Goal: Task Accomplishment & Management: Complete application form

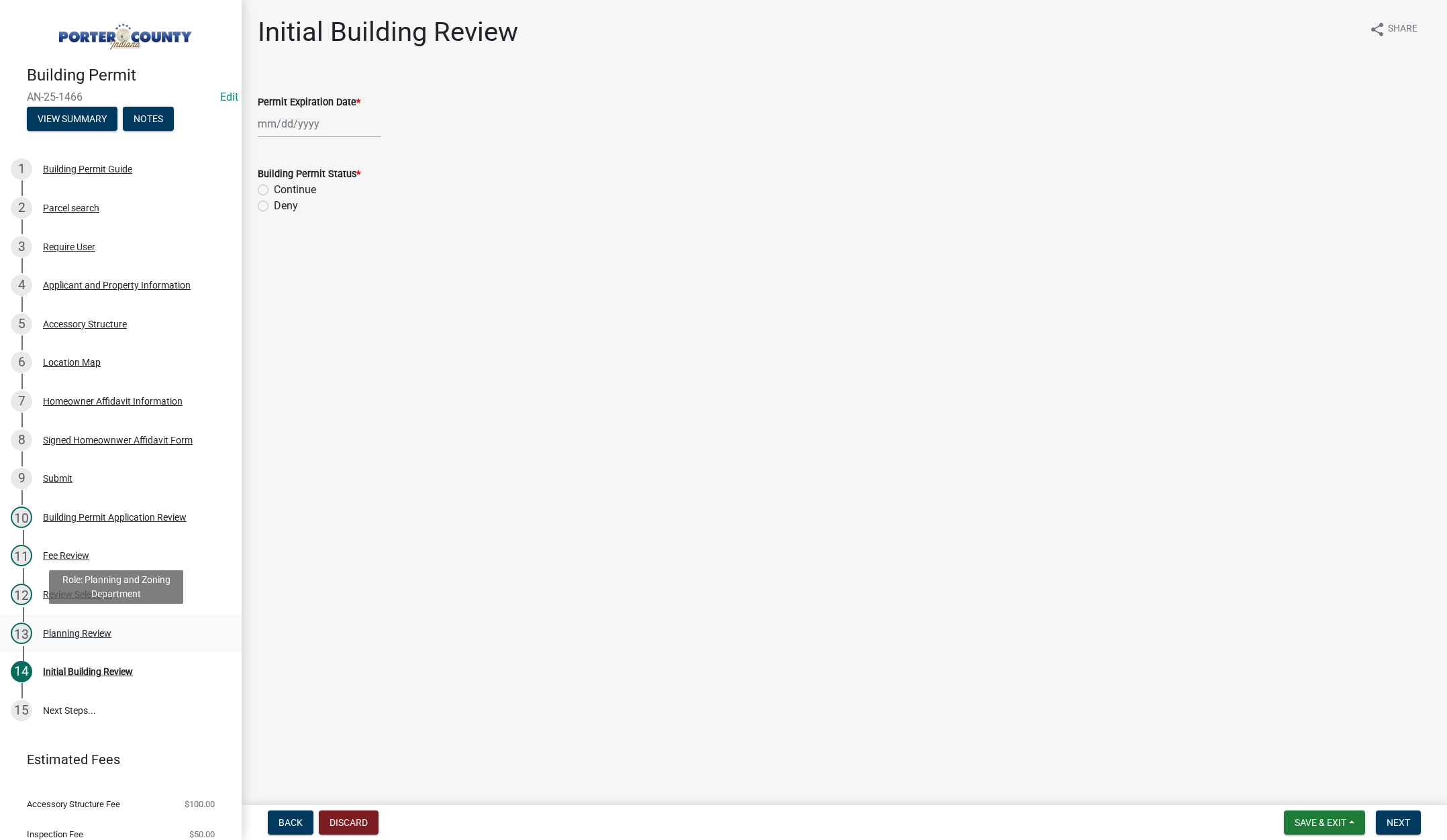
click at [95, 632] on div "Planning Review" at bounding box center [77, 634] width 68 height 10
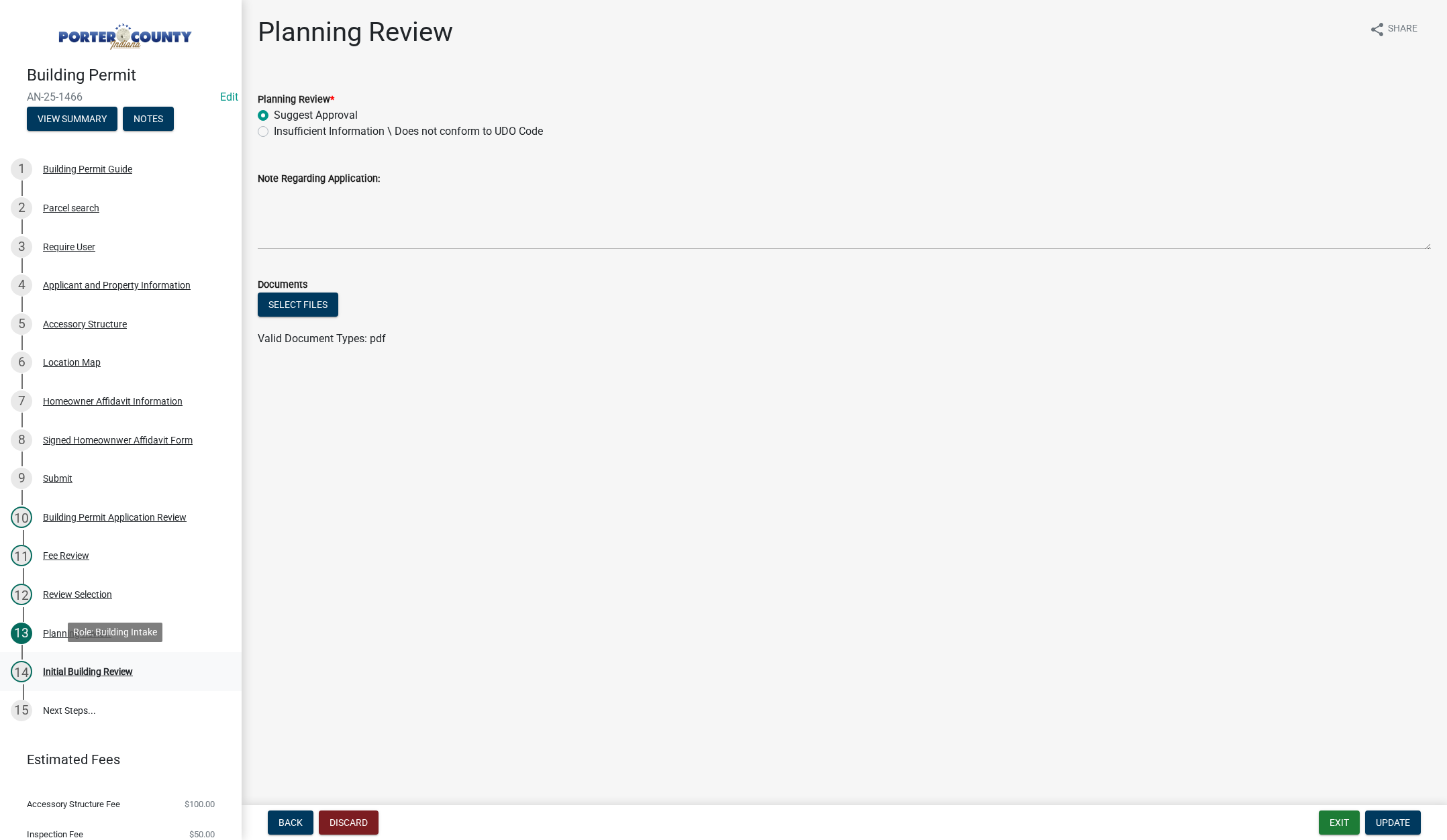
click at [94, 671] on div "Initial Building Review" at bounding box center [88, 672] width 90 height 10
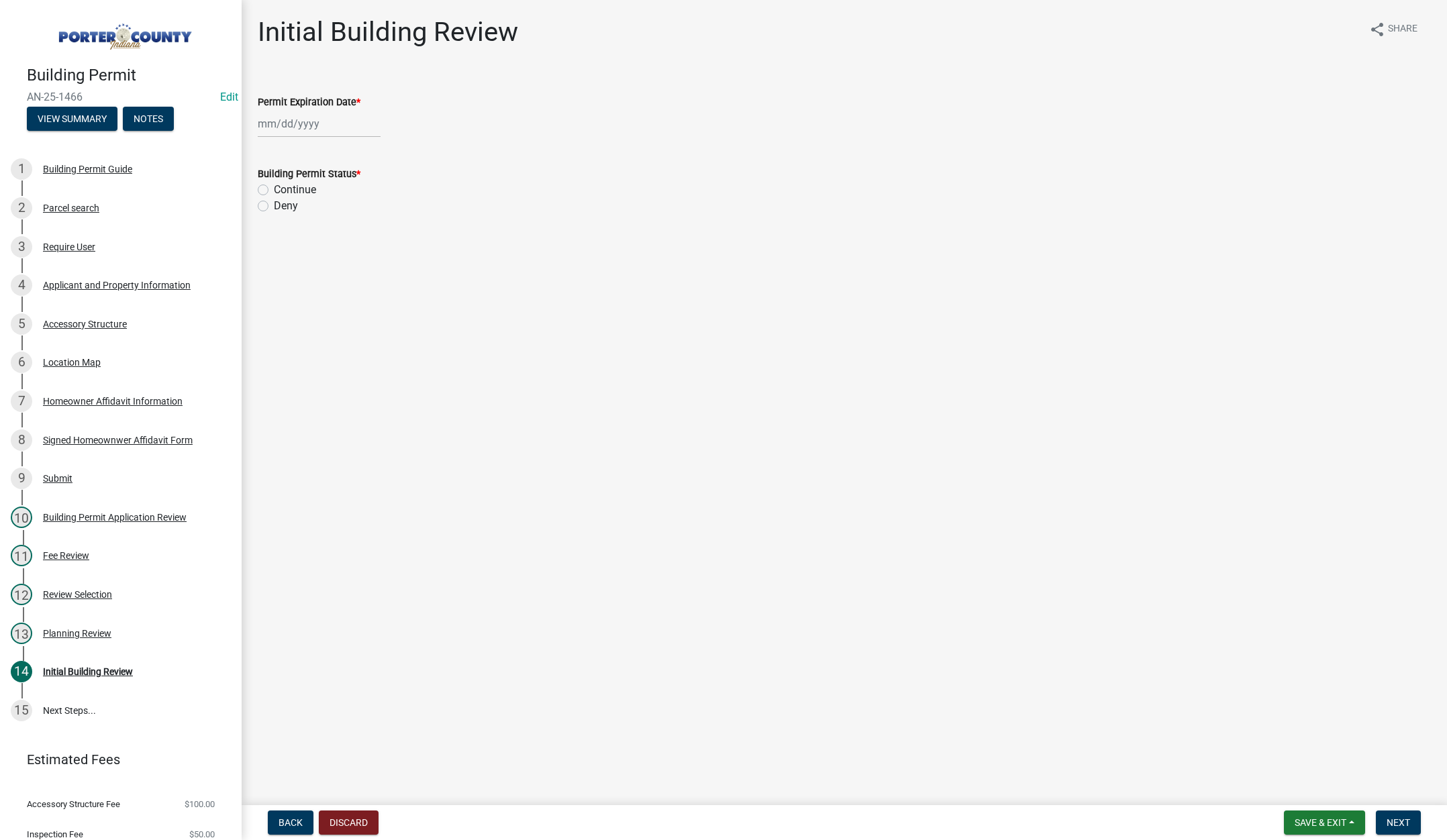
select select "8"
click at [342, 126] on div "[PERSON_NAME] Feb Mar Apr [PERSON_NAME][DATE] Oct Nov [DATE] 1526 1527 1528 152…" at bounding box center [319, 124] width 123 height 28
drag, startPoint x: 367, startPoint y: 151, endPoint x: 355, endPoint y: 144, distance: 13.9
click at [367, 151] on select "1525 1526 1527 1528 1529 1530 1531 1532 1533 1534 1535 1536 1537 1538 1539 1540…" at bounding box center [362, 152] width 49 height 20
click at [371, 152] on select "1525 1526 1527 1528 1529 1530 1531 1532 1533 1534 1535 1536 1537 1538 1539 1540…" at bounding box center [362, 152] width 49 height 20
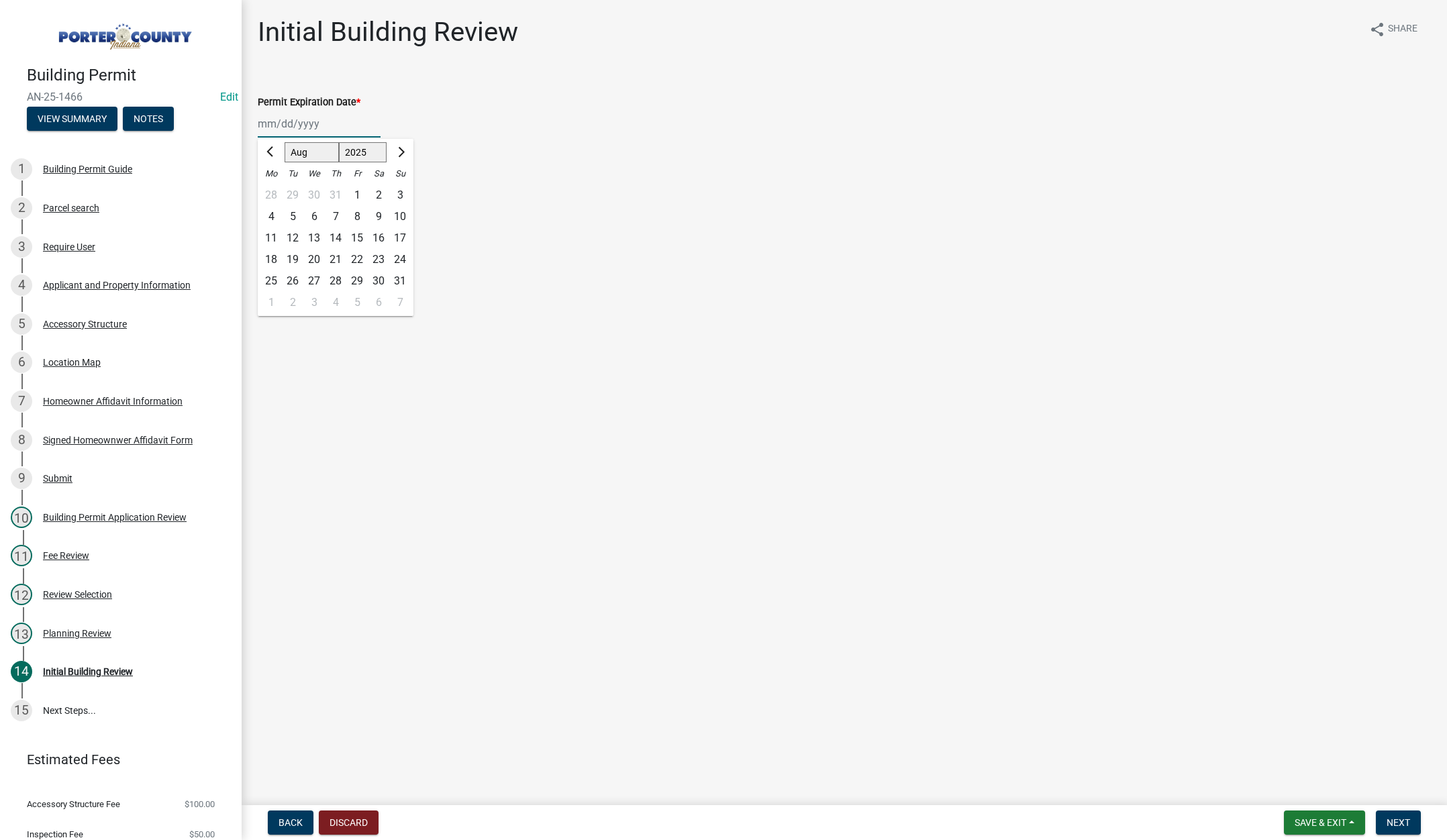
select select "2027"
click at [339, 143] on select "1525 1526 1527 1528 1529 1530 1531 1532 1533 1534 1535 1536 1537 1538 1539 1540…" at bounding box center [362, 152] width 49 height 20
click at [357, 236] on div "13" at bounding box center [357, 238] width 22 height 22
type input "08/13/2027"
click at [274, 189] on label "Continue" at bounding box center [295, 189] width 42 height 16
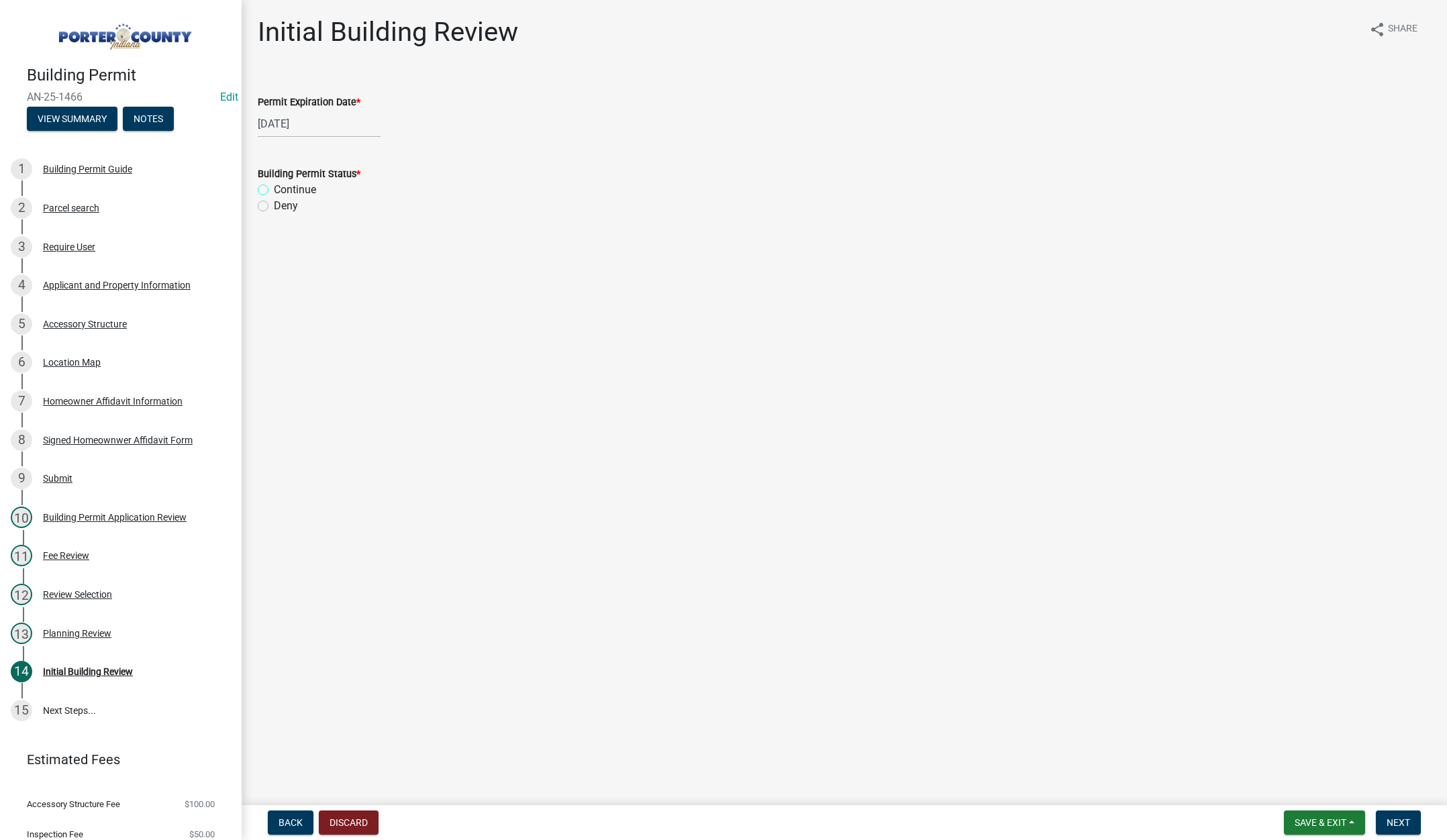
click at [274, 189] on input "Continue" at bounding box center [278, 186] width 9 height 9
radio input "true"
click at [1381, 824] on button "Next" at bounding box center [1398, 822] width 45 height 24
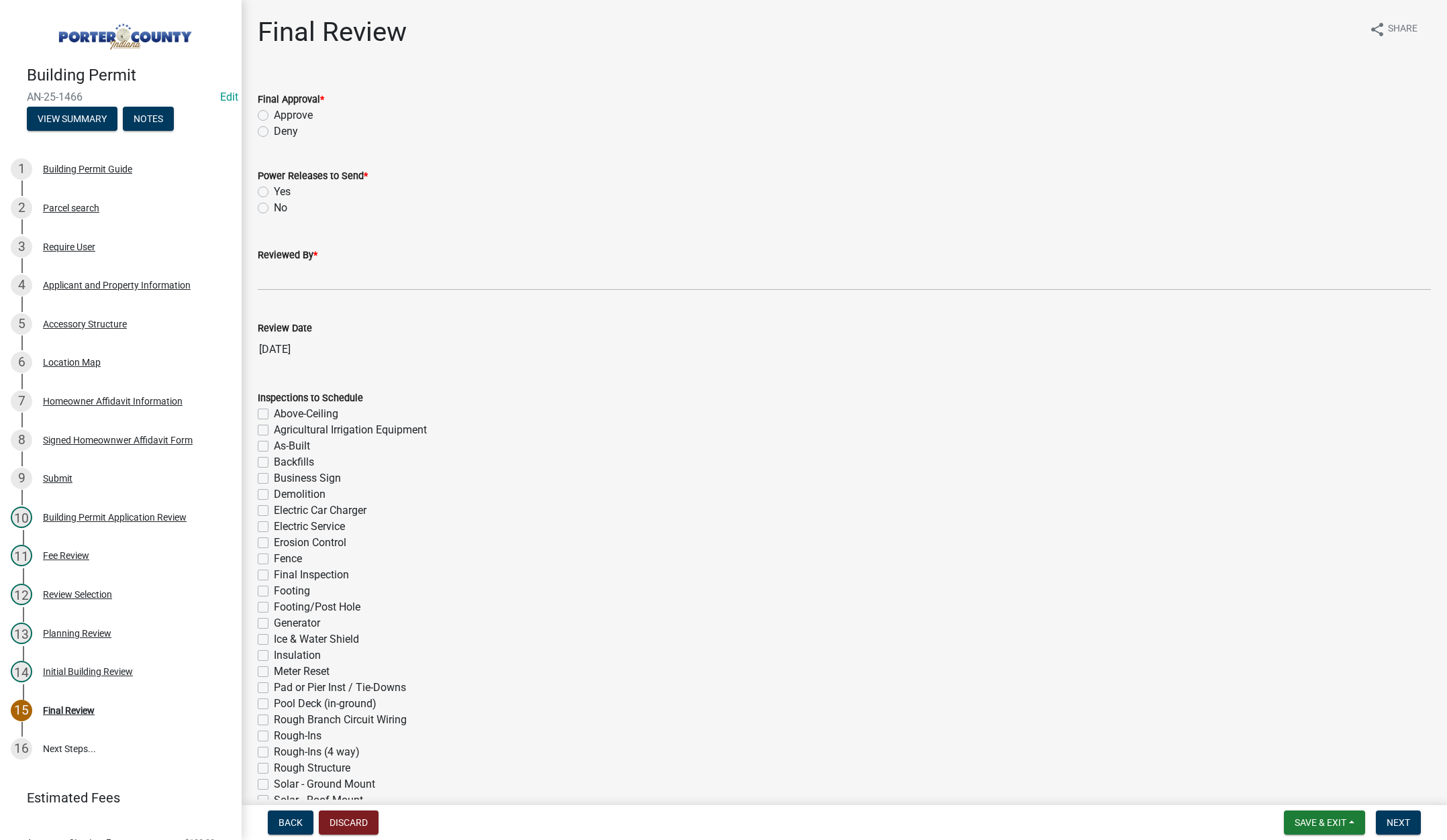
click at [274, 115] on label "Approve" at bounding box center [293, 115] width 39 height 16
click at [274, 115] on input "Approve" at bounding box center [278, 111] width 9 height 9
radio input "true"
drag, startPoint x: 261, startPoint y: 208, endPoint x: 260, endPoint y: 219, distance: 11.0
click at [274, 208] on label "No" at bounding box center [281, 207] width 13 height 16
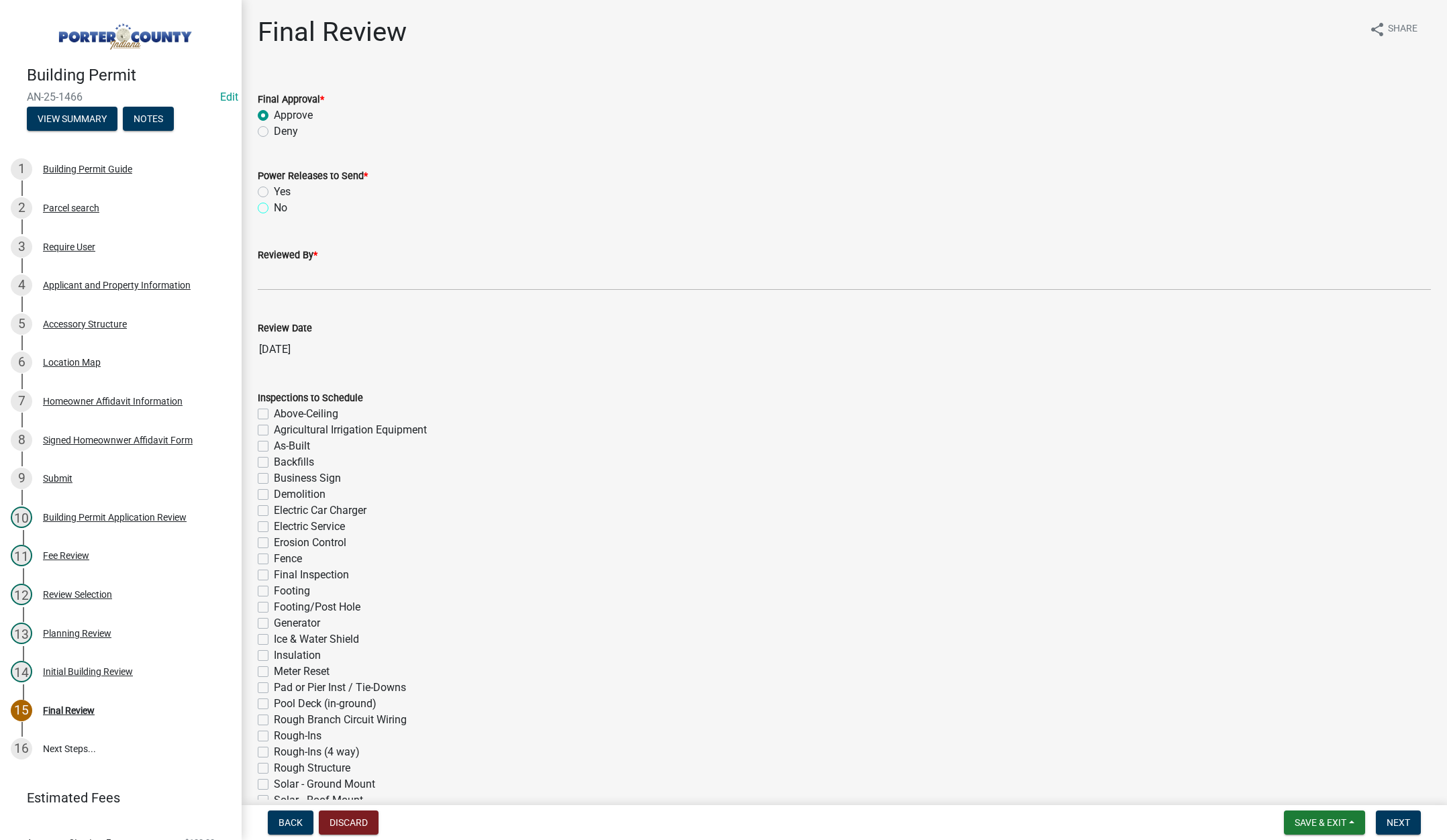
click at [274, 208] on input "No" at bounding box center [278, 204] width 9 height 9
radio input "true"
drag, startPoint x: 267, startPoint y: 278, endPoint x: 284, endPoint y: 282, distance: 17.5
click at [267, 278] on input "Reviewed By *" at bounding box center [844, 277] width 1173 height 28
type input "Tami"
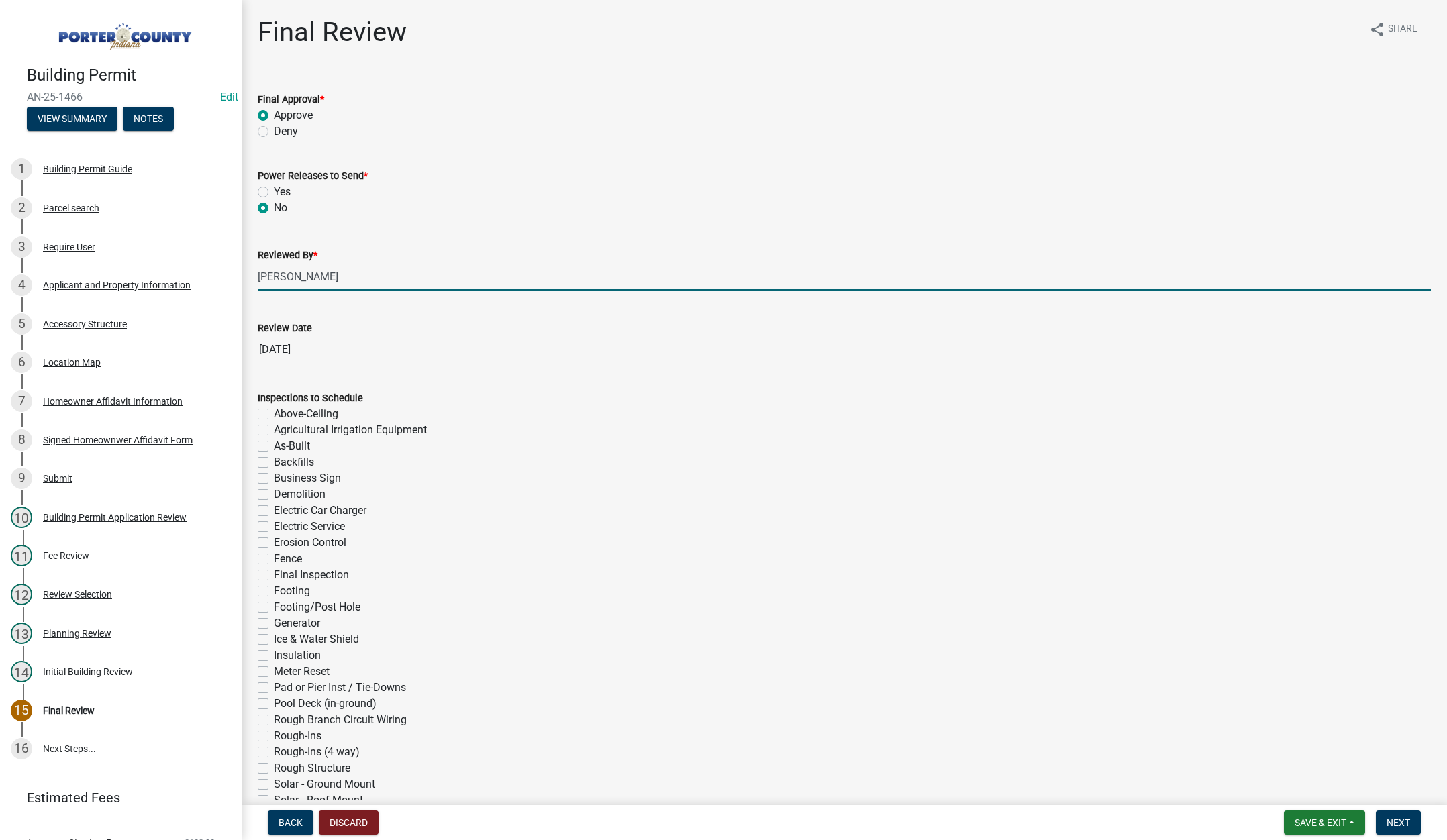
click at [1393, 802] on div "Building Permit AN-25-1466 Edit View Summary Notes 1 Building Permit Guide 2 Pa…" at bounding box center [723, 420] width 1447 height 840
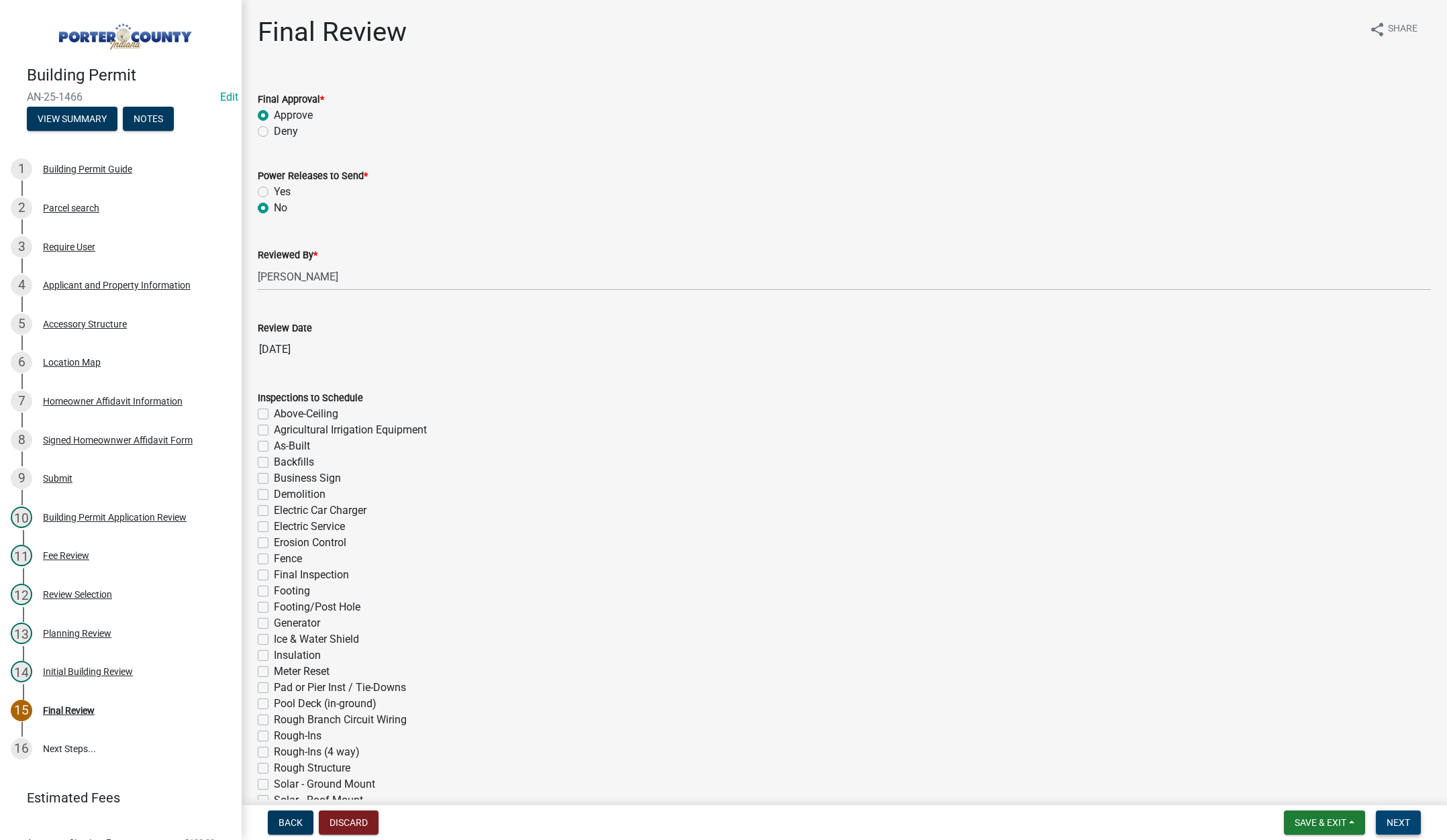
click at [1390, 814] on button "Next" at bounding box center [1398, 822] width 45 height 24
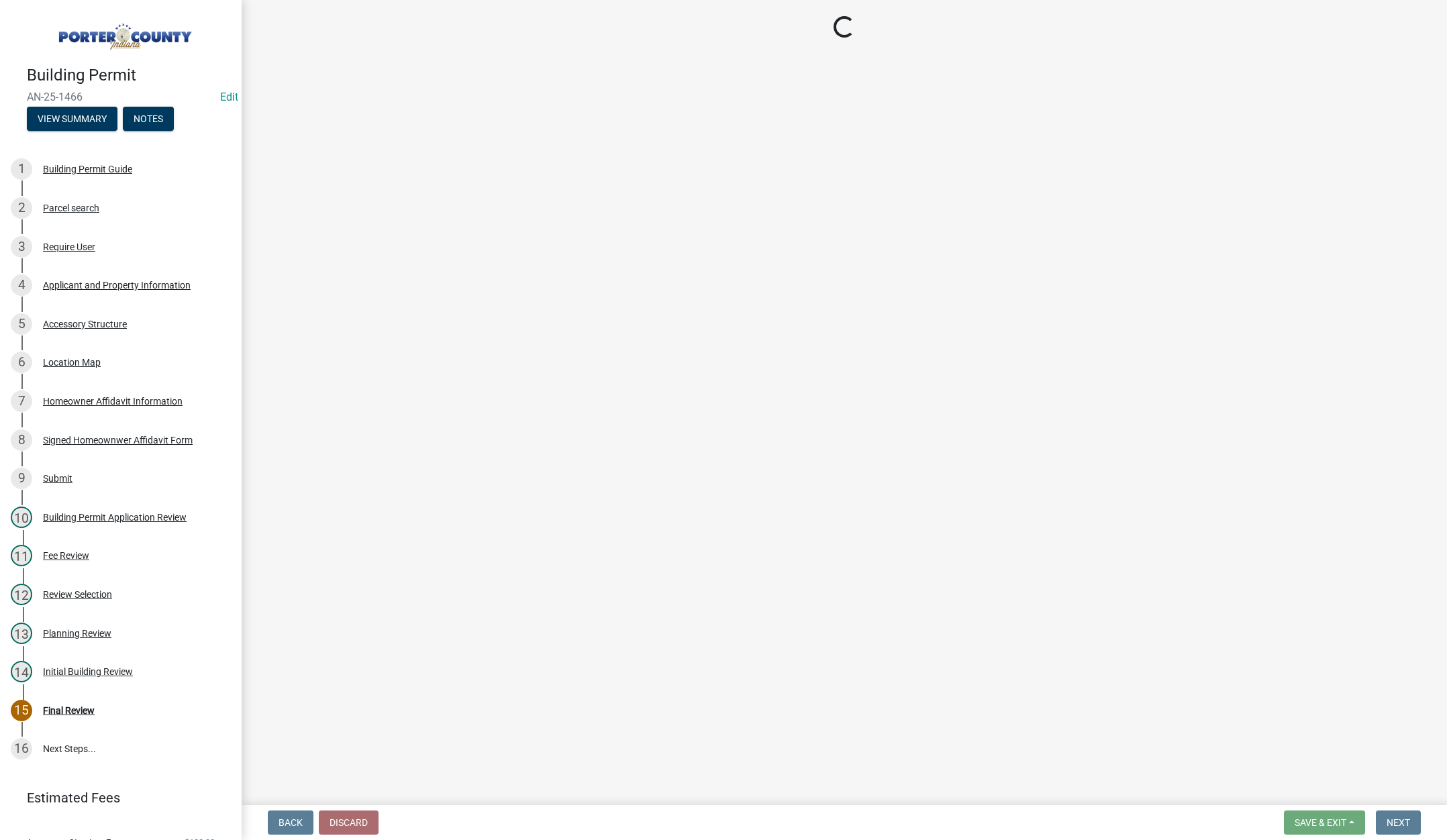
select select "3: 3"
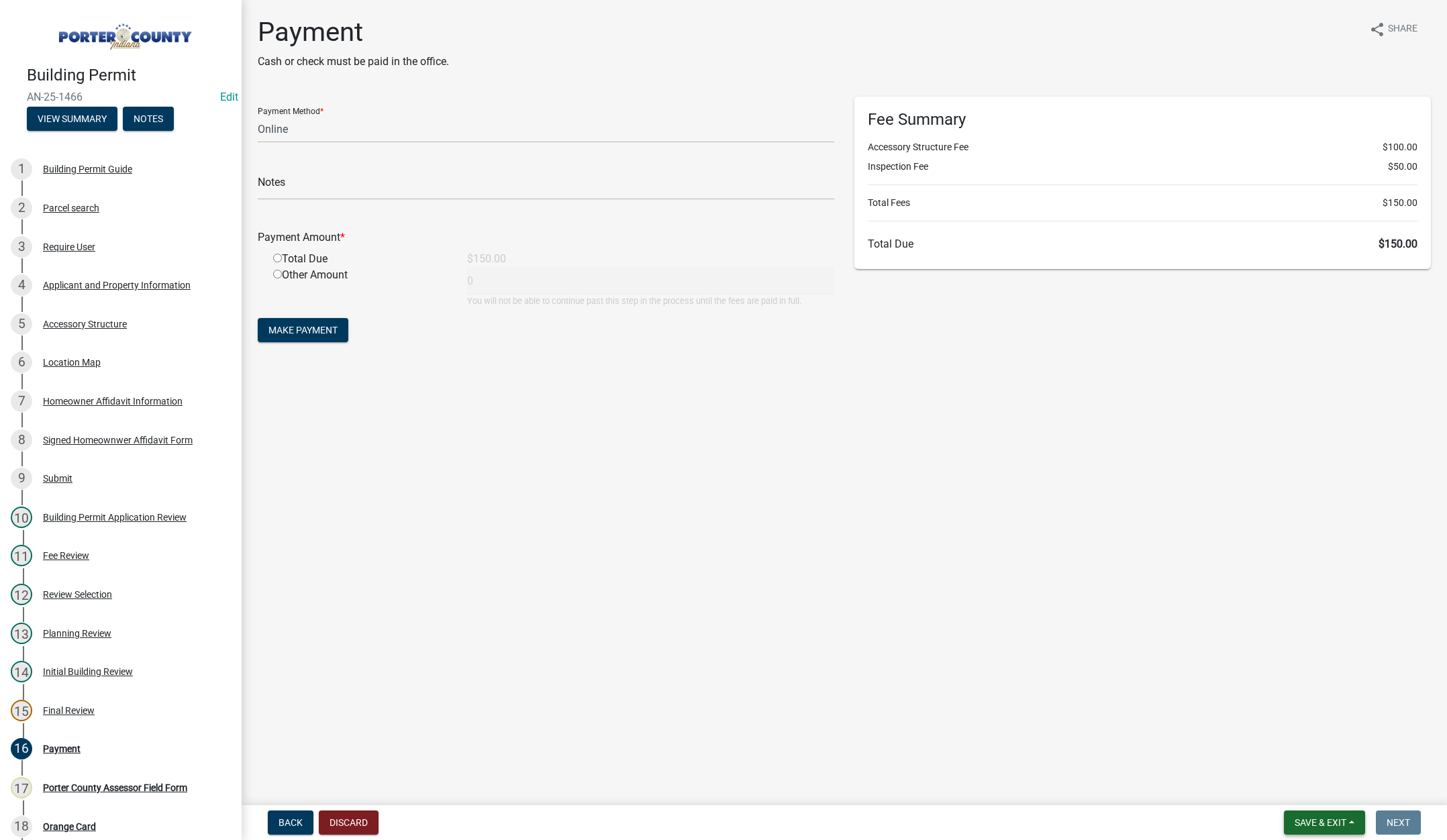
click at [1317, 819] on span "Save & Exit" at bounding box center [1320, 822] width 51 height 10
click at [1312, 792] on button "Save & Exit" at bounding box center [1311, 788] width 108 height 32
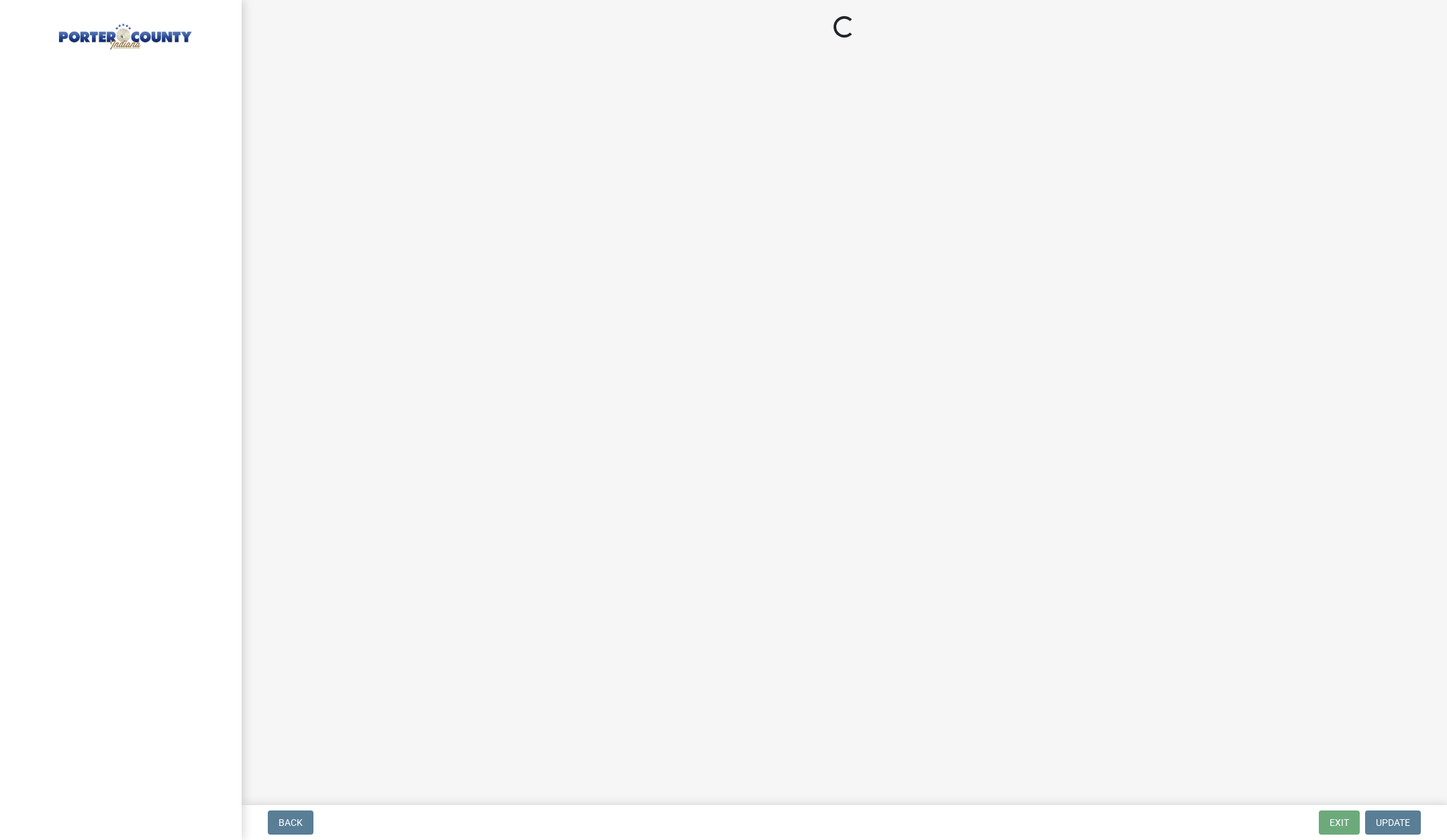
select select "3: 3"
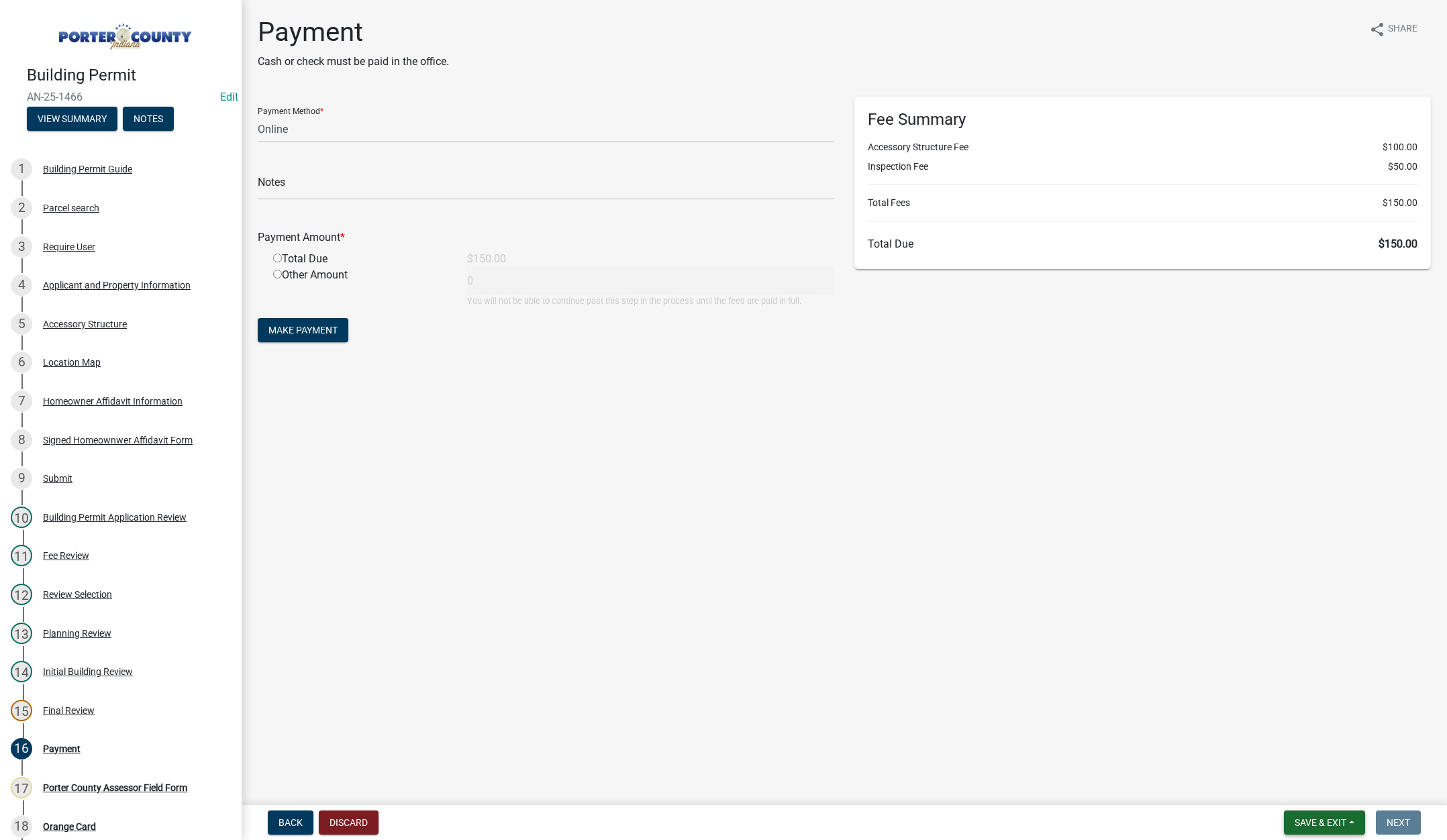
click at [1331, 819] on span "Save & Exit" at bounding box center [1320, 822] width 51 height 10
click at [1322, 795] on button "Save & Exit" at bounding box center [1311, 788] width 108 height 32
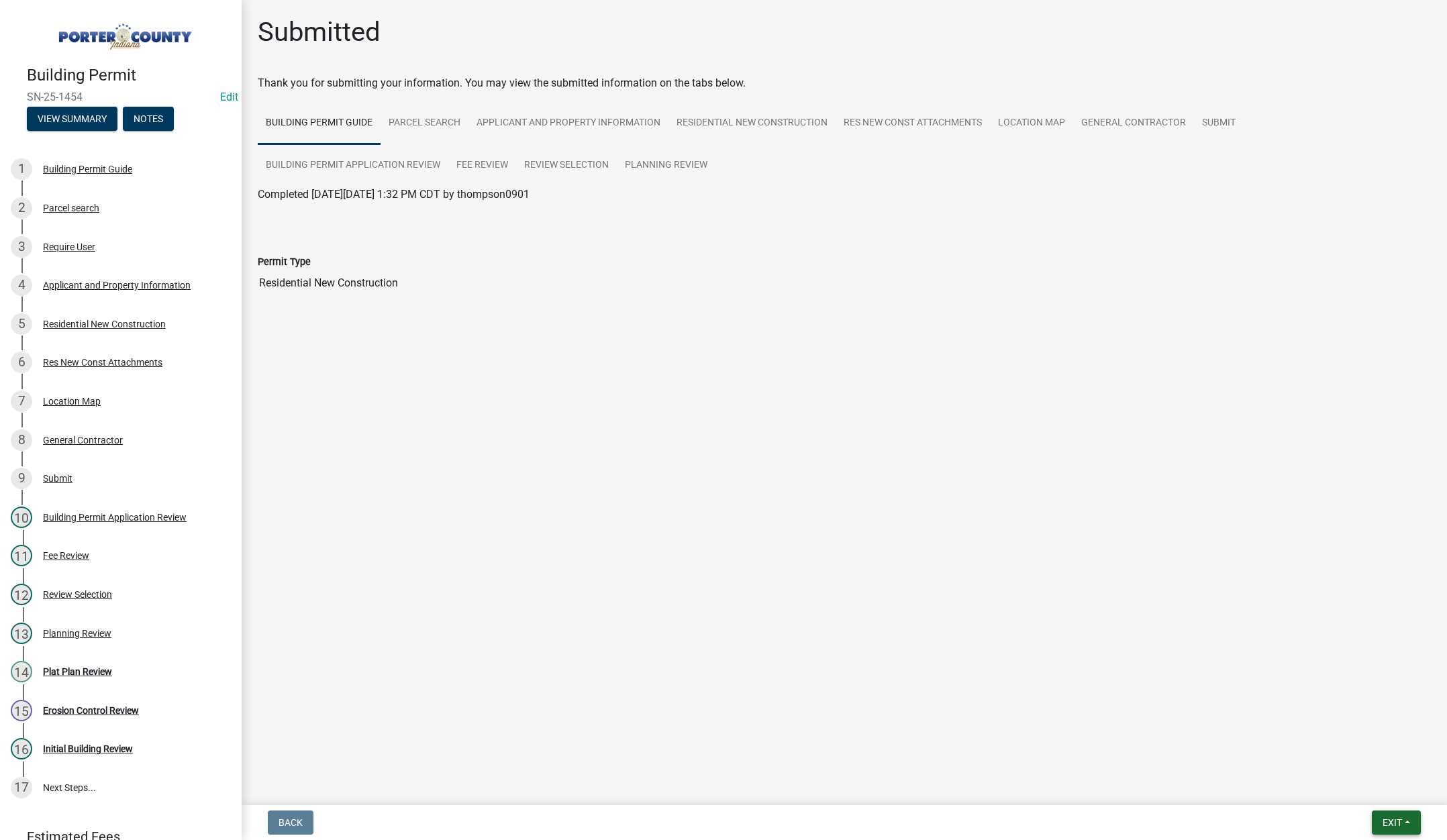
click at [1390, 828] on span "Exit" at bounding box center [1392, 822] width 19 height 10
click at [1388, 785] on button "Save & Exit" at bounding box center [1367, 788] width 108 height 32
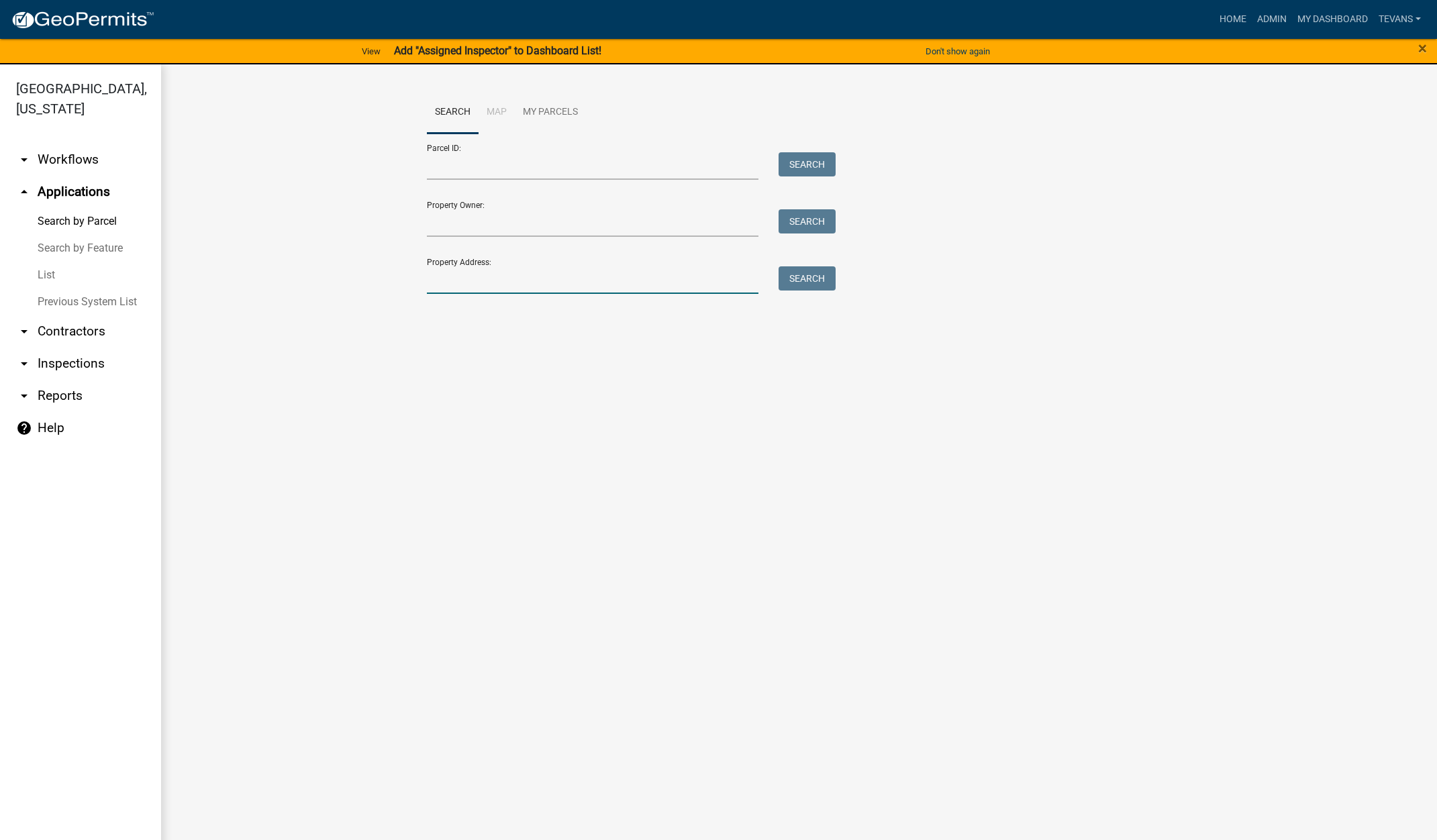
click at [525, 285] on input "Property Address:" at bounding box center [593, 280] width 332 height 28
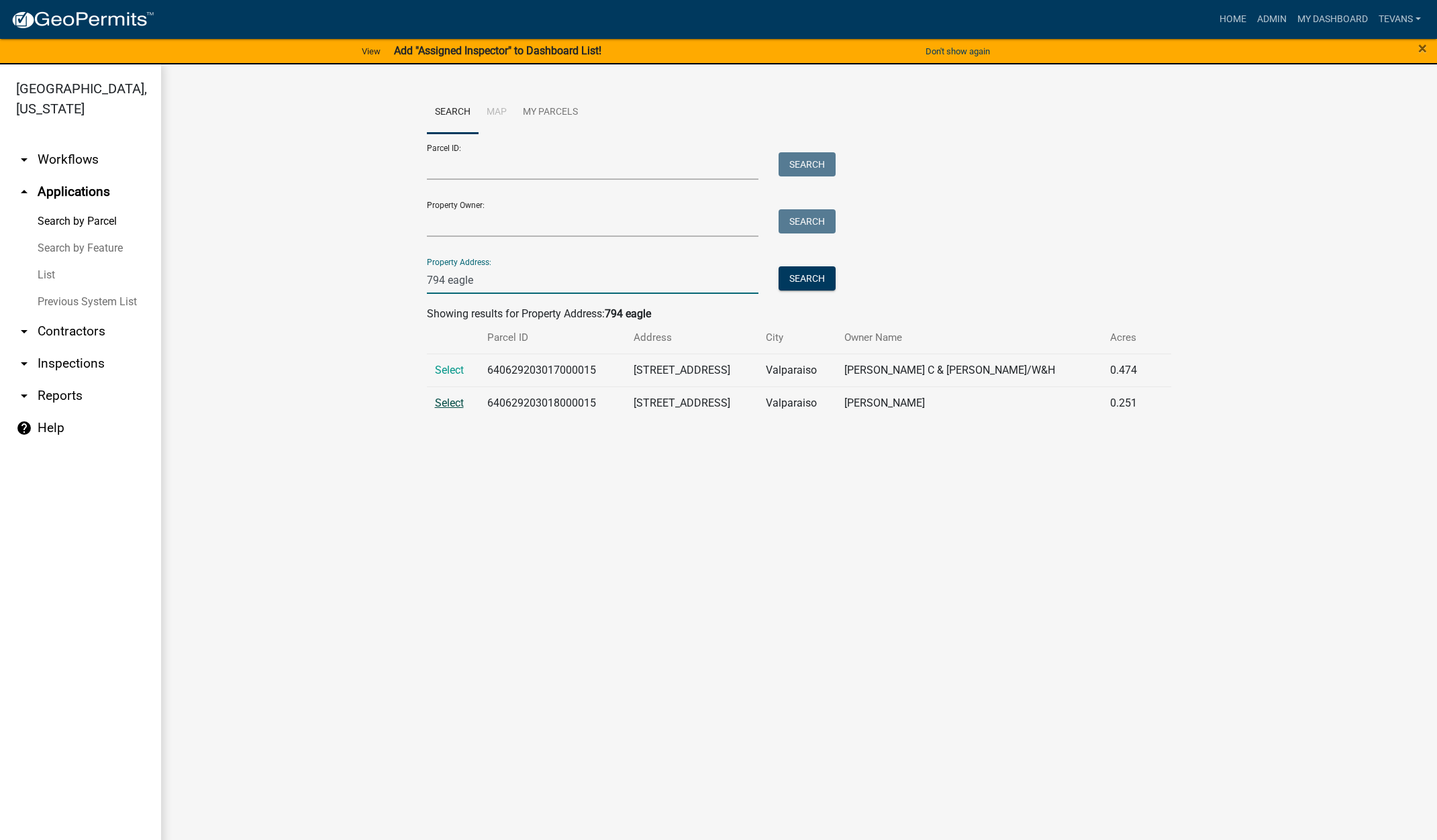
type input "794 eagle"
click at [450, 400] on span "Select" at bounding box center [449, 402] width 29 height 12
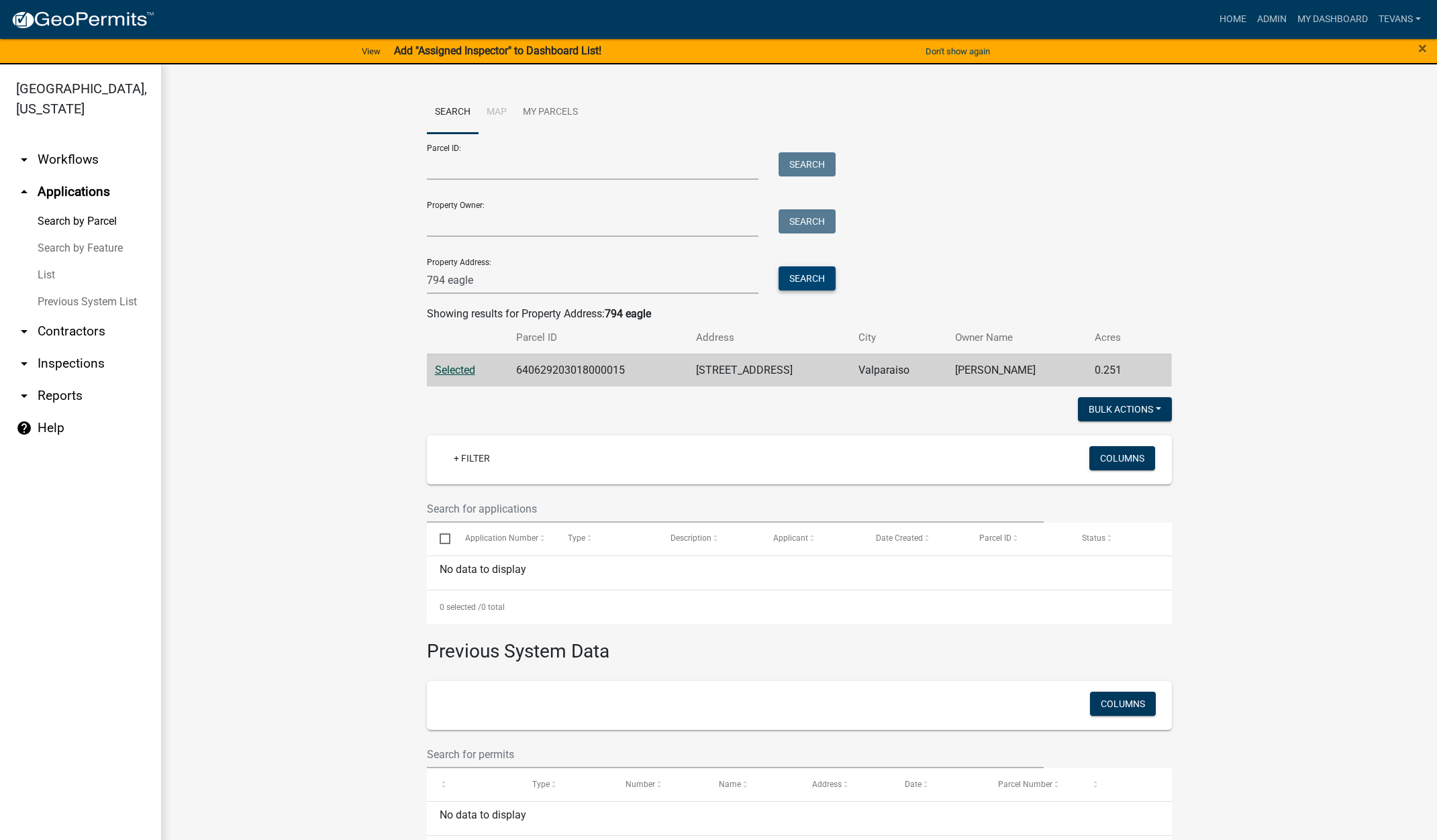
click at [808, 275] on button "Search" at bounding box center [807, 278] width 57 height 24
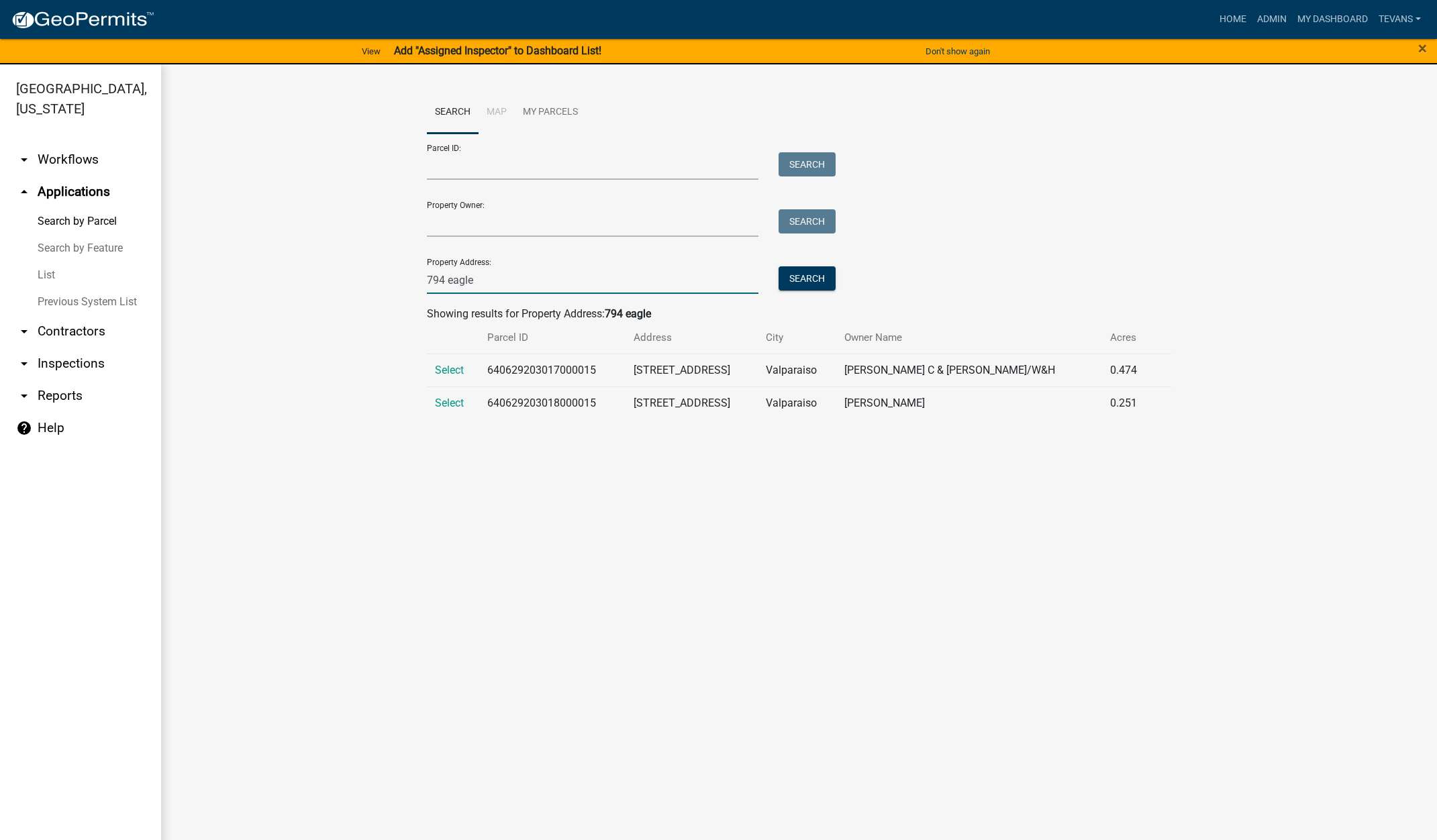
click at [496, 280] on input "794 eagle" at bounding box center [593, 280] width 332 height 28
type input "750 fremo"
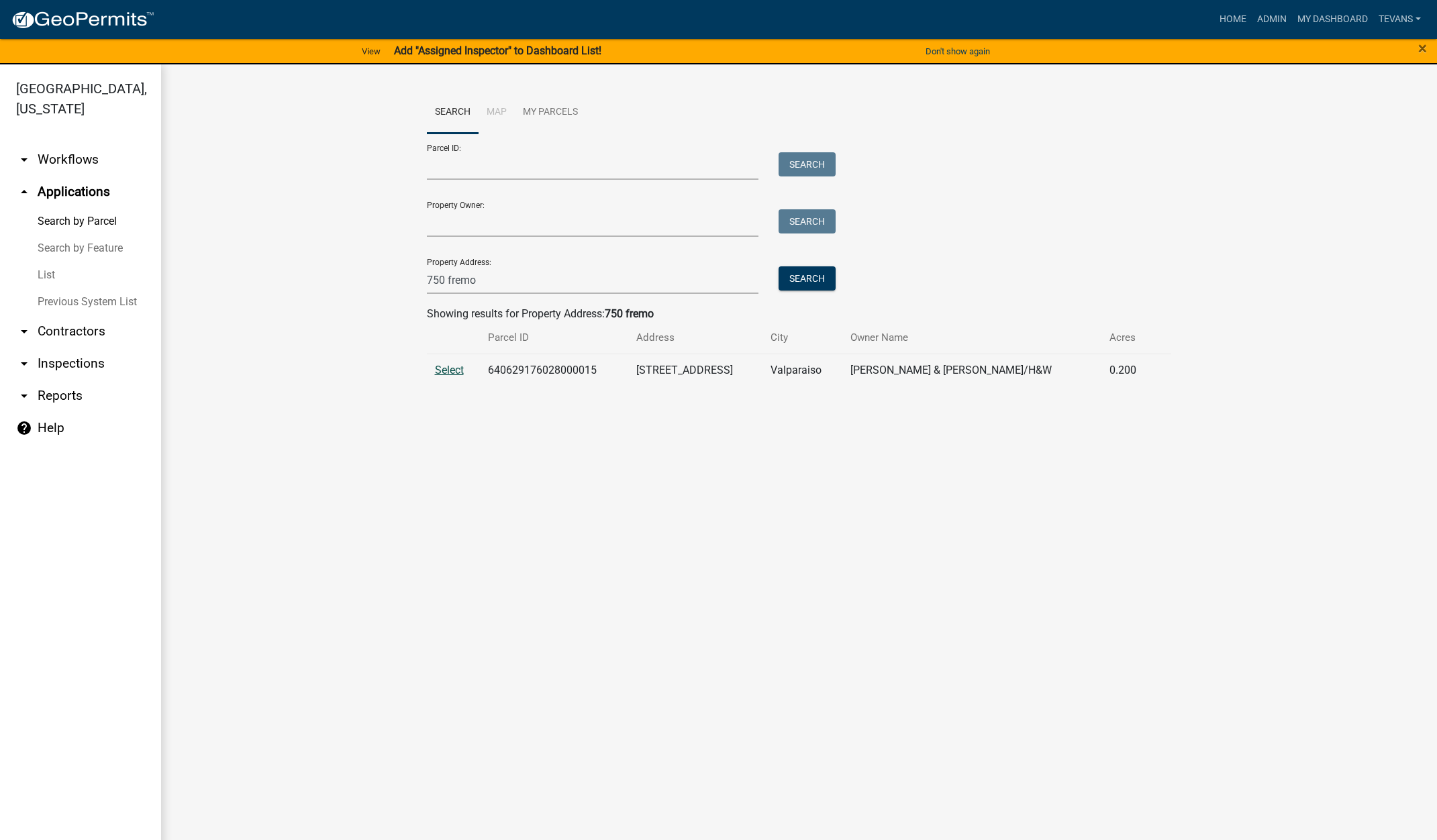
click at [457, 365] on span "Select" at bounding box center [449, 369] width 29 height 12
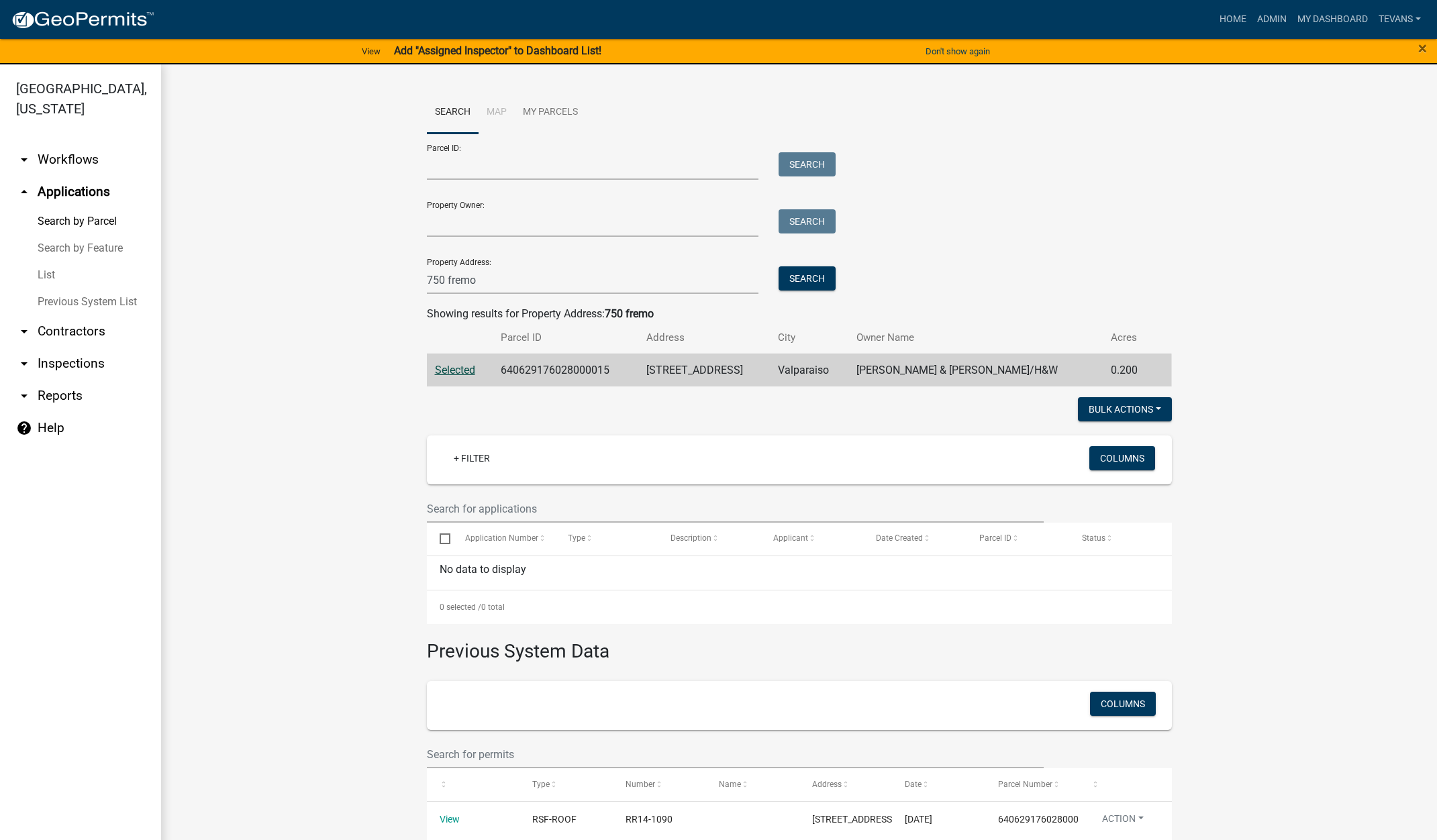
click at [357, 334] on wm-workflow-application-search-view "Search Map My Parcels Parcel ID: Search Property Owner: Search Property Address…" at bounding box center [799, 487] width 1223 height 791
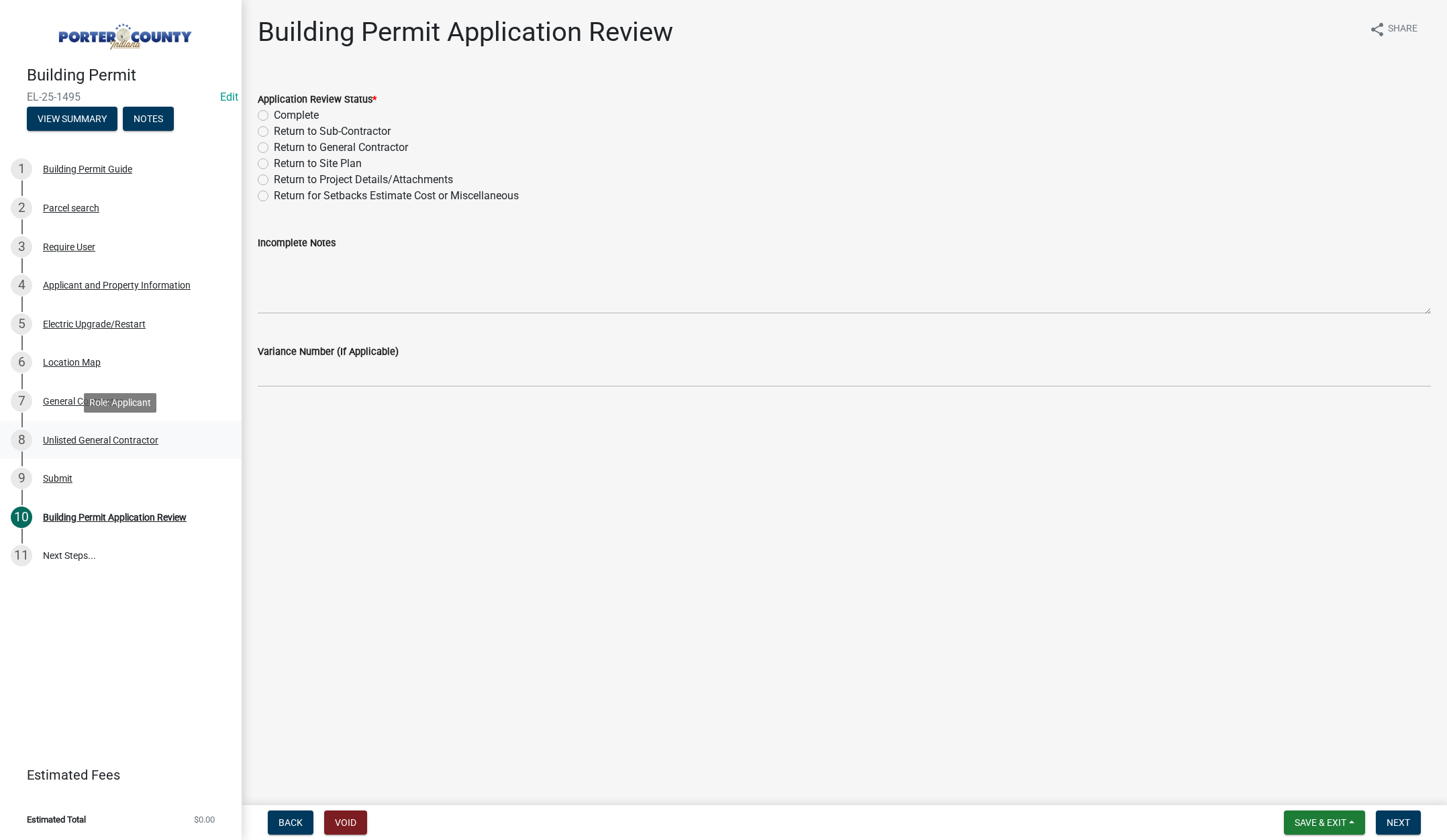
click at [124, 437] on div "Unlisted General Contractor" at bounding box center [100, 440] width 115 height 10
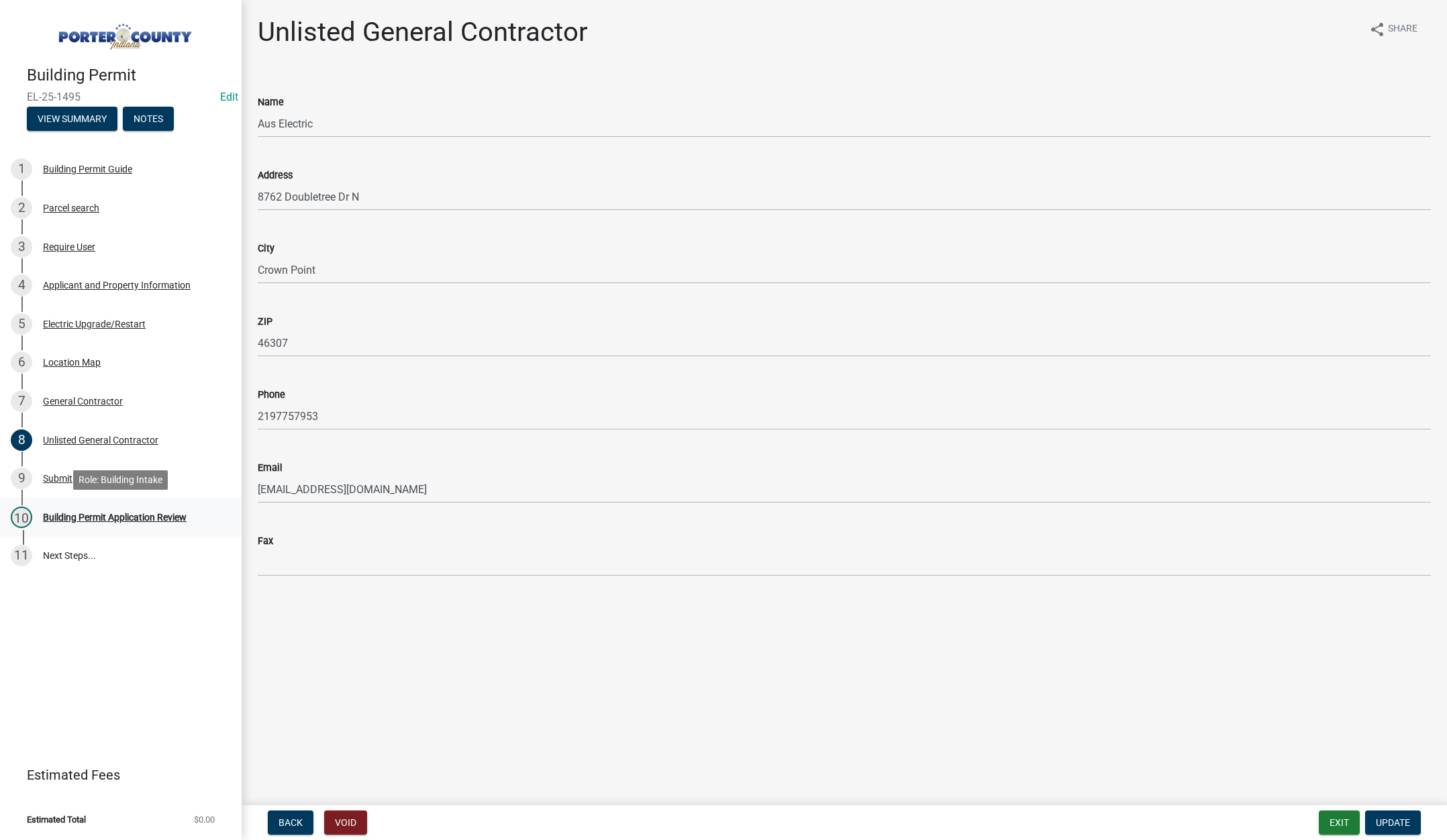
click at [101, 518] on div "Building Permit Application Review" at bounding box center [114, 518] width 144 height 10
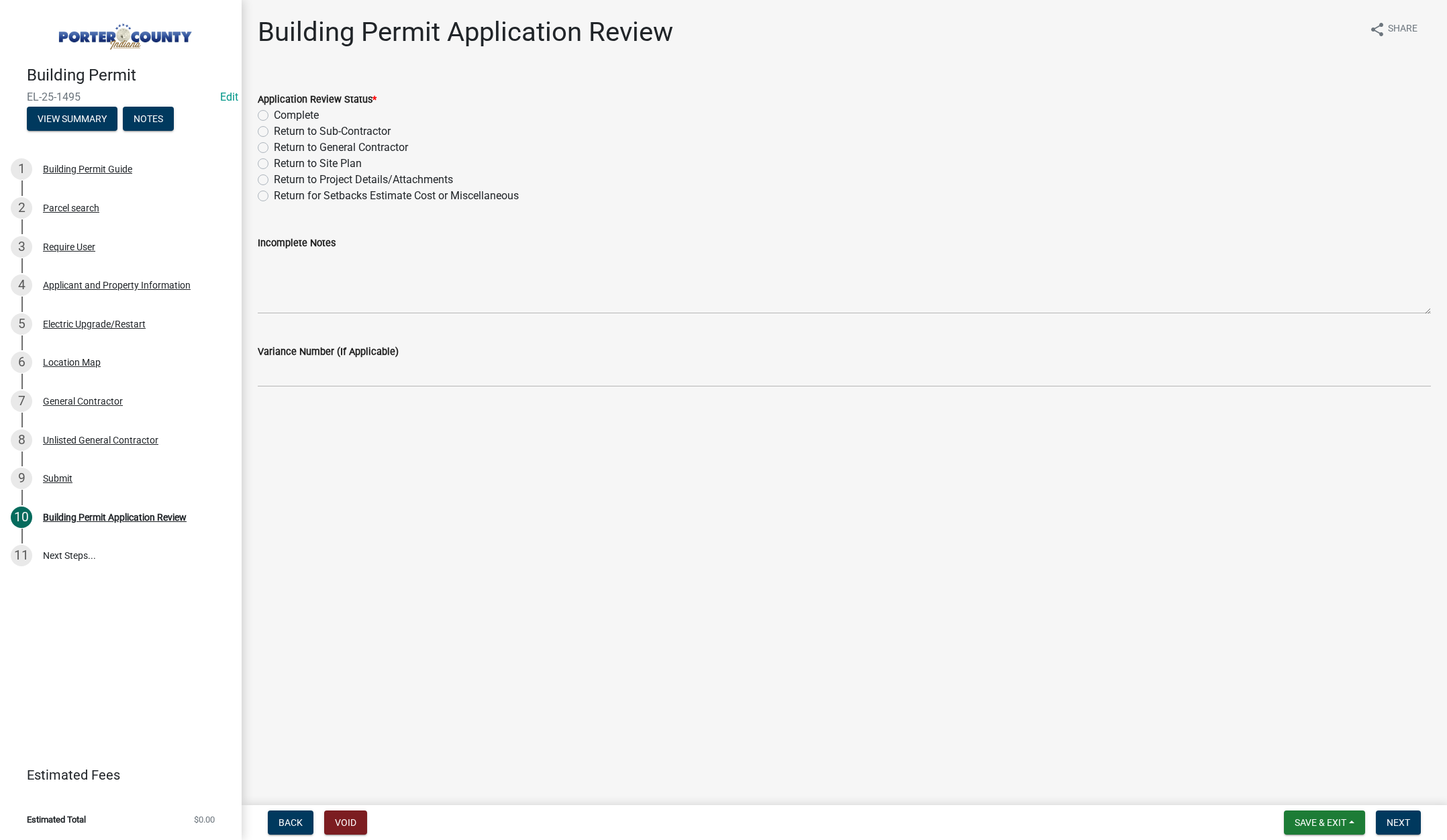
click at [274, 180] on label "Return to Project Details/Attachments" at bounding box center [363, 180] width 179 height 16
click at [274, 180] on input "Return to Project Details/Attachments" at bounding box center [278, 176] width 9 height 9
radio input "true"
click at [311, 275] on textarea "Incomplete Notes" at bounding box center [844, 283] width 1173 height 63
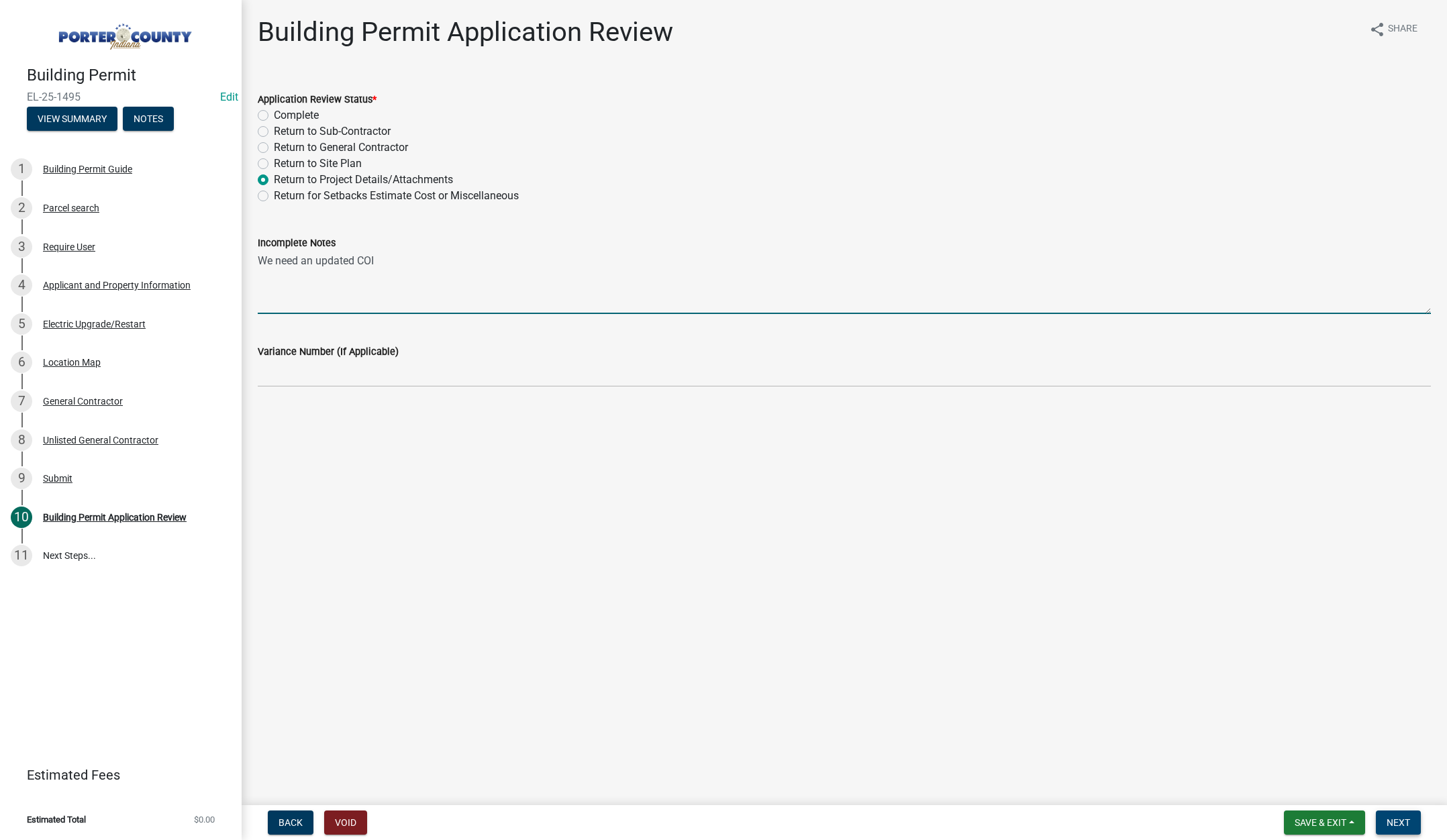
type textarea "We need an updated COI"
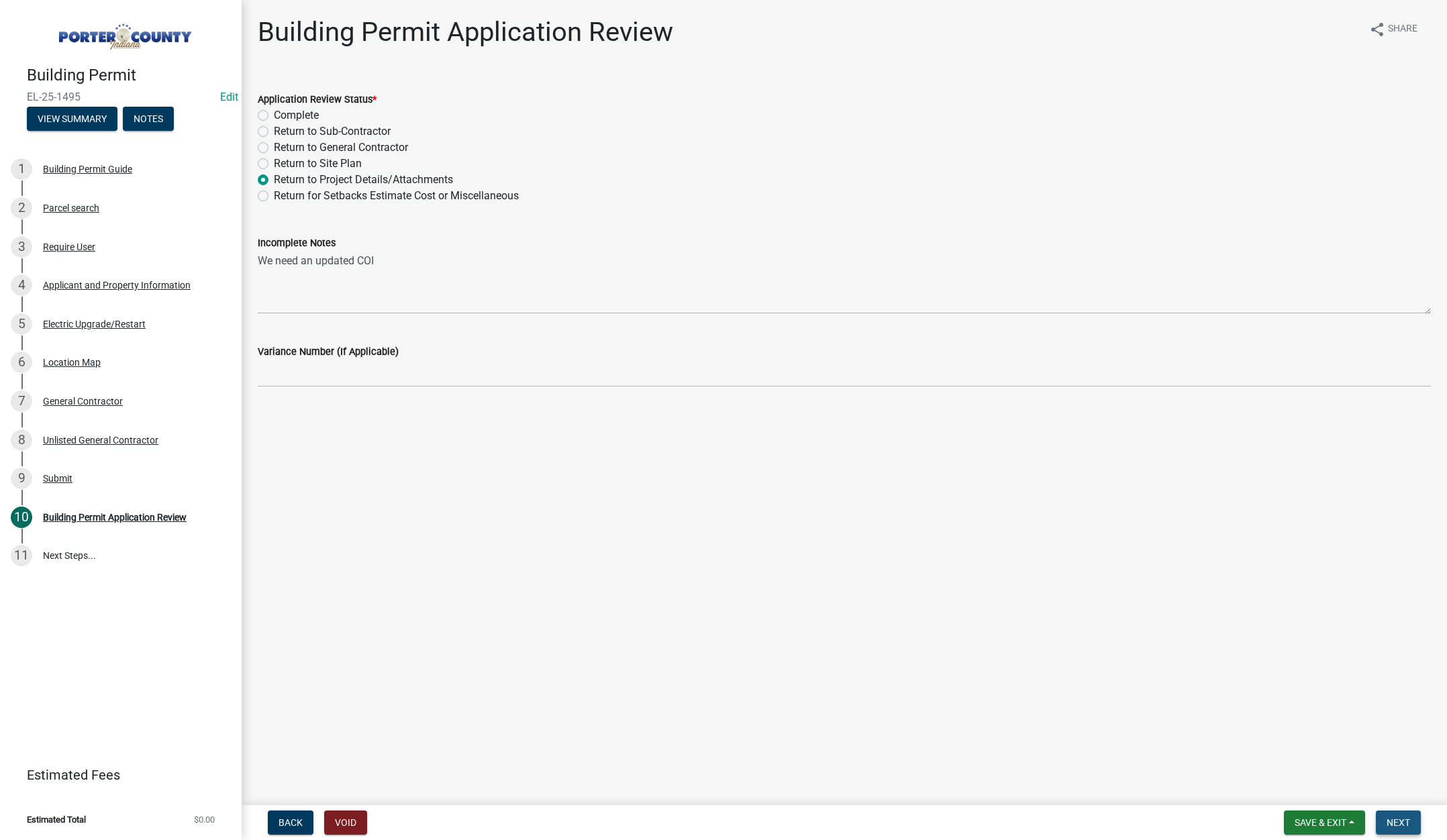
click at [1393, 821] on span "Next" at bounding box center [1398, 822] width 24 height 10
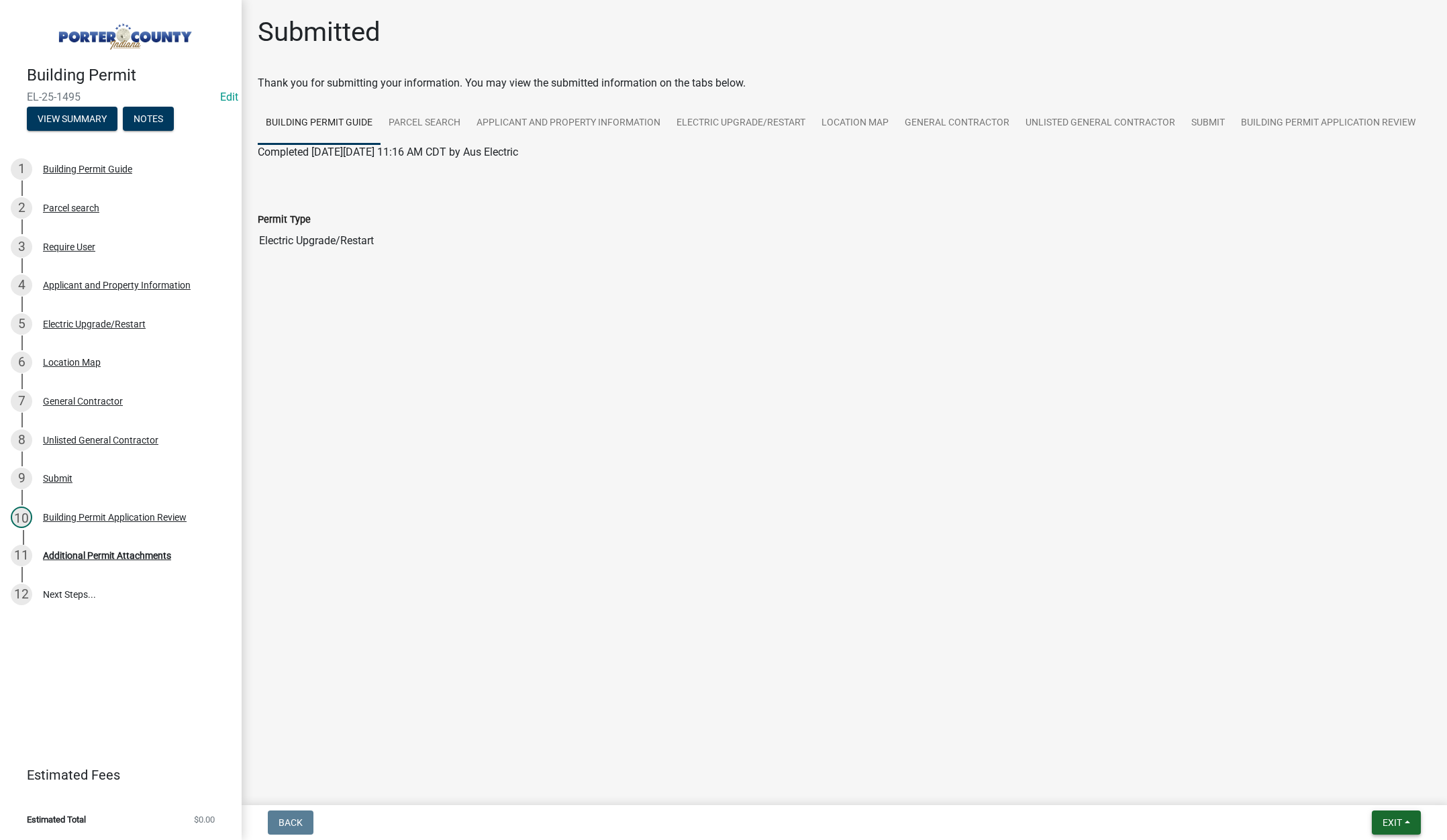
click at [1387, 815] on button "Exit" at bounding box center [1396, 822] width 49 height 24
click at [1379, 787] on button "Save & Exit" at bounding box center [1367, 788] width 108 height 32
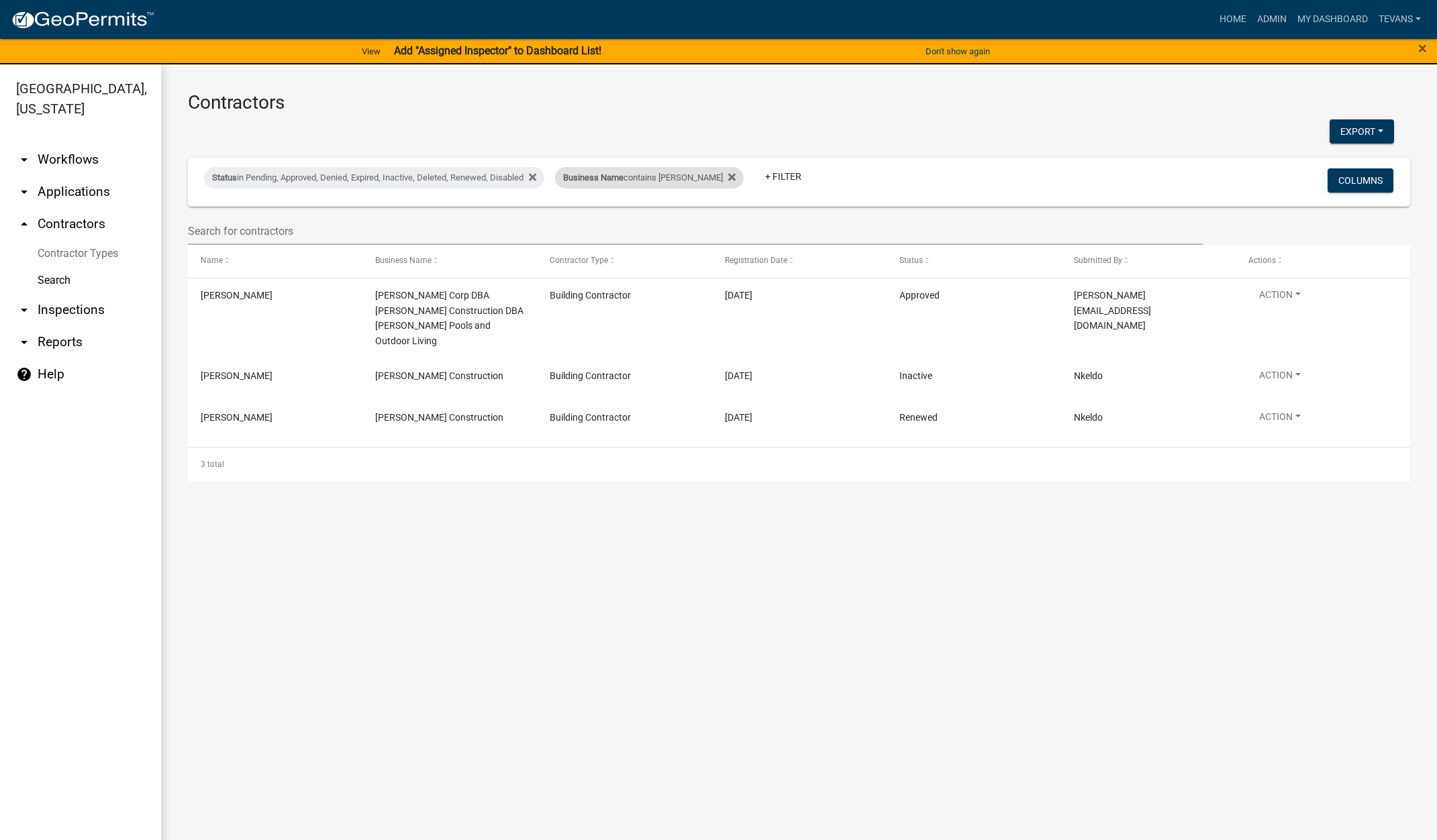
click at [591, 182] on span "Business Name" at bounding box center [593, 177] width 60 height 10
click at [632, 228] on input "[PERSON_NAME]" at bounding box center [640, 227] width 123 height 28
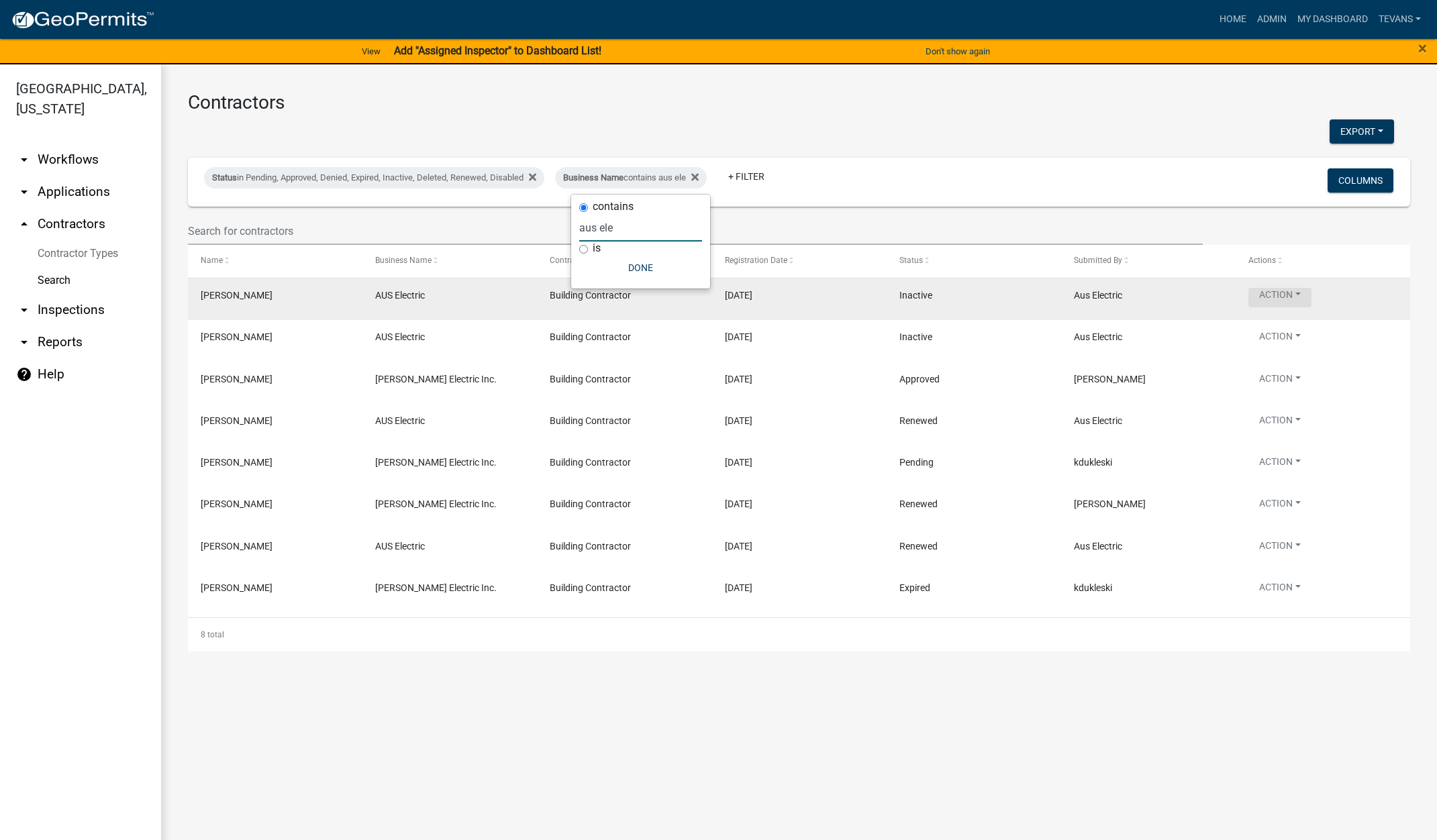
type input "aus ele"
click at [1277, 298] on button "Action" at bounding box center [1280, 298] width 63 height 19
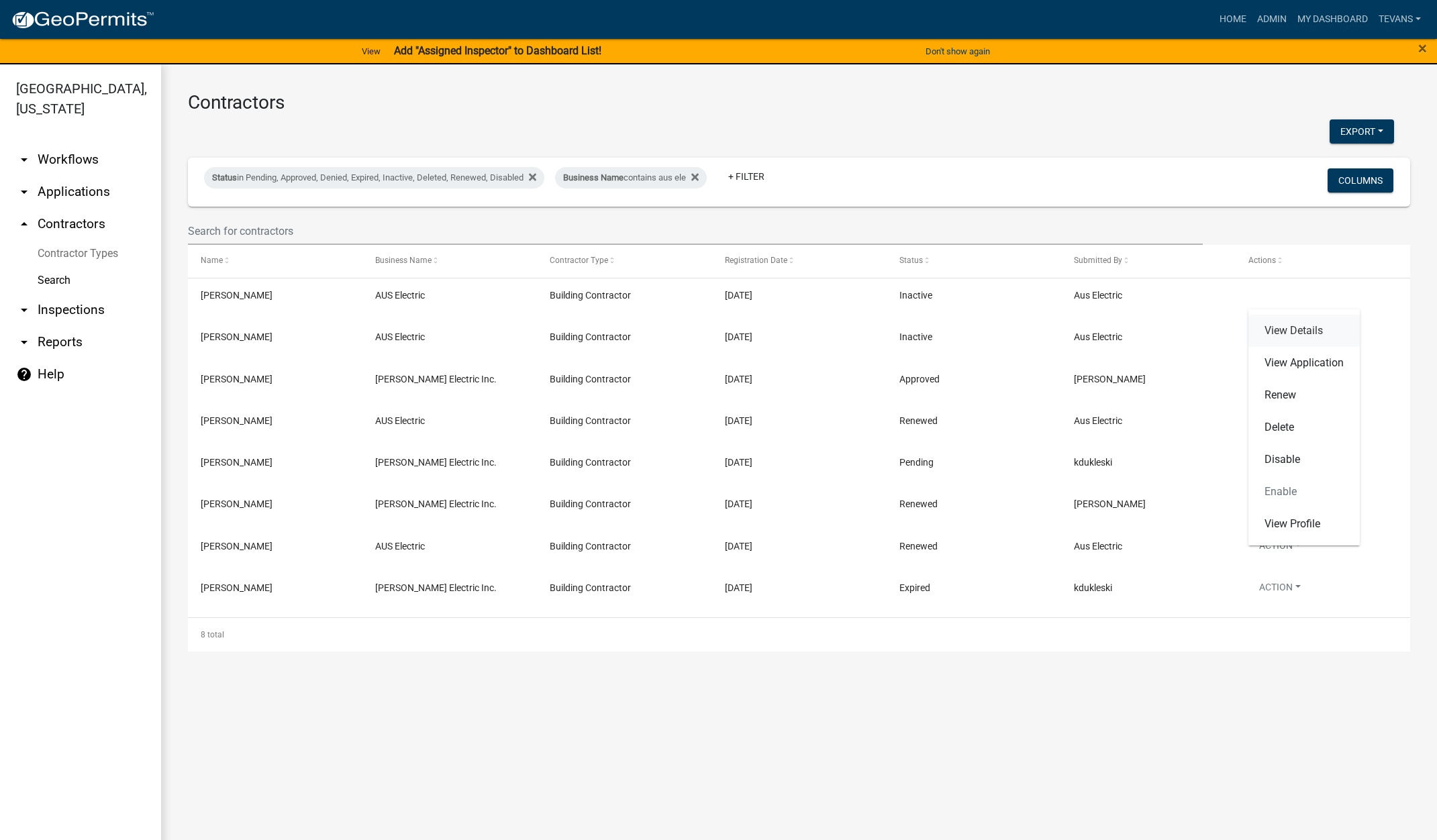
click at [1282, 334] on link "View Details" at bounding box center [1304, 331] width 111 height 32
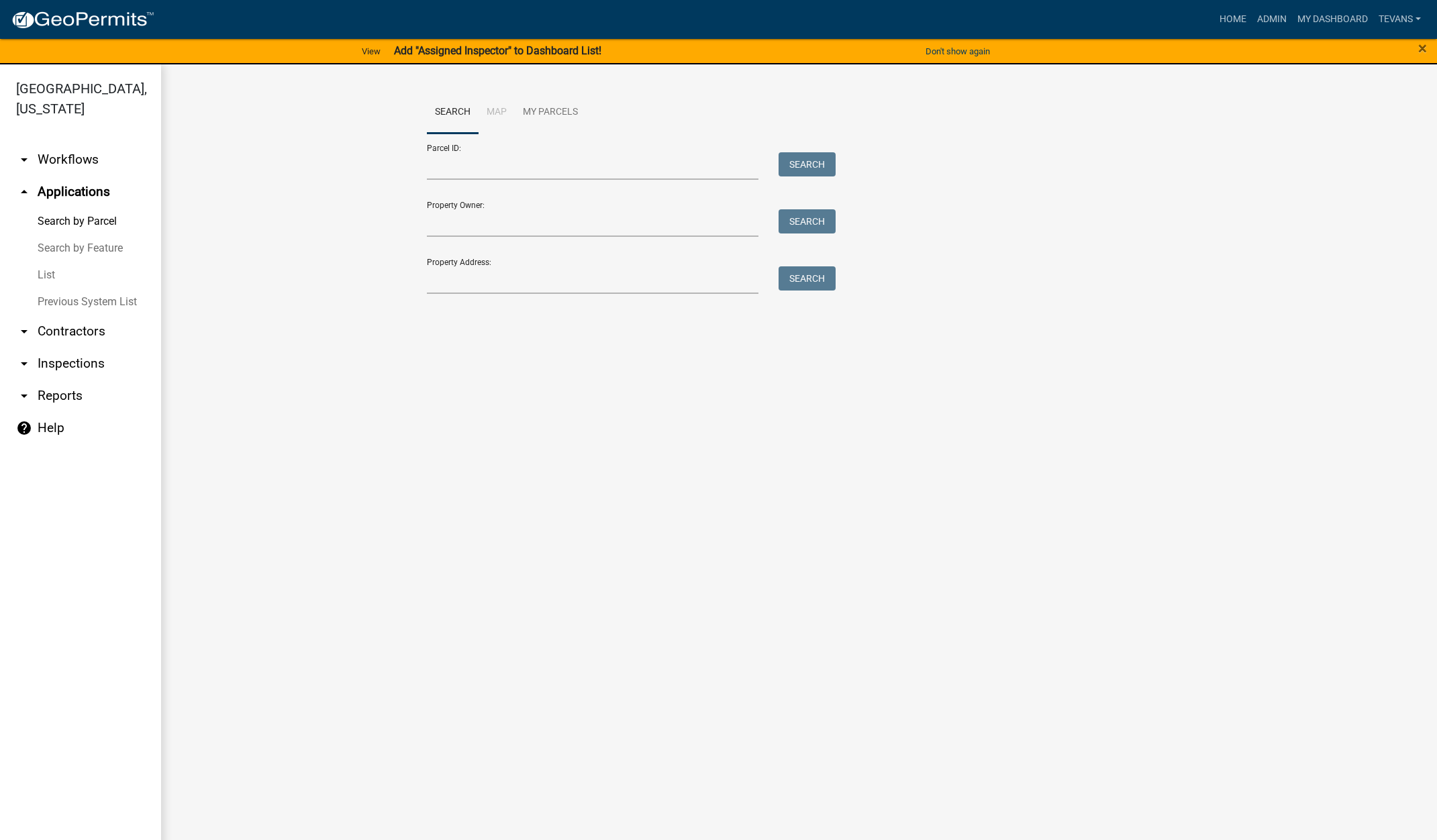
click at [372, 633] on main "Search Map My Parcels Parcel ID: Search Property Owner: Search Property Address…" at bounding box center [798, 460] width 1276 height 791
click at [1421, 46] on span "×" at bounding box center [1423, 49] width 9 height 19
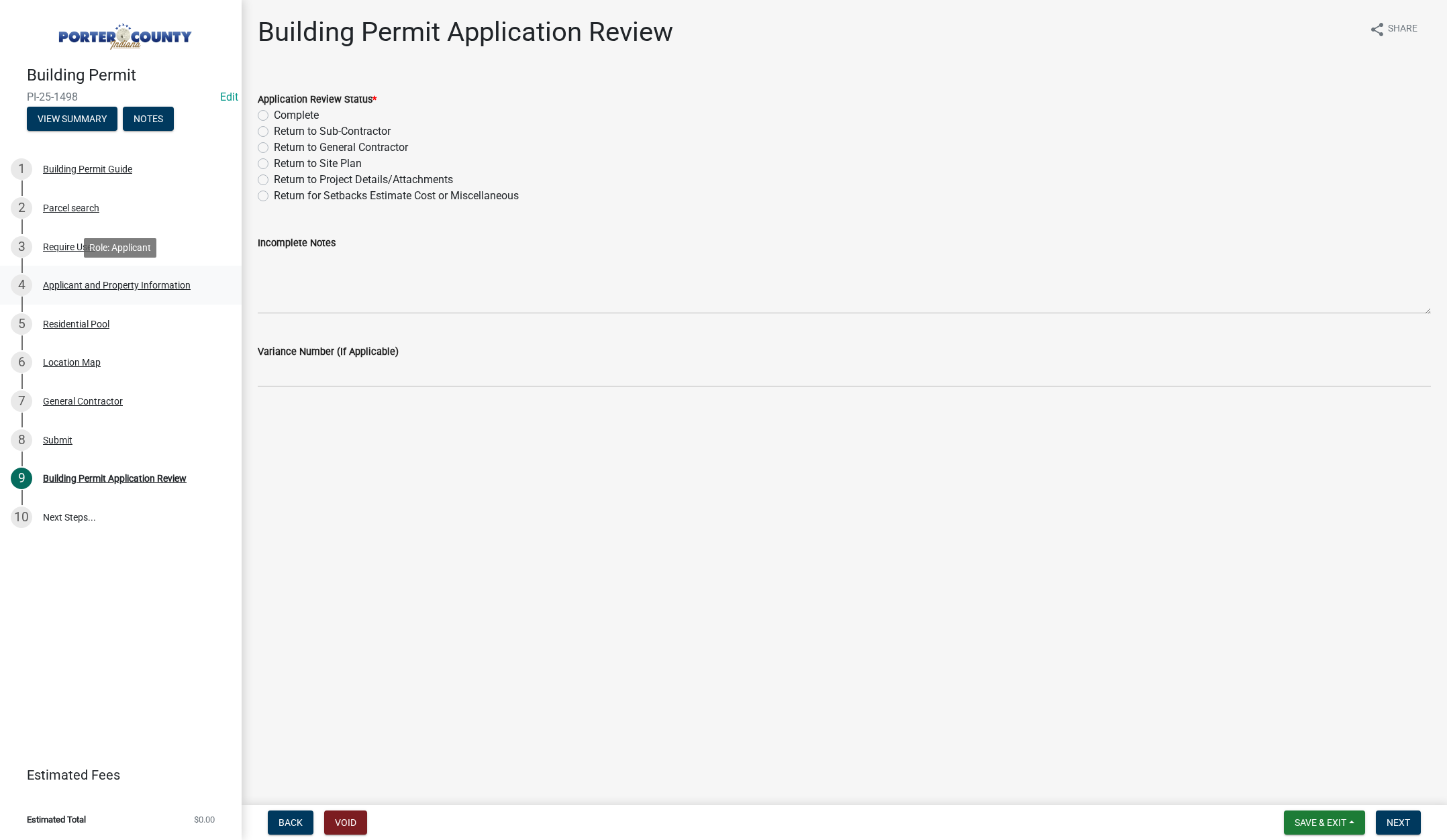
click at [117, 283] on div "Applicant and Property Information" at bounding box center [116, 285] width 147 height 10
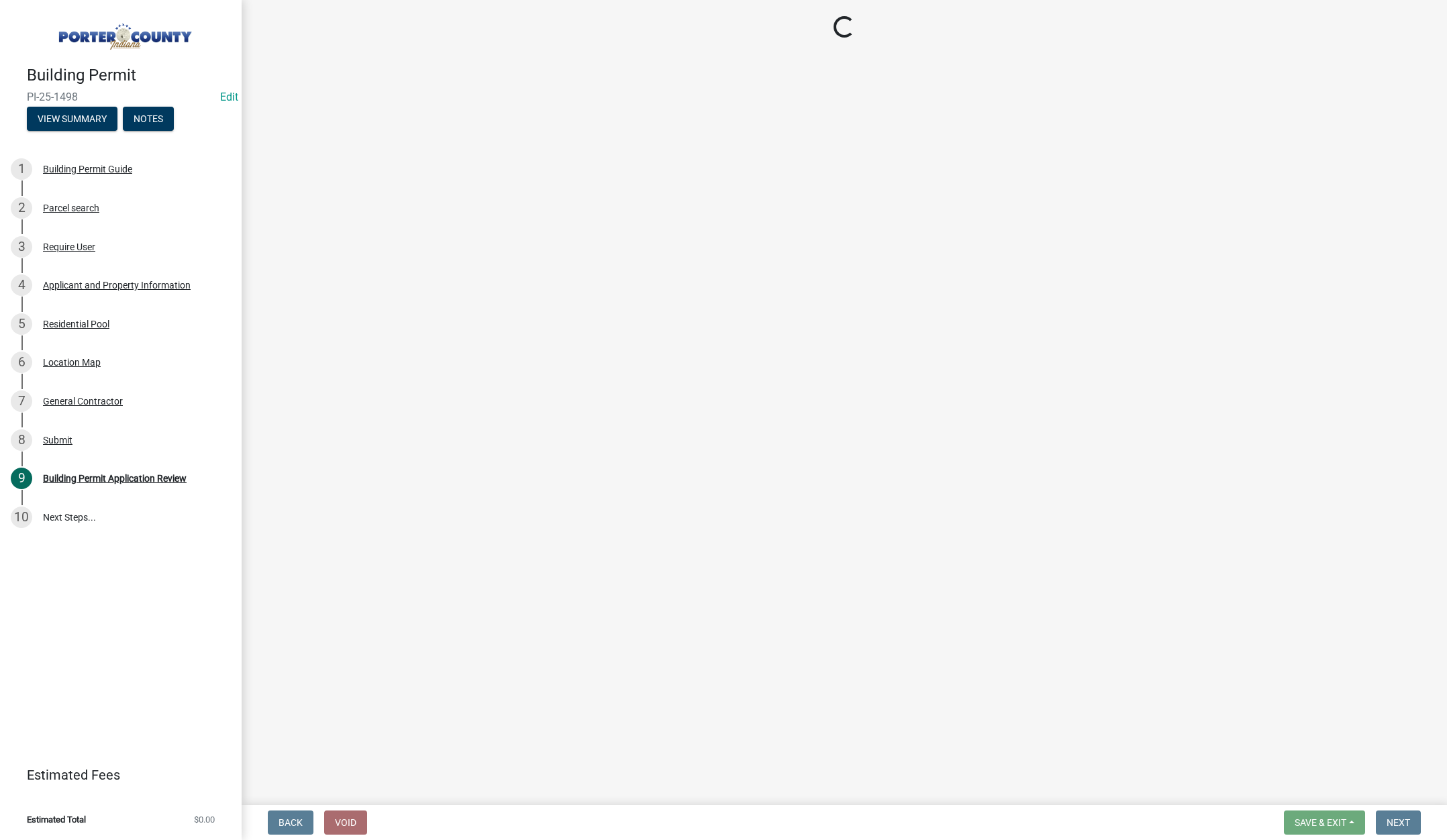
select select "4e6cbcac-7d48-4f78-b019-902ed53214cd"
select select "61d3a05a-0bd1-4f35-813c-11f7681b720b"
select select "eef3385c-360b-448e-91b8-df9bc56b1cce"
select select "c796f995-08fe-487b-a20e-70ab553361d3"
select select "349f168d-d974-4bf4-9d87-84a8db4888cd"
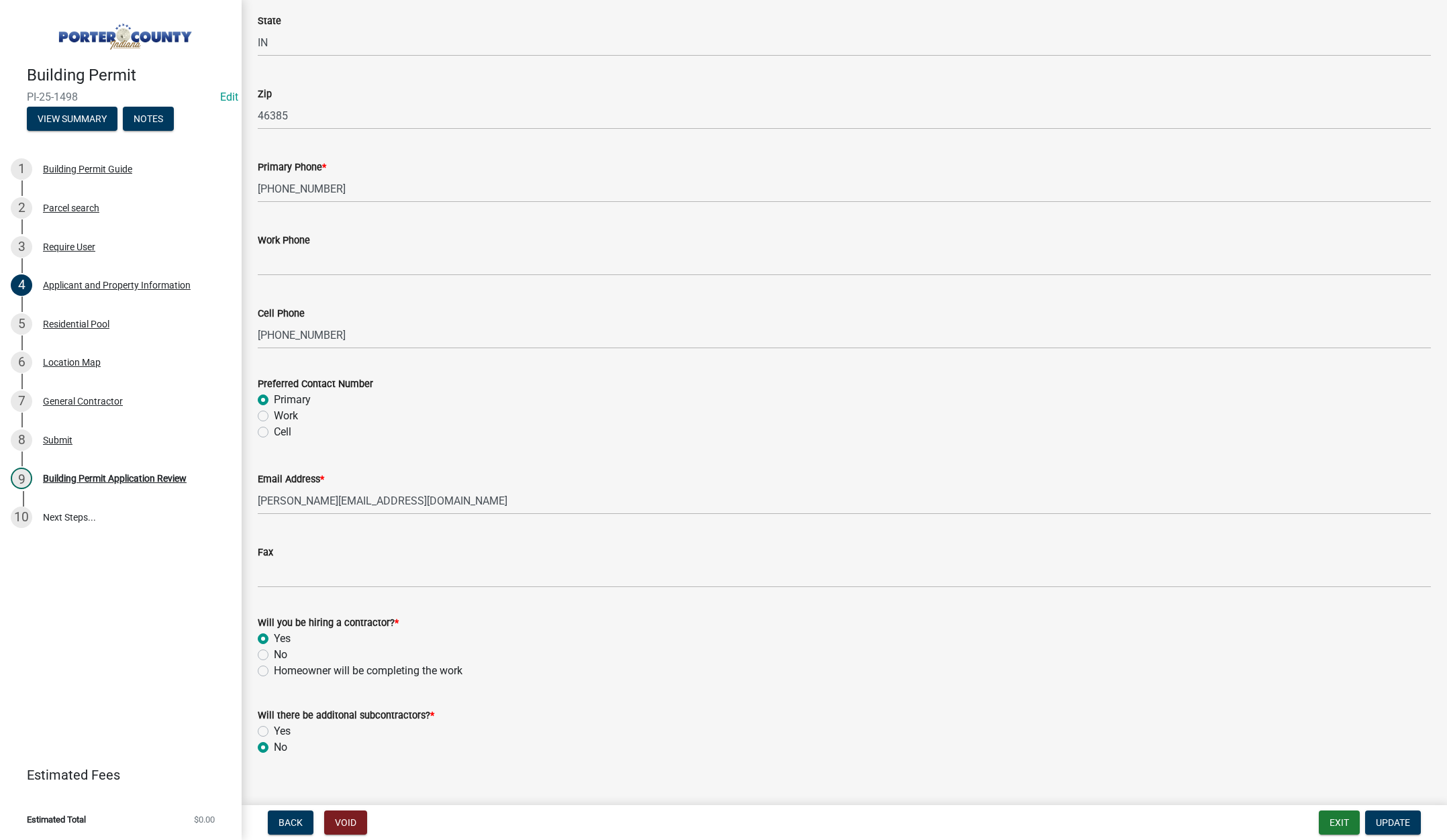
scroll to position [1670, 0]
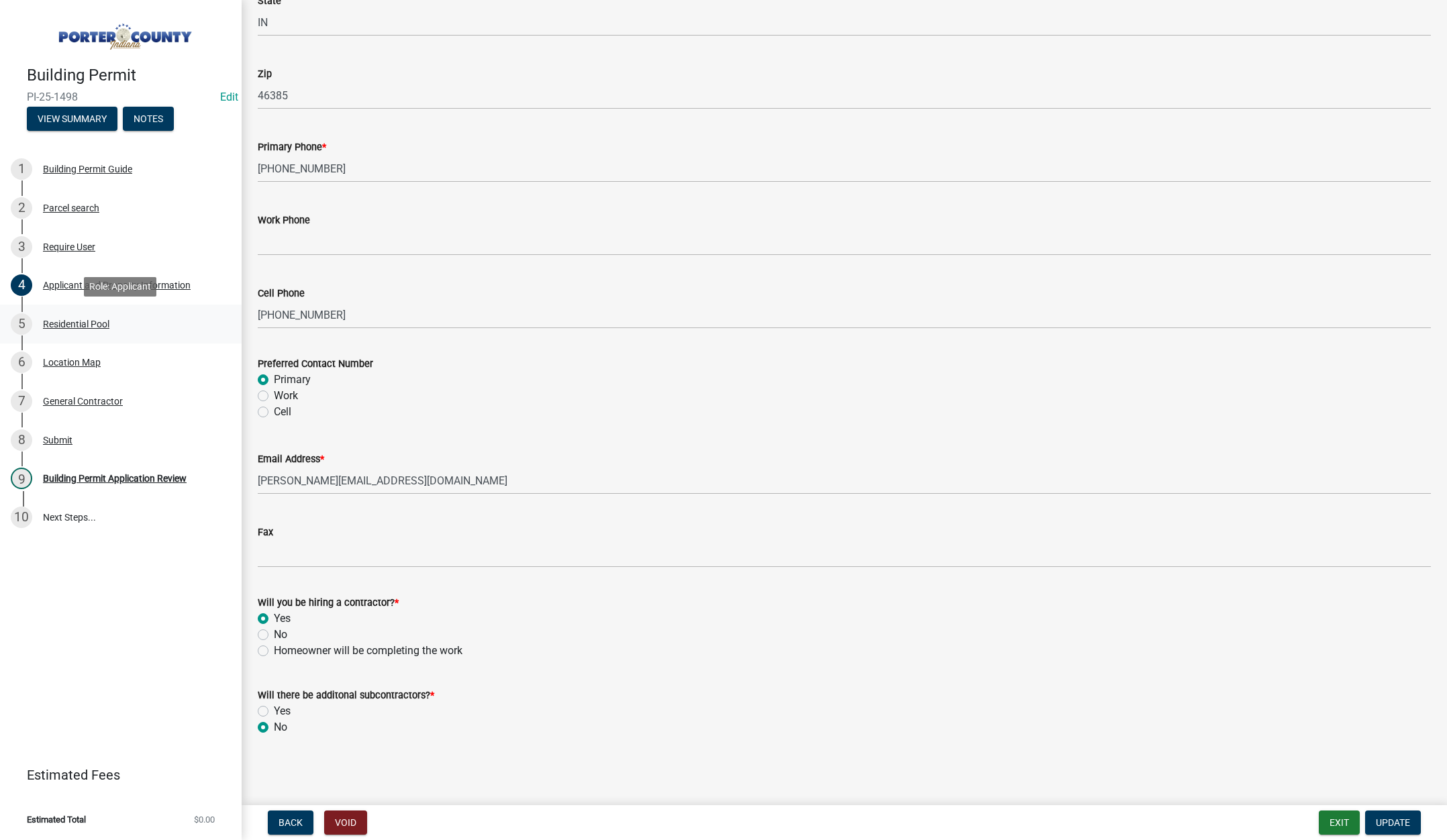
click at [58, 324] on div "Residential Pool" at bounding box center [76, 324] width 67 height 10
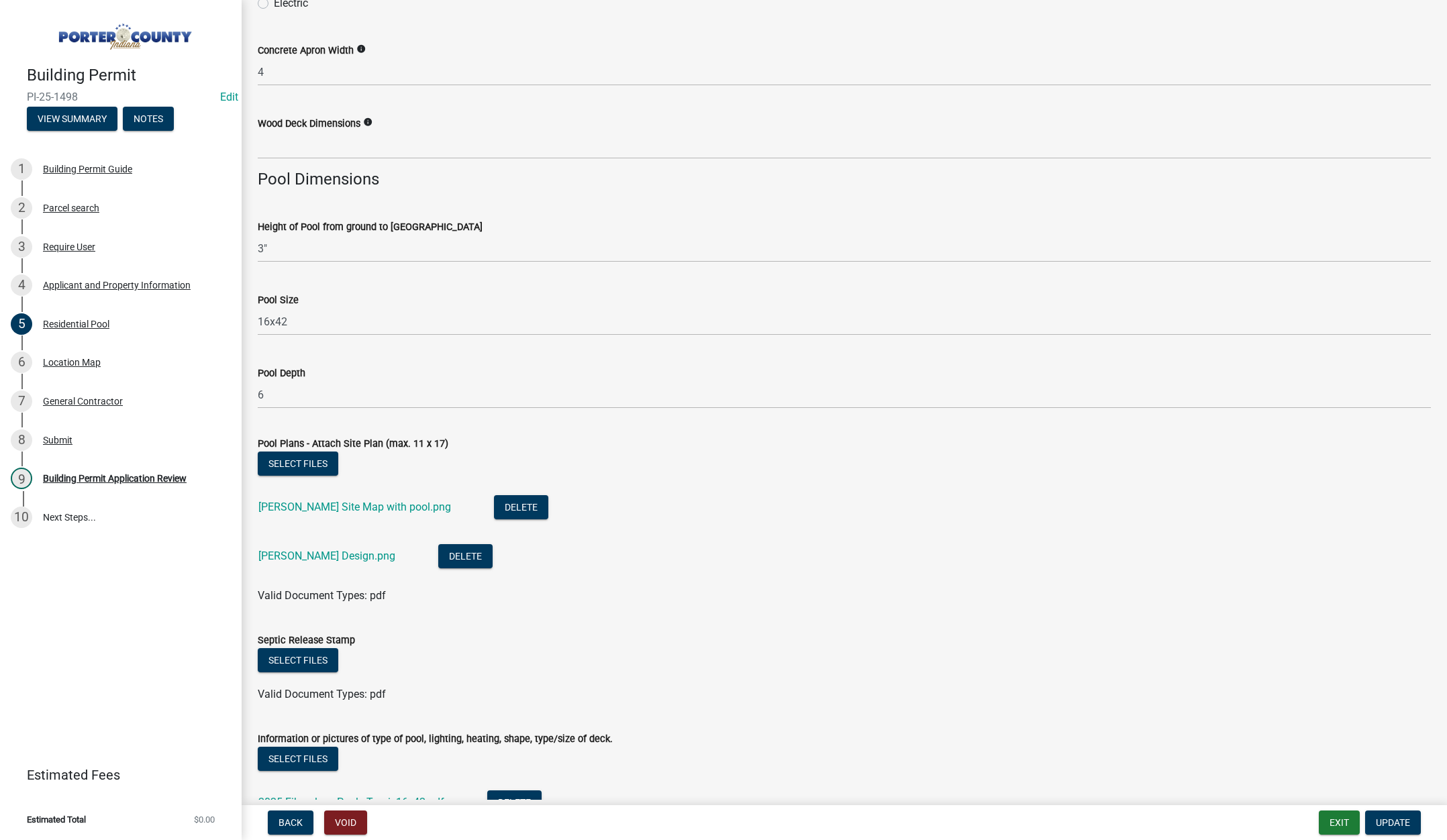
scroll to position [1006, 0]
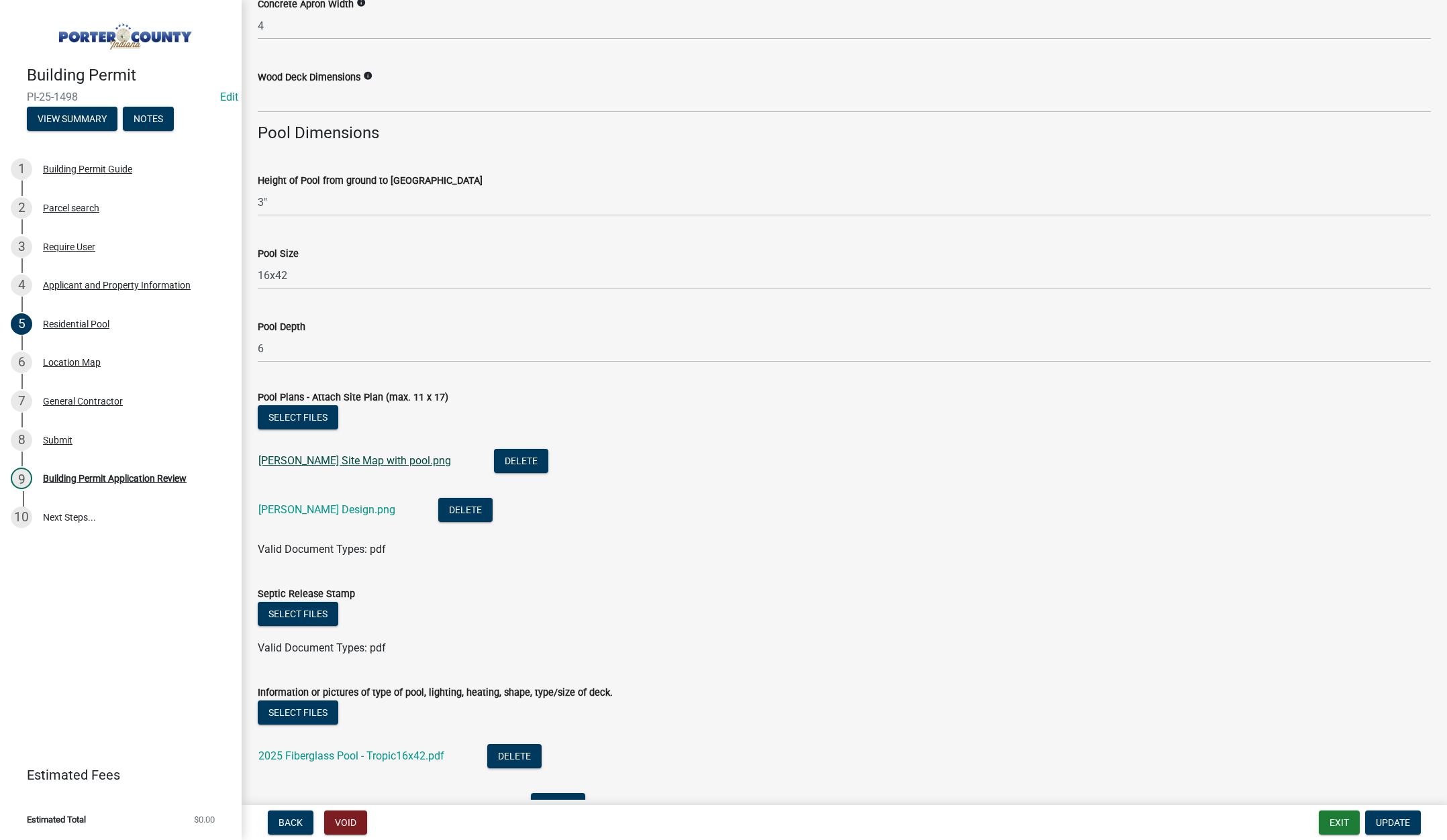
click at [339, 463] on link "Gutwein Site Map with pool.png" at bounding box center [355, 460] width 192 height 12
click at [327, 510] on link "Gutwein Design.png" at bounding box center [327, 509] width 137 height 12
click at [327, 752] on link "2025 Fiberglass Pool - Tropic16x42.pdf" at bounding box center [351, 755] width 186 height 12
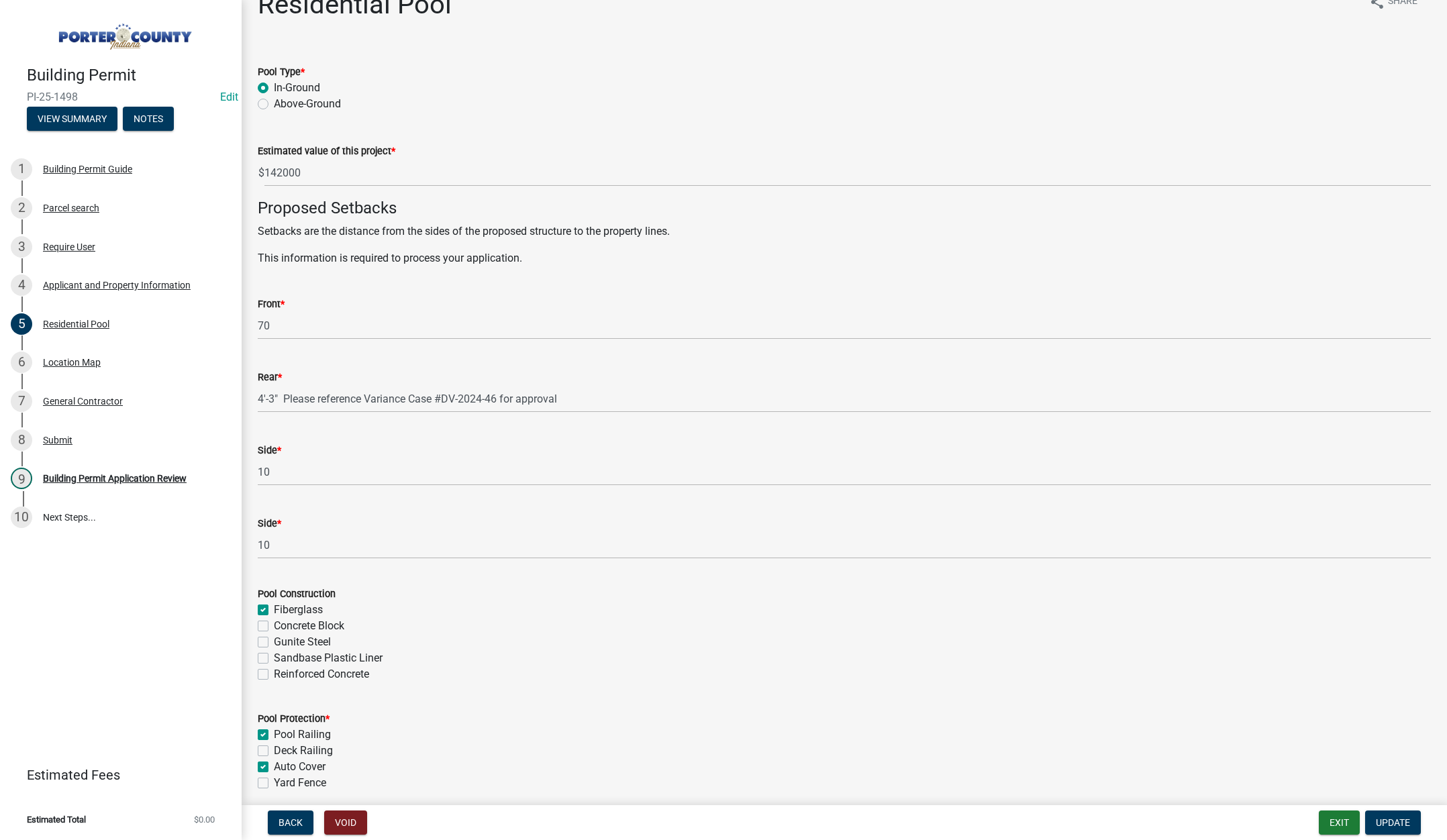
scroll to position [27, 0]
click at [62, 207] on div "Parcel search" at bounding box center [70, 208] width 56 height 10
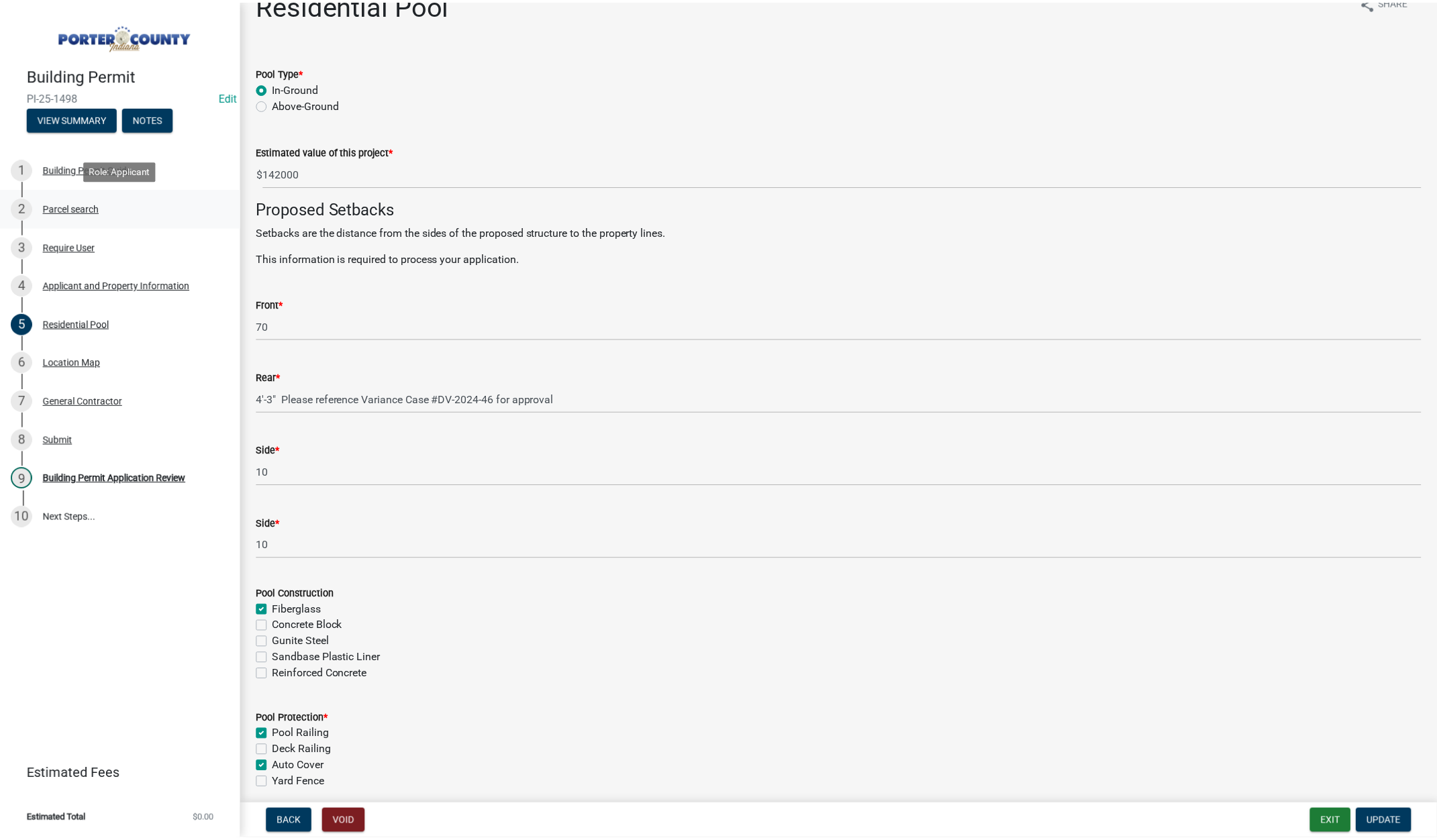
scroll to position [0, 0]
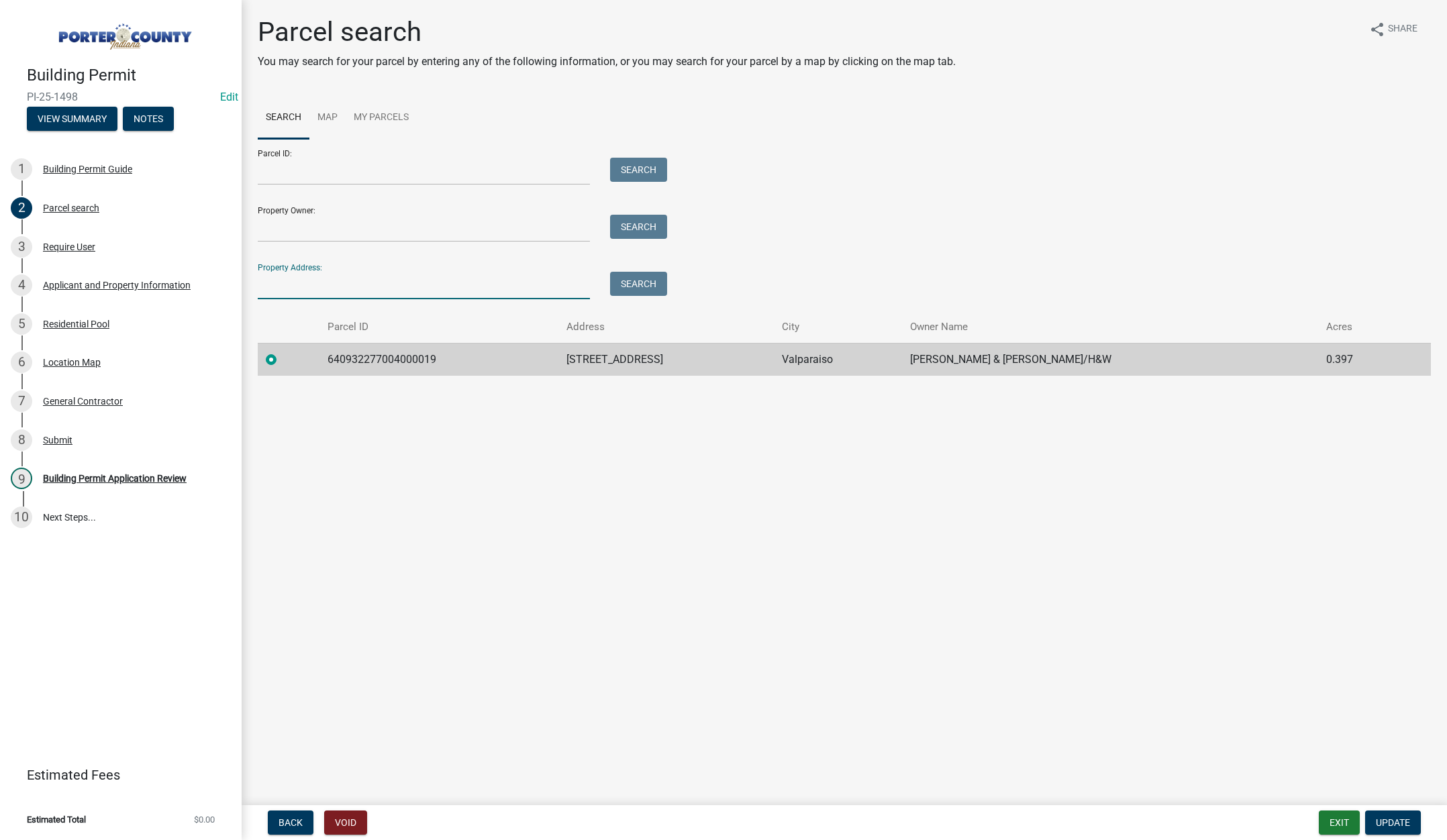
click at [323, 283] on input "Property Address:" at bounding box center [423, 285] width 332 height 28
click at [1334, 820] on button "Exit" at bounding box center [1339, 822] width 41 height 24
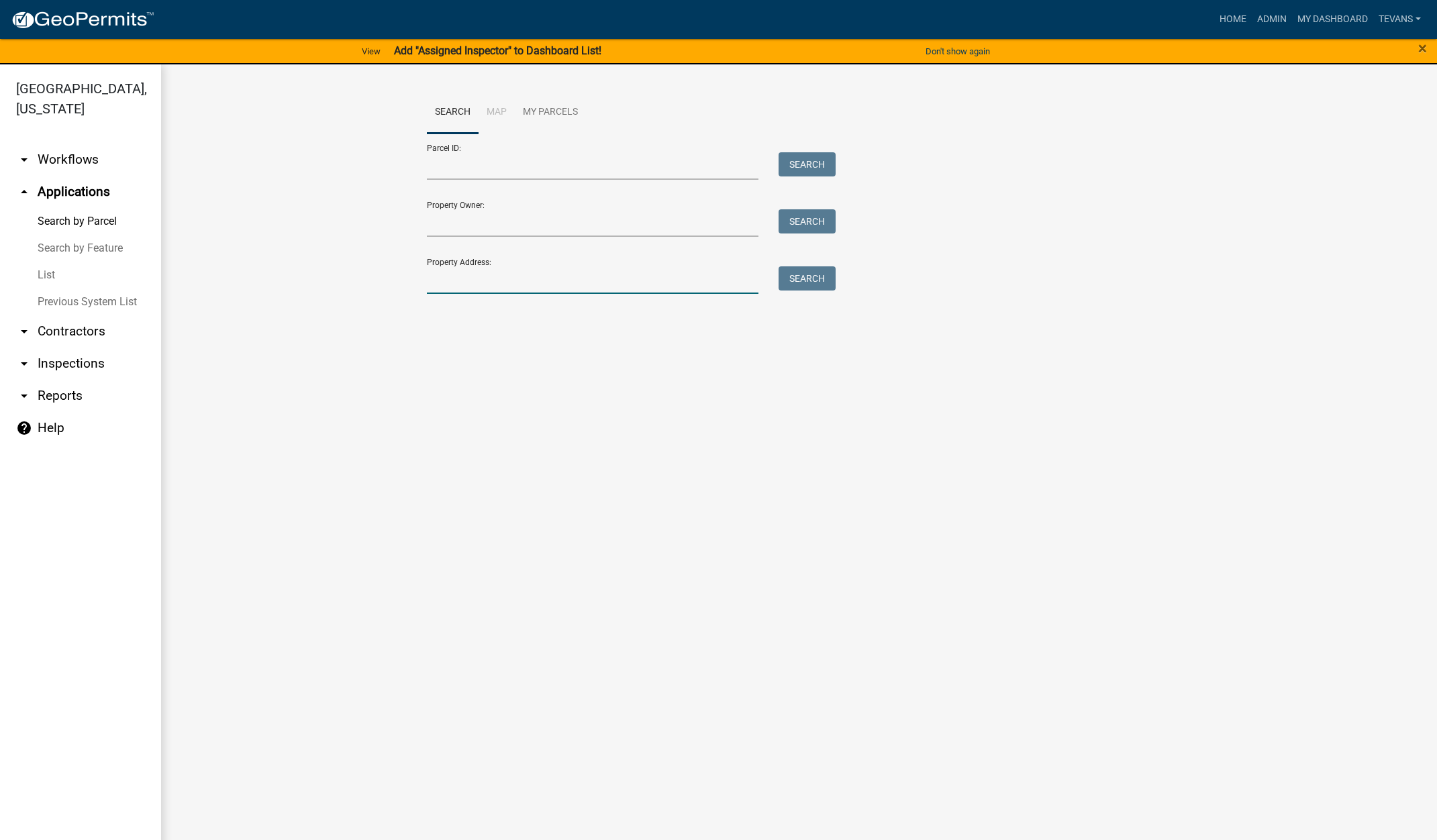
click at [471, 282] on input "Property Address:" at bounding box center [593, 280] width 332 height 28
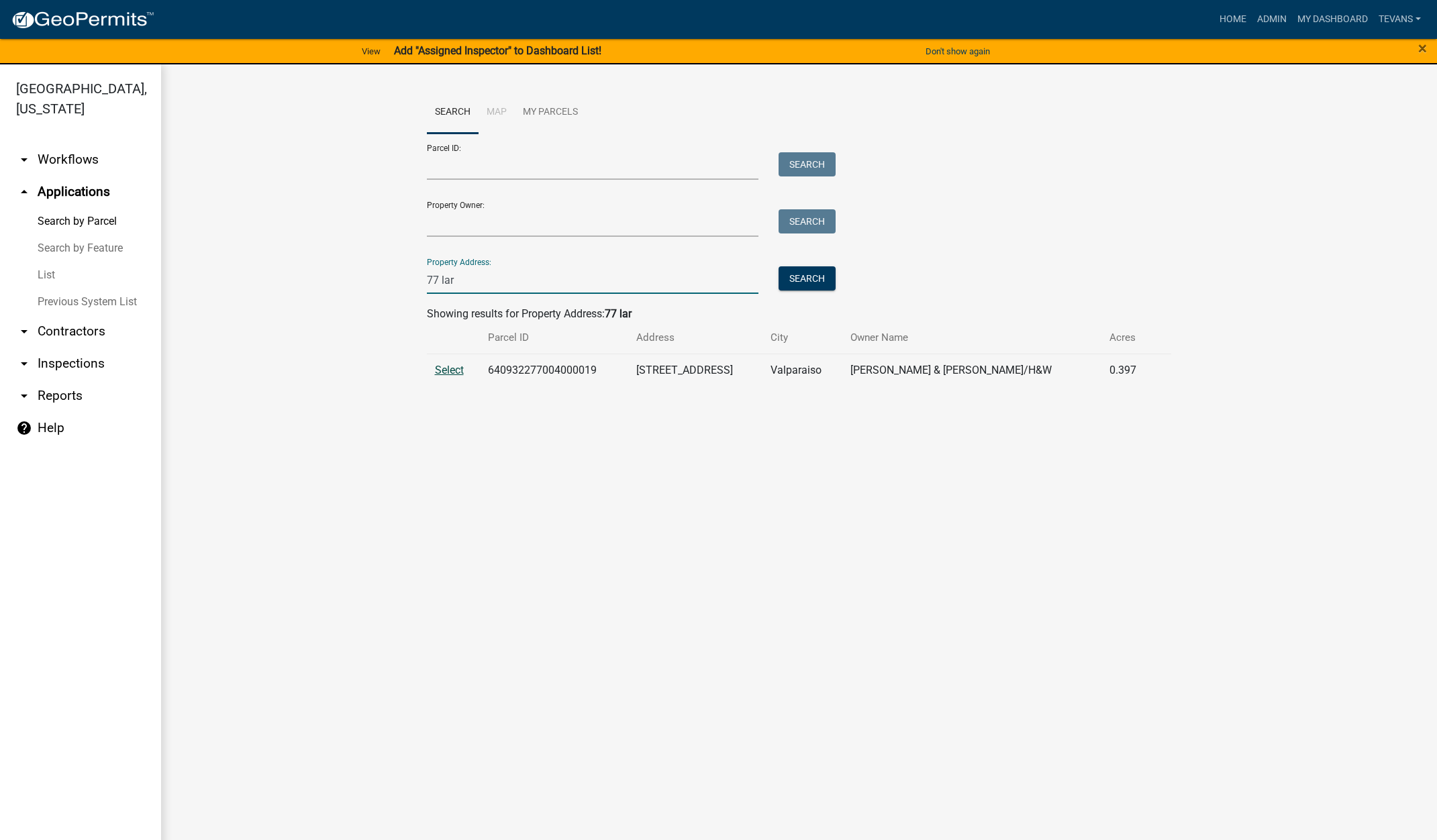
type input "77 lar"
click at [454, 367] on span "Select" at bounding box center [449, 369] width 29 height 12
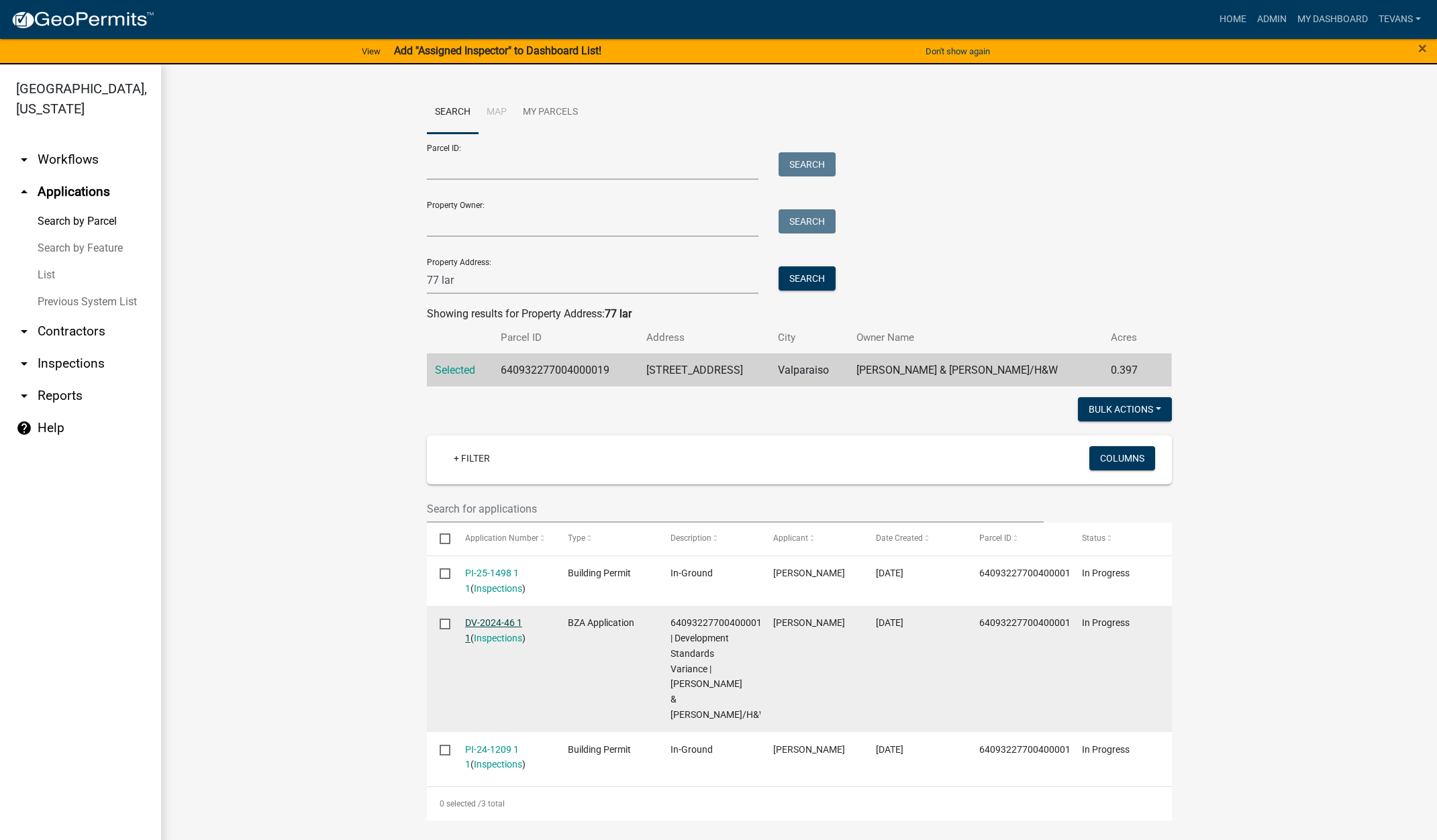
click at [485, 620] on link "DV-2024-46 1 1" at bounding box center [494, 631] width 57 height 27
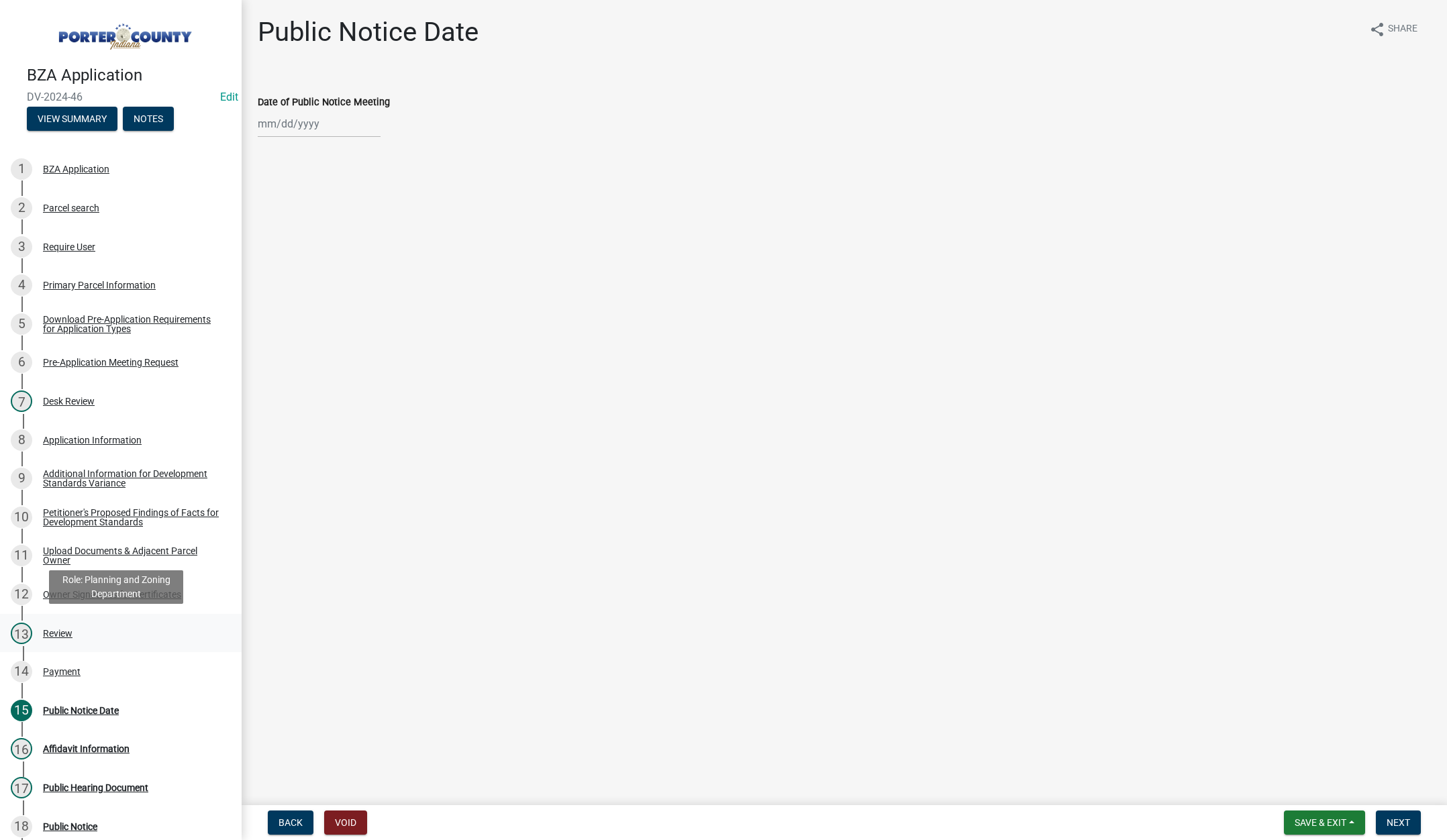
click at [63, 630] on div "Review" at bounding box center [57, 634] width 29 height 10
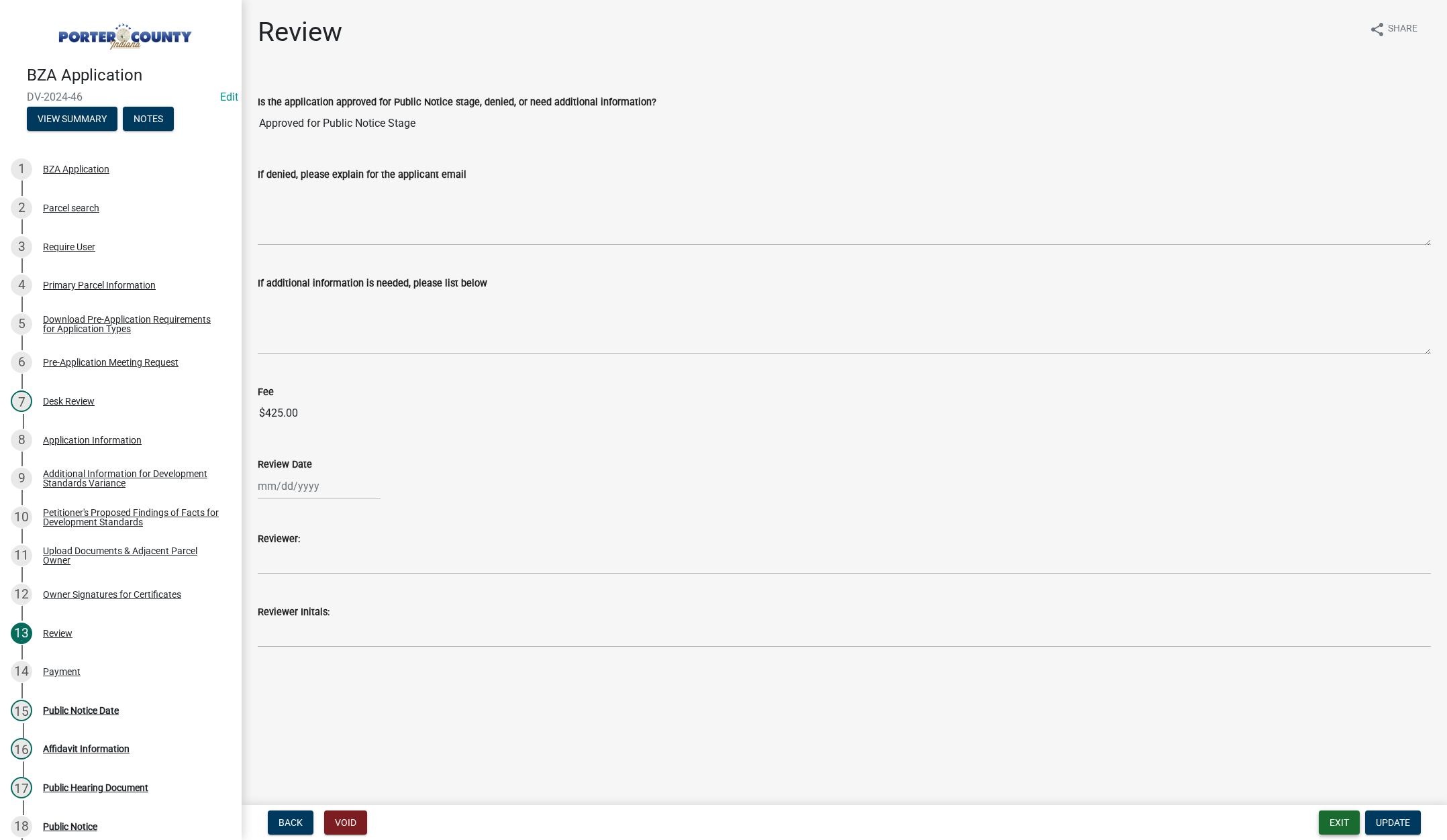
click at [1334, 825] on button "Exit" at bounding box center [1339, 822] width 41 height 24
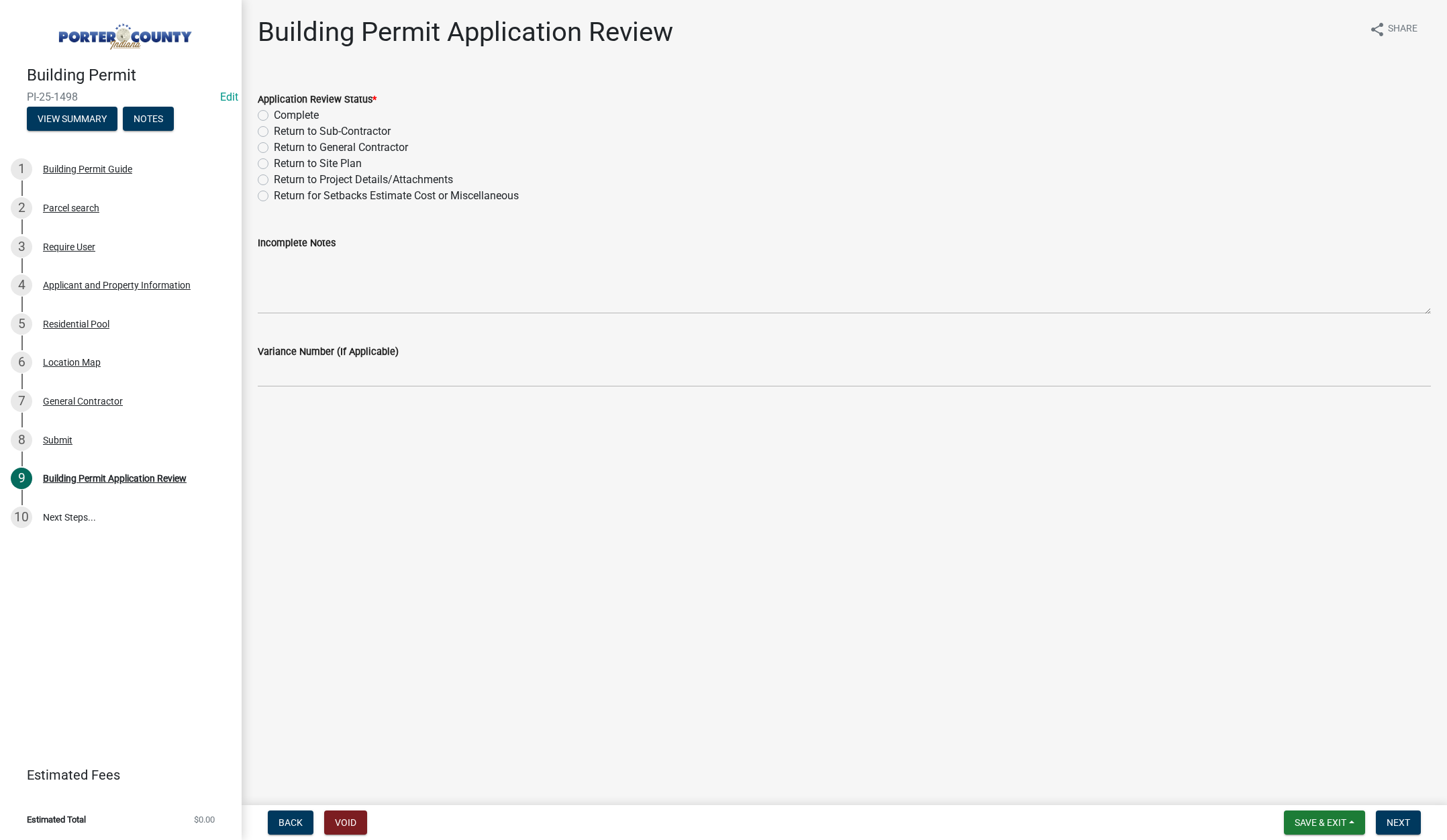
click at [274, 112] on label "Complete" at bounding box center [296, 115] width 45 height 16
click at [274, 112] on input "Complete" at bounding box center [278, 111] width 9 height 9
radio input "true"
click at [1394, 812] on button "Next" at bounding box center [1398, 822] width 45 height 24
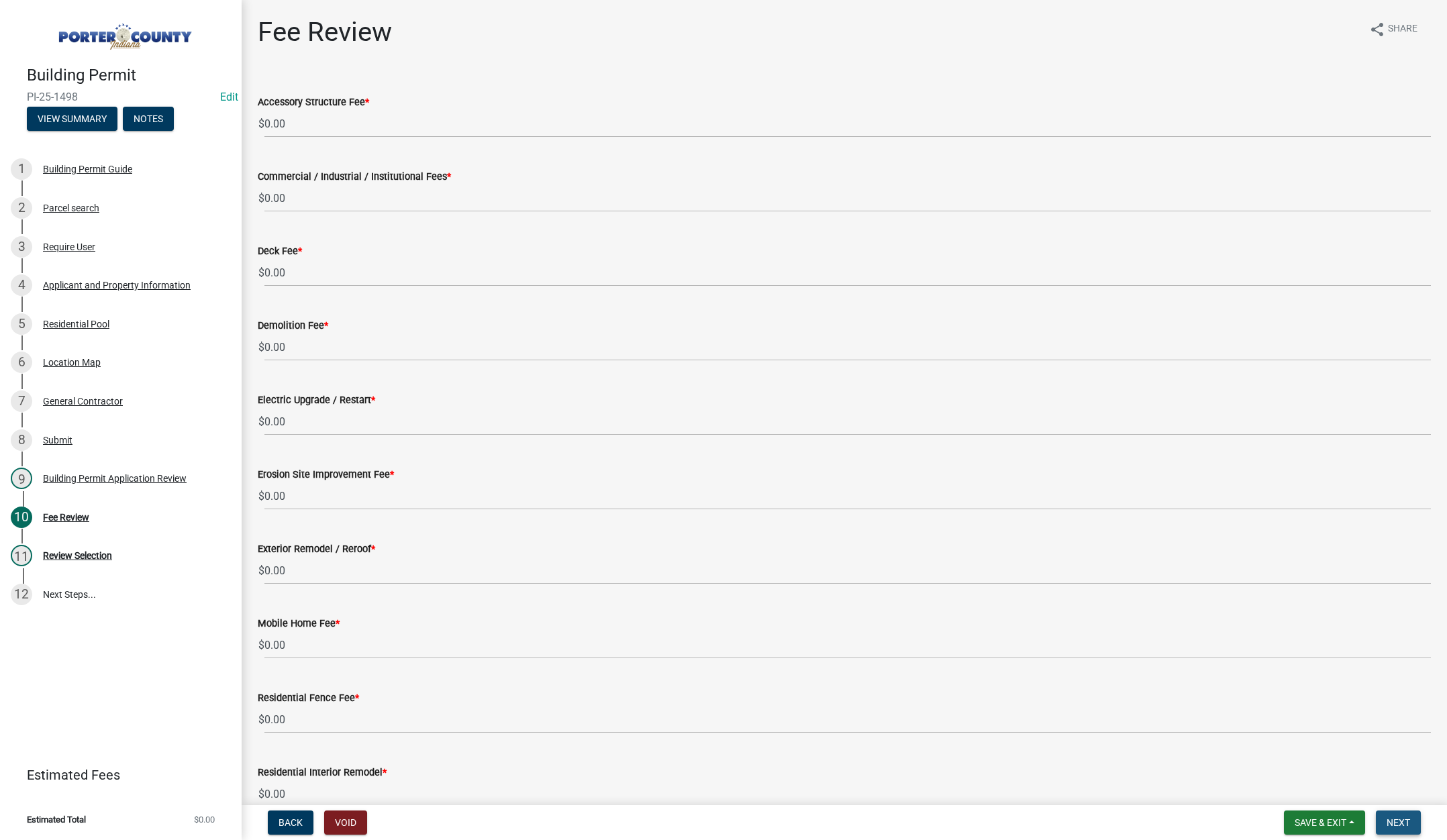
click at [1396, 827] on span "Next" at bounding box center [1398, 822] width 24 height 10
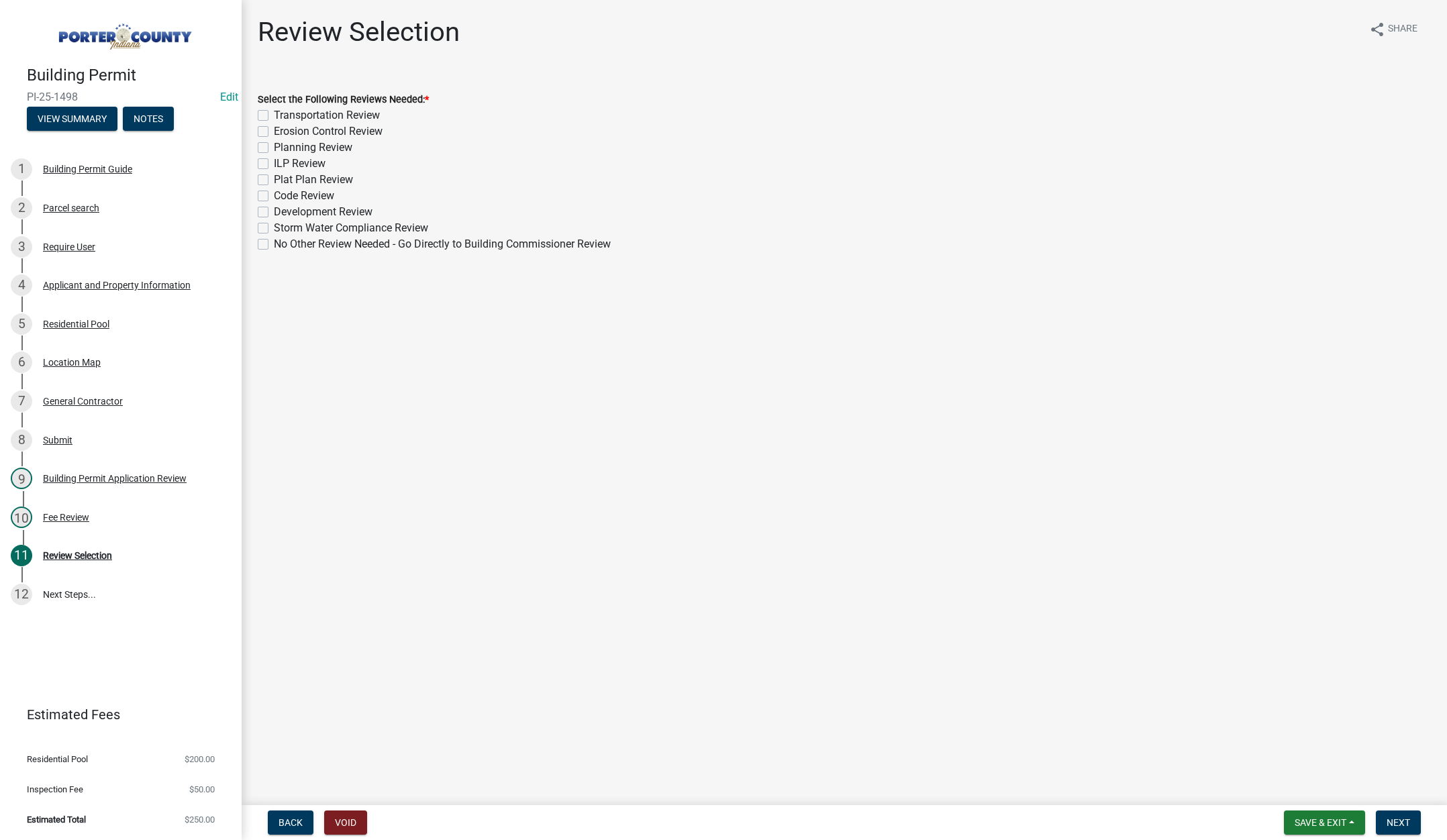
click at [274, 243] on label "No Other Review Needed - Go Directly to Building Commissioner Review" at bounding box center [442, 244] width 337 height 16
click at [274, 243] on input "No Other Review Needed - Go Directly to Building Commissioner Review" at bounding box center [278, 240] width 9 height 9
checkbox input "true"
checkbox input "false"
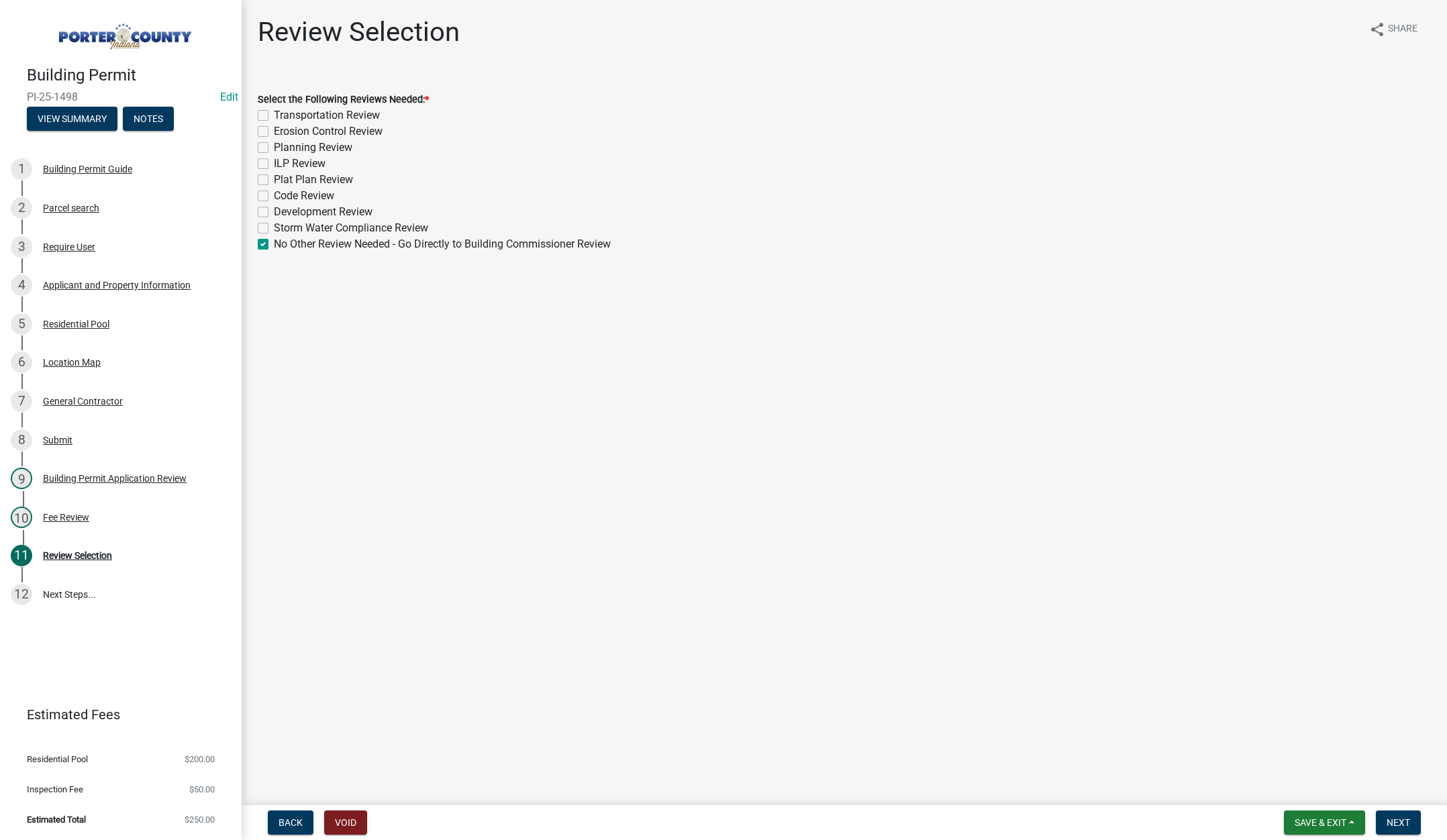
checkbox input "false"
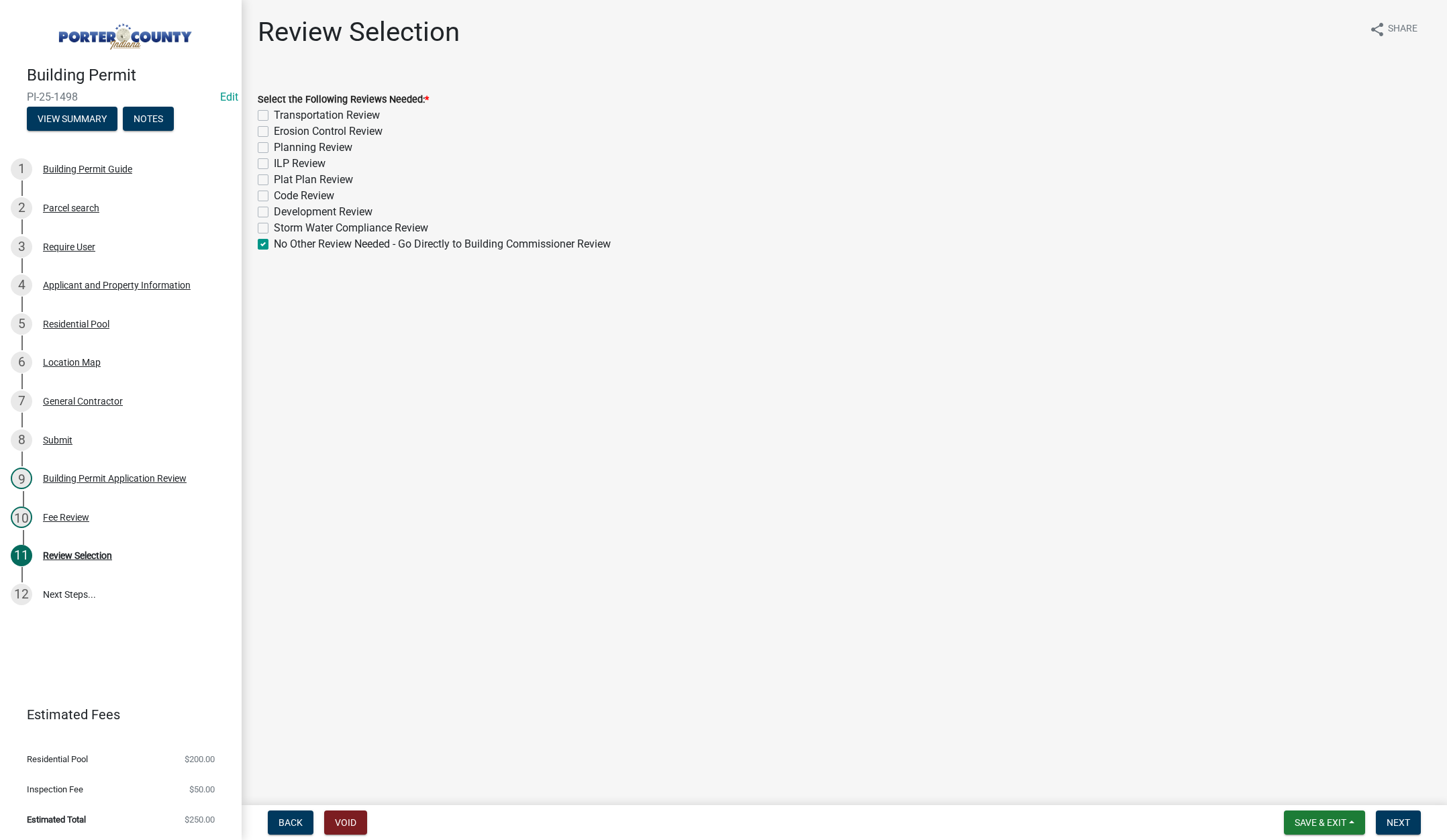
checkbox input "false"
checkbox input "true"
click at [1399, 819] on span "Next" at bounding box center [1398, 822] width 24 height 10
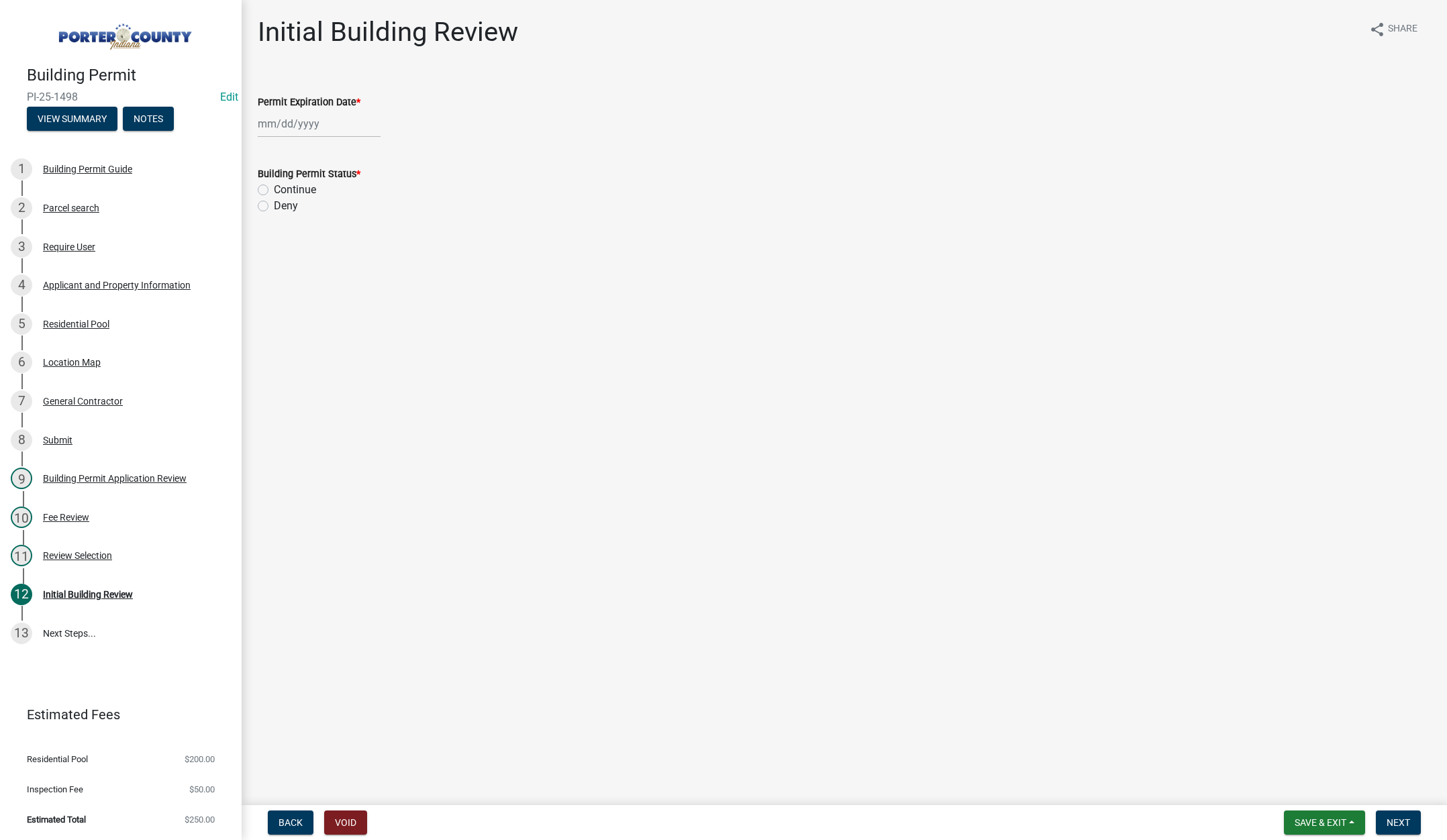
select select "8"
click at [349, 123] on div "Jan Feb Mar Apr May Jun Jul Aug Sep Oct Nov Dec 1525 1526 1527 1528 1529 1530 1…" at bounding box center [319, 124] width 123 height 28
click at [379, 151] on select "1525 1526 1527 1528 1529 1530 1531 1532 1533 1534 1535 1536 1537 1538 1539 1540…" at bounding box center [362, 152] width 49 height 20
select select "2026"
click at [339, 143] on select "1525 1526 1527 1528 1529 1530 1531 1532 1533 1534 1535 1536 1537 1538 1539 1540…" at bounding box center [362, 152] width 49 height 20
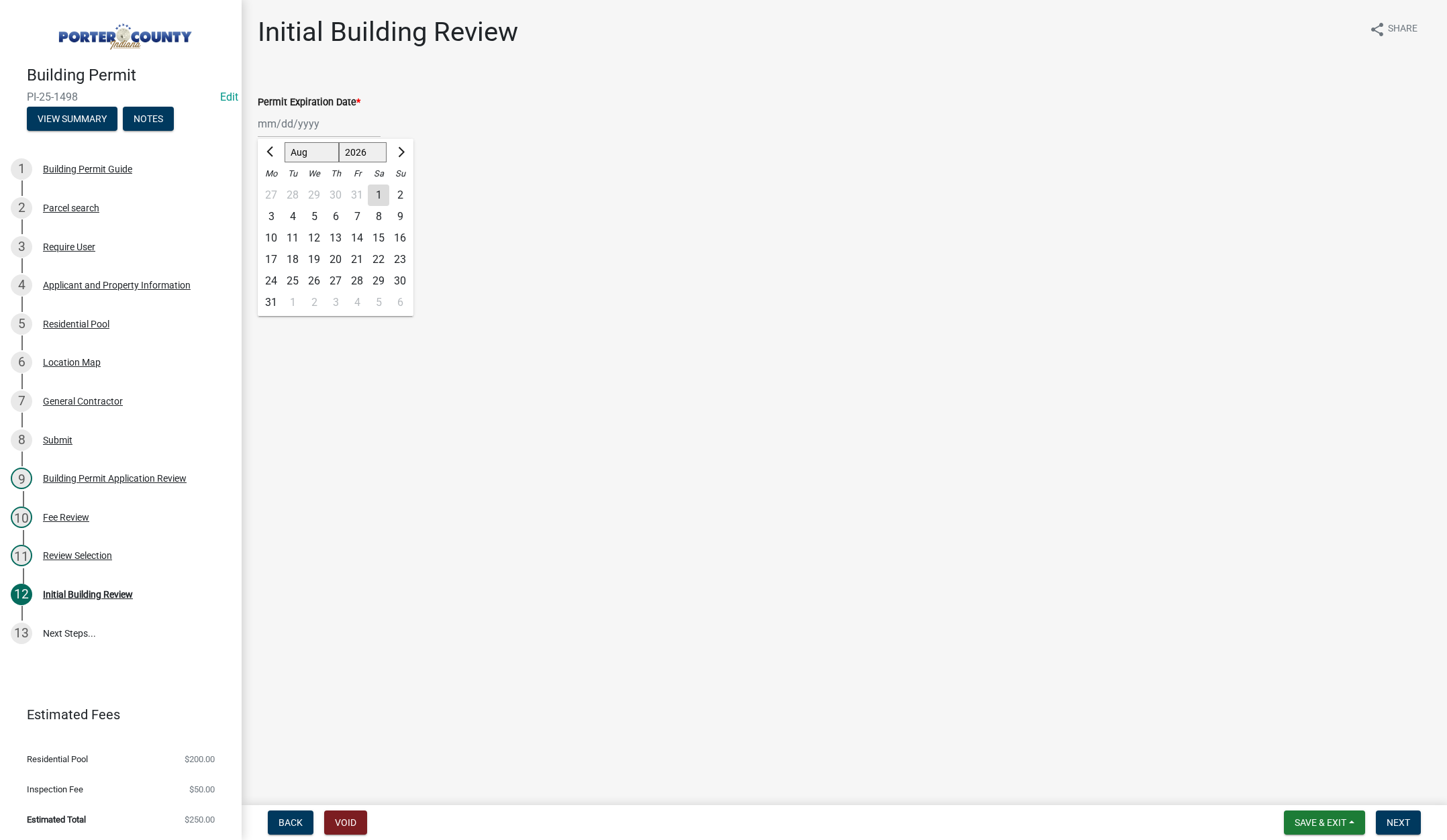
click at [331, 233] on div "13" at bounding box center [335, 238] width 22 height 22
type input "[DATE]"
click at [274, 189] on label "Continue" at bounding box center [295, 189] width 42 height 16
click at [274, 189] on input "Continue" at bounding box center [278, 186] width 9 height 9
radio input "true"
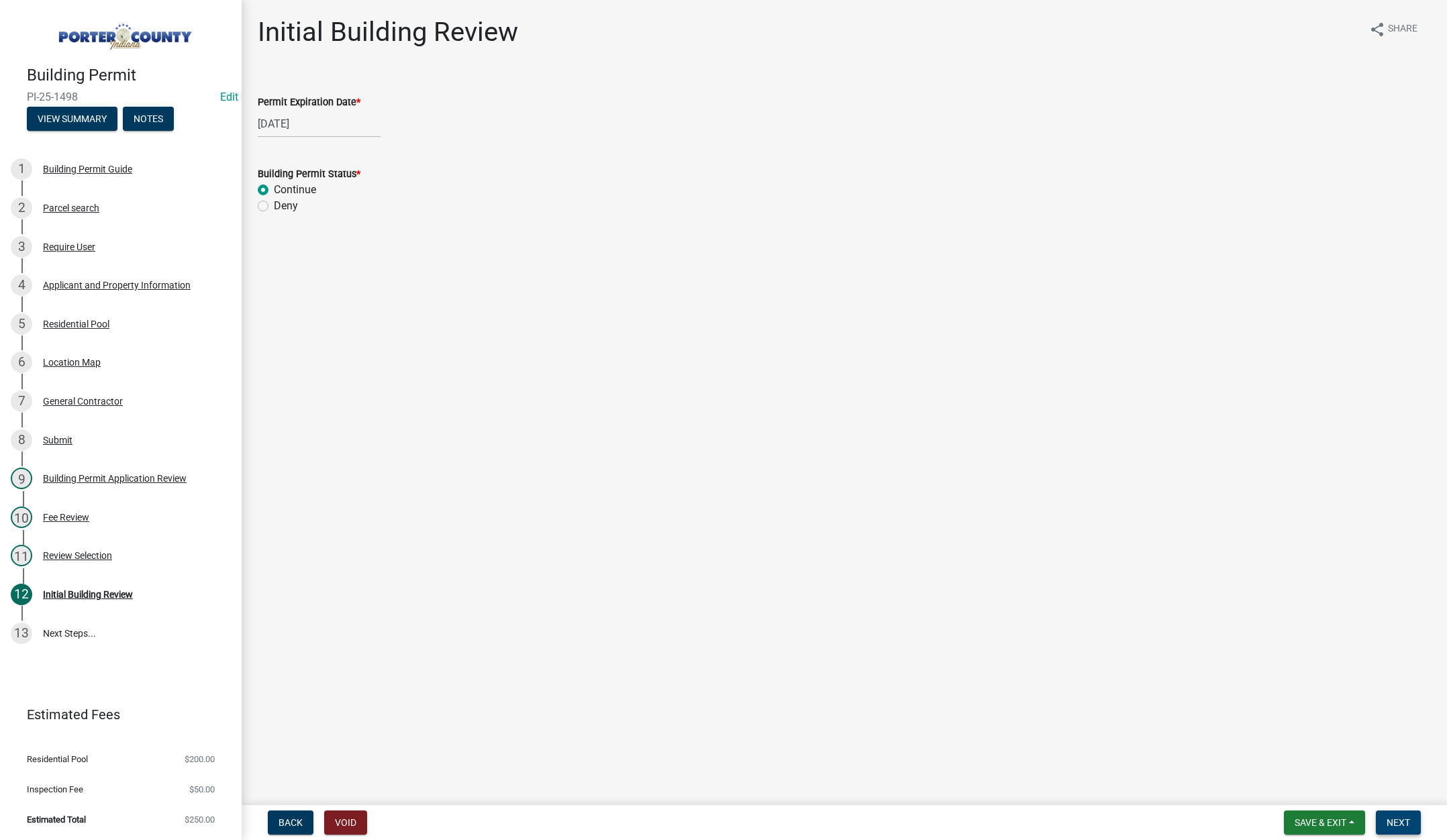
click at [1400, 817] on span "Next" at bounding box center [1398, 822] width 24 height 10
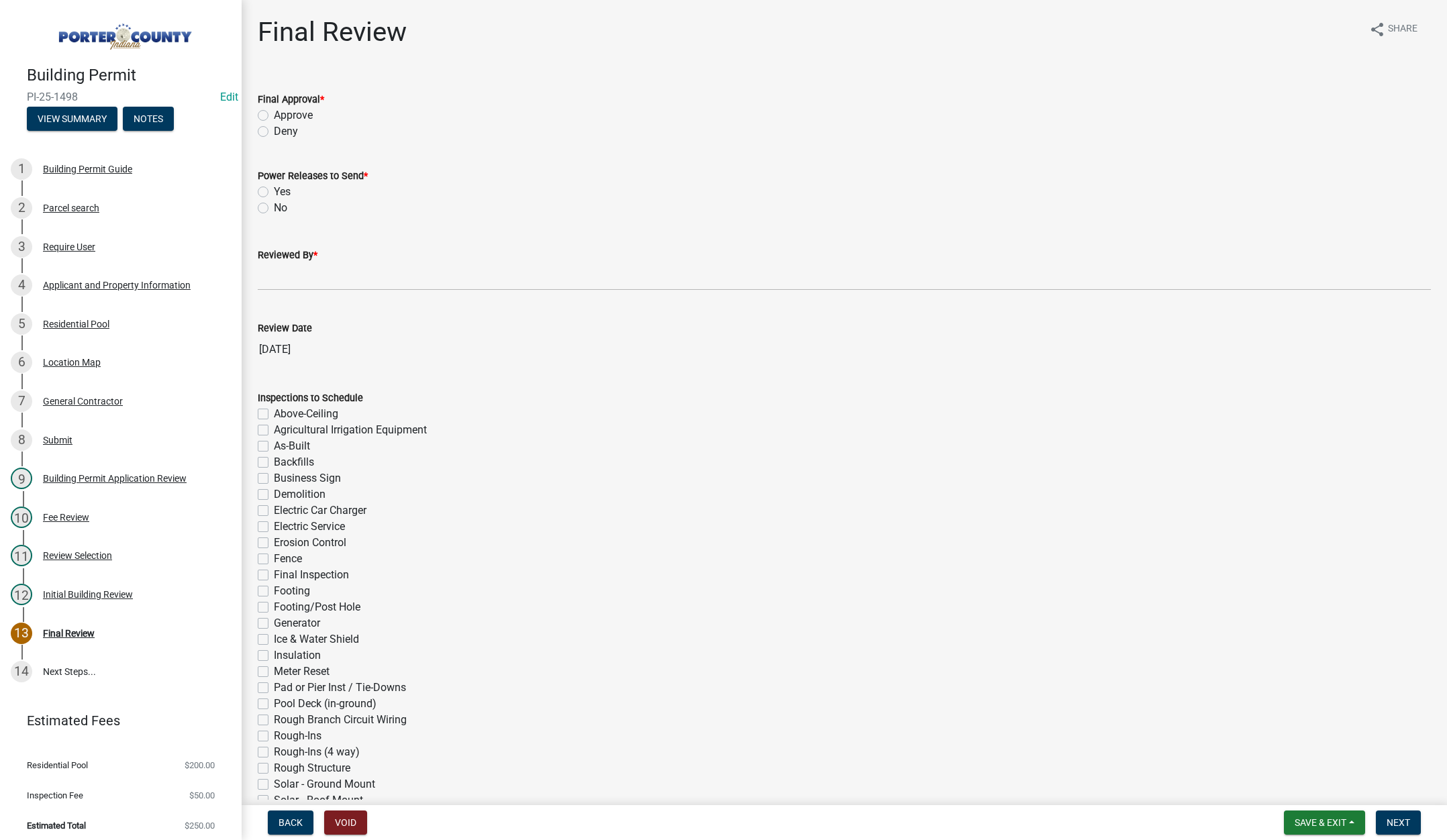
click at [274, 115] on label "Approve" at bounding box center [293, 115] width 39 height 16
click at [274, 115] on input "Approve" at bounding box center [278, 111] width 9 height 9
radio input "true"
click at [274, 208] on label "No" at bounding box center [281, 207] width 13 height 16
click at [274, 208] on input "No" at bounding box center [278, 204] width 9 height 9
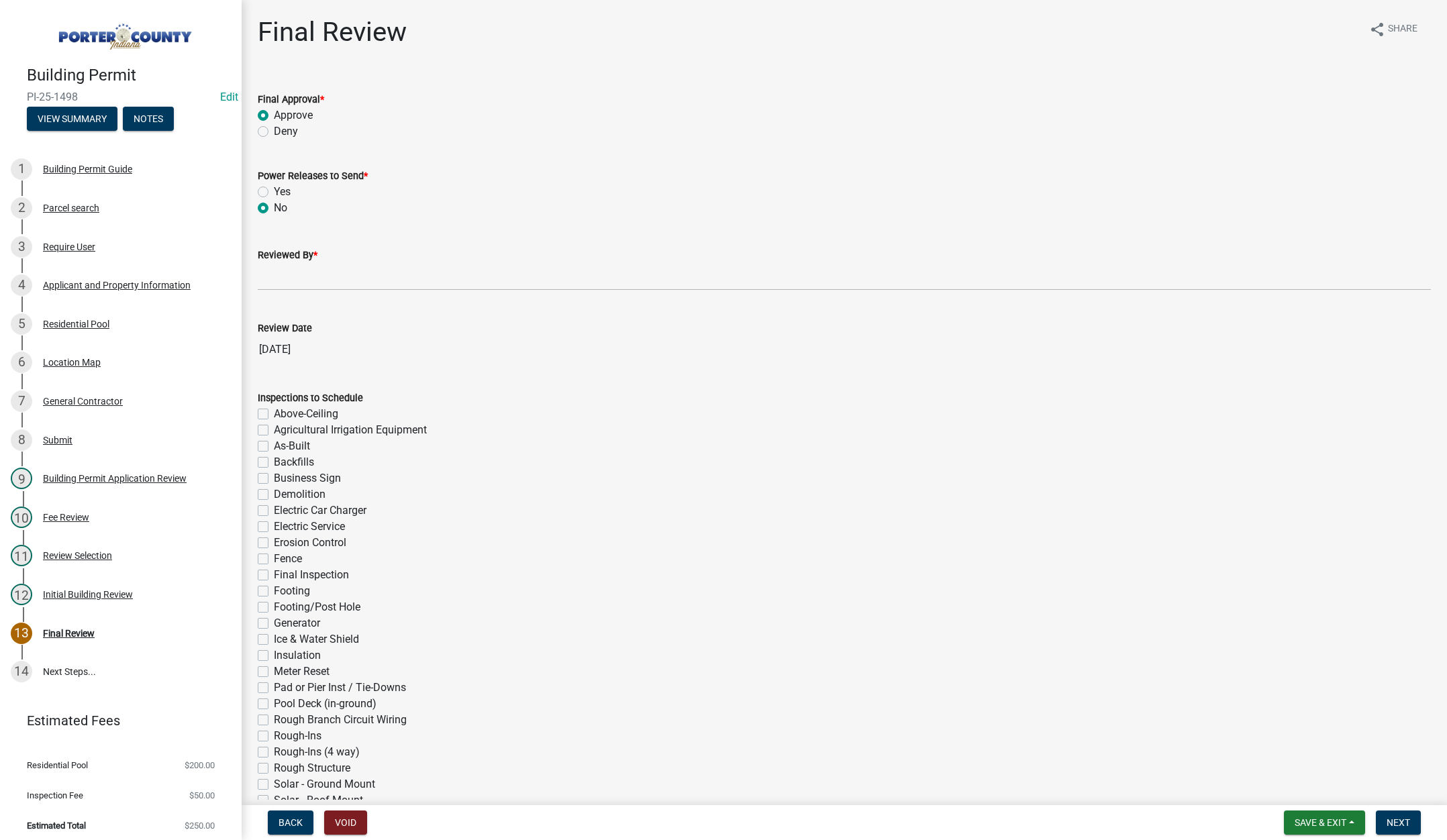
radio input "true"
click at [262, 272] on input "Reviewed By *" at bounding box center [844, 277] width 1173 height 28
type input "Tami"
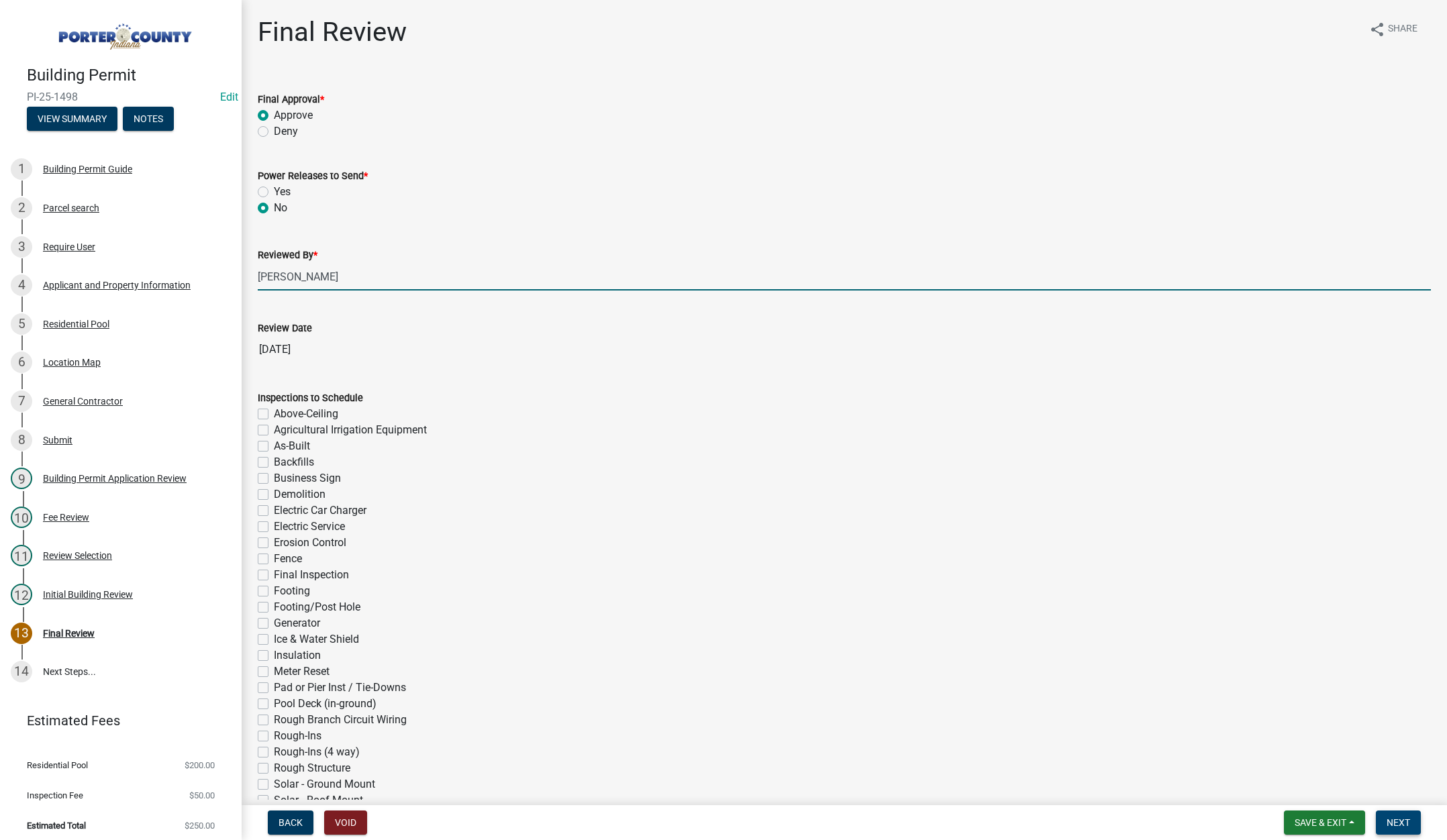
click at [1390, 823] on span "Next" at bounding box center [1398, 822] width 24 height 10
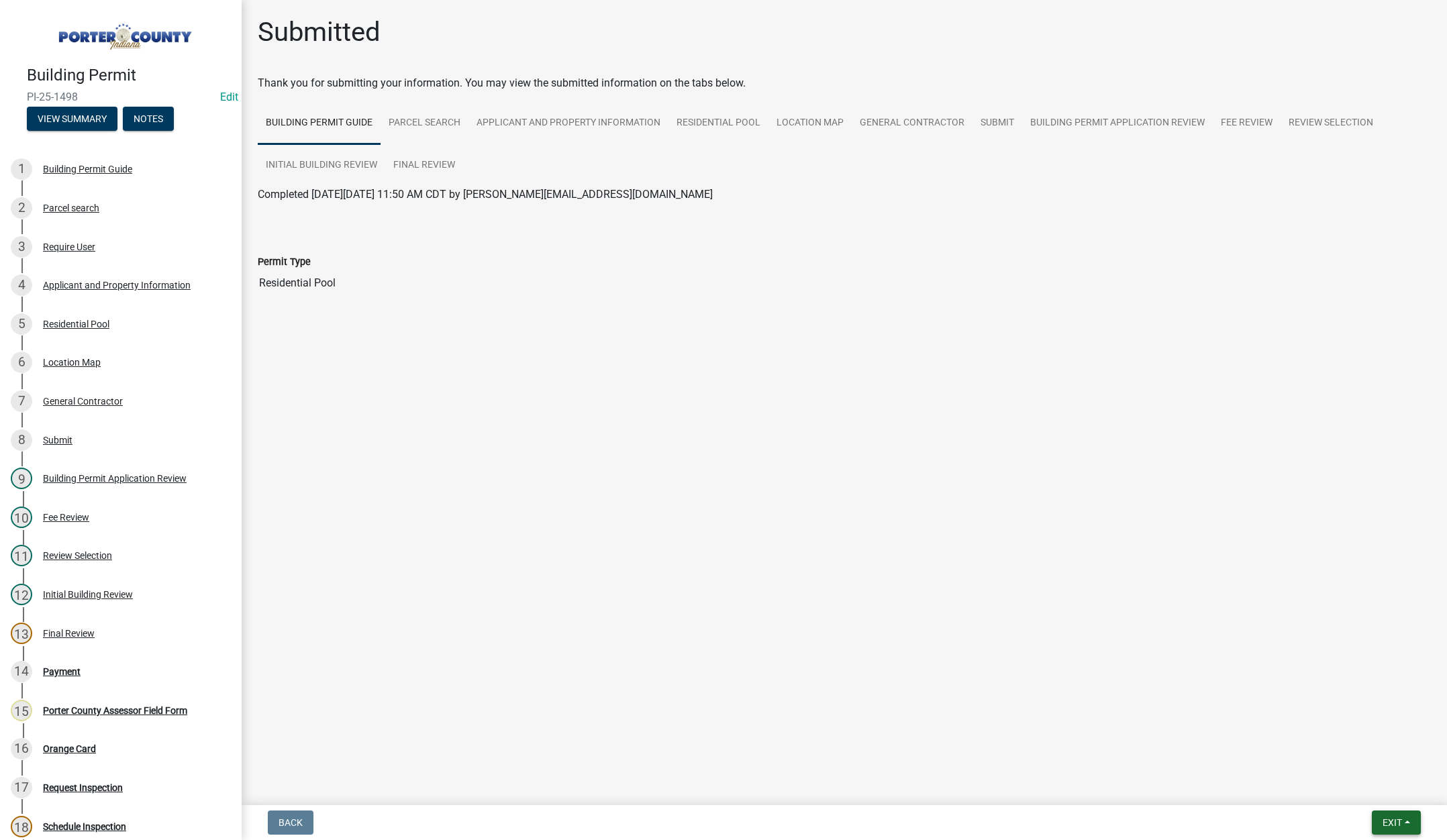
click at [1386, 826] on span "Exit" at bounding box center [1392, 822] width 19 height 10
click at [1394, 787] on button "Save & Exit" at bounding box center [1367, 788] width 108 height 32
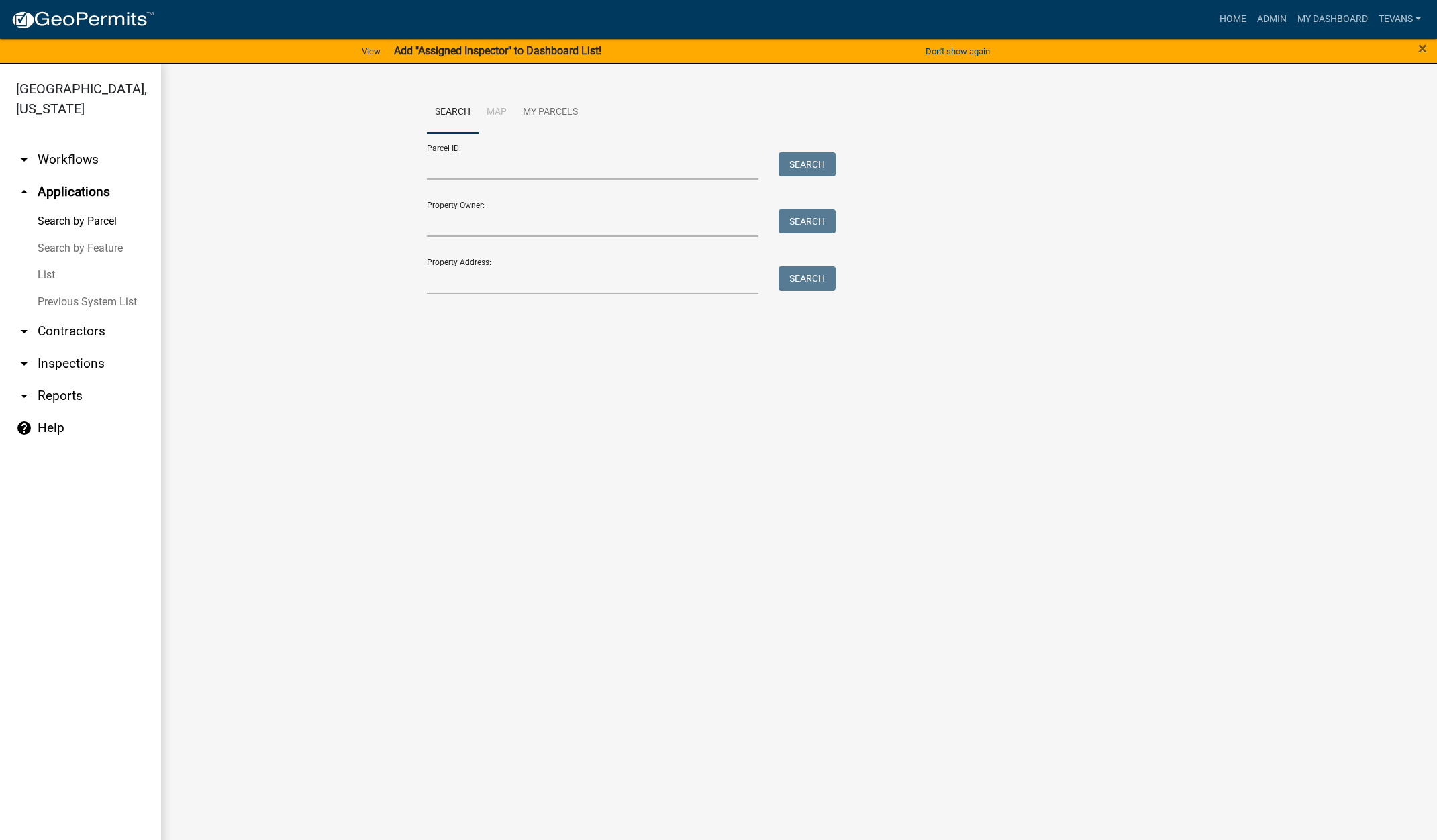
click at [342, 576] on main "Search Map My Parcels Parcel ID: Search Property Owner: Search Property Address…" at bounding box center [798, 460] width 1276 height 791
click at [461, 277] on input "Property Address:" at bounding box center [593, 280] width 332 height 28
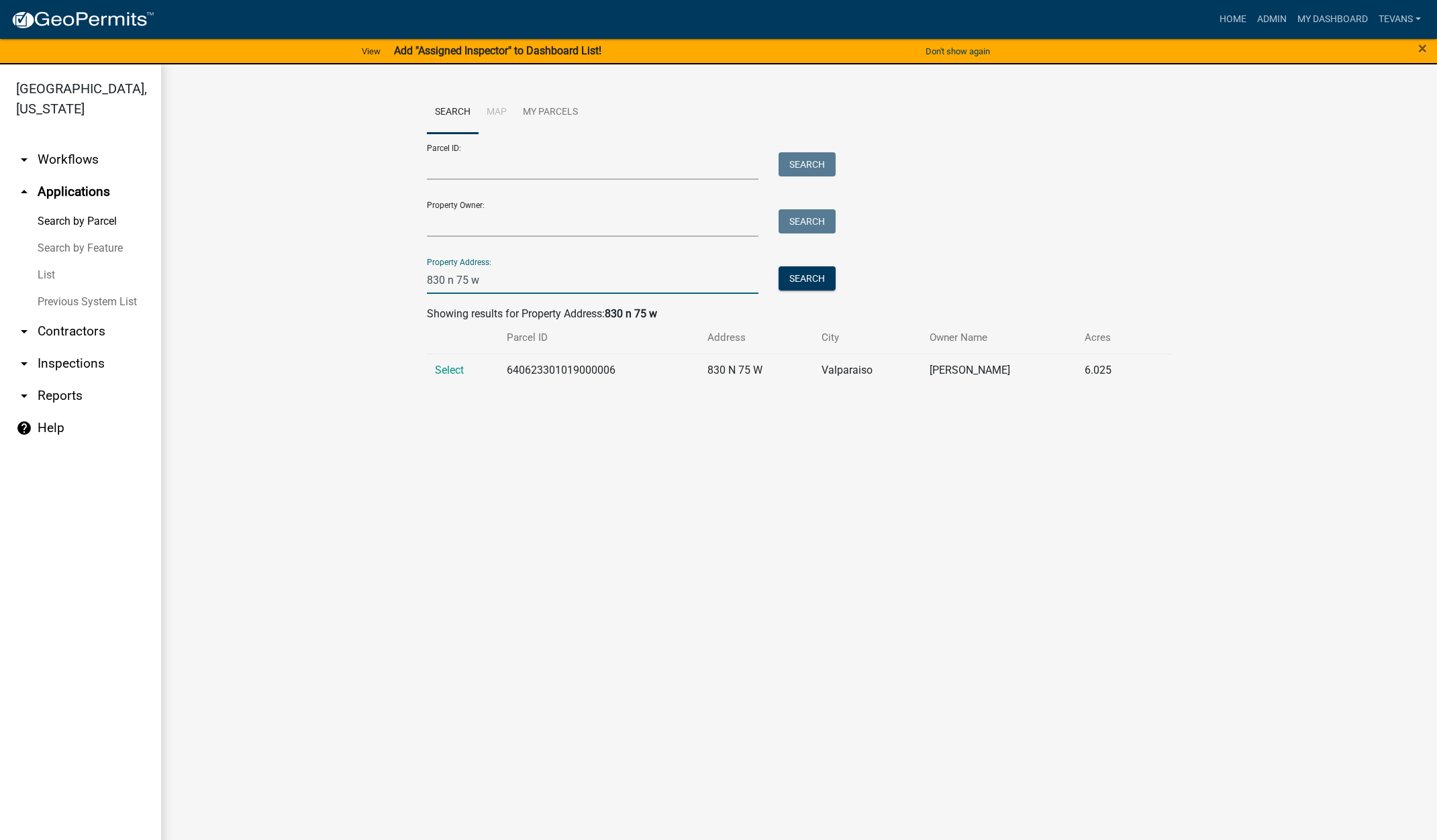
type input "830 n 75 w"
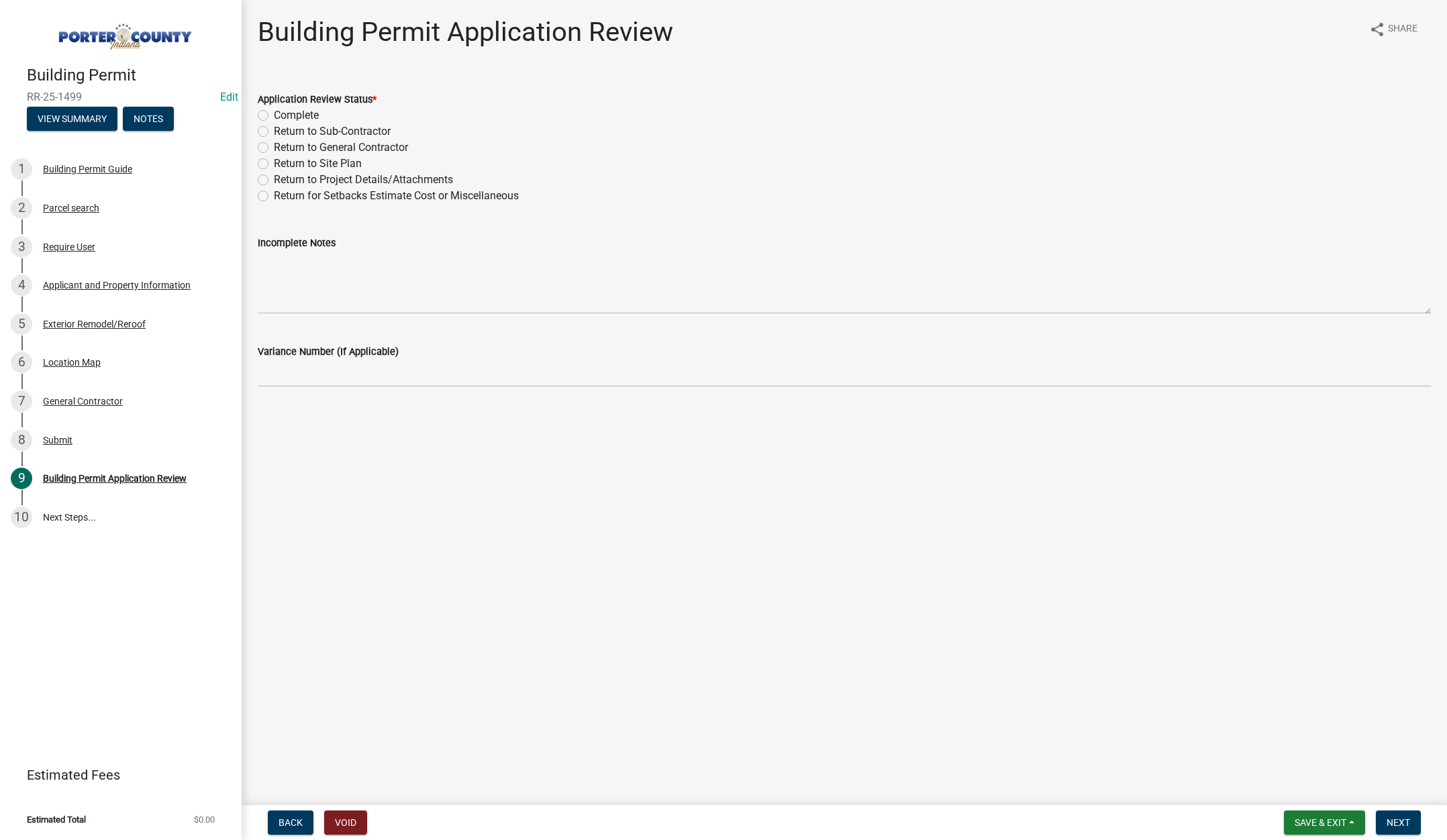
click at [274, 113] on label "Complete" at bounding box center [296, 115] width 45 height 16
click at [274, 113] on input "Complete" at bounding box center [278, 111] width 9 height 9
radio input "true"
click at [1409, 823] on span "Next" at bounding box center [1398, 822] width 24 height 10
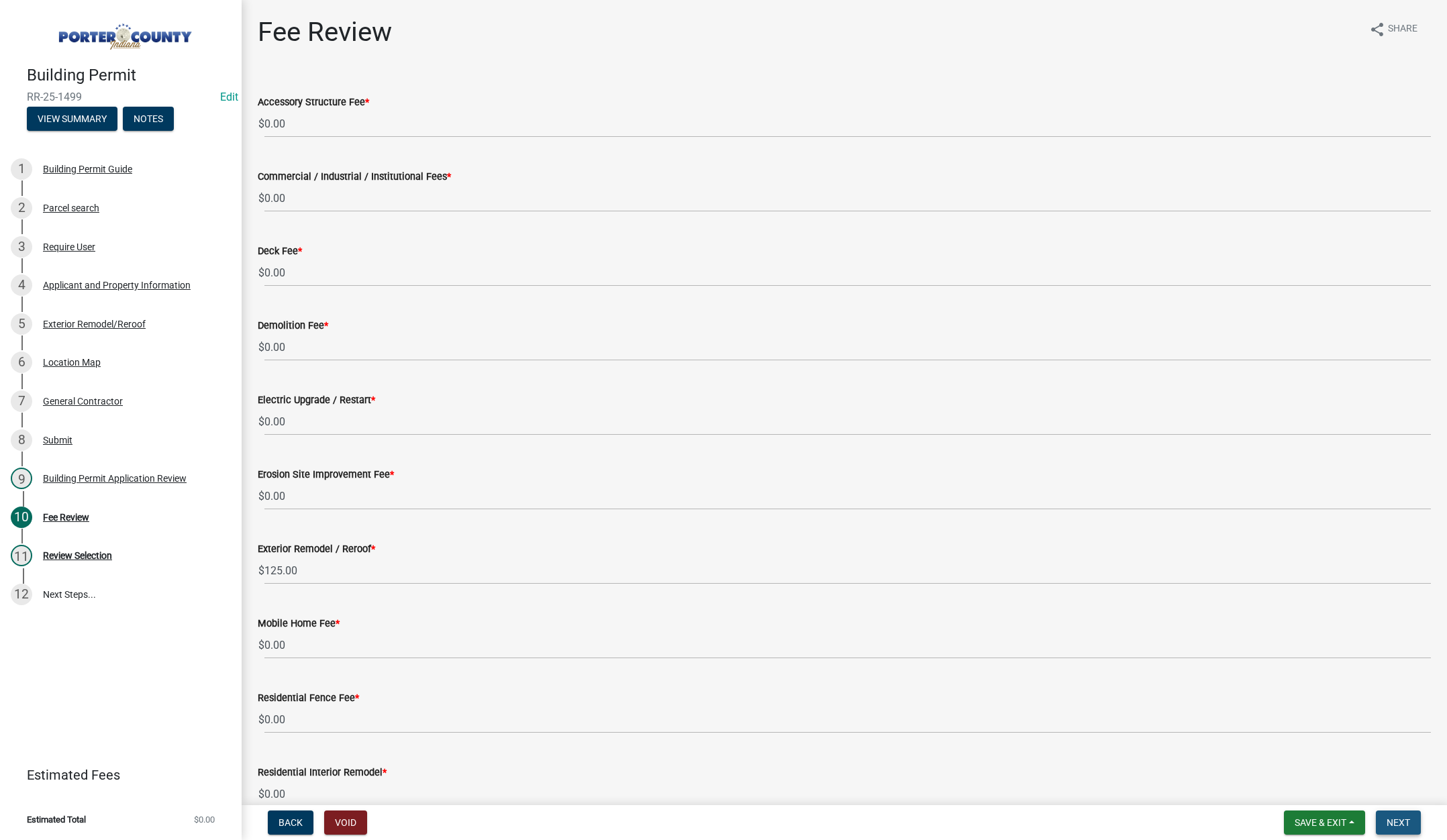
click at [1397, 825] on span "Next" at bounding box center [1398, 822] width 24 height 10
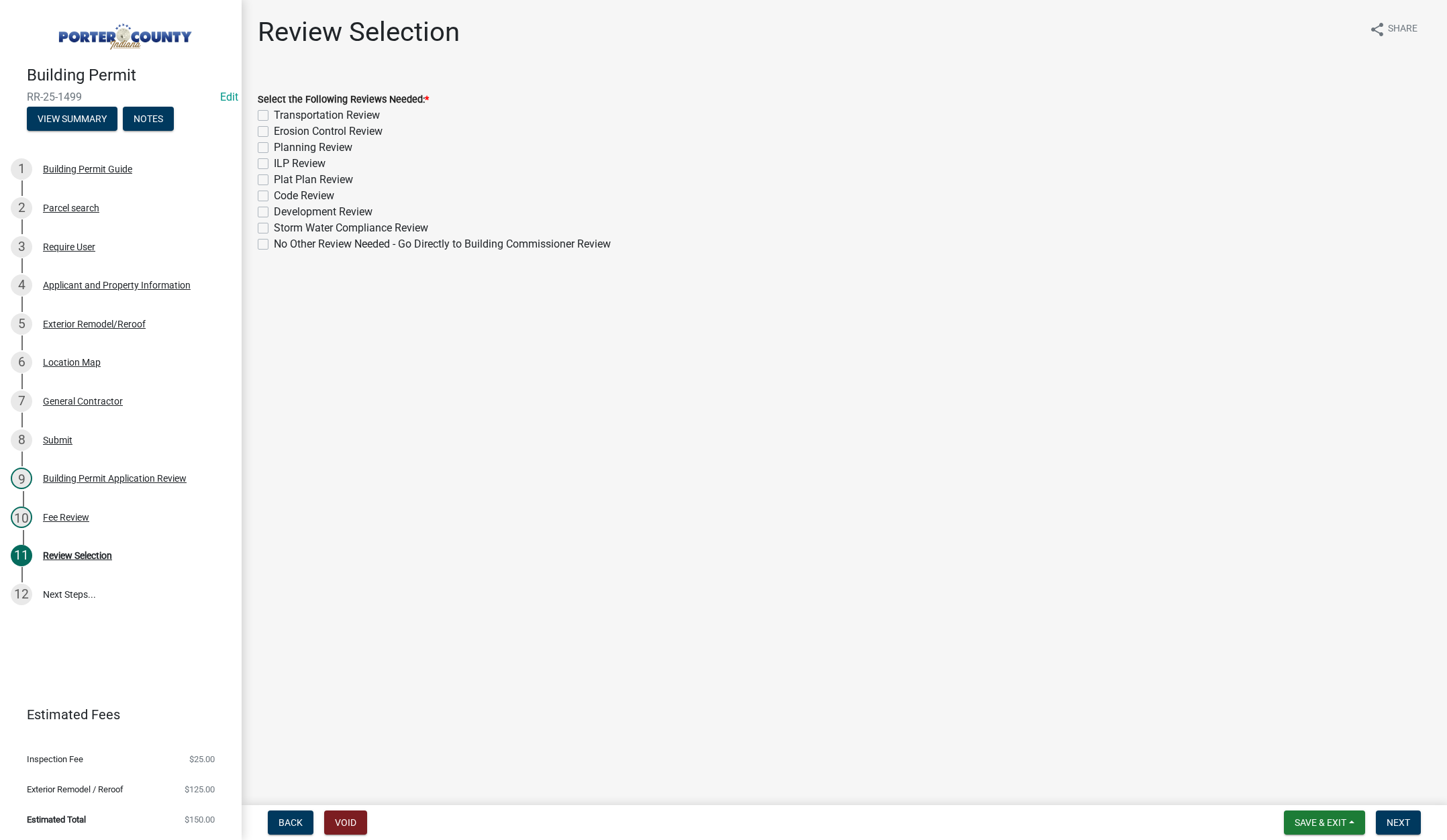
click at [274, 240] on label "No Other Review Needed - Go Directly to Building Commissioner Review" at bounding box center [442, 244] width 337 height 16
click at [274, 240] on input "No Other Review Needed - Go Directly to Building Commissioner Review" at bounding box center [278, 240] width 9 height 9
checkbox input "true"
checkbox input "false"
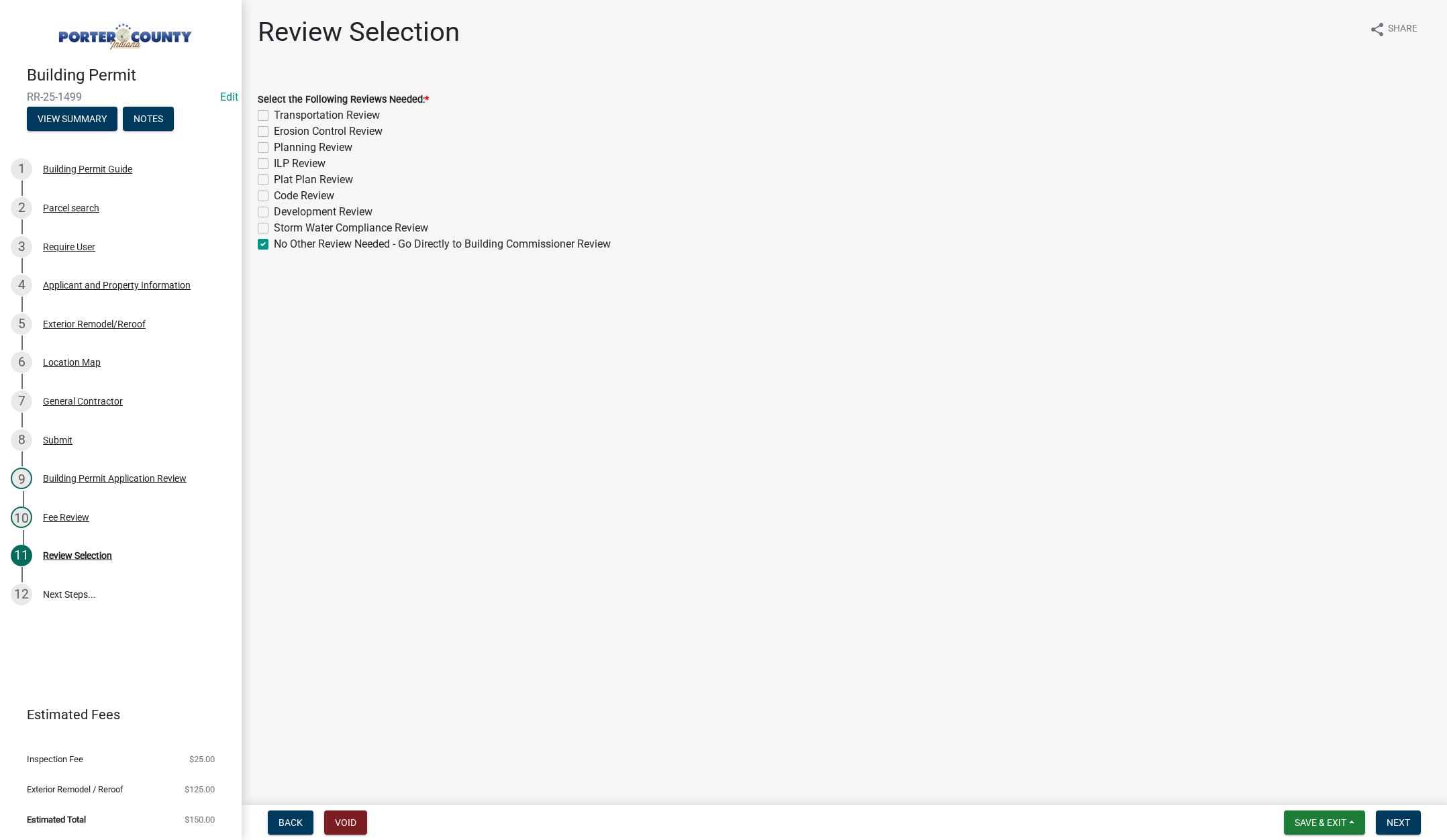
checkbox input "false"
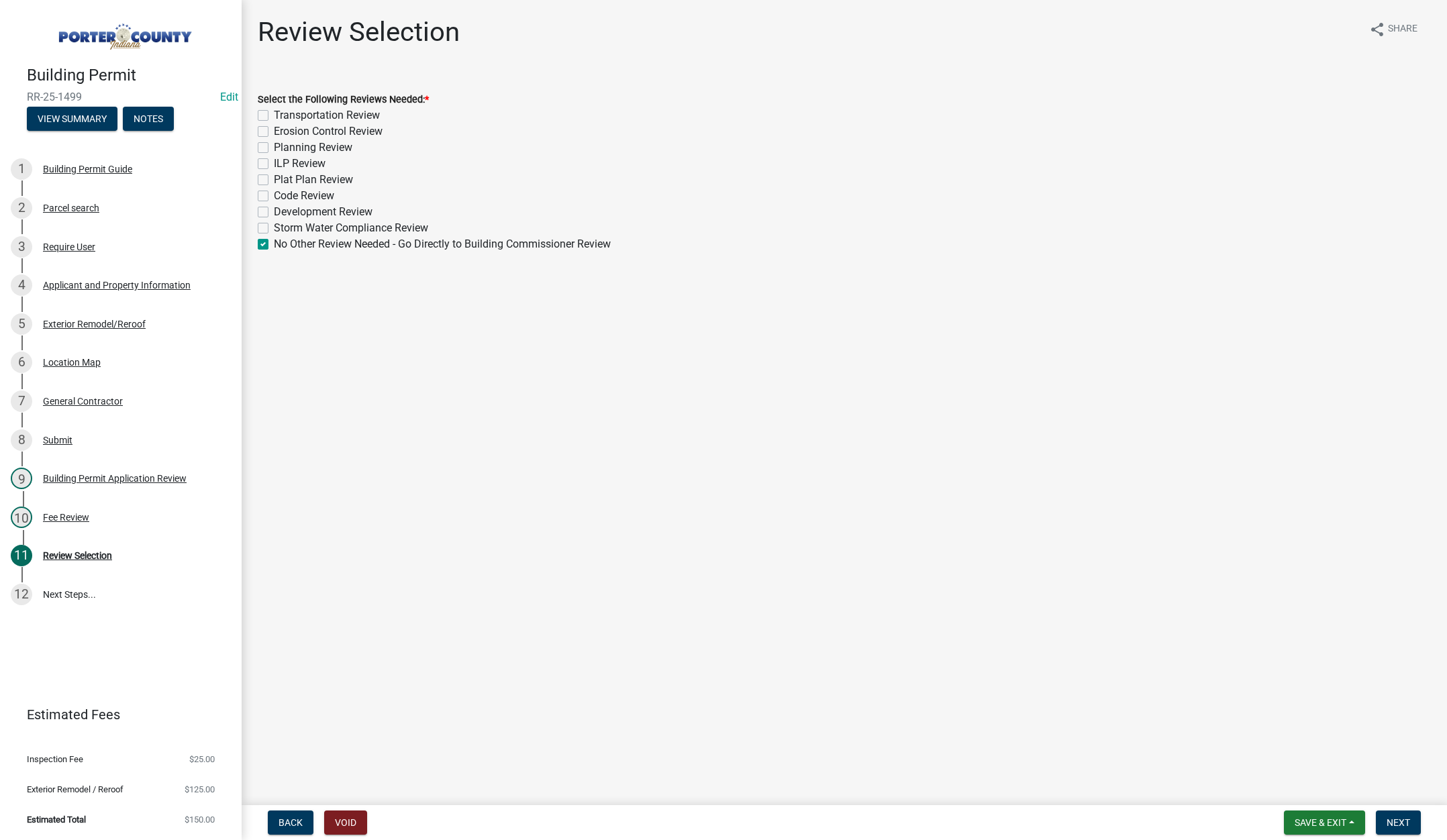
checkbox input "false"
checkbox input "true"
click at [1409, 816] on button "Next" at bounding box center [1398, 822] width 45 height 24
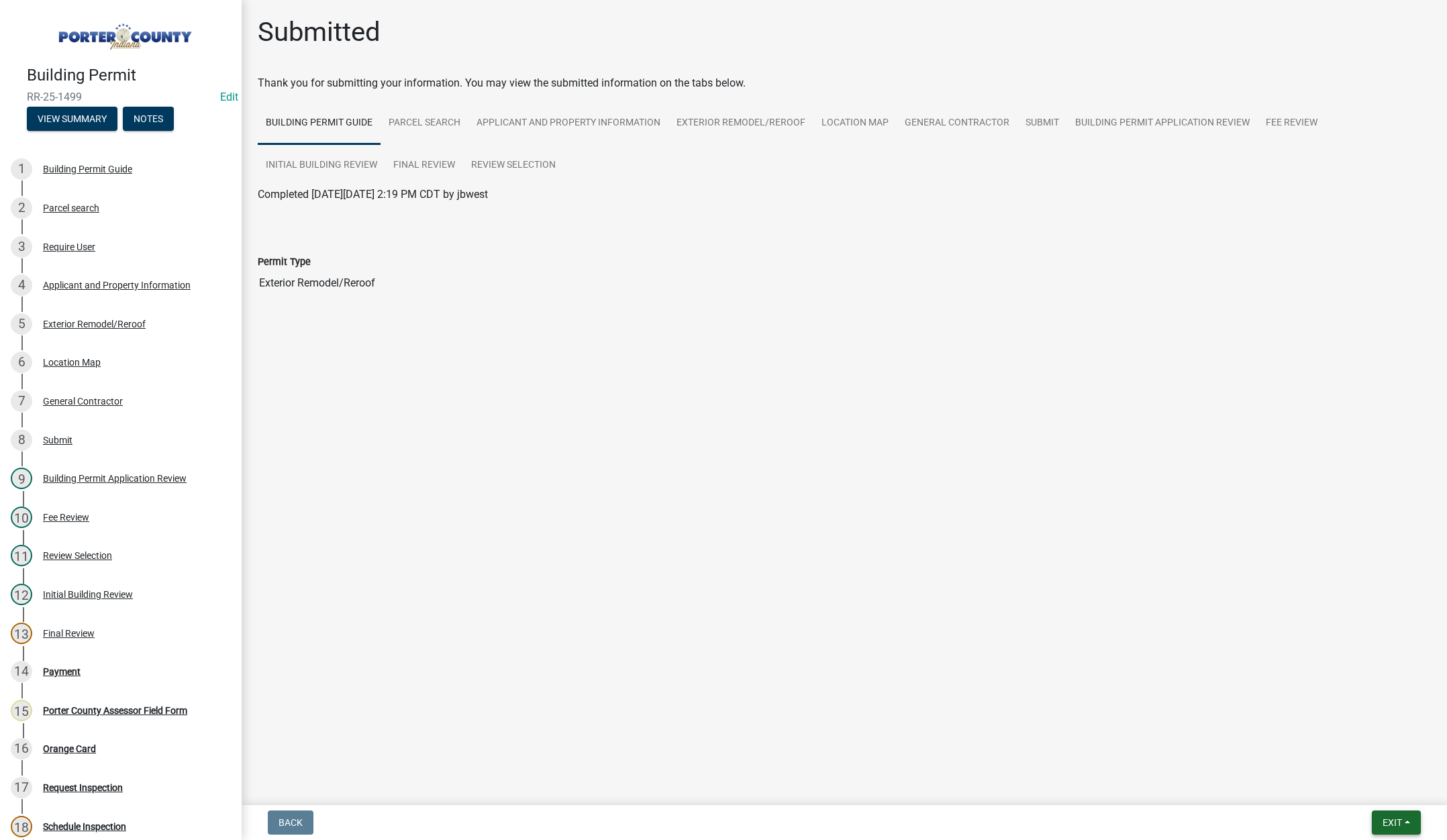
click at [1391, 821] on span "Exit" at bounding box center [1392, 822] width 19 height 10
click at [1386, 792] on button "Save & Exit" at bounding box center [1367, 788] width 108 height 32
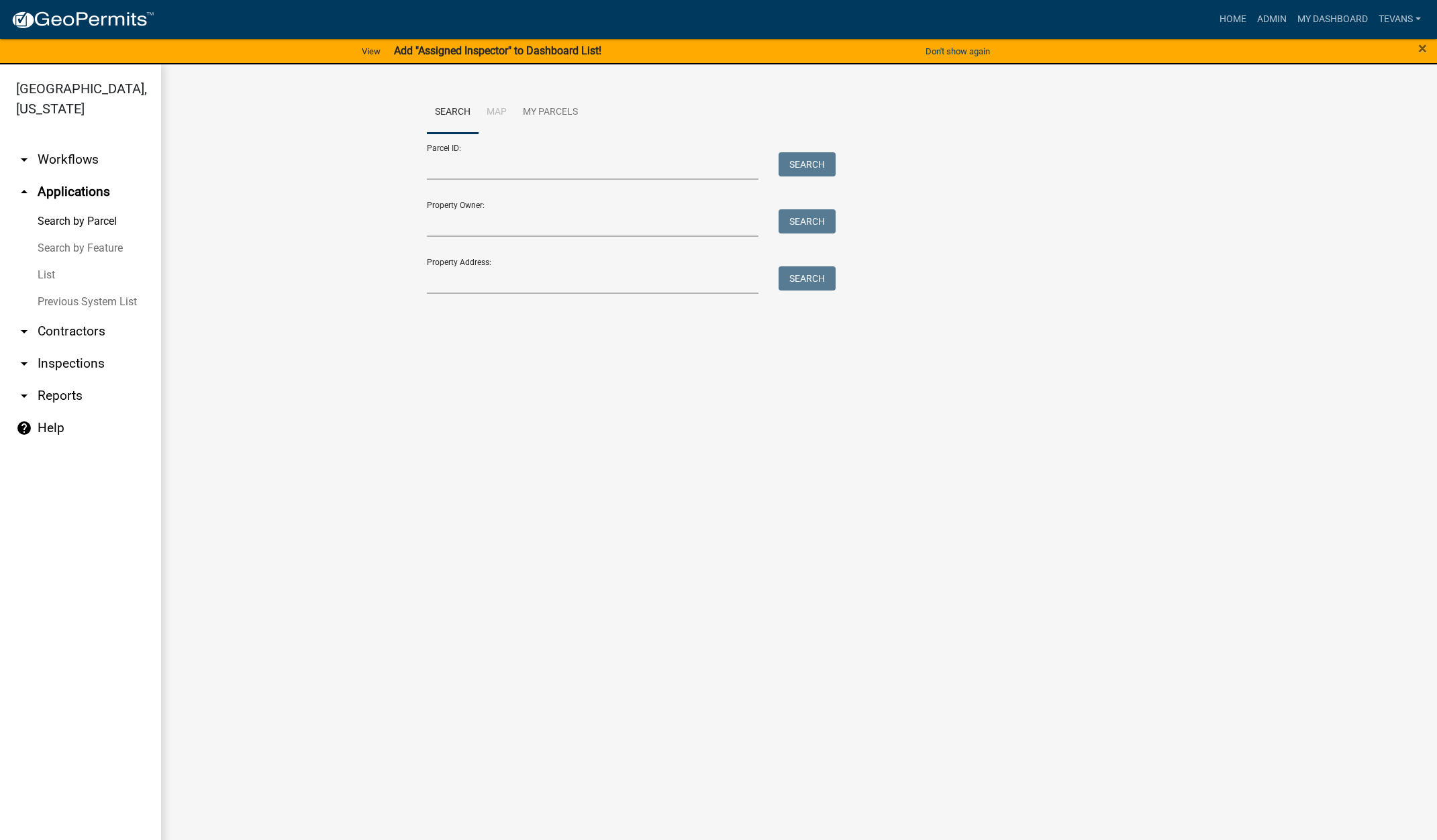
click at [51, 380] on link "arrow_drop_down Reports" at bounding box center [80, 396] width 161 height 32
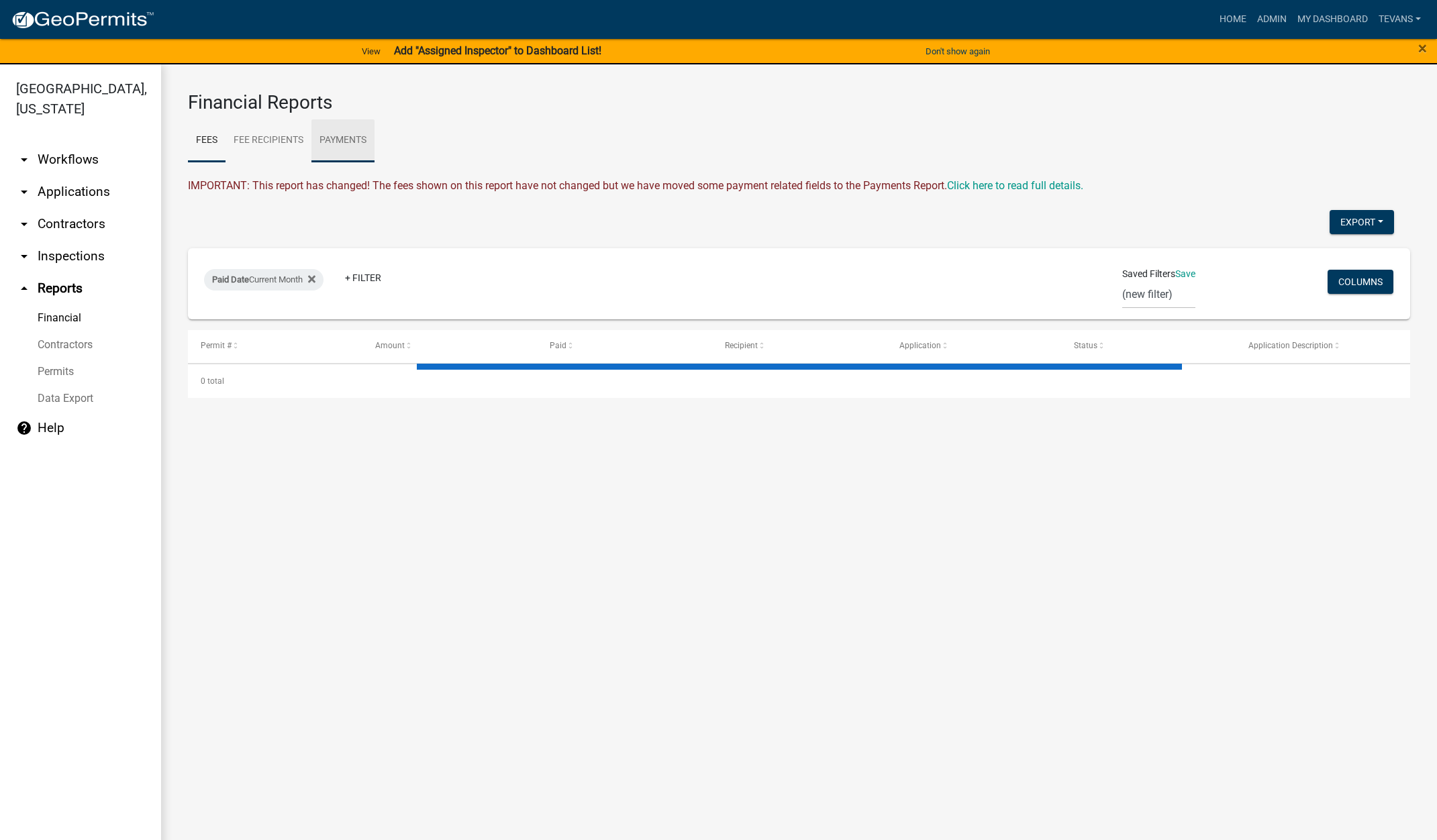
click at [345, 135] on link "Payments" at bounding box center [343, 141] width 63 height 43
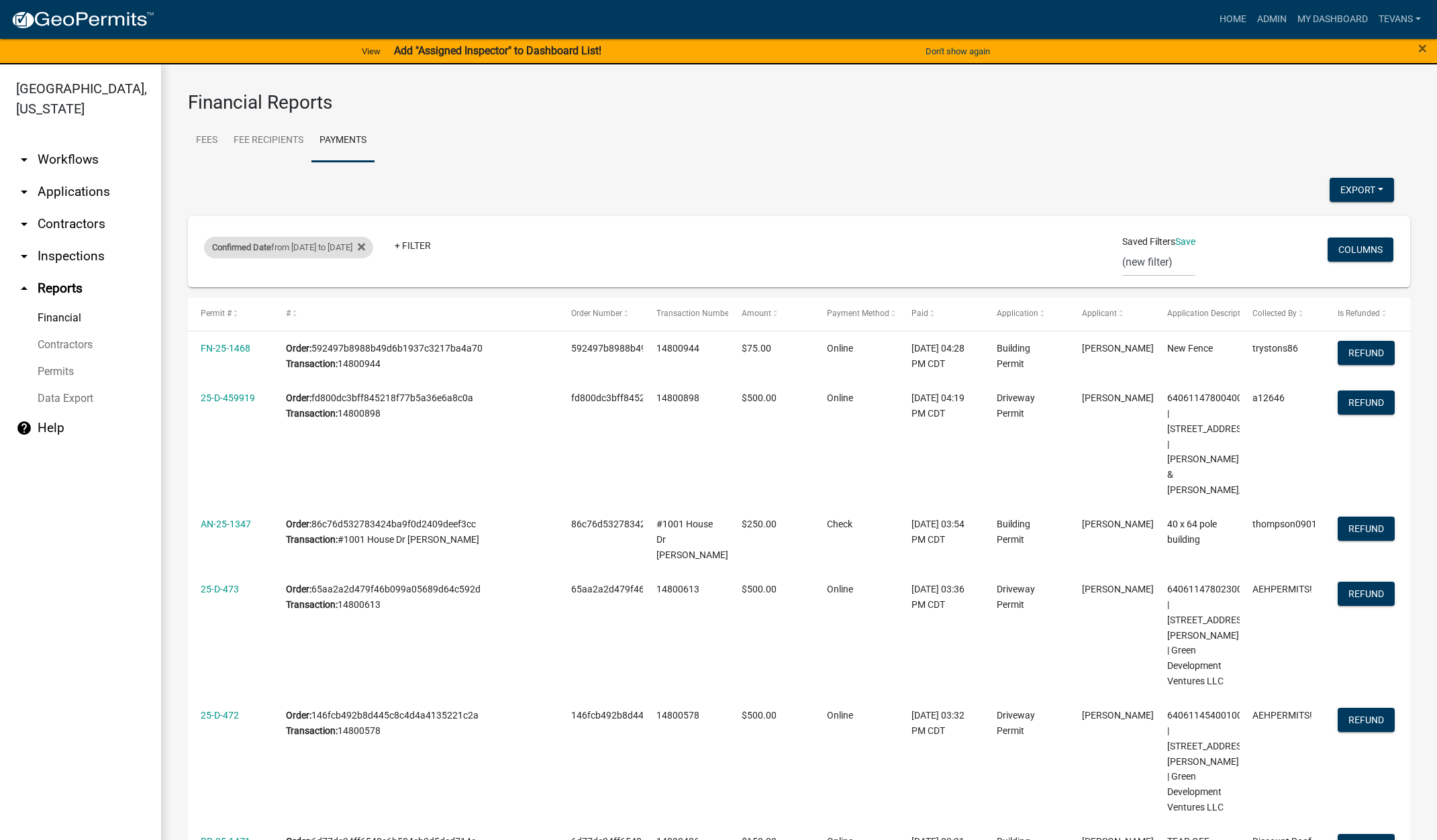
click at [373, 250] on div "Confirmed Date from 08/11/2025 to 08/11/2025" at bounding box center [288, 247] width 169 height 22
select select "custom"
click at [375, 352] on input "2025-08-11" at bounding box center [312, 354] width 134 height 28
type input "2025-08-12"
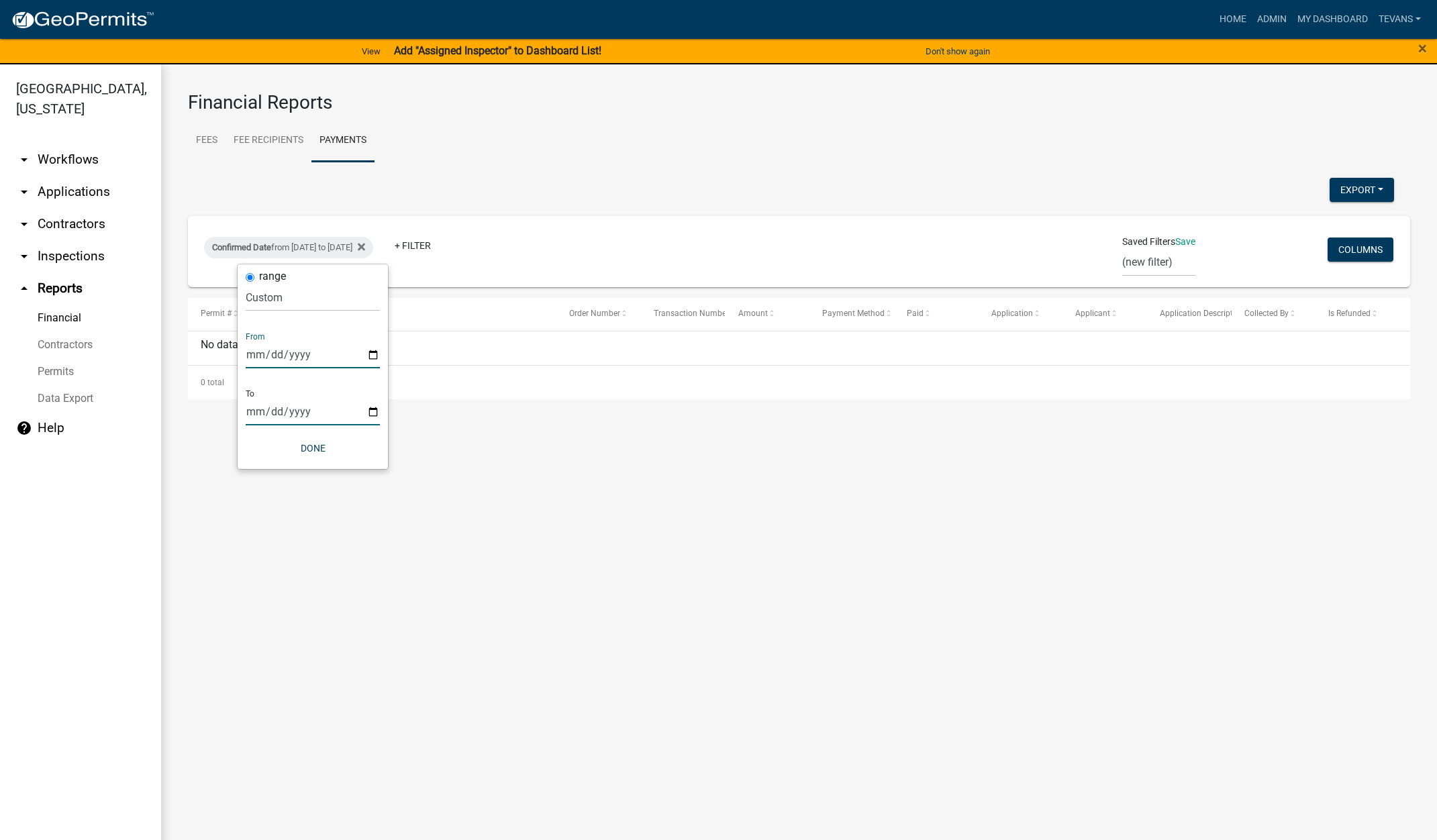
click at [373, 411] on input "2025-08-11" at bounding box center [312, 411] width 134 height 28
type input "2025-08-12"
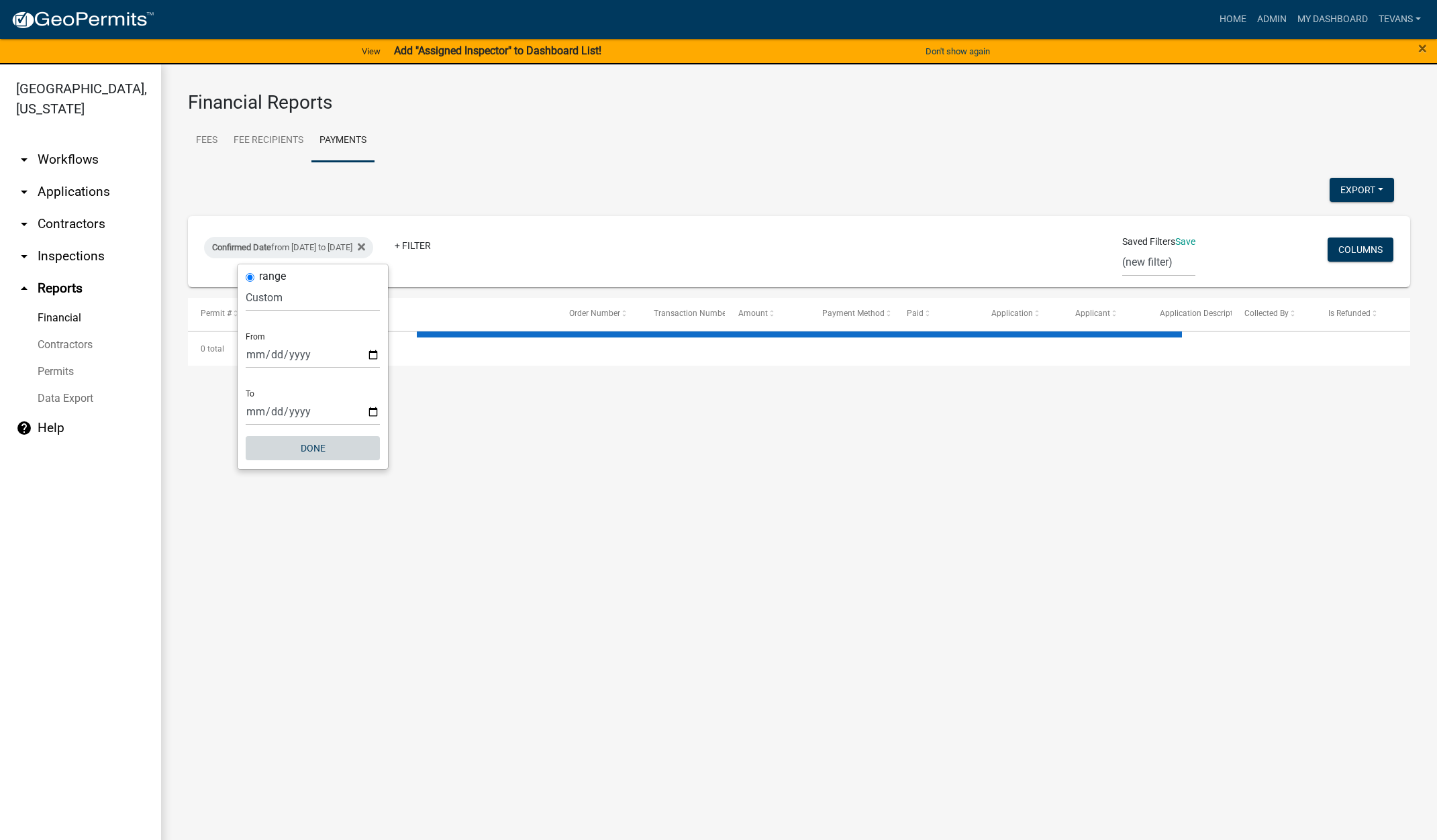
click at [313, 447] on button "Done" at bounding box center [312, 448] width 134 height 24
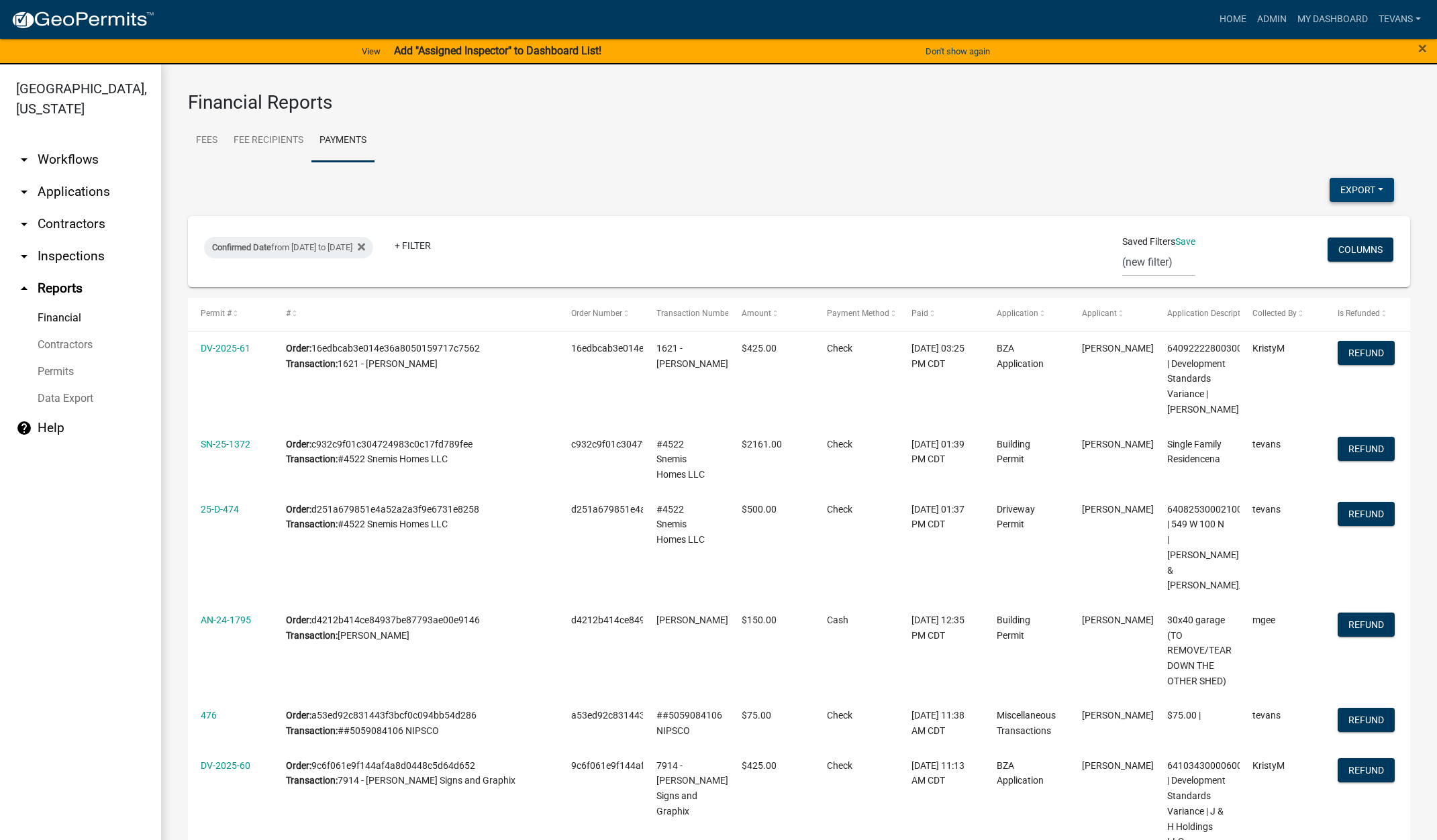
click at [1347, 191] on button "Export" at bounding box center [1362, 189] width 65 height 24
click at [1320, 223] on button "Excel Format (.xlsx)" at bounding box center [1331, 225] width 126 height 32
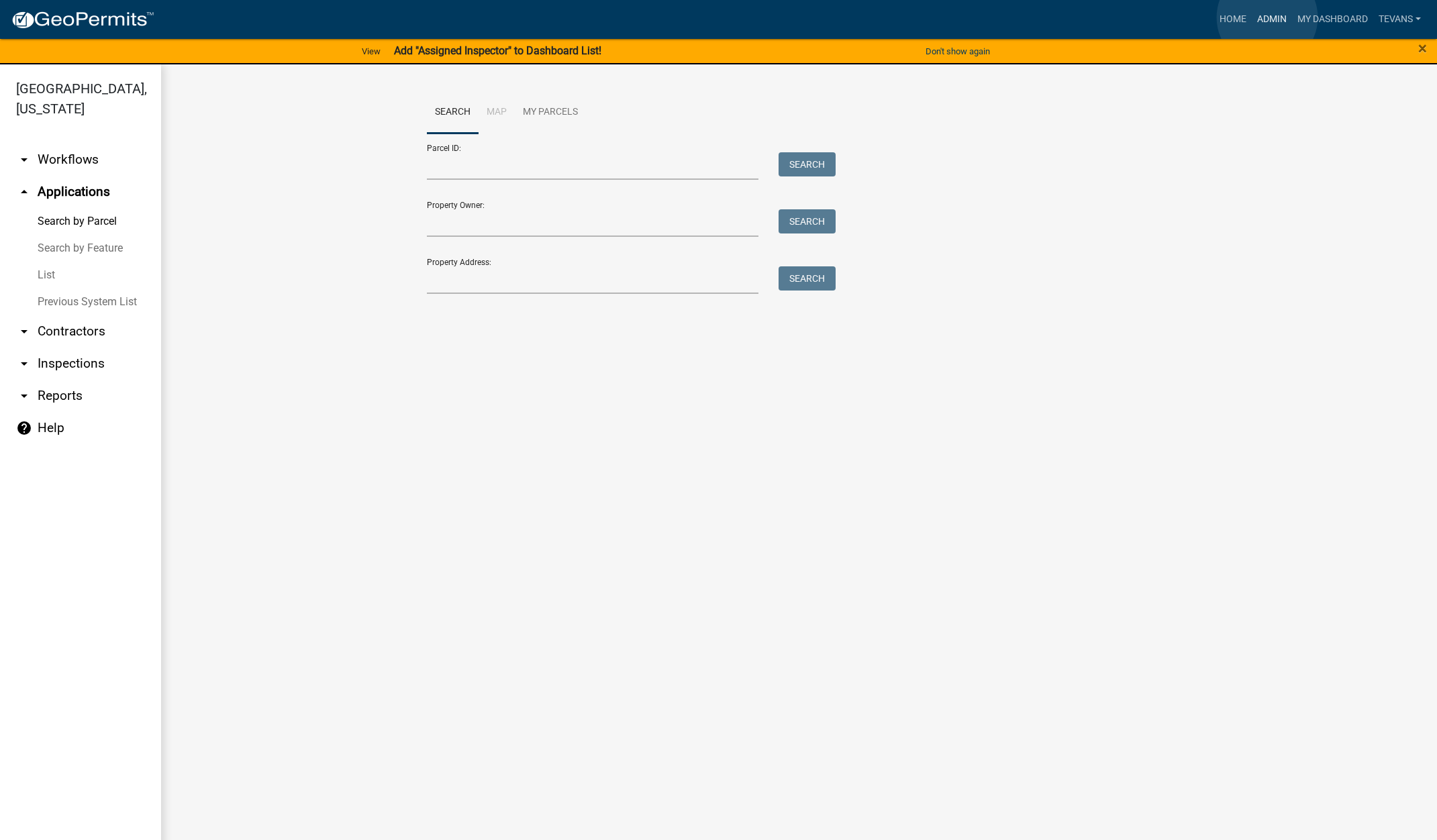
click at [1268, 17] on link "Admin" at bounding box center [1272, 19] width 40 height 26
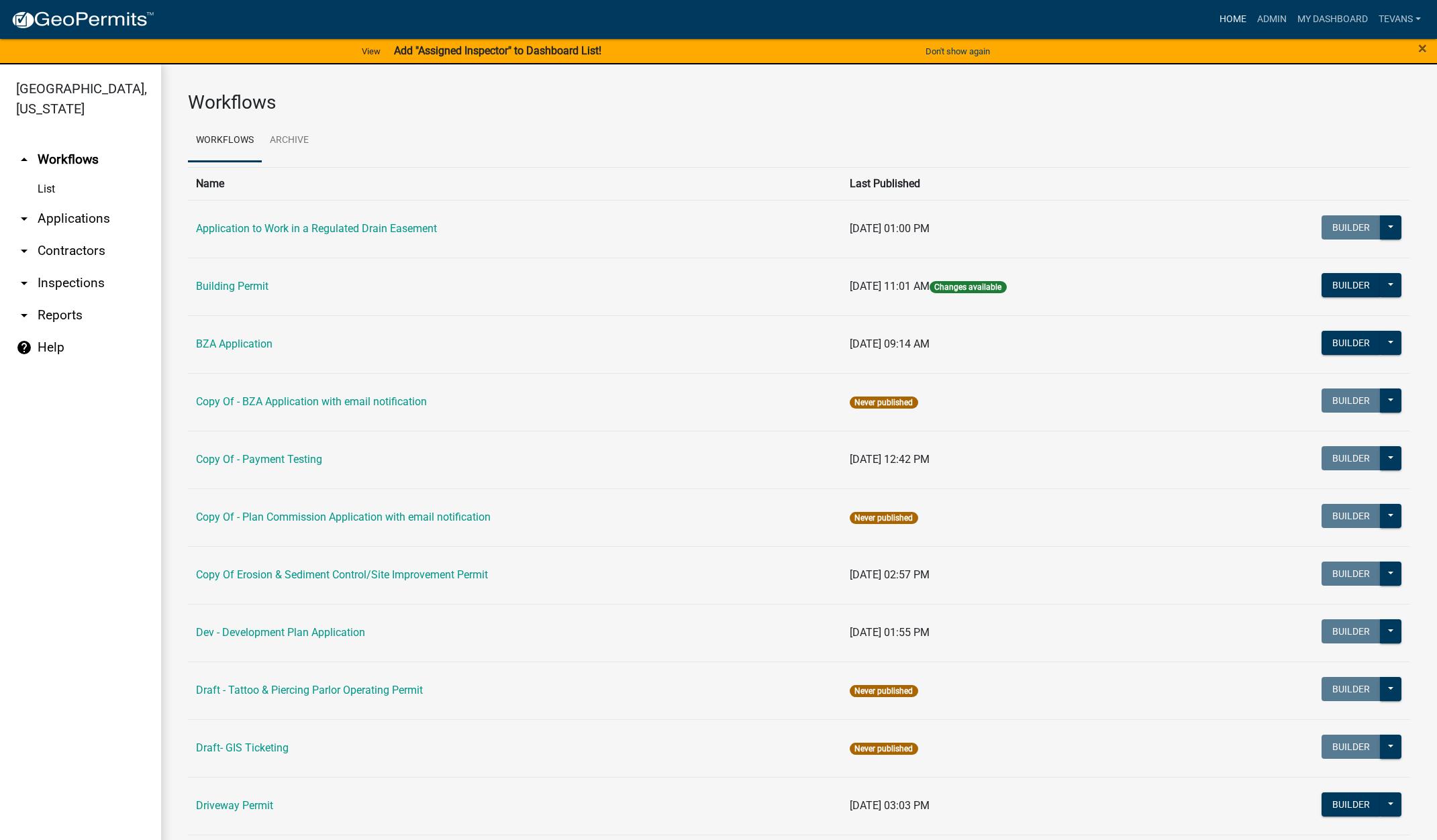
click at [1228, 12] on link "Home" at bounding box center [1233, 19] width 38 height 26
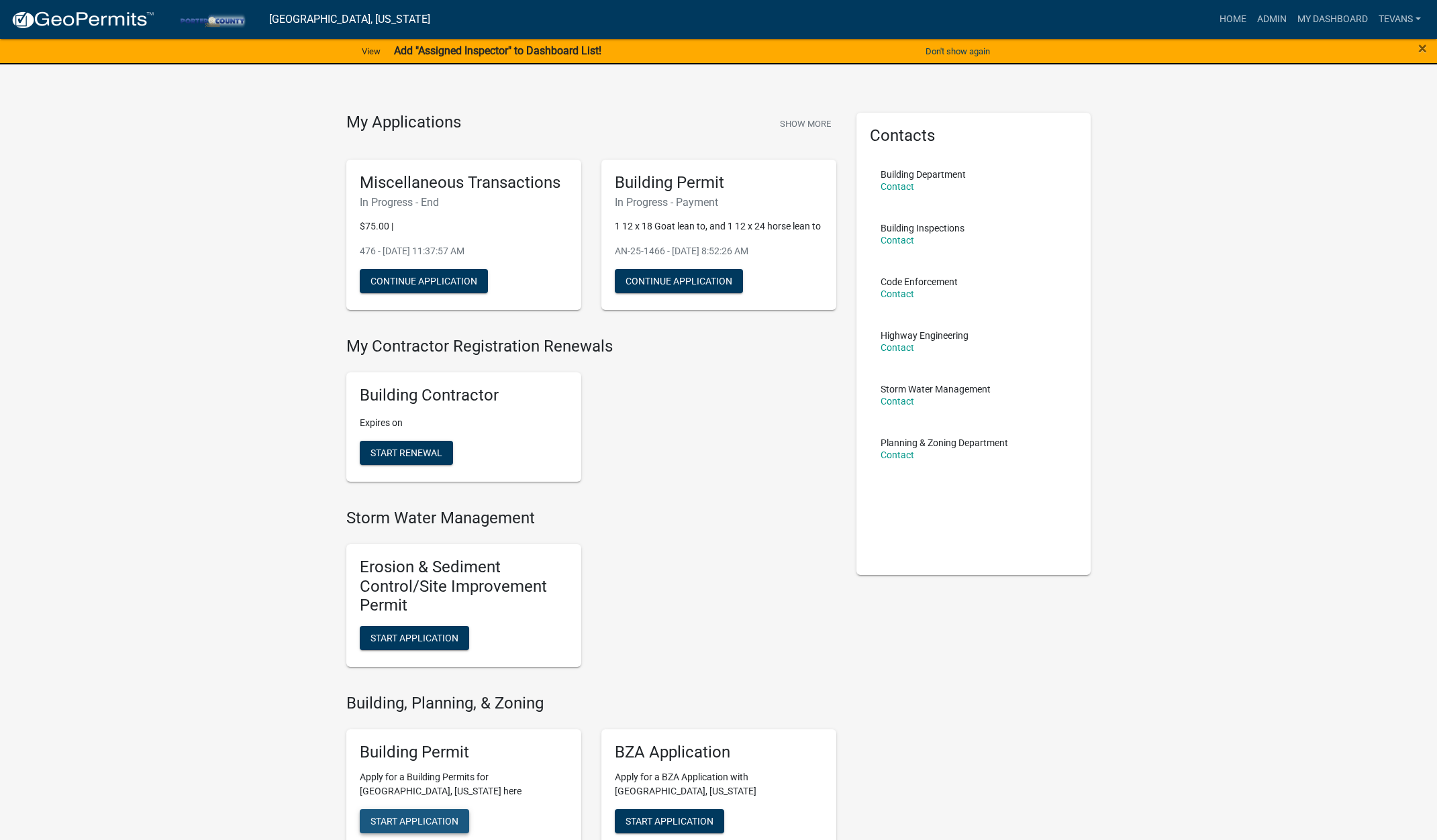
click at [418, 814] on button "Start Application" at bounding box center [414, 821] width 109 height 24
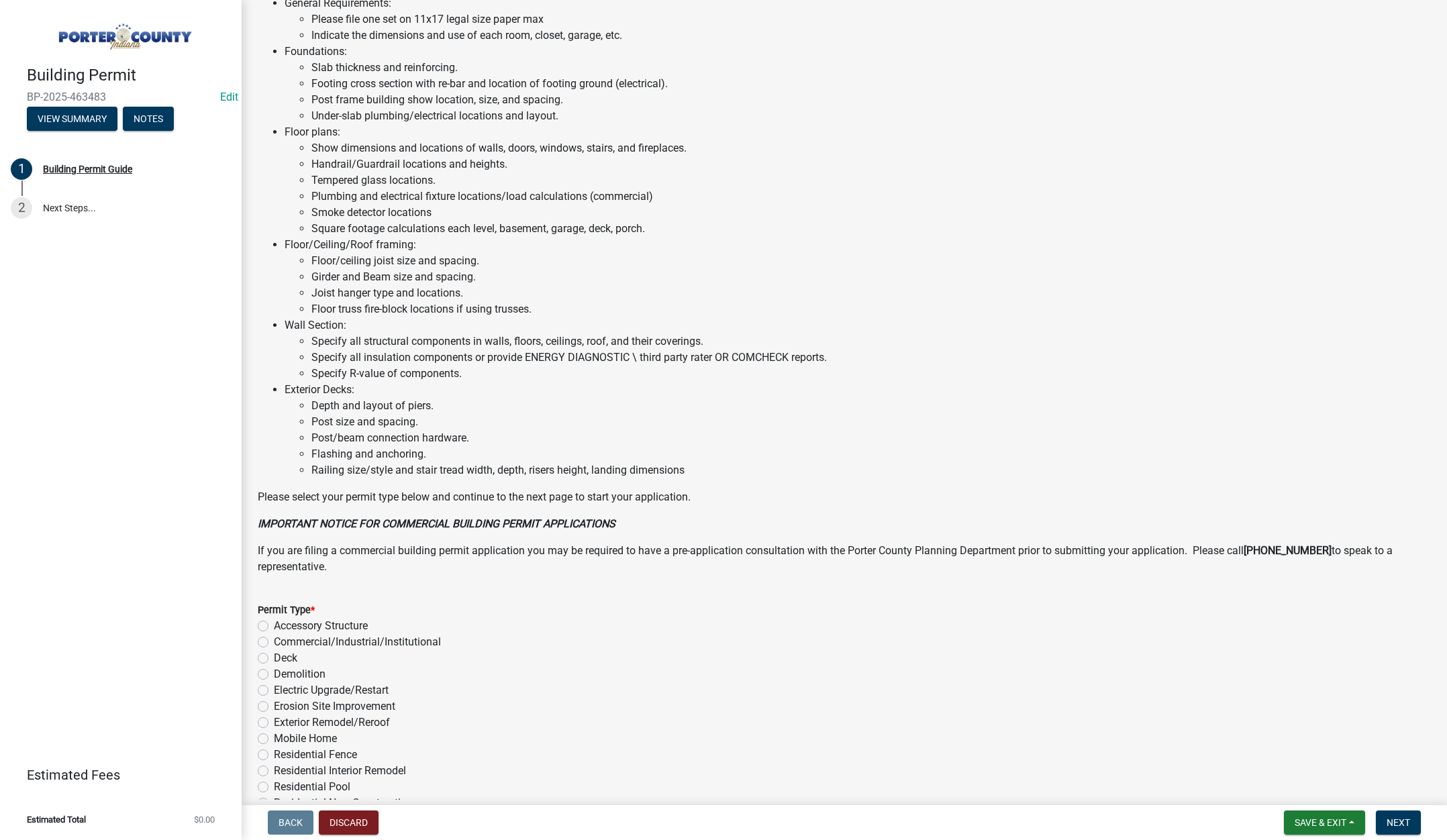
scroll to position [662, 0]
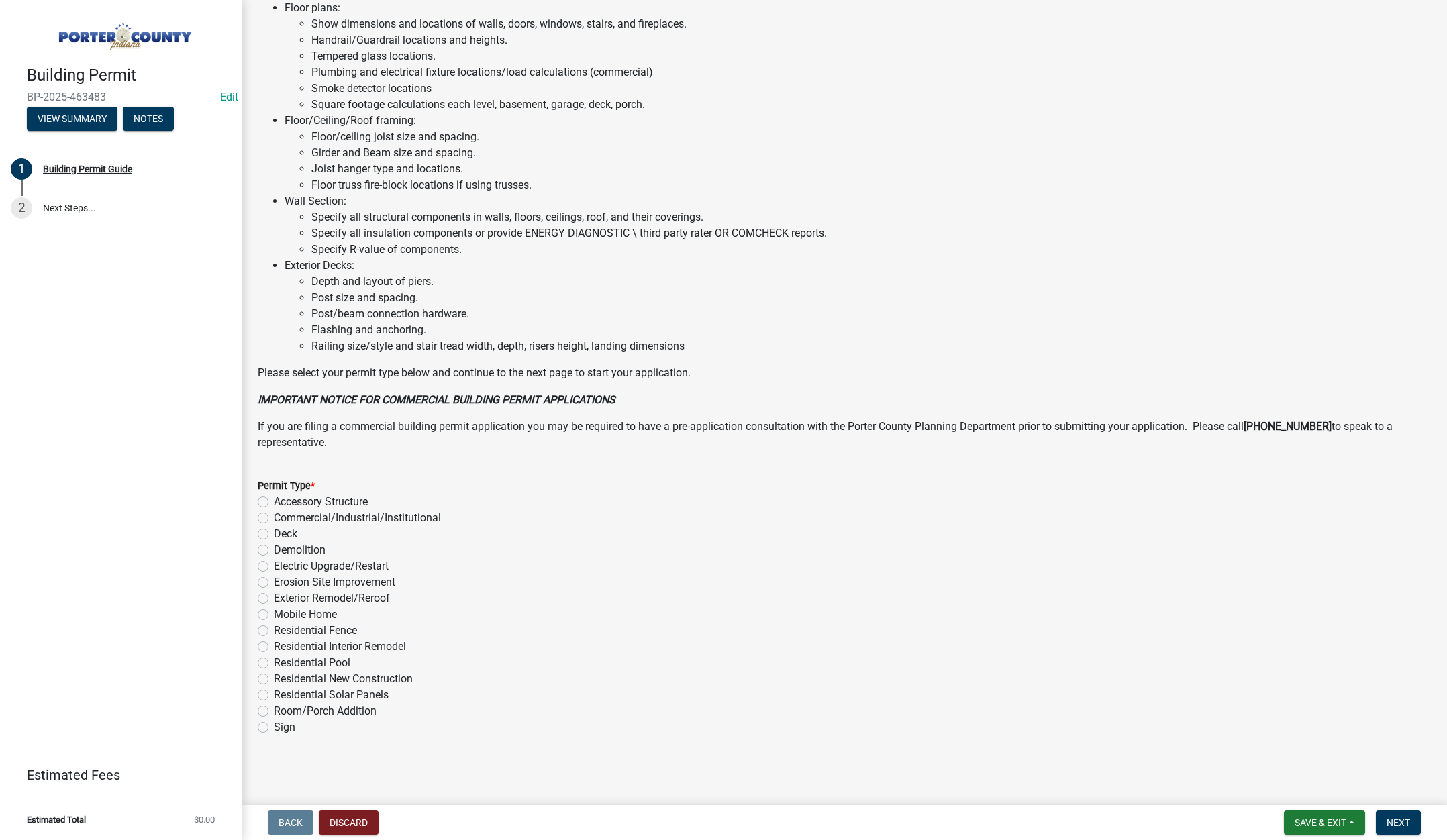
click at [274, 598] on label "Exterior Remodel/Reroof" at bounding box center [332, 598] width 116 height 16
click at [274, 598] on input "Exterior Remodel/Reroof" at bounding box center [278, 595] width 9 height 9
radio input "true"
click at [1399, 818] on span "Next" at bounding box center [1398, 822] width 24 height 10
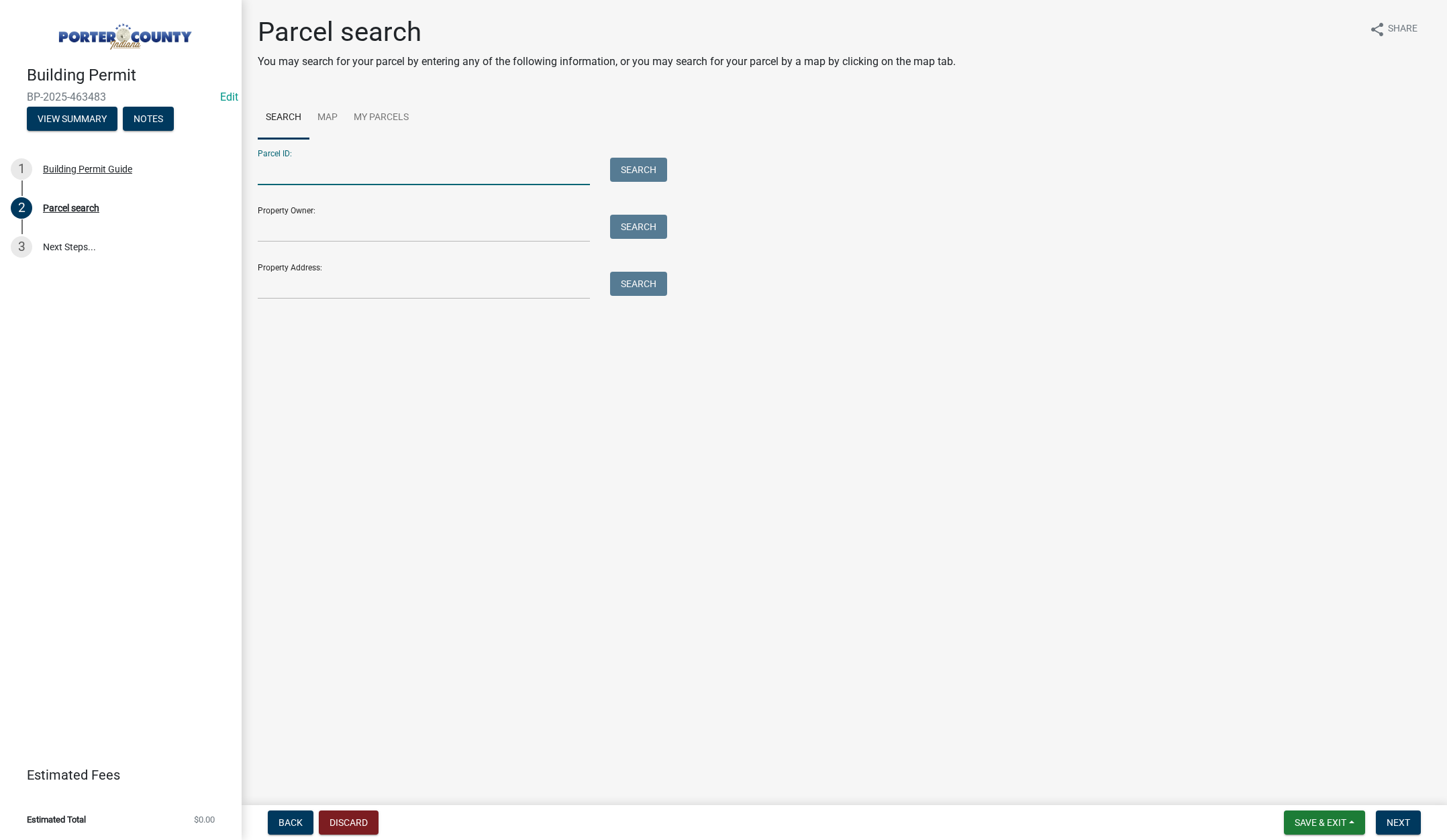
click at [356, 160] on input "Parcel ID:" at bounding box center [423, 171] width 332 height 28
type input "6"
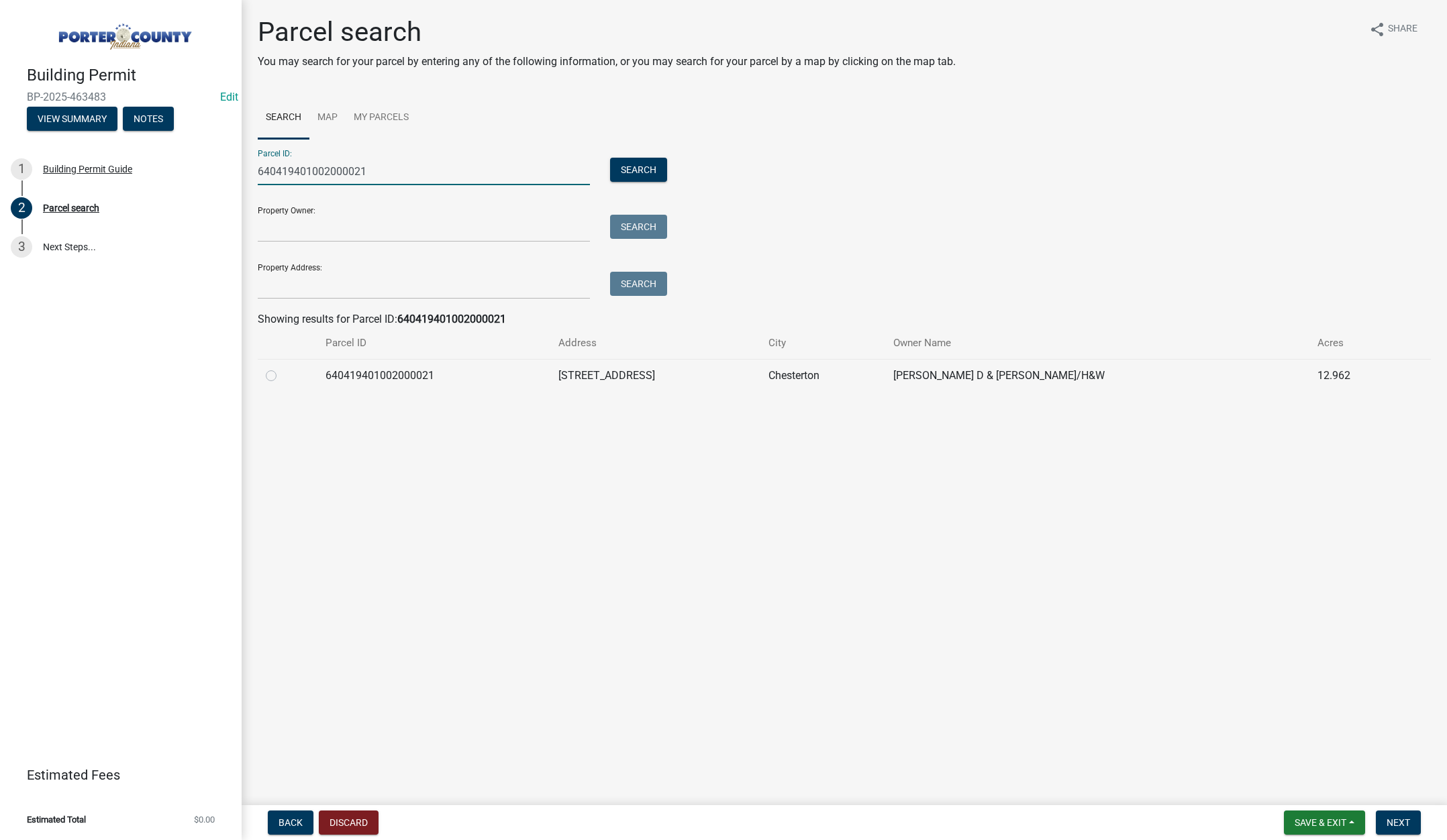
type input "640419401002000021"
click at [282, 368] on label at bounding box center [282, 368] width 0 height 0
click at [282, 375] on input "radio" at bounding box center [285, 372] width 9 height 9
radio input "true"
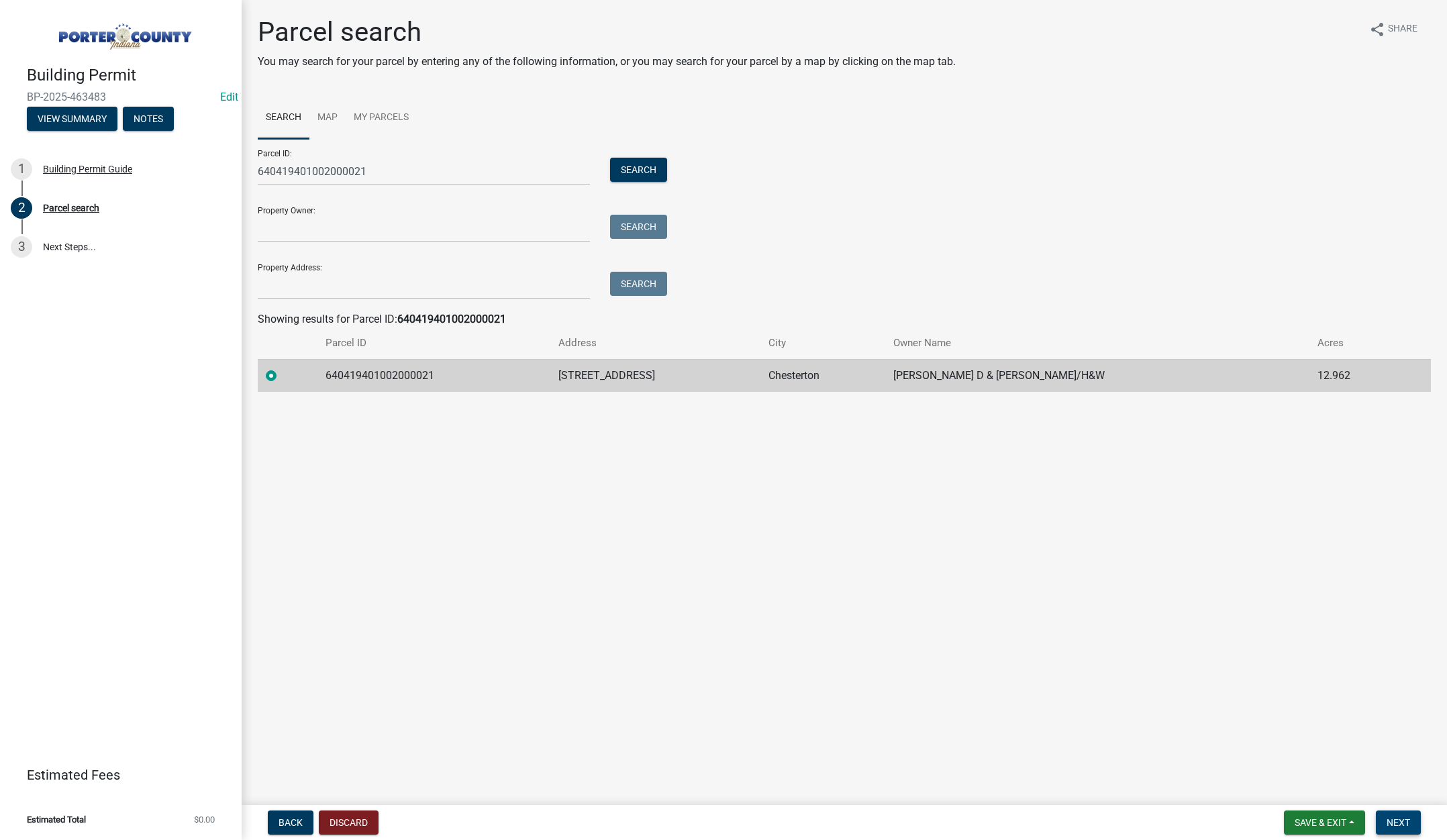
click at [1385, 821] on button "Next" at bounding box center [1398, 822] width 45 height 24
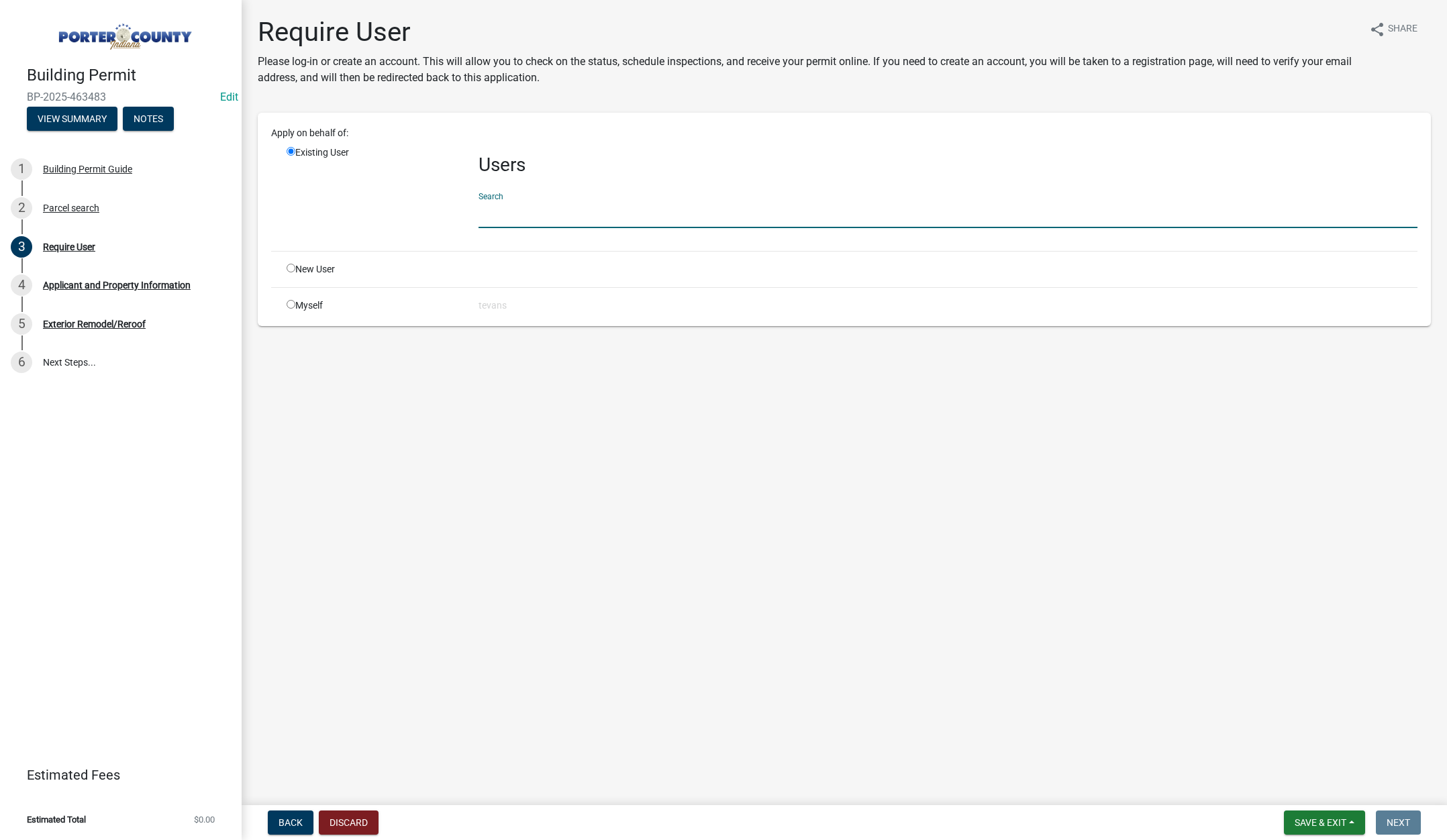
click at [505, 221] on input "text" at bounding box center [948, 214] width 939 height 28
type input "[PERSON_NAME]"
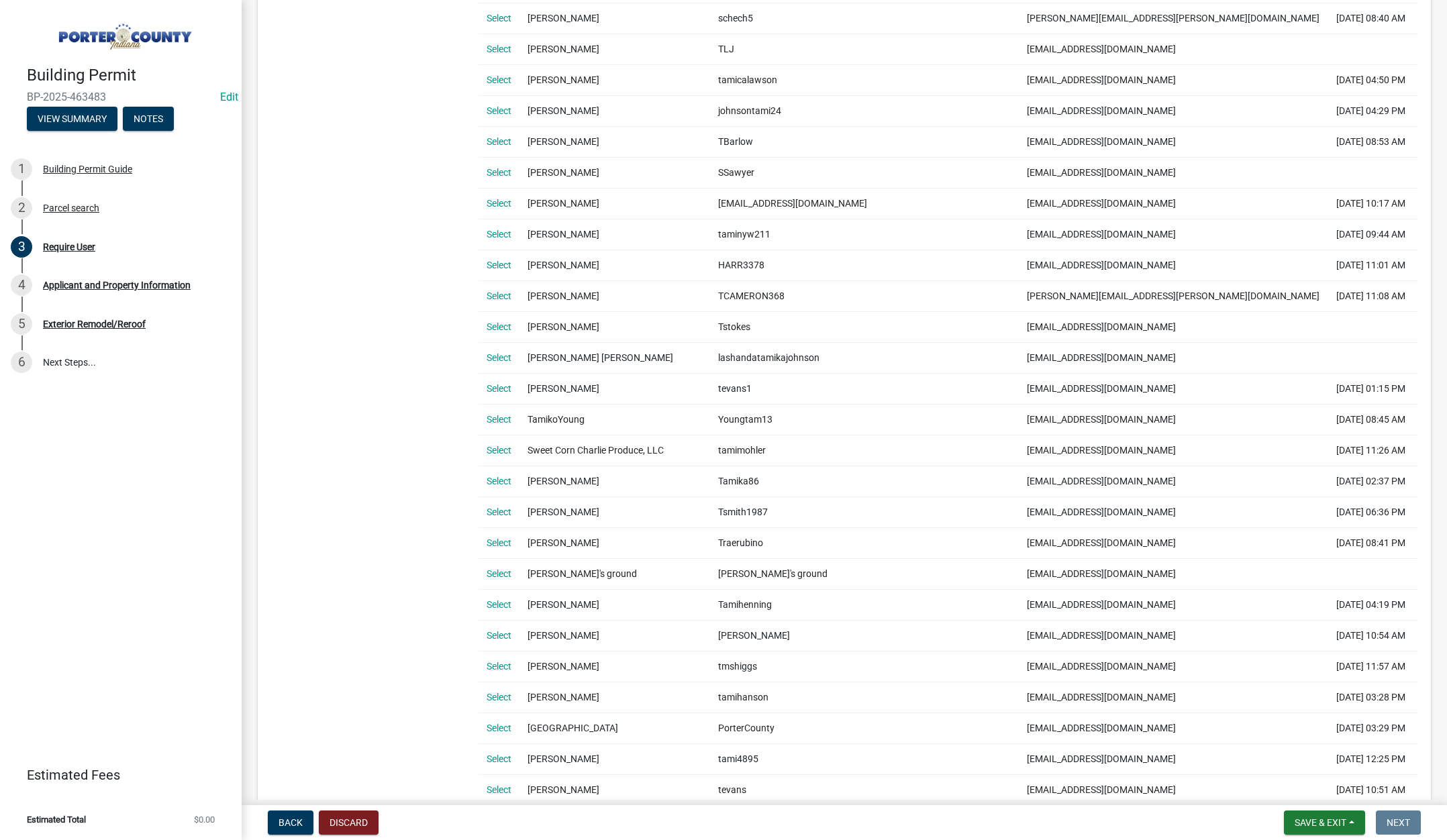
scroll to position [537, 0]
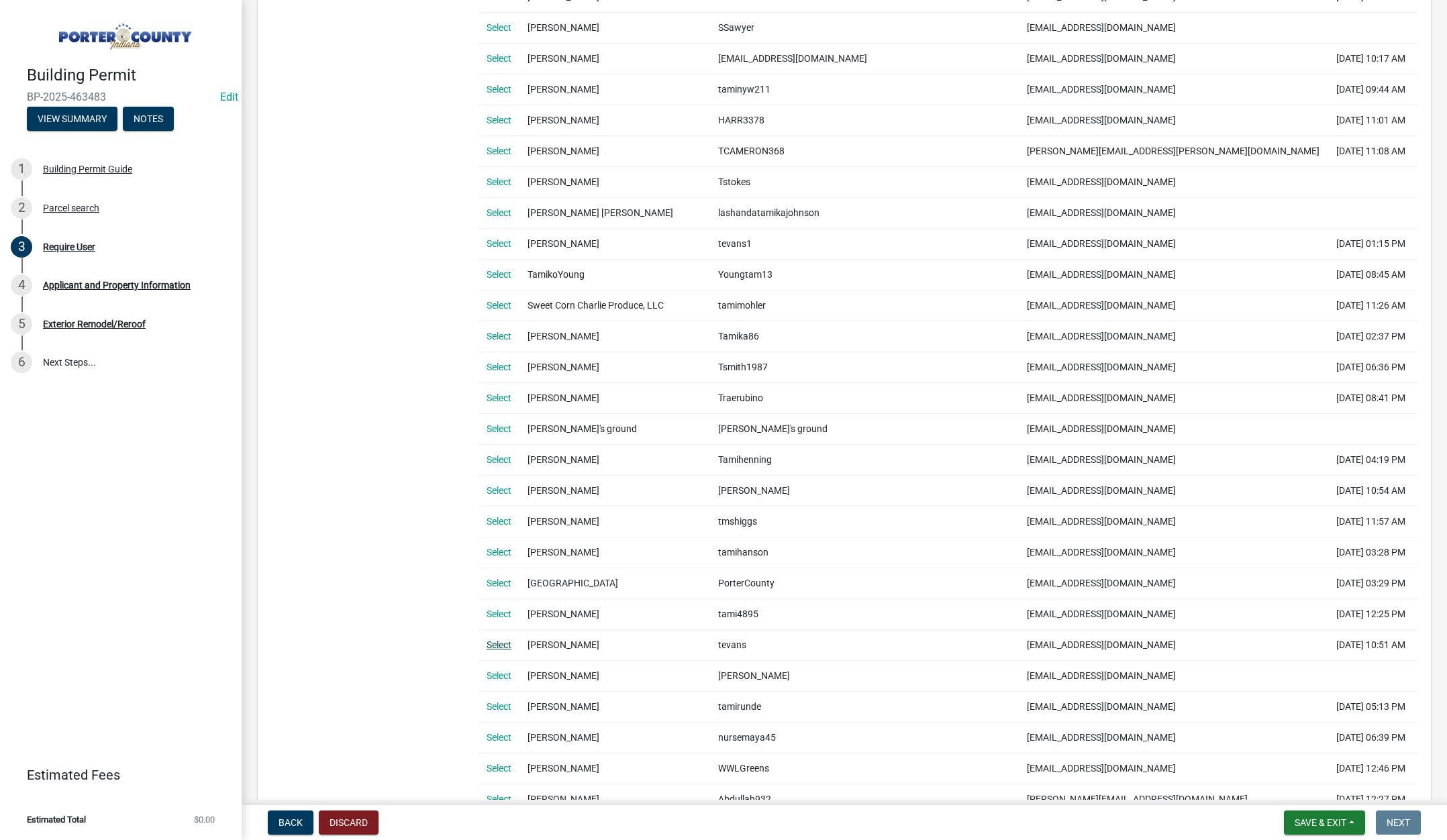
click at [501, 643] on link "Select" at bounding box center [499, 644] width 25 height 10
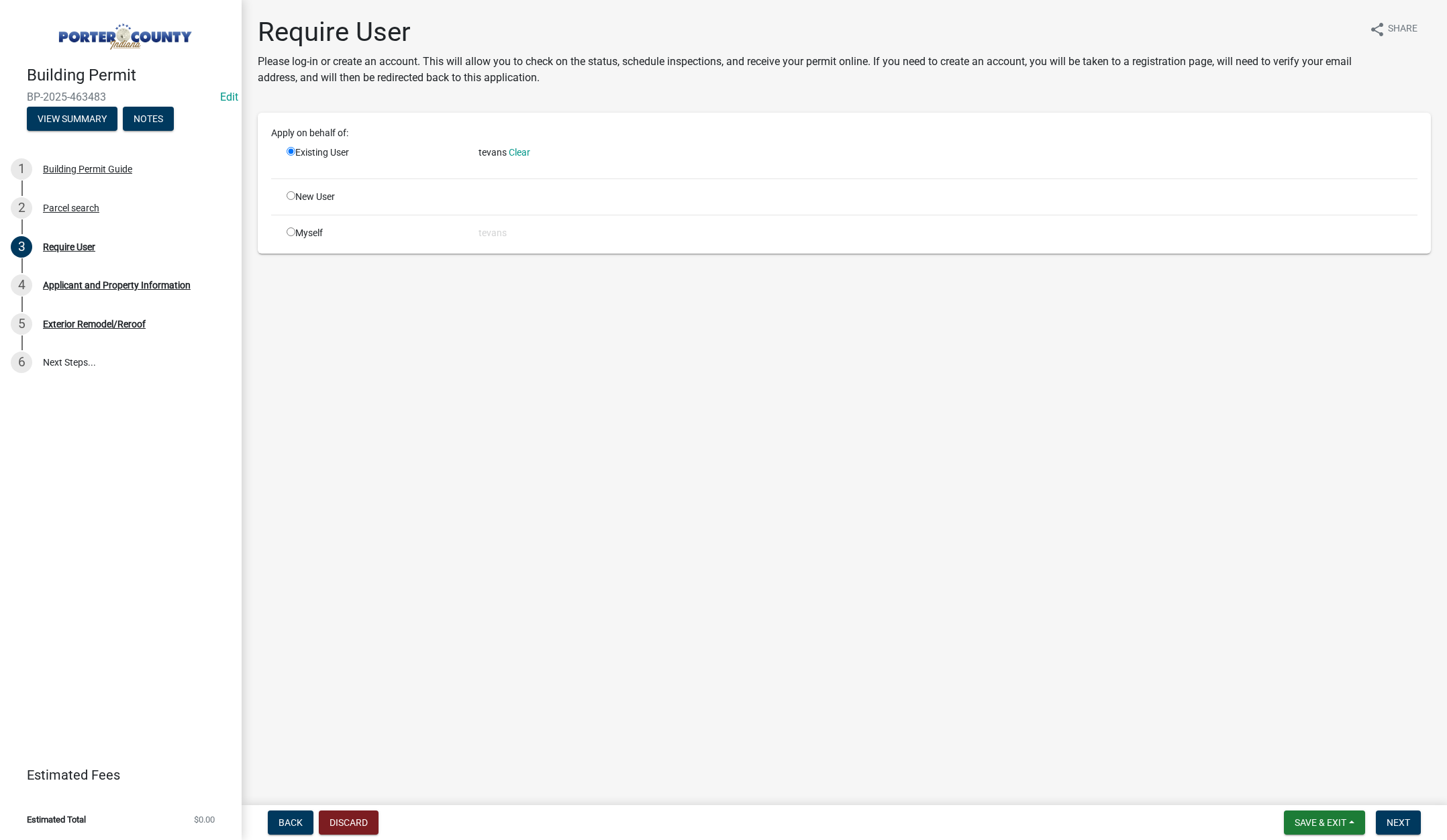
scroll to position [0, 0]
click at [1402, 819] on span "Next" at bounding box center [1398, 822] width 24 height 10
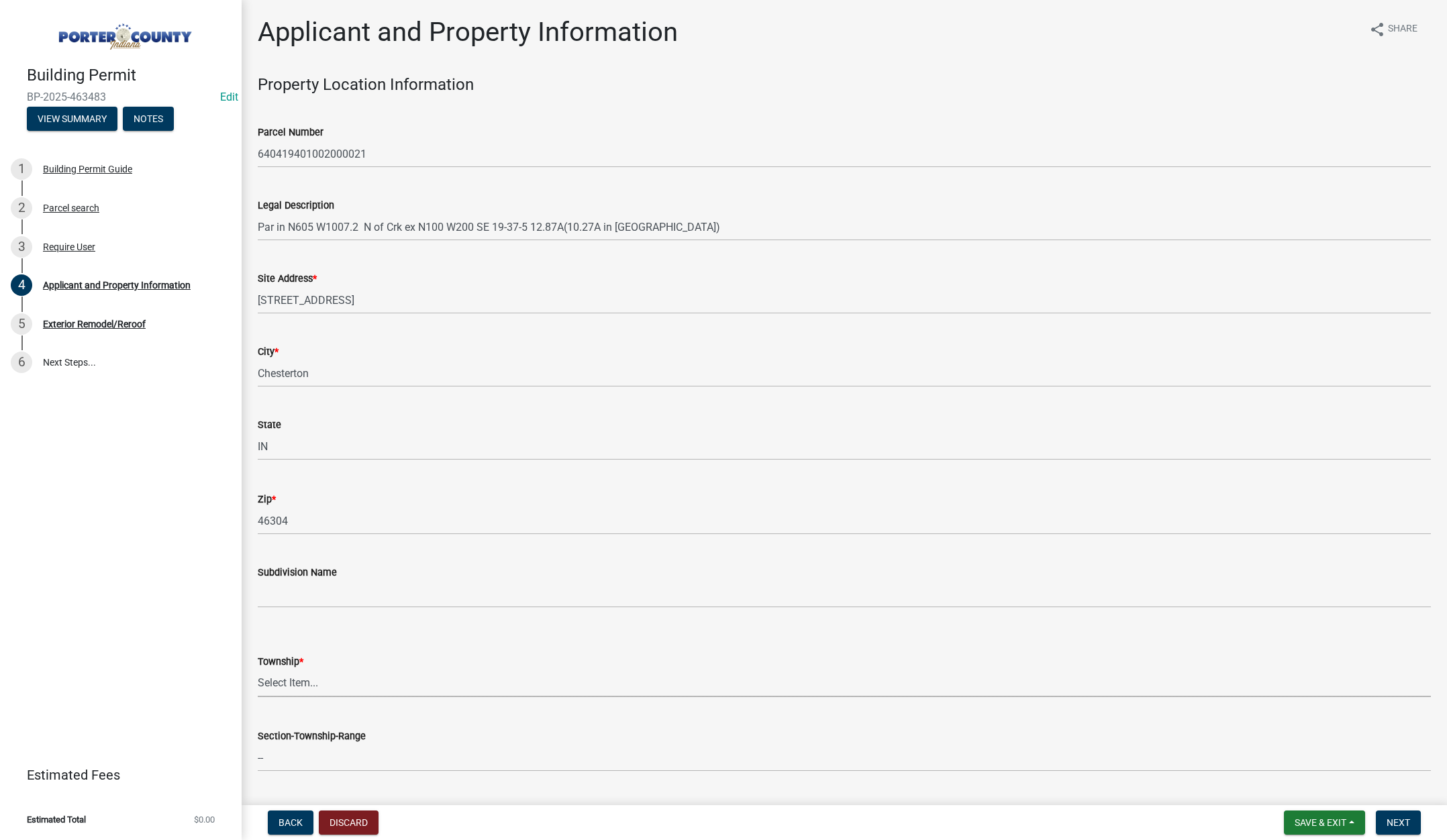
click at [295, 682] on select "Select Item... [PERSON_NAME][GEOGRAPHIC_DATA] [PERSON_NAME][GEOGRAPHIC_DATA] [G…" at bounding box center [844, 683] width 1173 height 28
click at [258, 670] on select "Select Item... [PERSON_NAME][GEOGRAPHIC_DATA] [PERSON_NAME][GEOGRAPHIC_DATA] [G…" at bounding box center [844, 683] width 1173 height 28
select select "42deca87-6946-4ced-a5f6-3d6cc7cfc8d2"
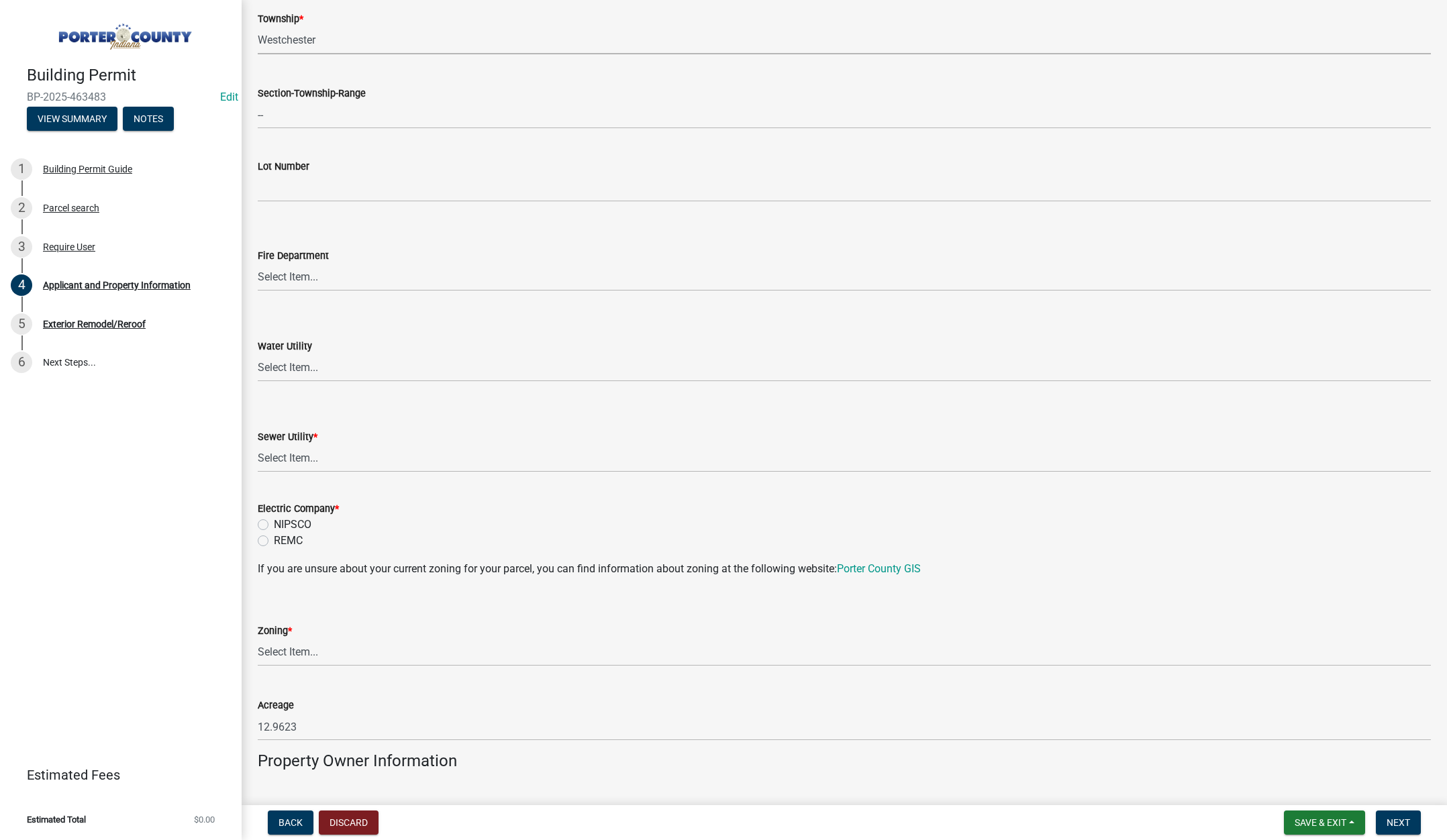
scroll to position [806, 0]
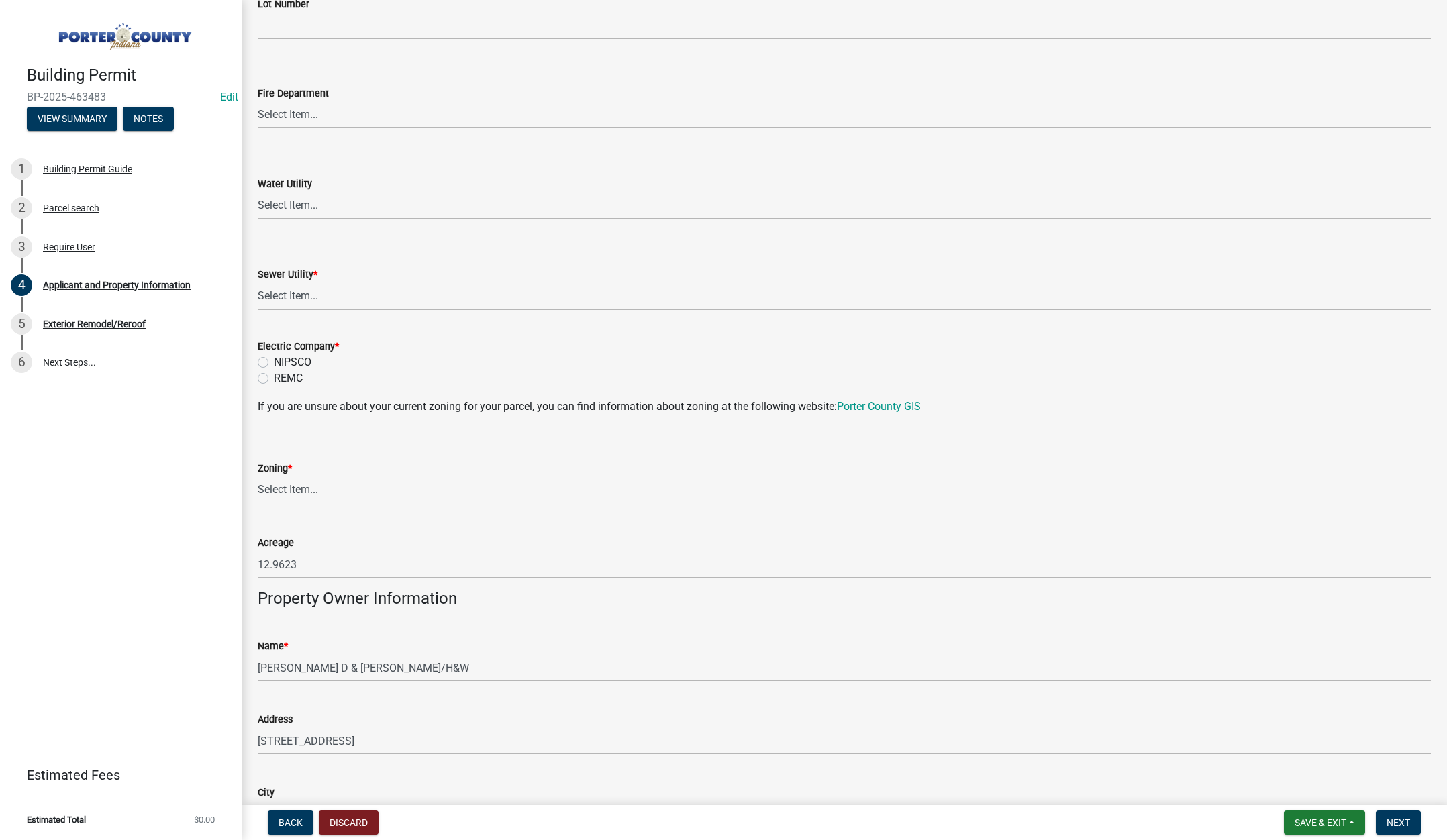
click at [306, 291] on select "Select Item... Aqua [US_STATE] Inc Damon Run Falling Waters Lake Eliza - LEACD …" at bounding box center [844, 296] width 1173 height 28
click at [258, 283] on select "Select Item... Aqua [US_STATE] Inc Damon Run Falling Waters Lake Eliza - LEACD …" at bounding box center [844, 296] width 1173 height 28
select select "ea6751d4-6bf7-4a16-89ee-f7801ab82aa1"
click at [274, 377] on label "REMC" at bounding box center [288, 378] width 29 height 16
click at [274, 377] on input "REMC" at bounding box center [278, 374] width 9 height 9
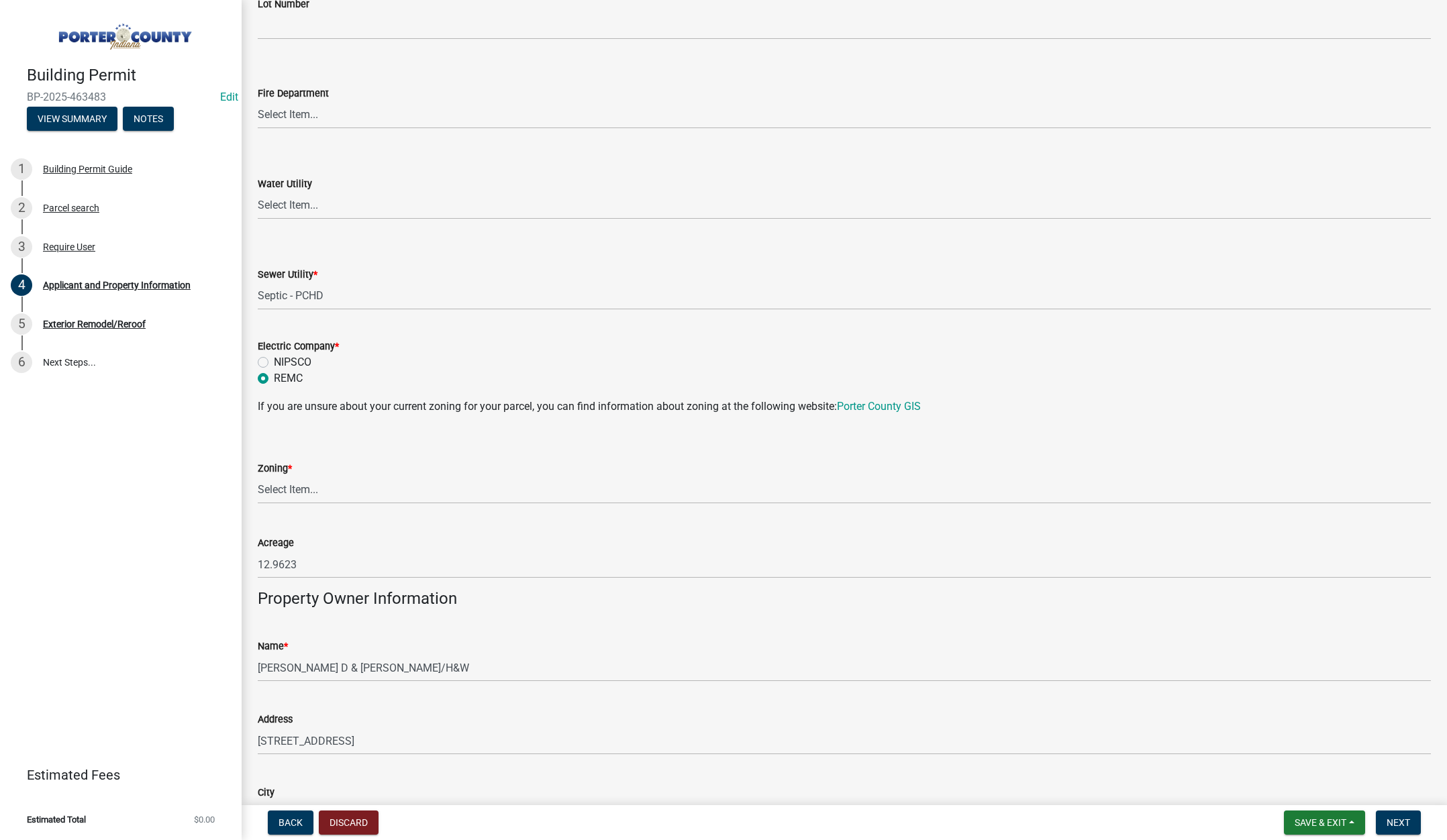
radio input "true"
click at [278, 489] on select "Select Item... A1 A2 CH CM CN I1 I2 I3 IN MP OT P1 P2 PUD R1 R2 R3 R4 RL RR" at bounding box center [844, 490] width 1173 height 28
click at [258, 477] on select "Select Item... A1 A2 CH CM CN I1 I2 I3 IN MP OT P1 P2 PUD R1 R2 R3 R4 RL RR" at bounding box center [844, 490] width 1173 height 28
select select "271bd504-2c49-4a3f-937e-0db1d3436bac"
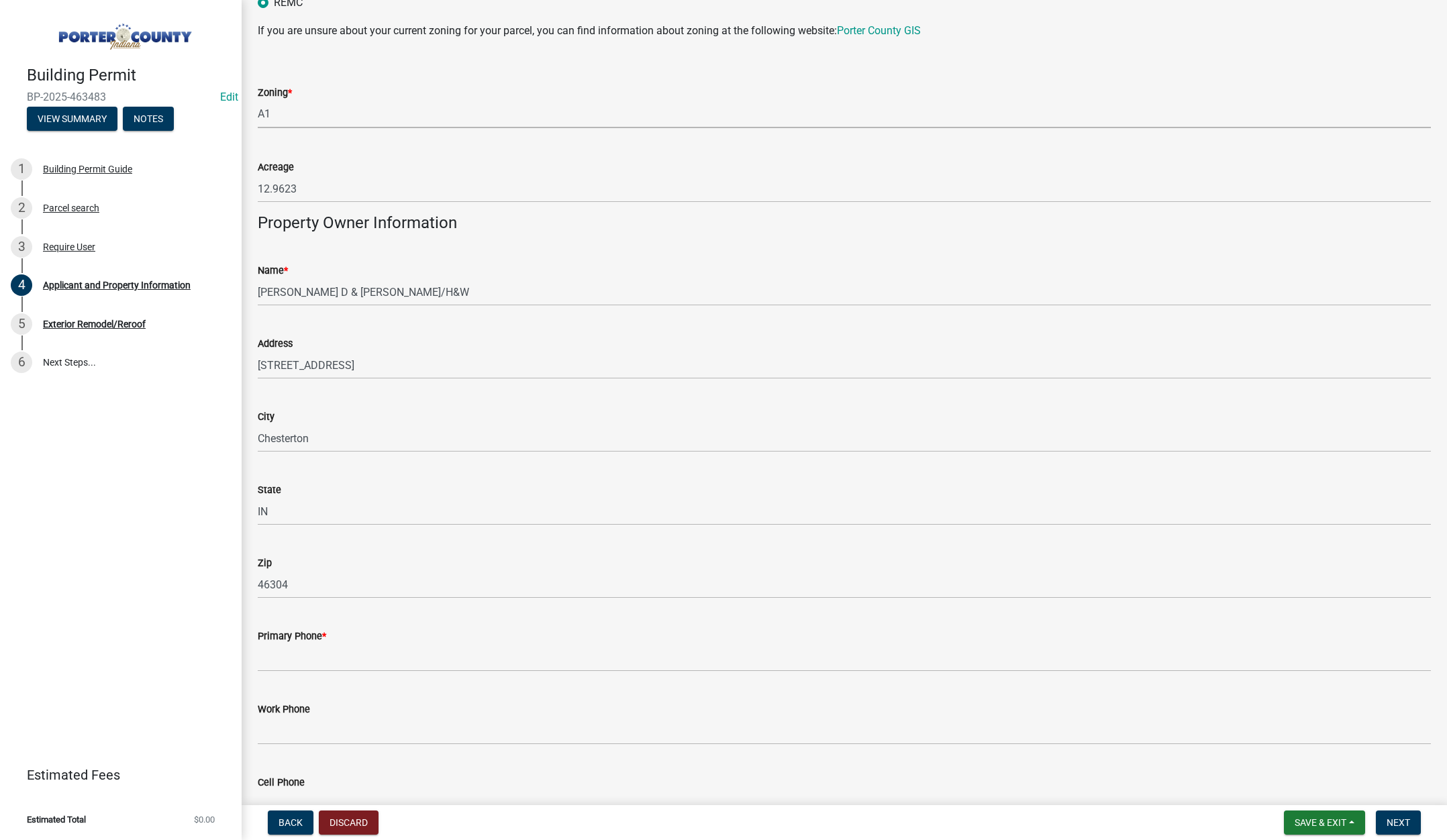
scroll to position [1342, 0]
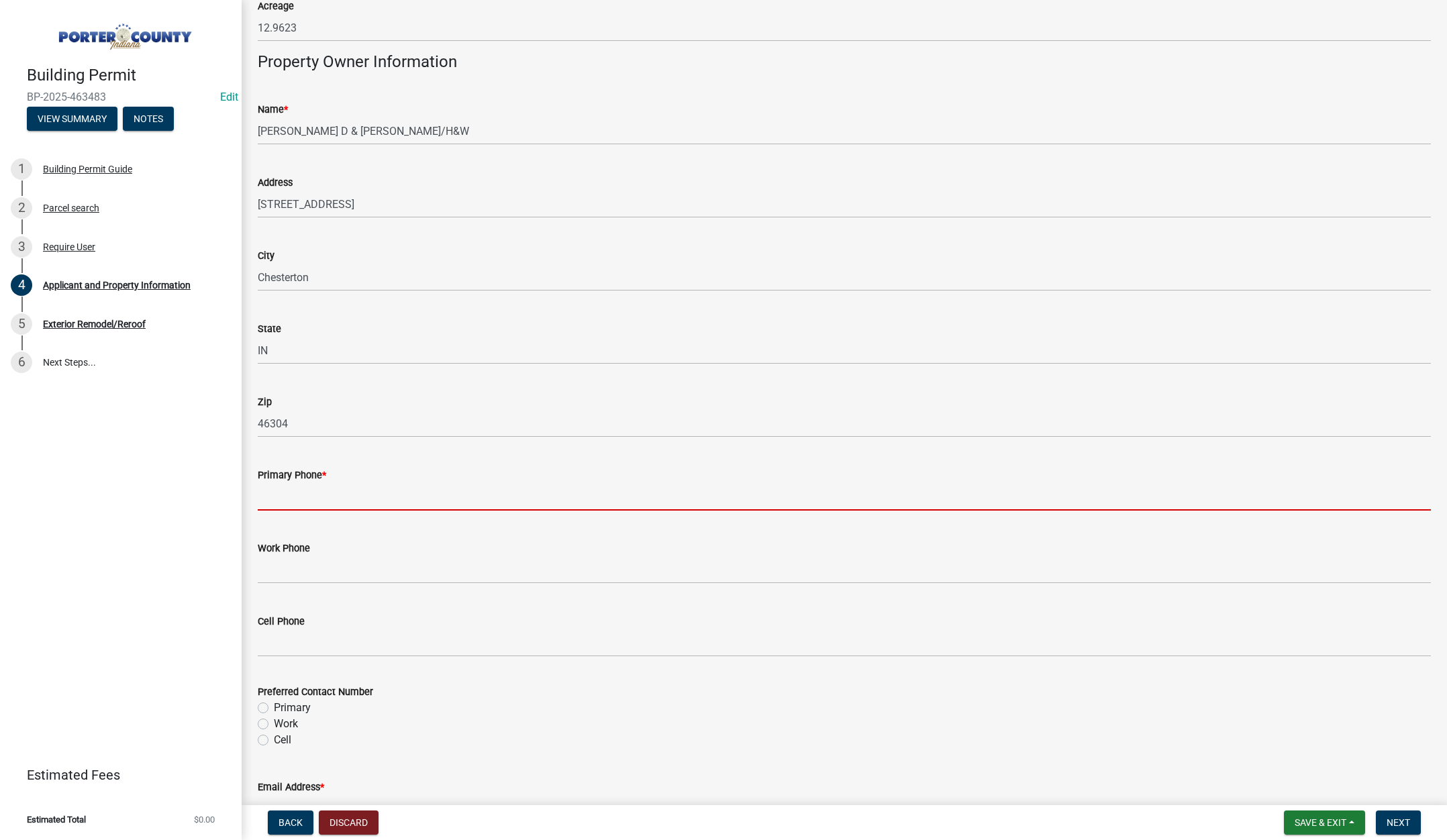
click at [389, 498] on input "Primary Phone *" at bounding box center [844, 497] width 1173 height 28
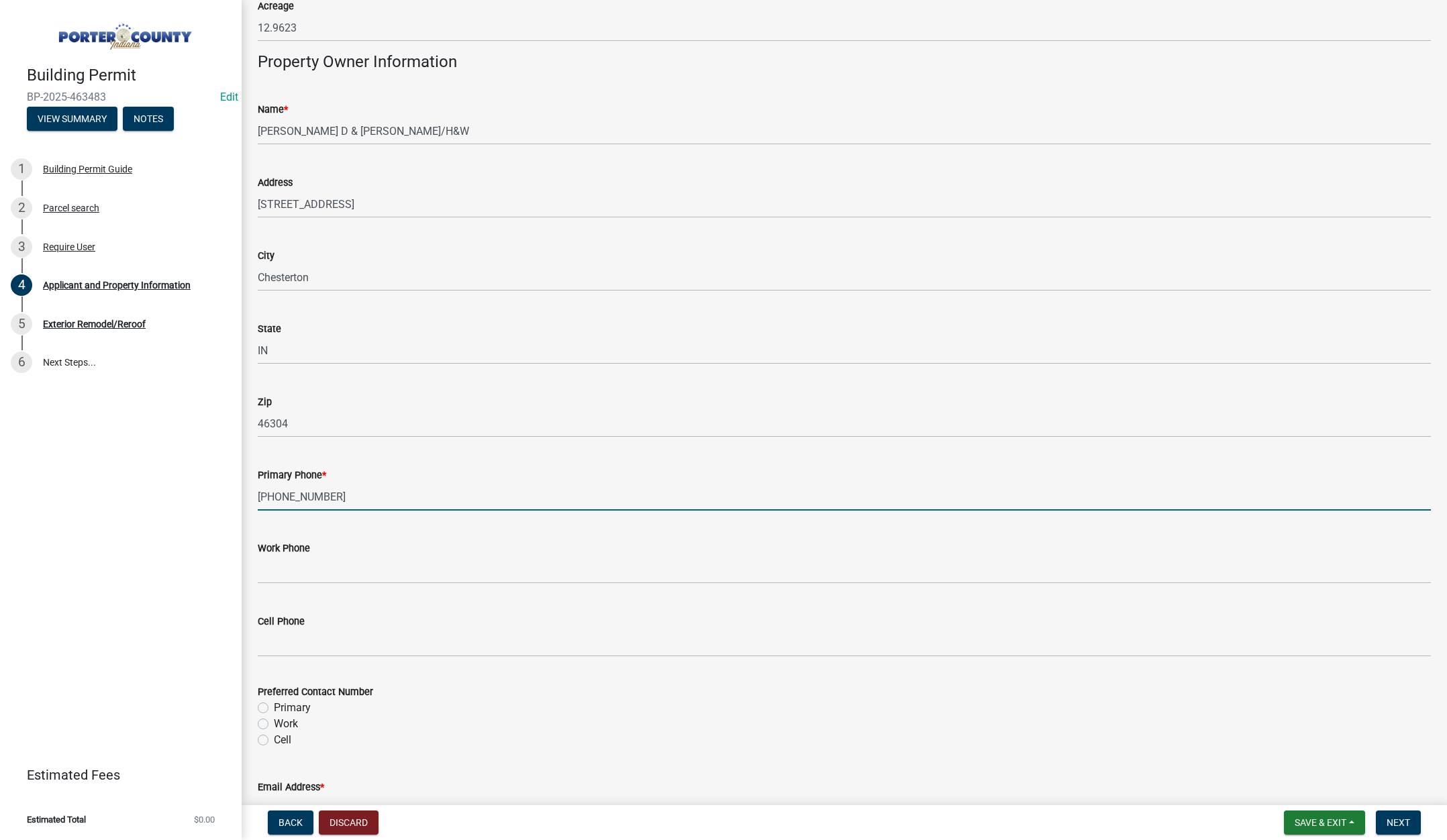
type input "[PHONE_NUMBER]"
click at [274, 709] on label "Primary" at bounding box center [292, 708] width 37 height 16
click at [274, 709] on input "Primary" at bounding box center [278, 704] width 9 height 9
radio input "true"
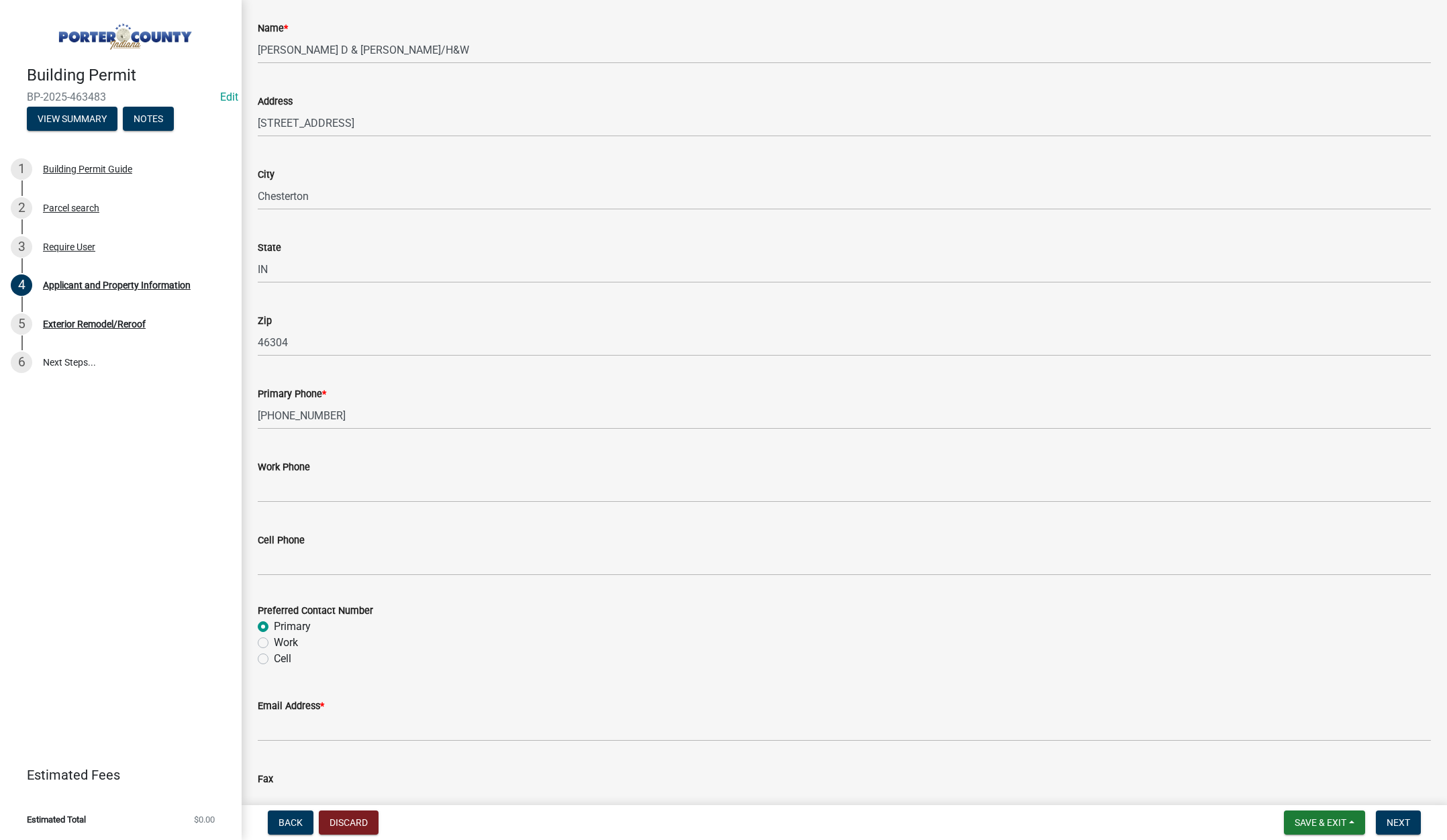
scroll to position [1476, 0]
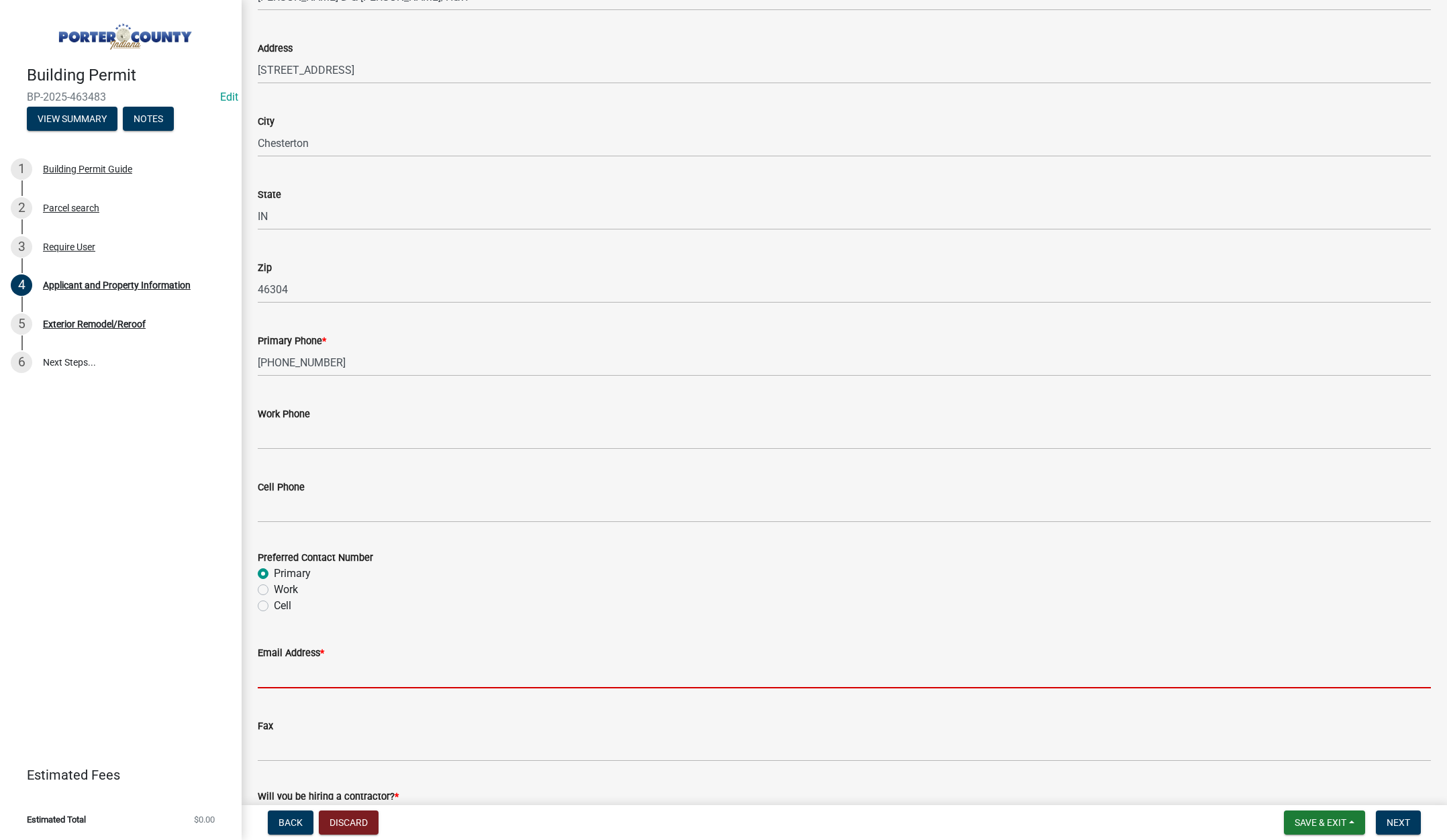
click at [306, 682] on input "Email Address *" at bounding box center [844, 674] width 1173 height 28
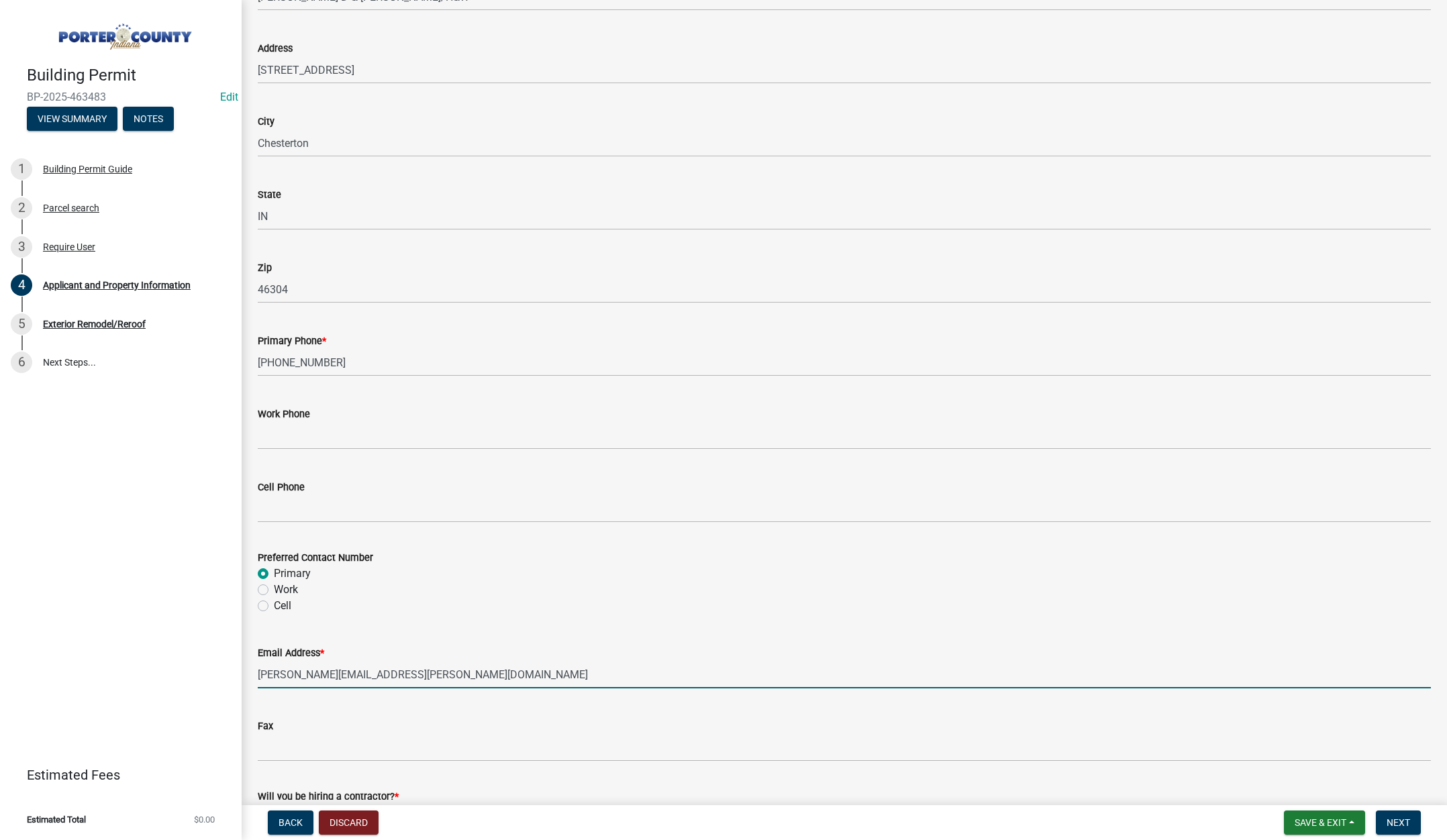
scroll to position [1670, 0]
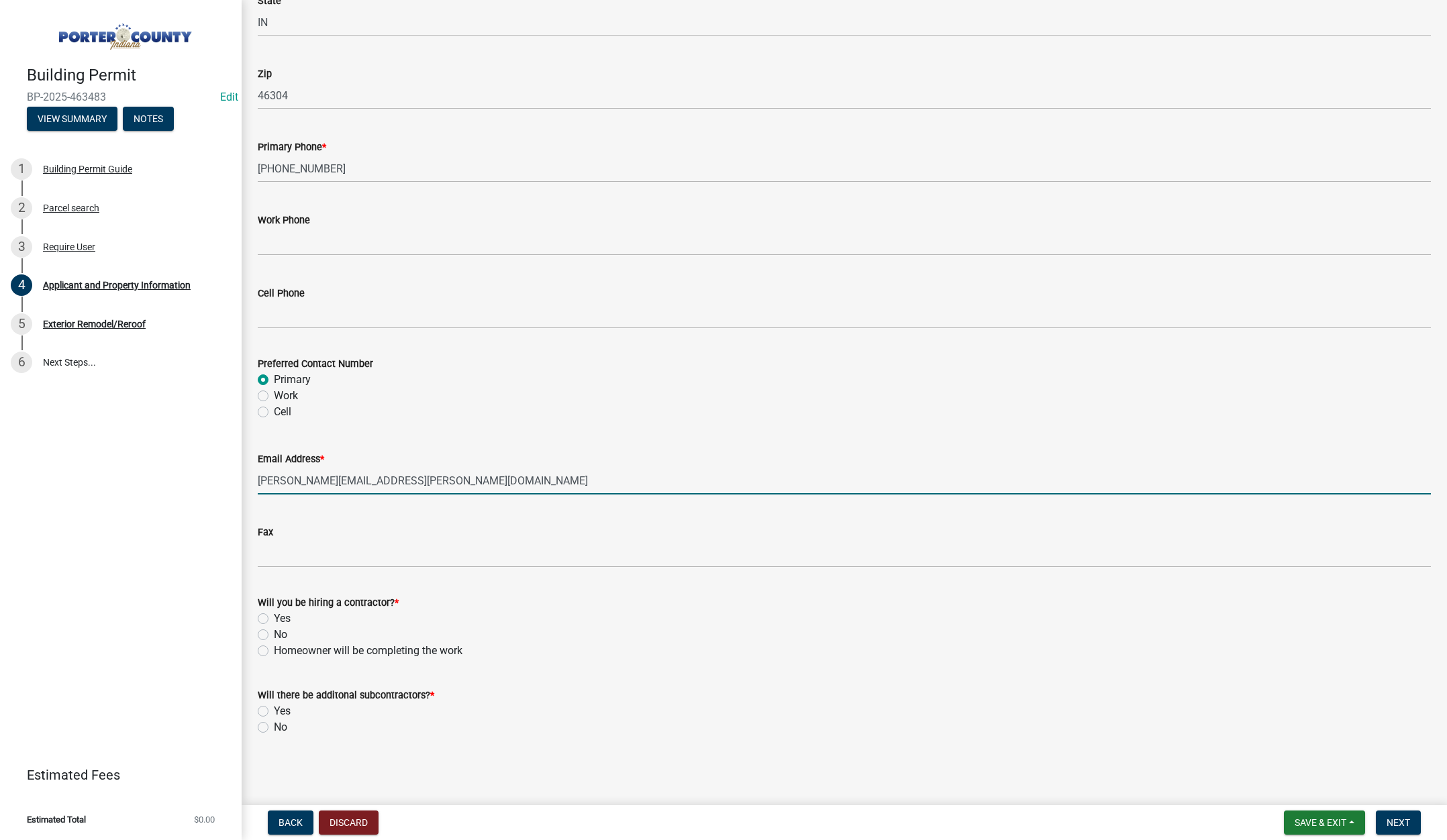
type input "[PERSON_NAME][EMAIL_ADDRESS][PERSON_NAME][DOMAIN_NAME]"
drag, startPoint x: 266, startPoint y: 653, endPoint x: 253, endPoint y: 678, distance: 28.2
click at [274, 652] on label "Homeowner will be completing the work" at bounding box center [368, 651] width 188 height 16
click at [274, 652] on input "Homeowner will be completing the work" at bounding box center [278, 647] width 9 height 9
radio input "true"
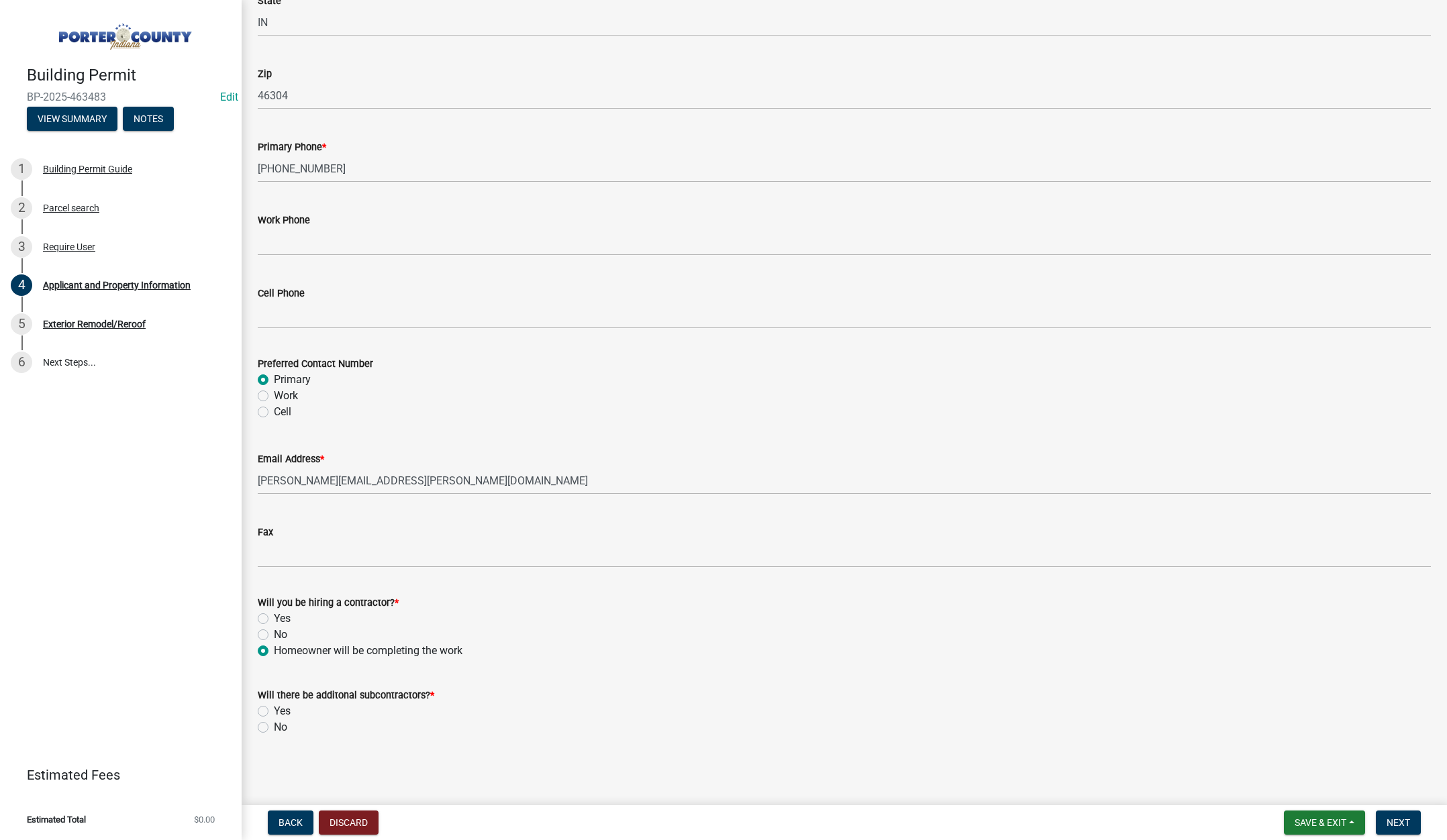
click at [274, 726] on label "No" at bounding box center [281, 727] width 13 height 16
click at [274, 726] on input "No" at bounding box center [278, 723] width 9 height 9
radio input "true"
click at [1407, 828] on span "Next" at bounding box center [1398, 822] width 24 height 10
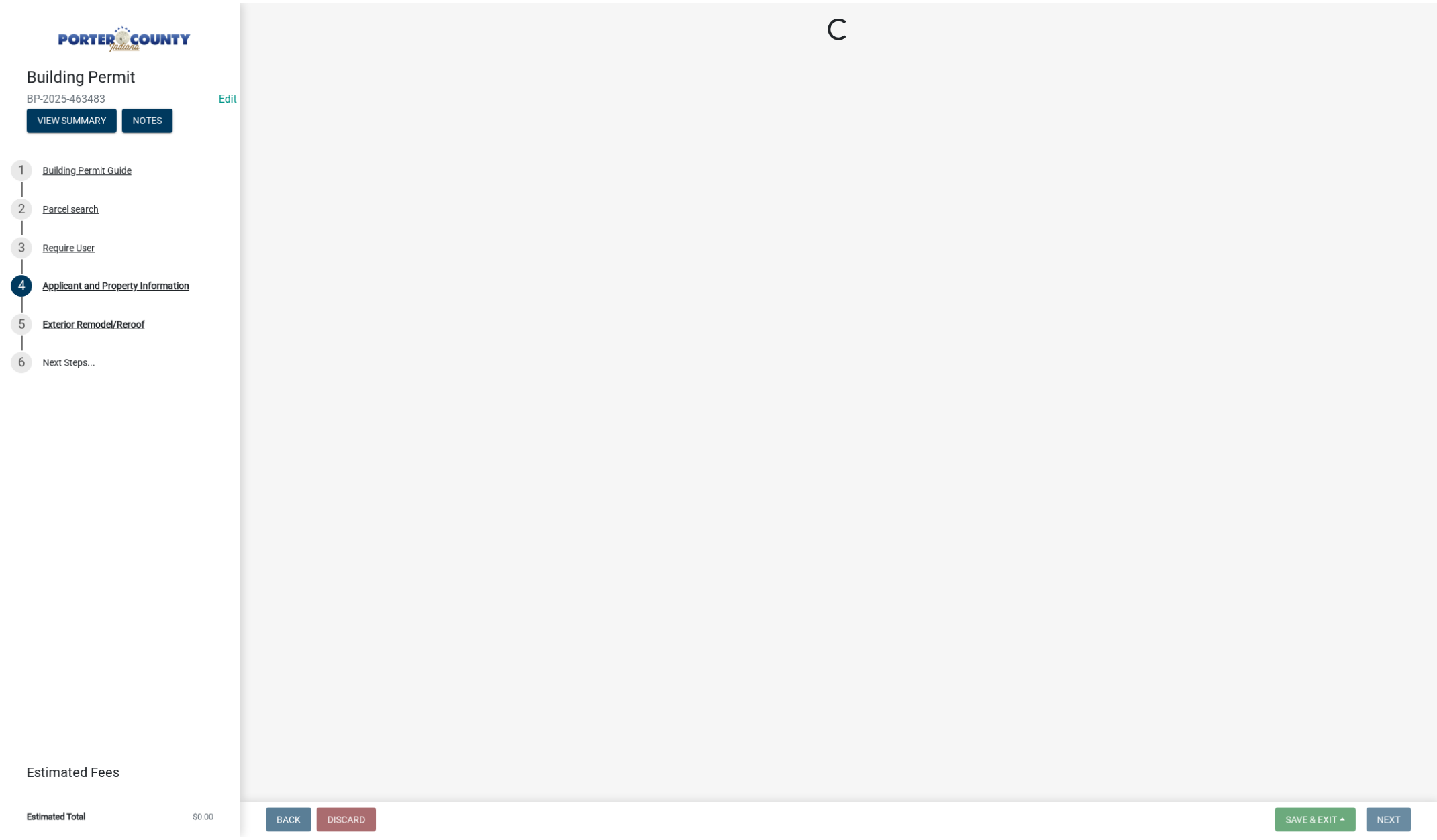
scroll to position [0, 0]
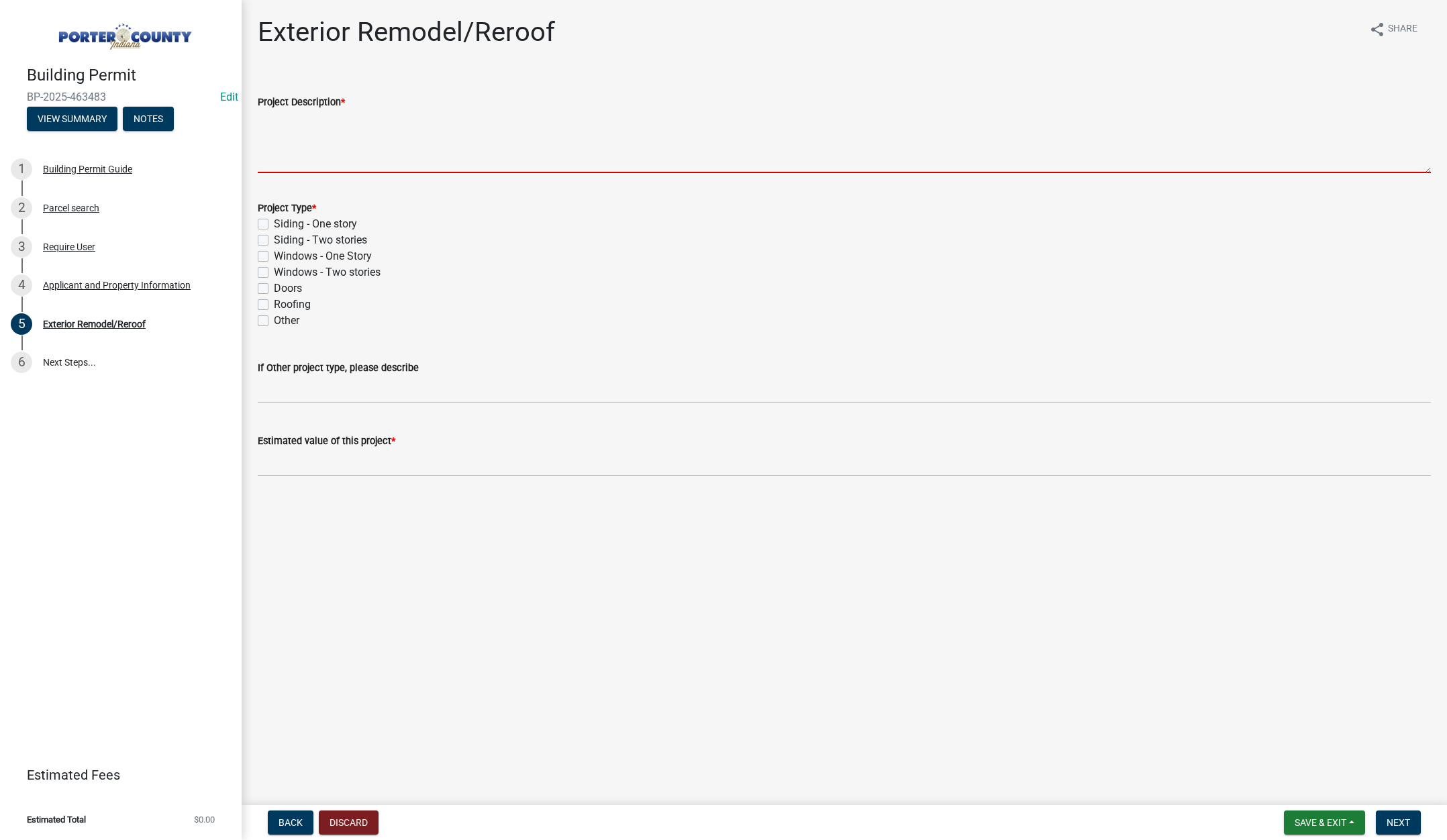
click at [303, 135] on textarea "Project Description *" at bounding box center [844, 142] width 1173 height 63
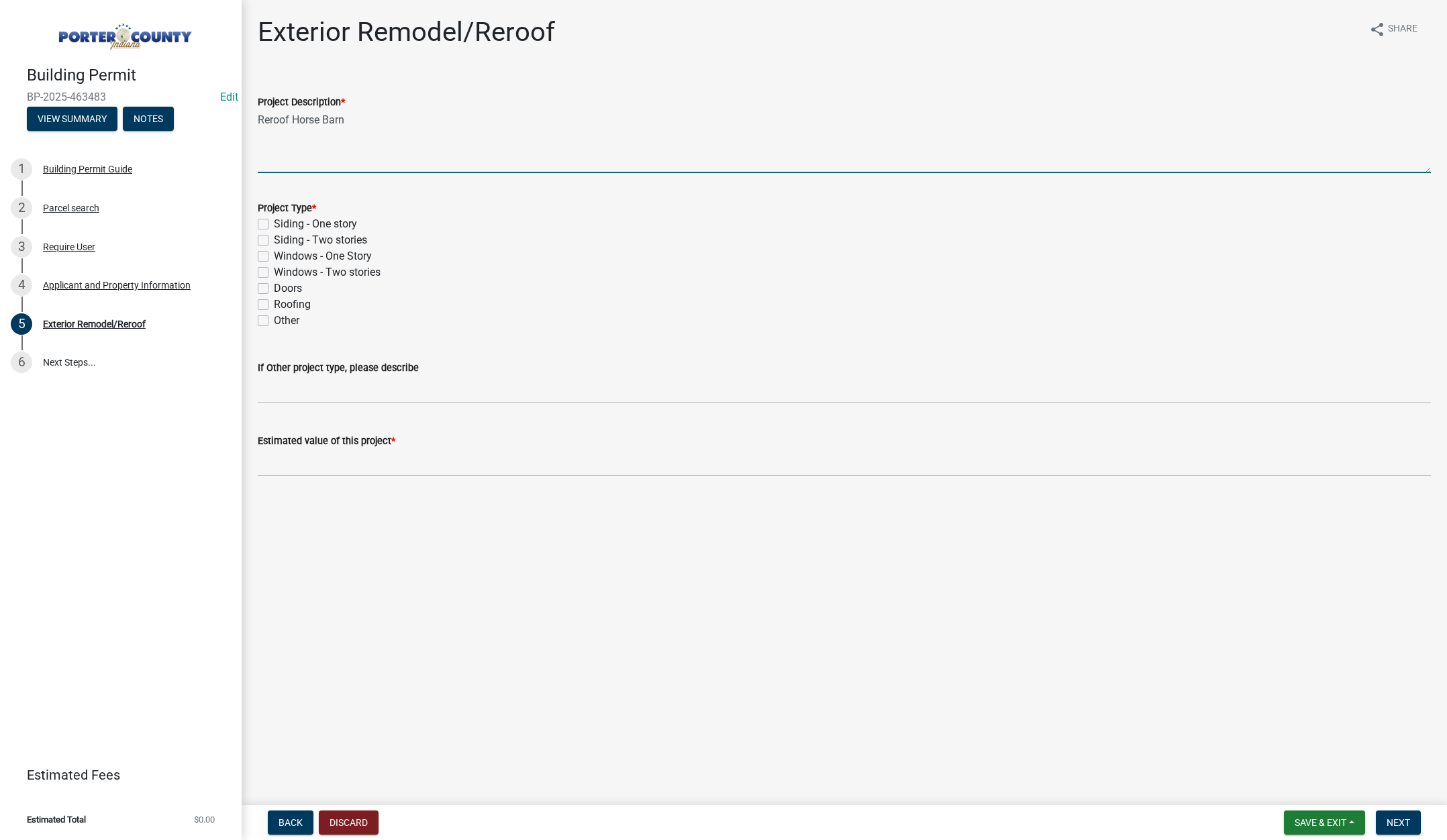
type textarea "Reroof Horse Barn"
click at [274, 304] on label "Roofing" at bounding box center [292, 304] width 37 height 16
click at [274, 304] on input "Roofing" at bounding box center [278, 301] width 9 height 9
checkbox input "true"
checkbox input "false"
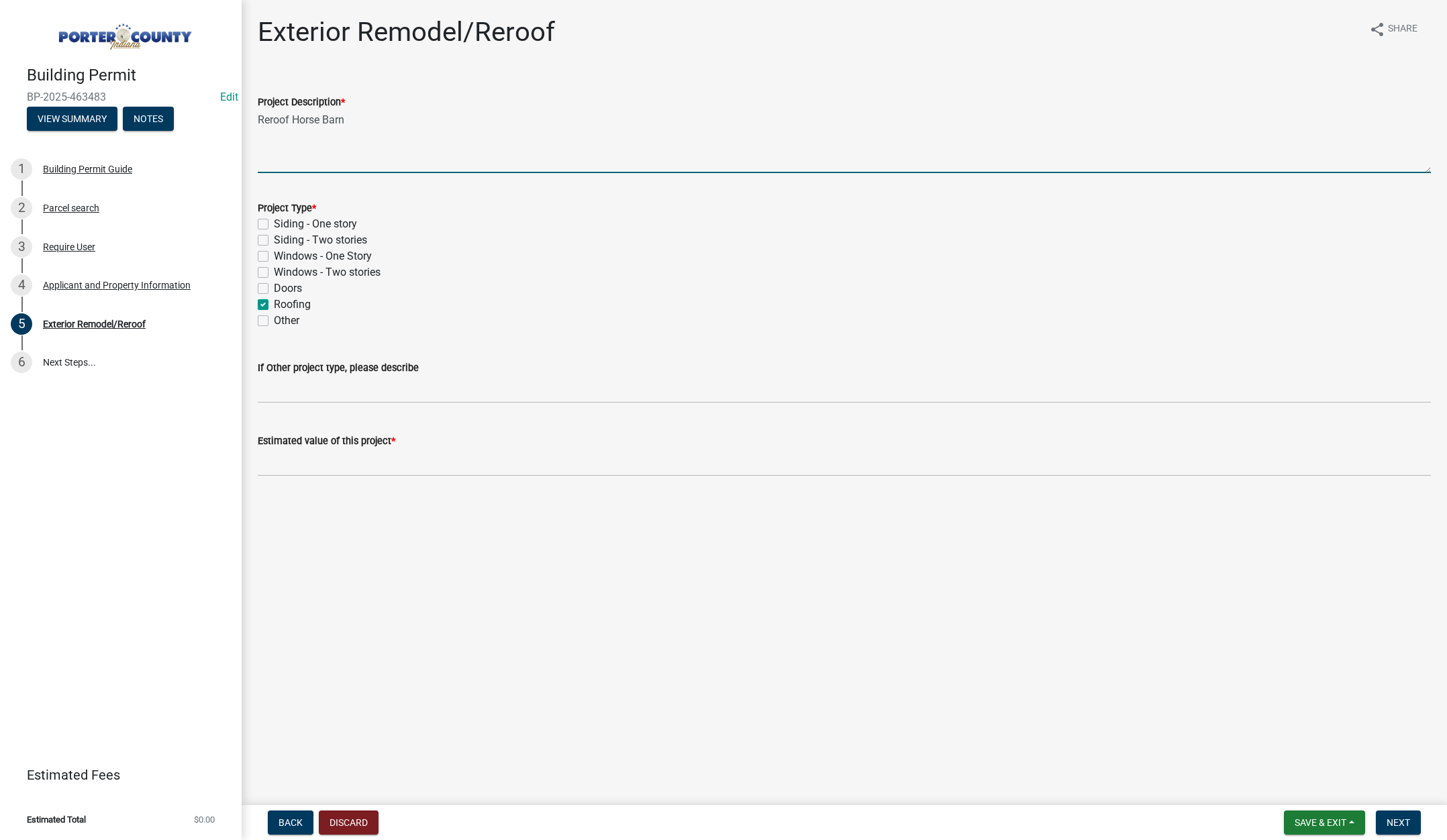
checkbox input "false"
checkbox input "true"
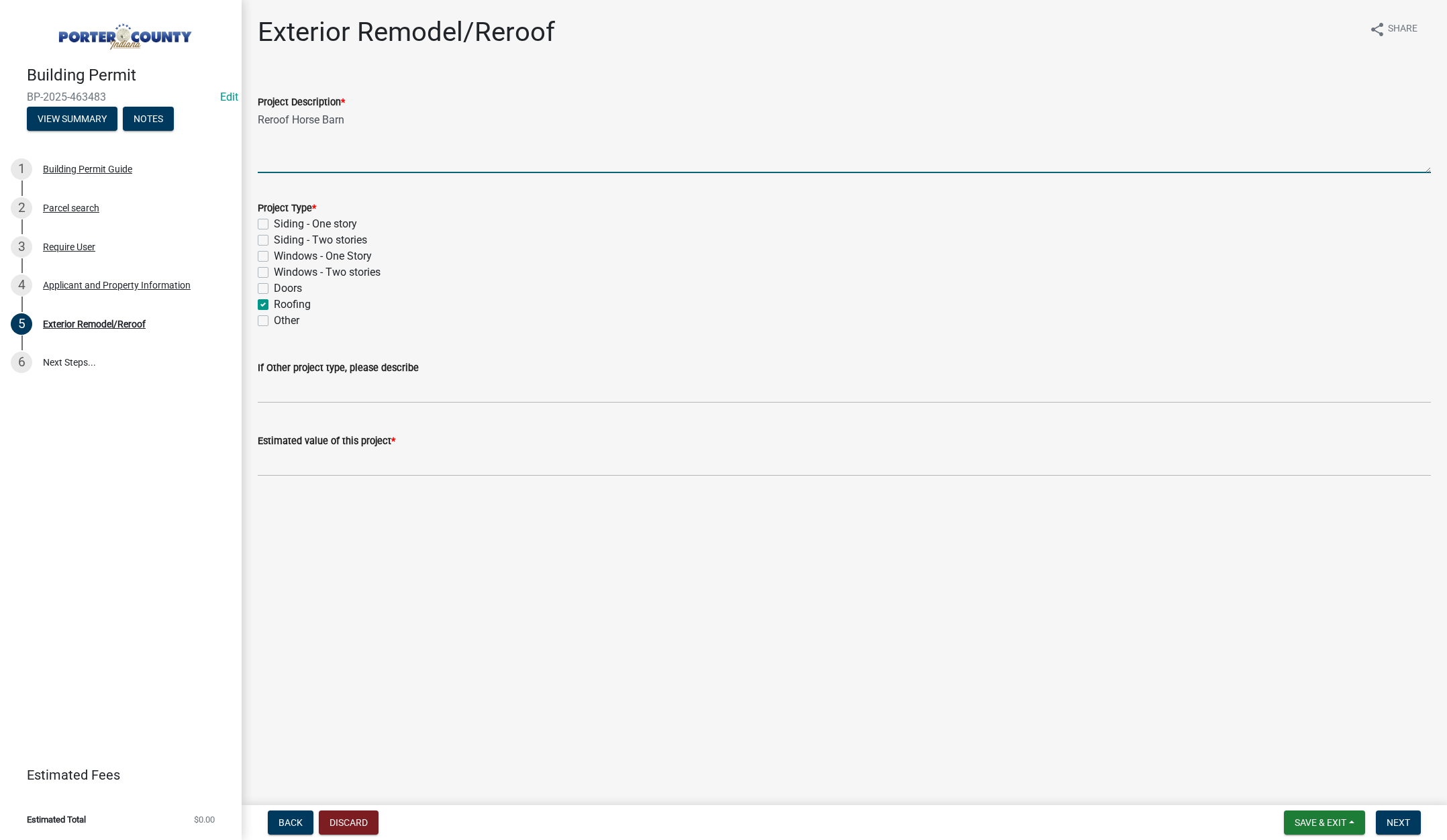
checkbox input "false"
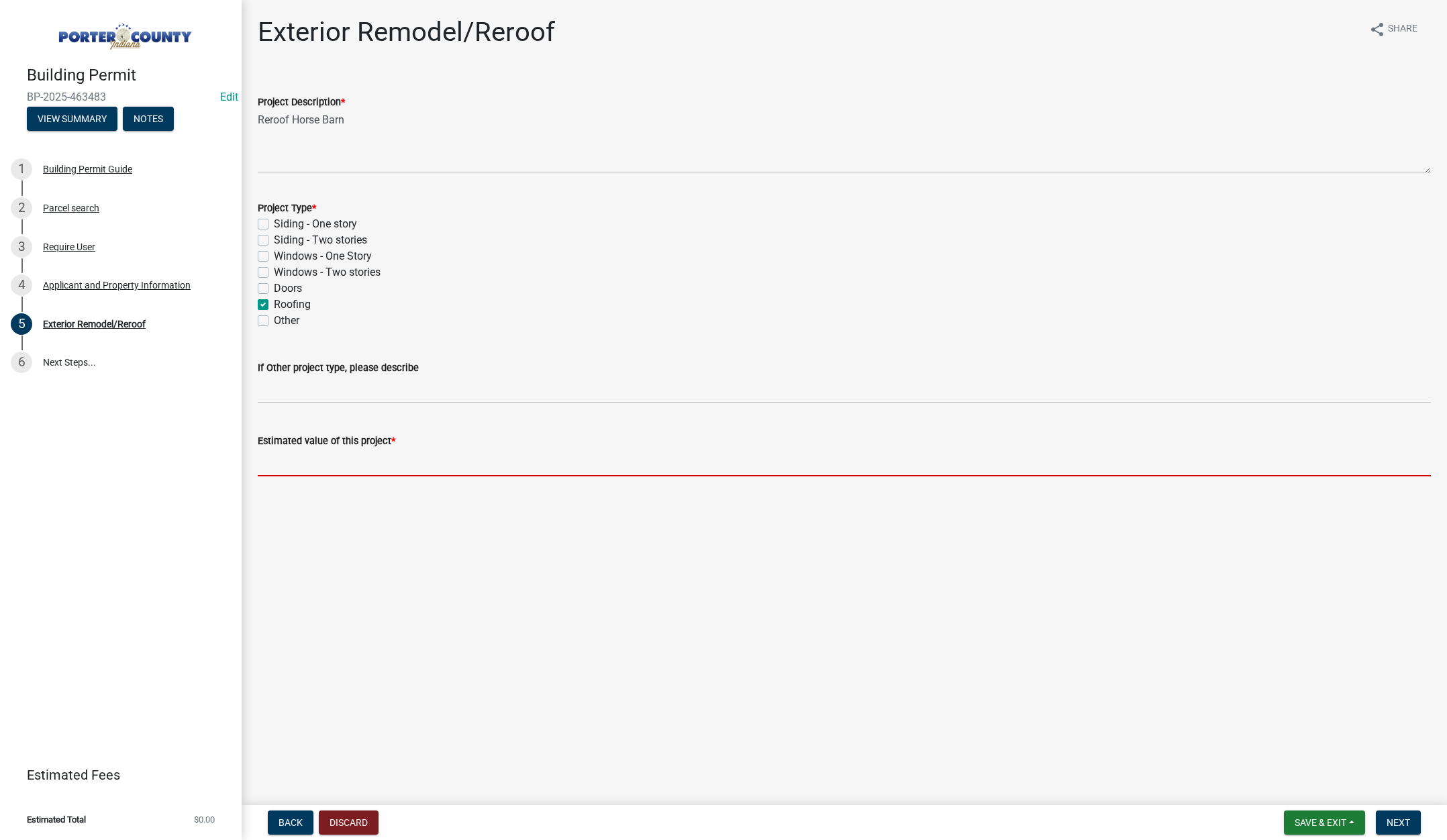
click at [312, 466] on input "text" at bounding box center [844, 462] width 1173 height 28
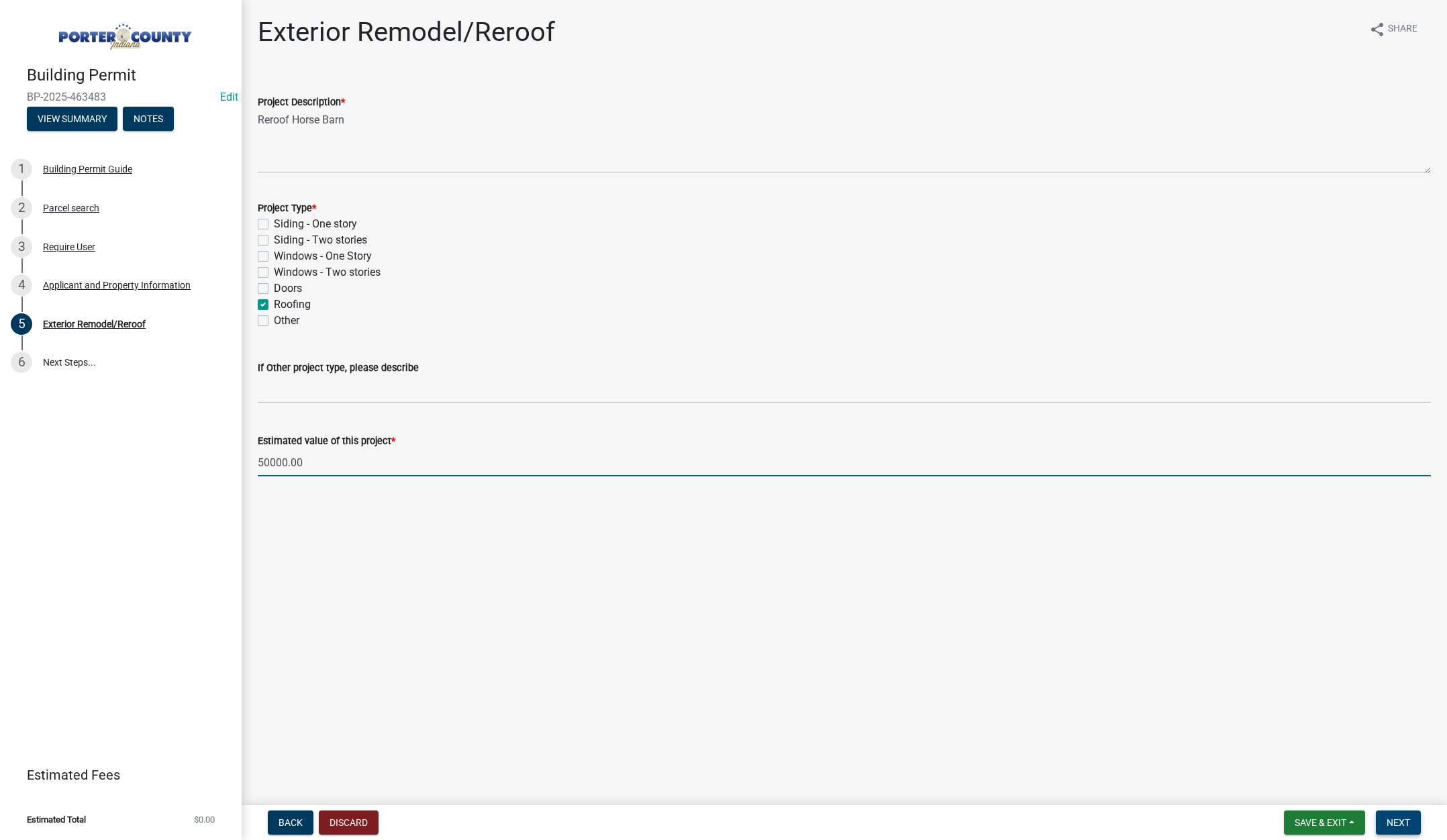
type input "50000"
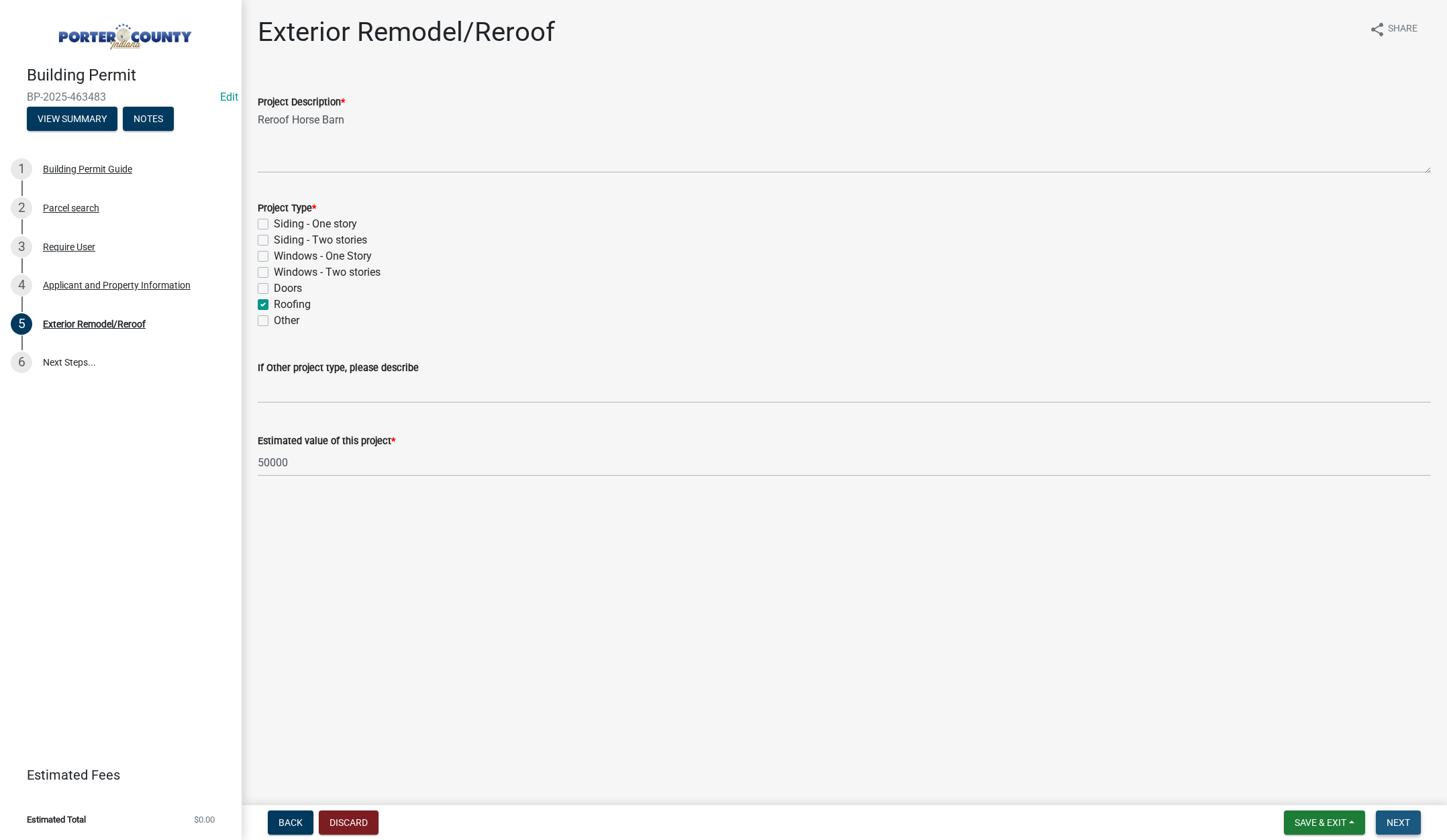
click at [1403, 817] on span "Next" at bounding box center [1398, 822] width 24 height 10
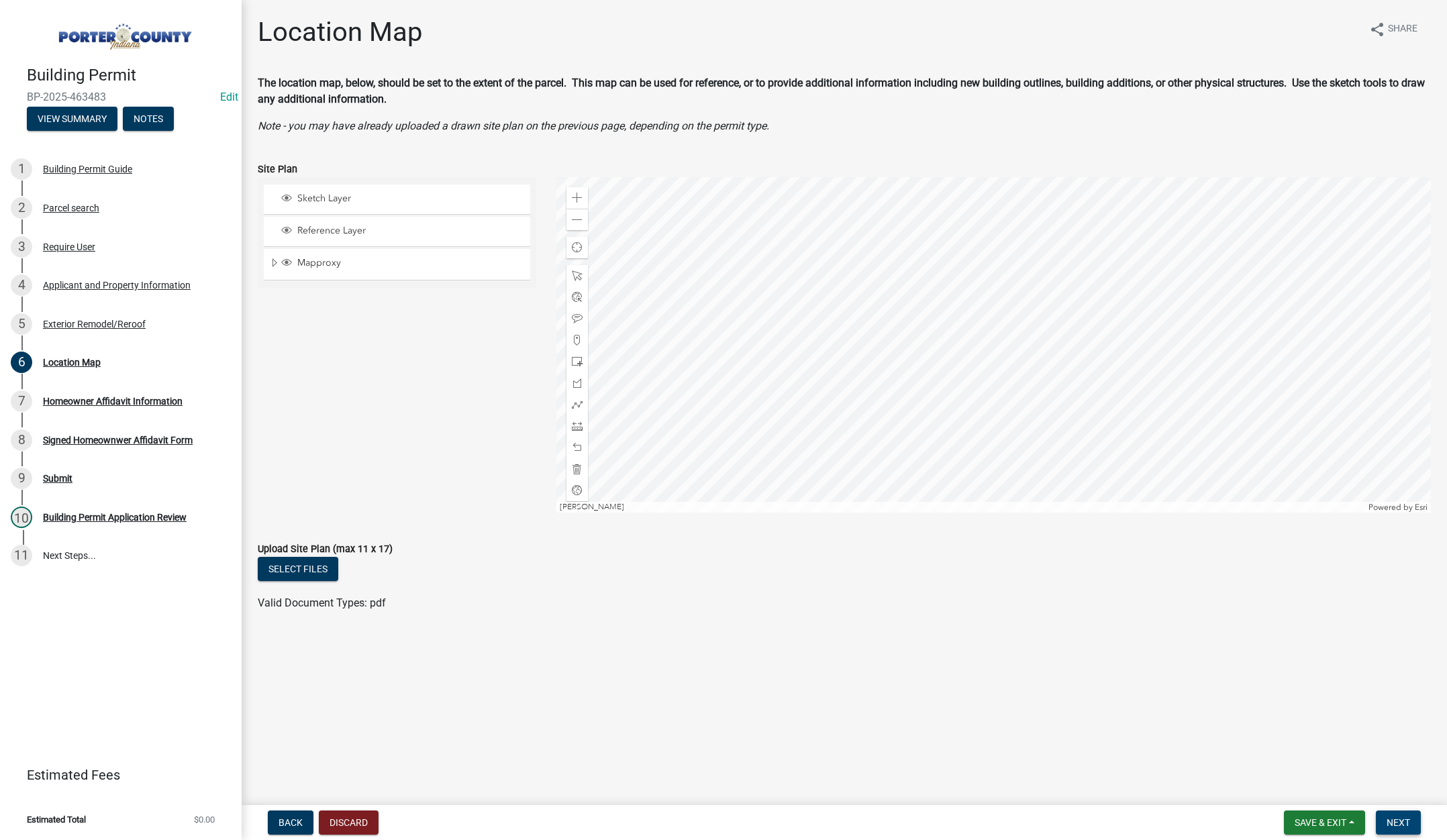
click at [1400, 821] on span "Next" at bounding box center [1398, 822] width 24 height 10
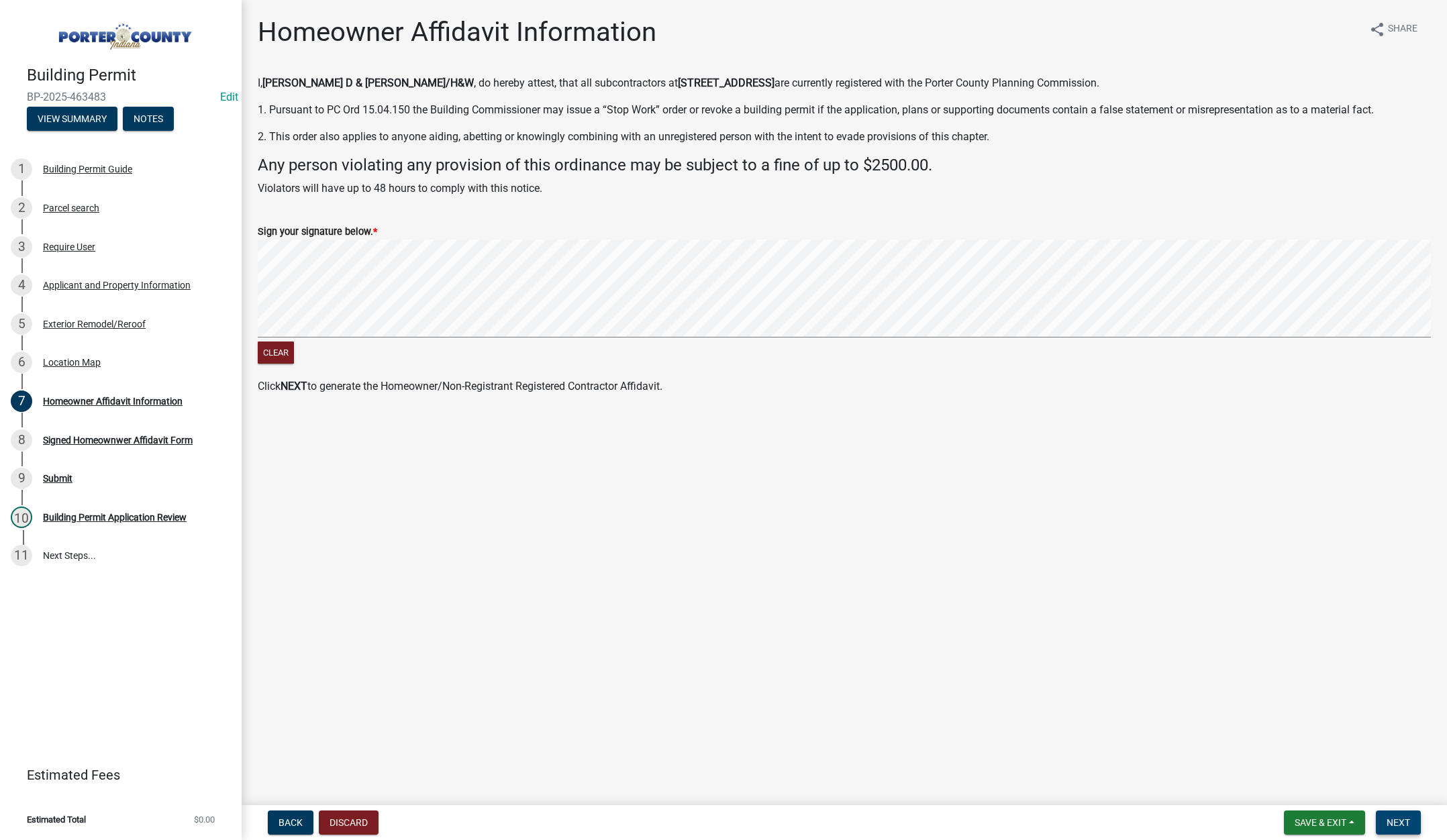
click at [1393, 819] on span "Next" at bounding box center [1398, 822] width 24 height 10
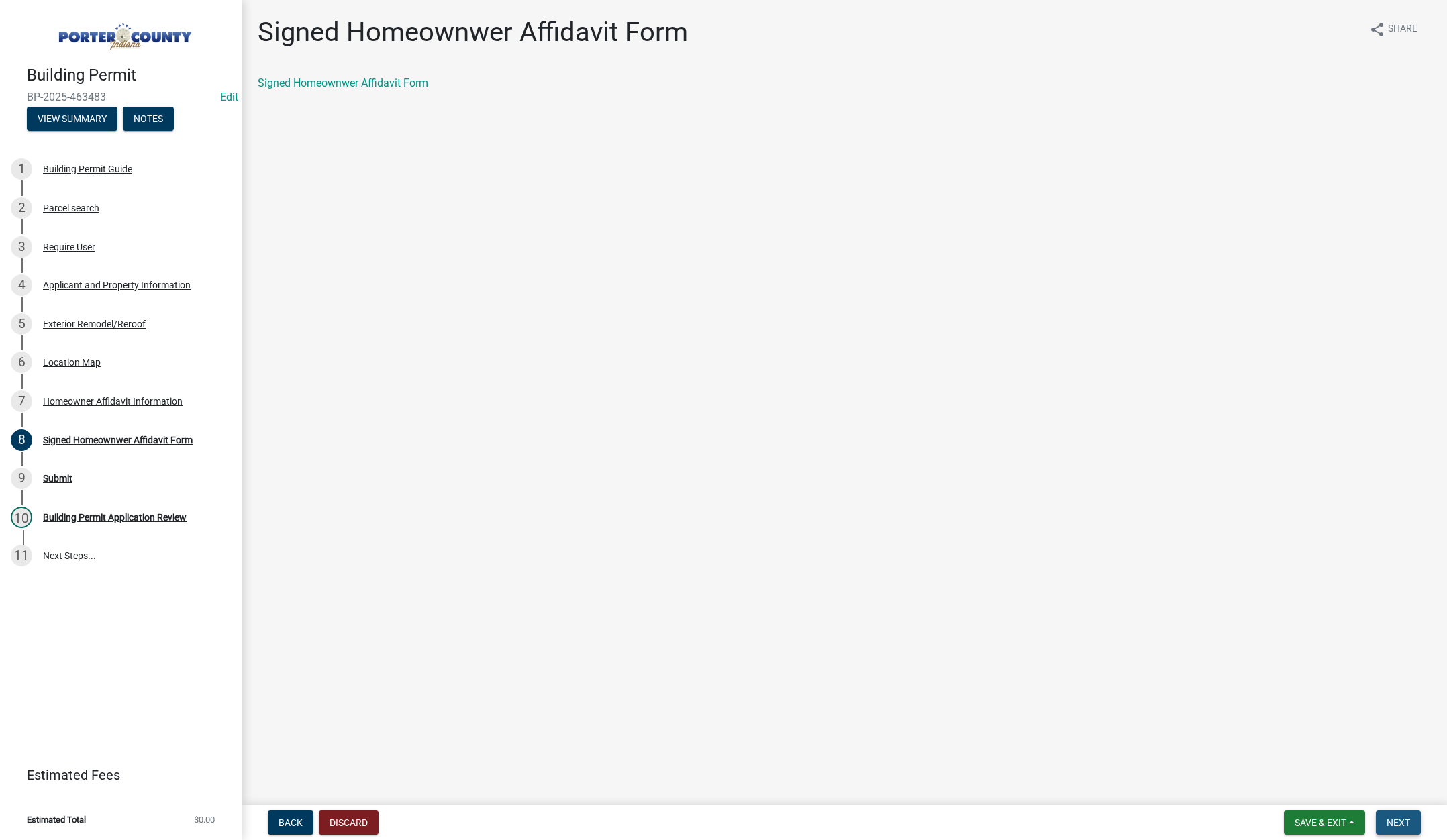
click at [1403, 821] on span "Next" at bounding box center [1398, 822] width 24 height 10
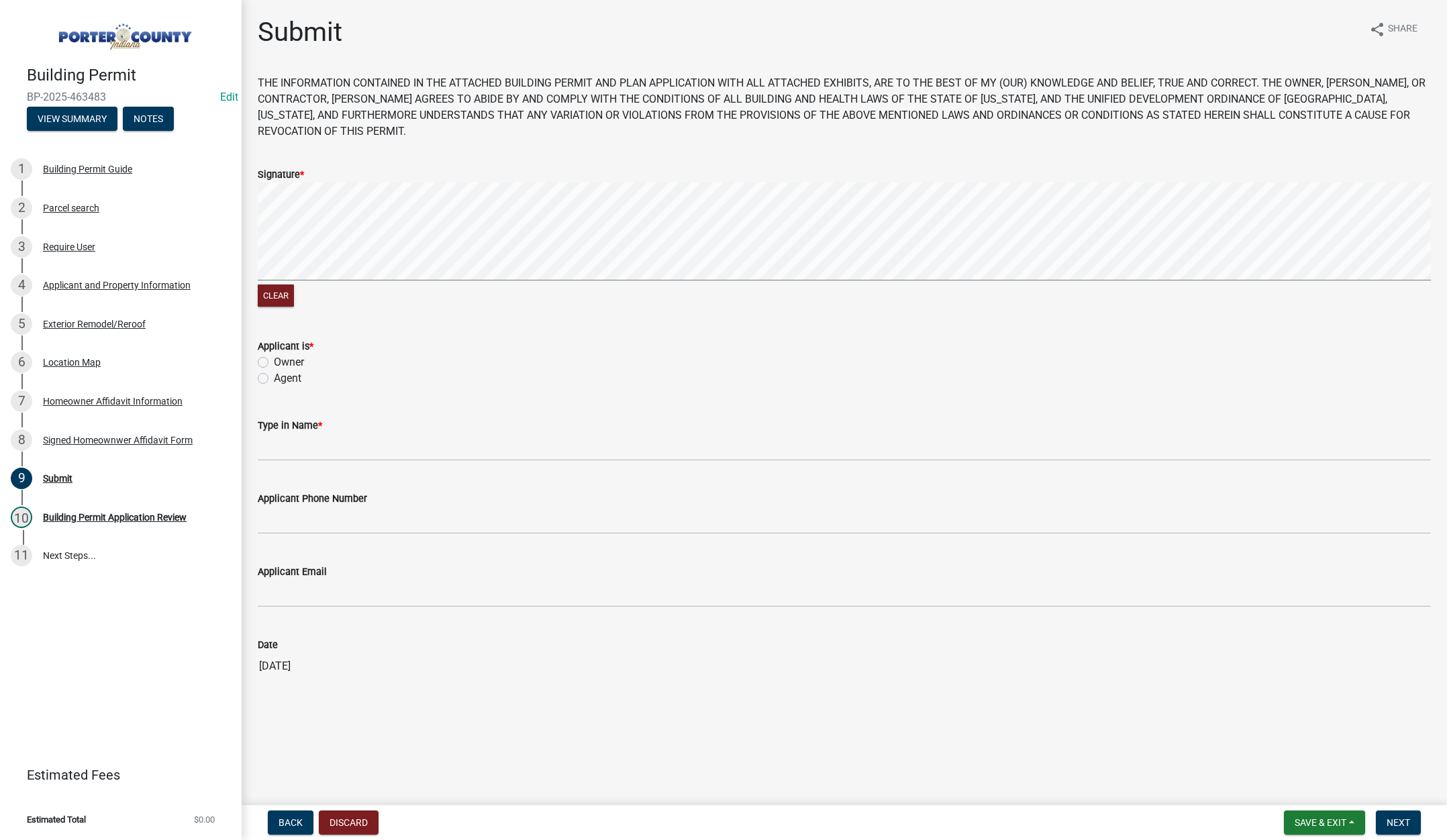
click at [274, 362] on label "Owner" at bounding box center [289, 361] width 30 height 16
click at [274, 362] on input "Owner" at bounding box center [278, 358] width 9 height 9
radio input "true"
click at [280, 446] on input "Type in Name *" at bounding box center [844, 447] width 1173 height 28
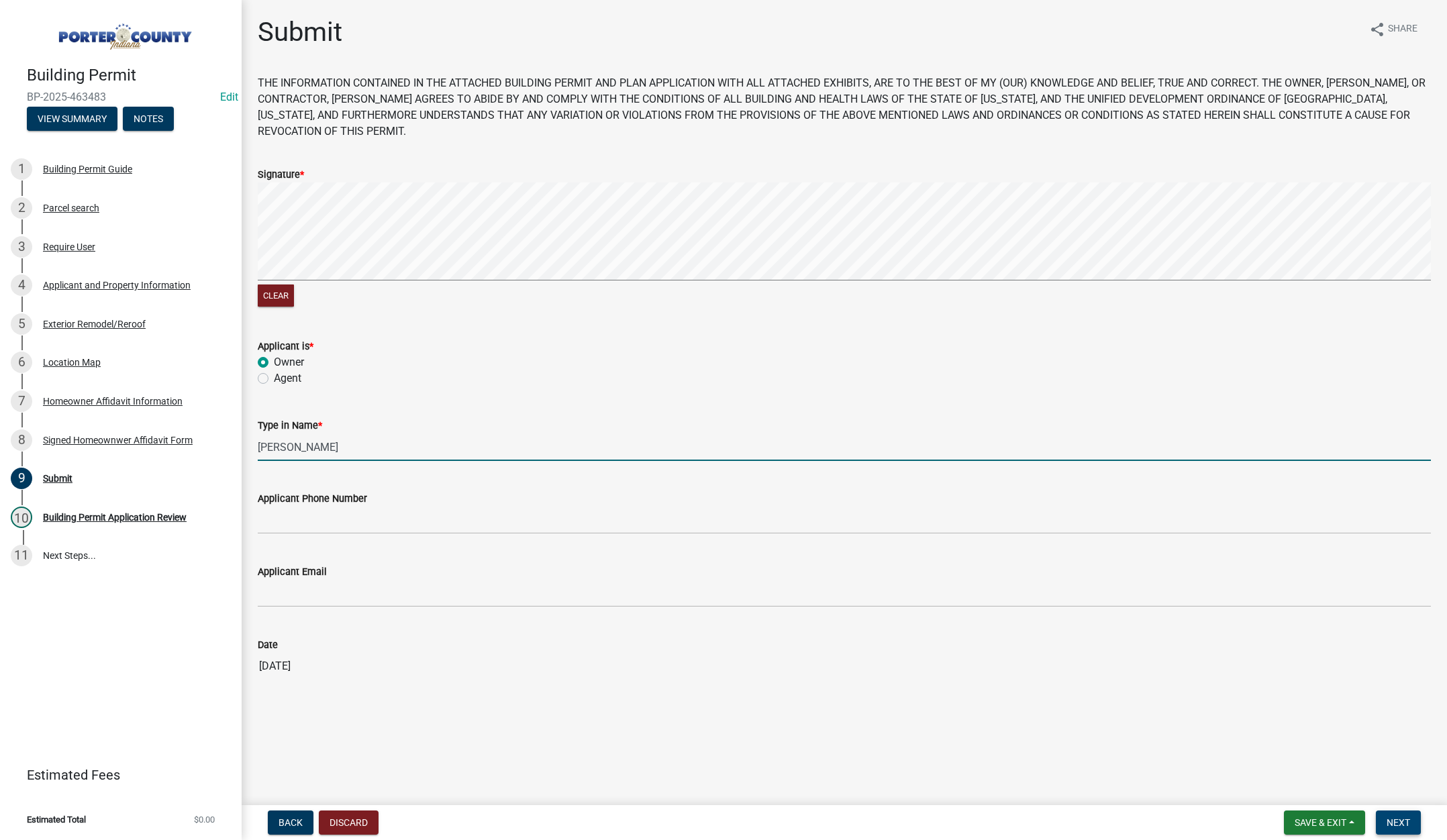
type input "[PERSON_NAME]"
click at [1402, 819] on span "Next" at bounding box center [1398, 822] width 24 height 10
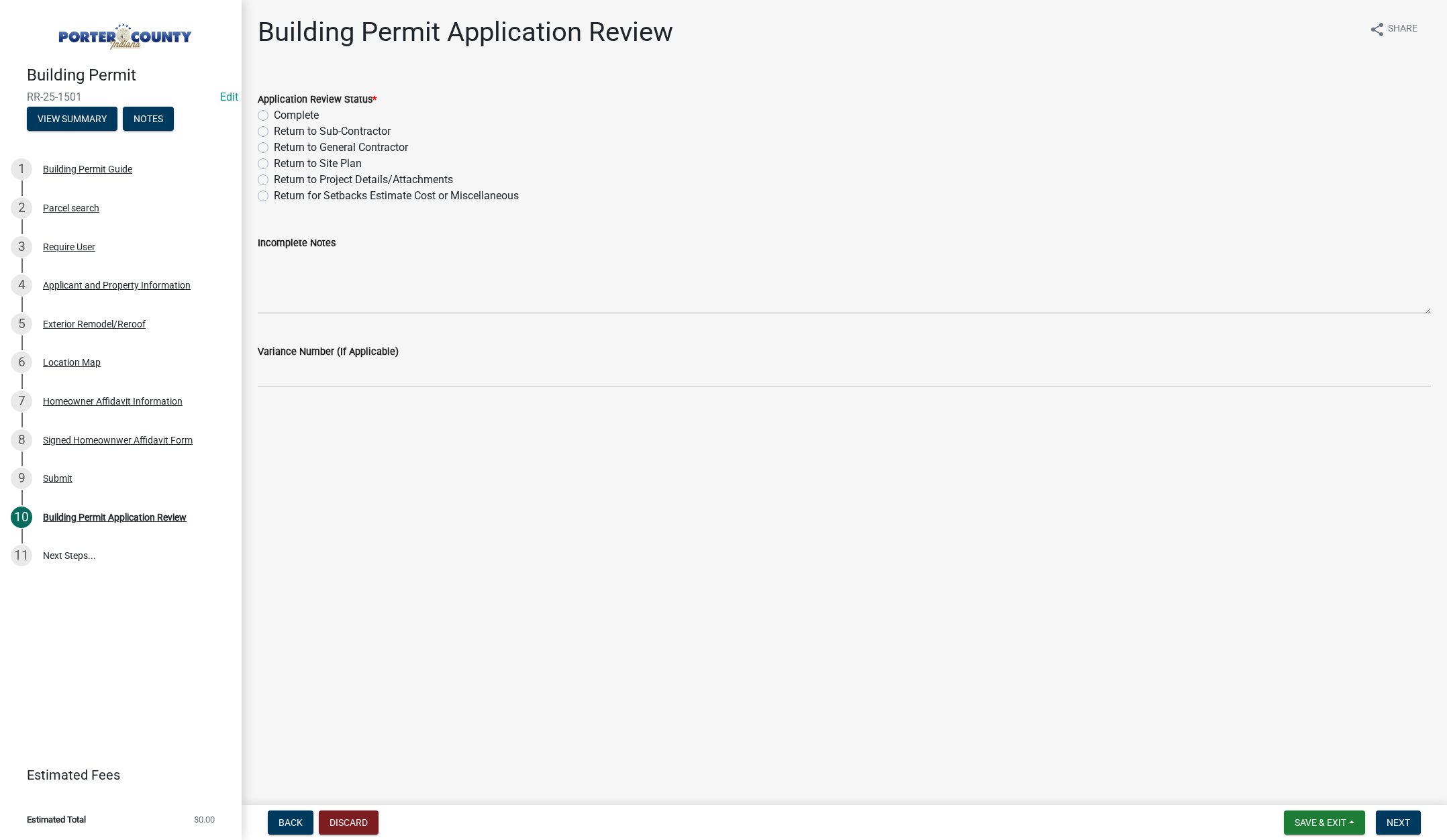
click at [274, 115] on label "Complete" at bounding box center [296, 115] width 45 height 16
click at [274, 115] on input "Complete" at bounding box center [278, 111] width 9 height 9
radio input "true"
click at [1407, 814] on button "Next" at bounding box center [1398, 822] width 45 height 24
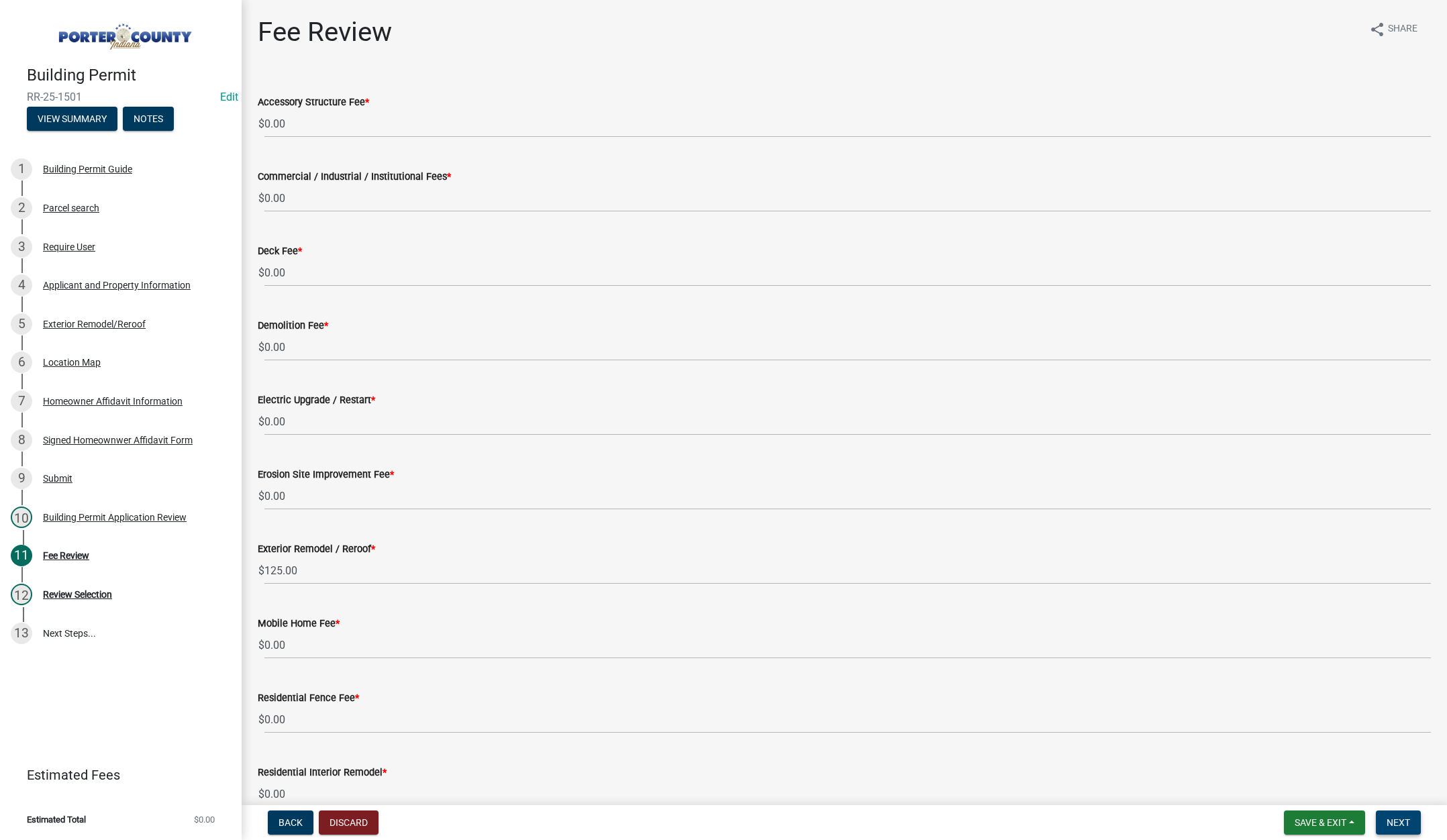
click at [1396, 824] on span "Next" at bounding box center [1398, 822] width 24 height 10
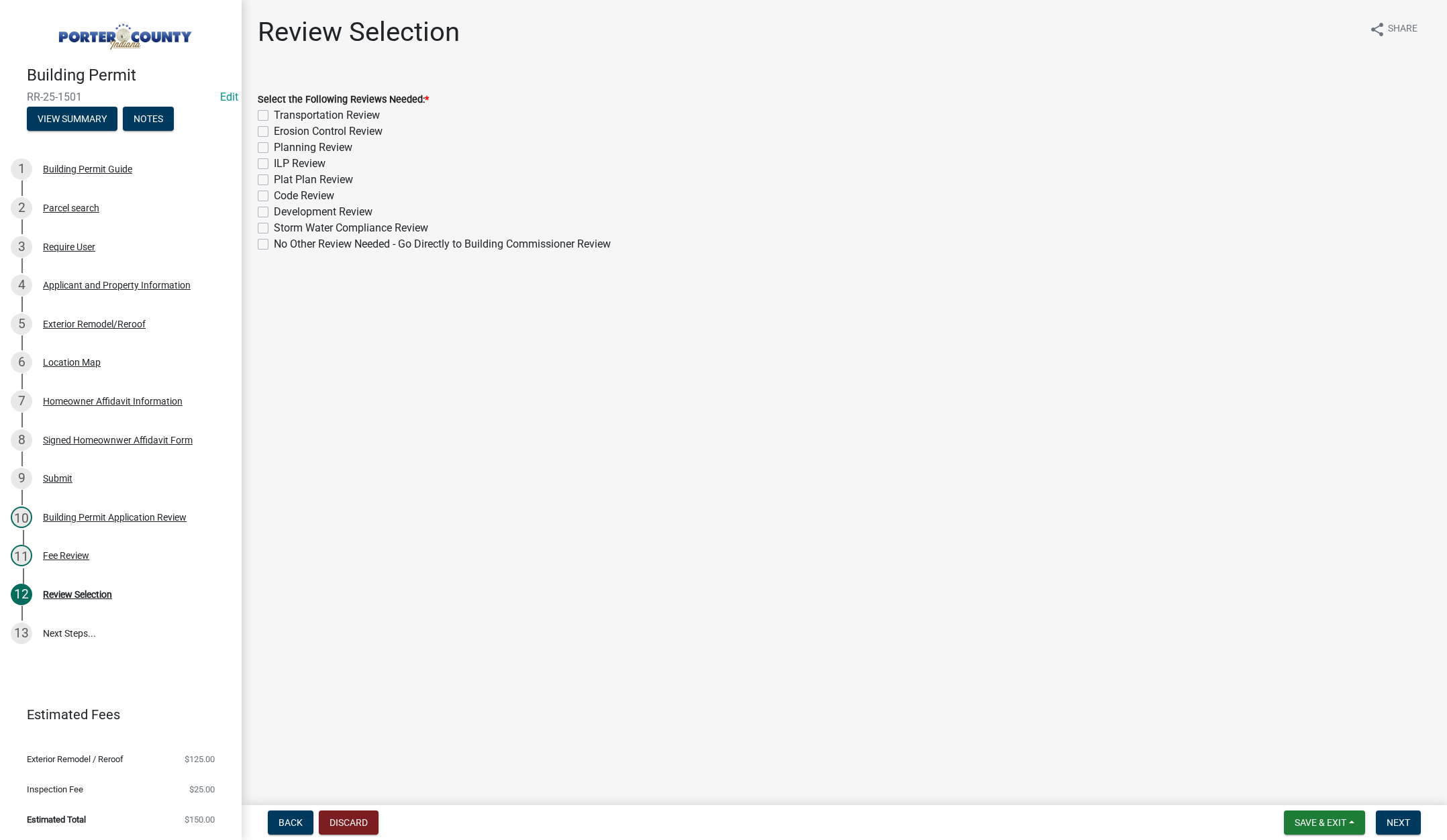
click at [274, 245] on label "No Other Review Needed - Go Directly to Building Commissioner Review" at bounding box center [442, 244] width 337 height 16
click at [274, 244] on input "No Other Review Needed - Go Directly to Building Commissioner Review" at bounding box center [278, 240] width 9 height 9
checkbox input "true"
checkbox input "false"
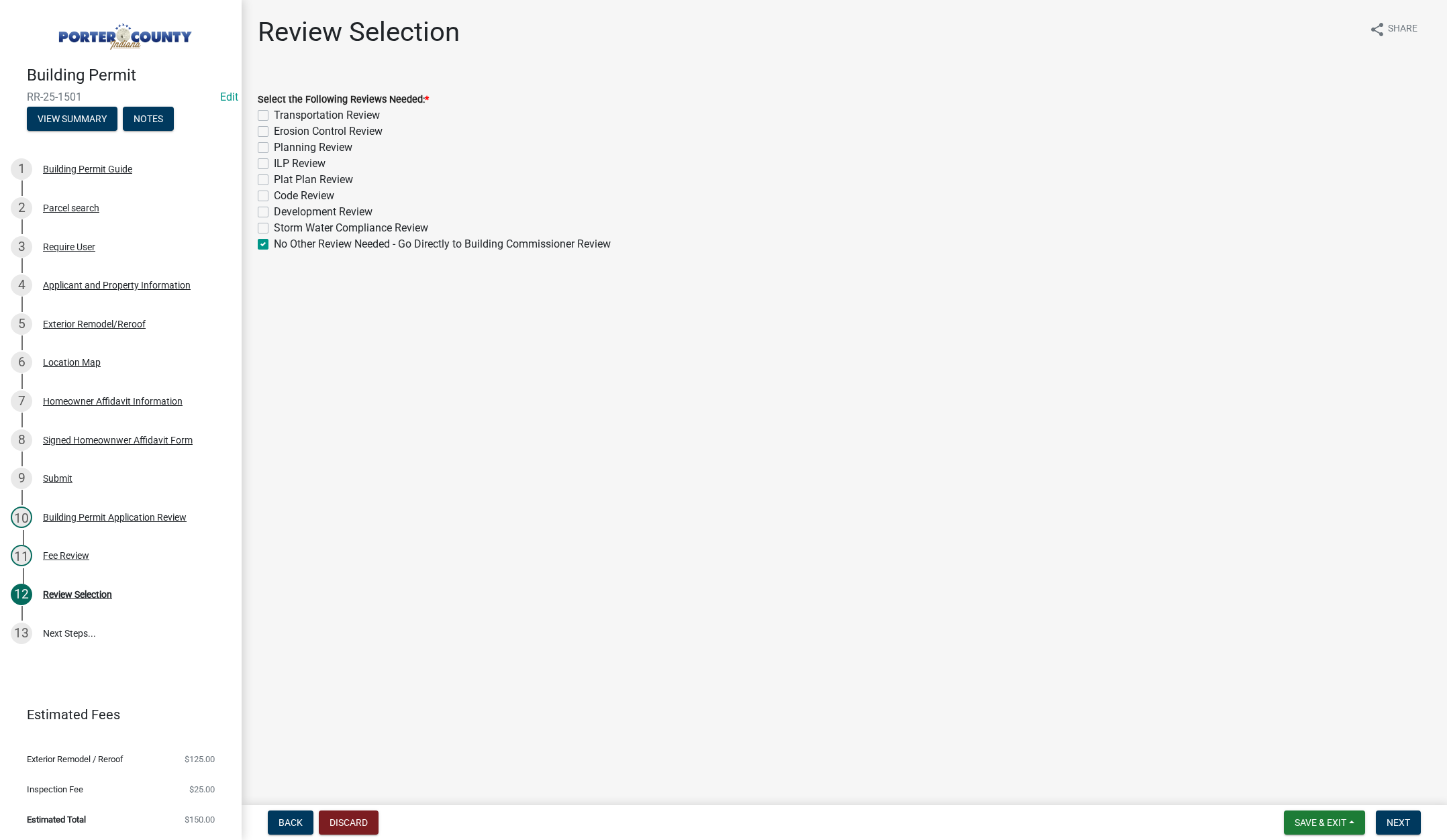
checkbox input "false"
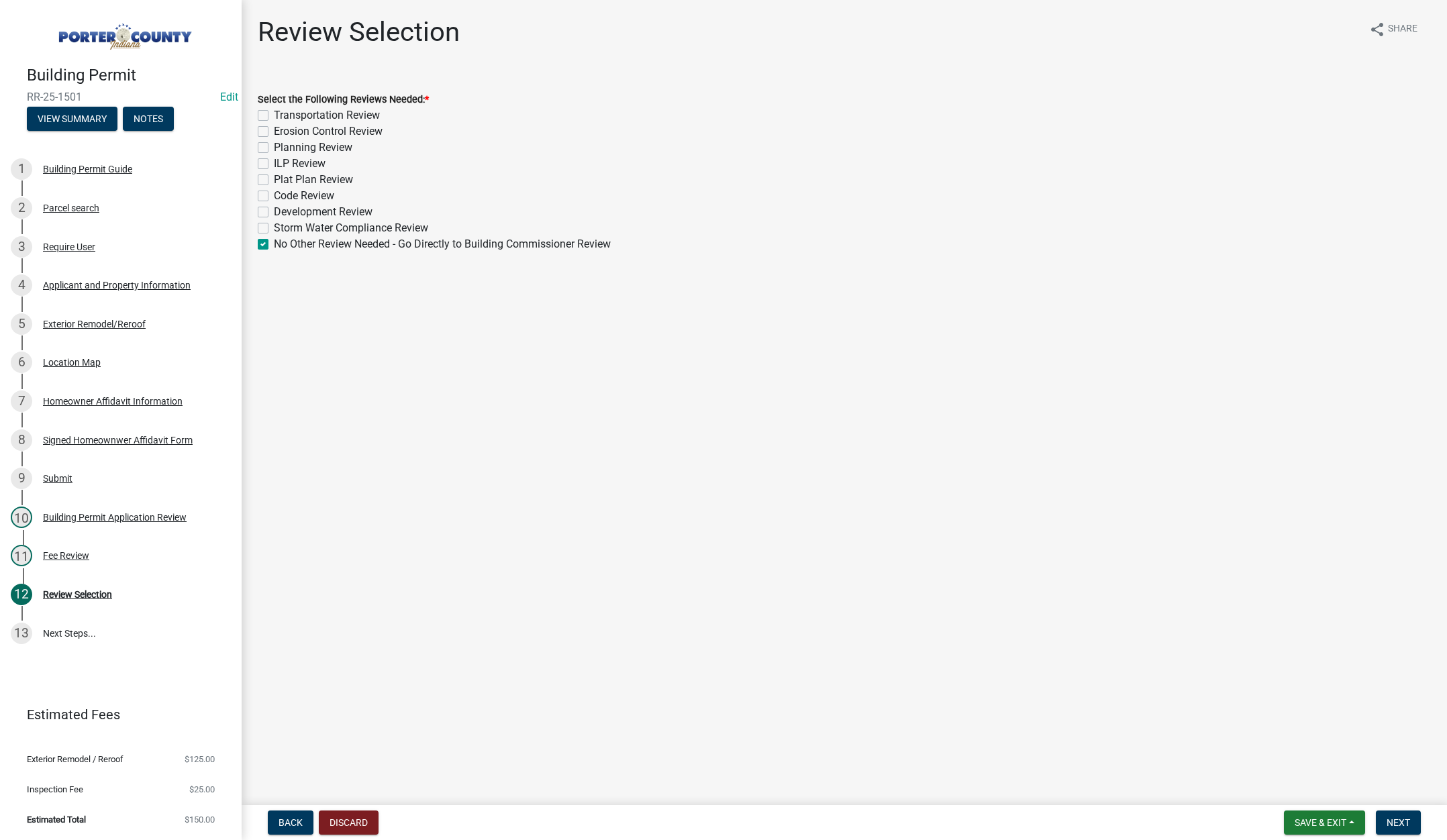
checkbox input "false"
checkbox input "true"
click at [1400, 816] on button "Next" at bounding box center [1398, 822] width 45 height 24
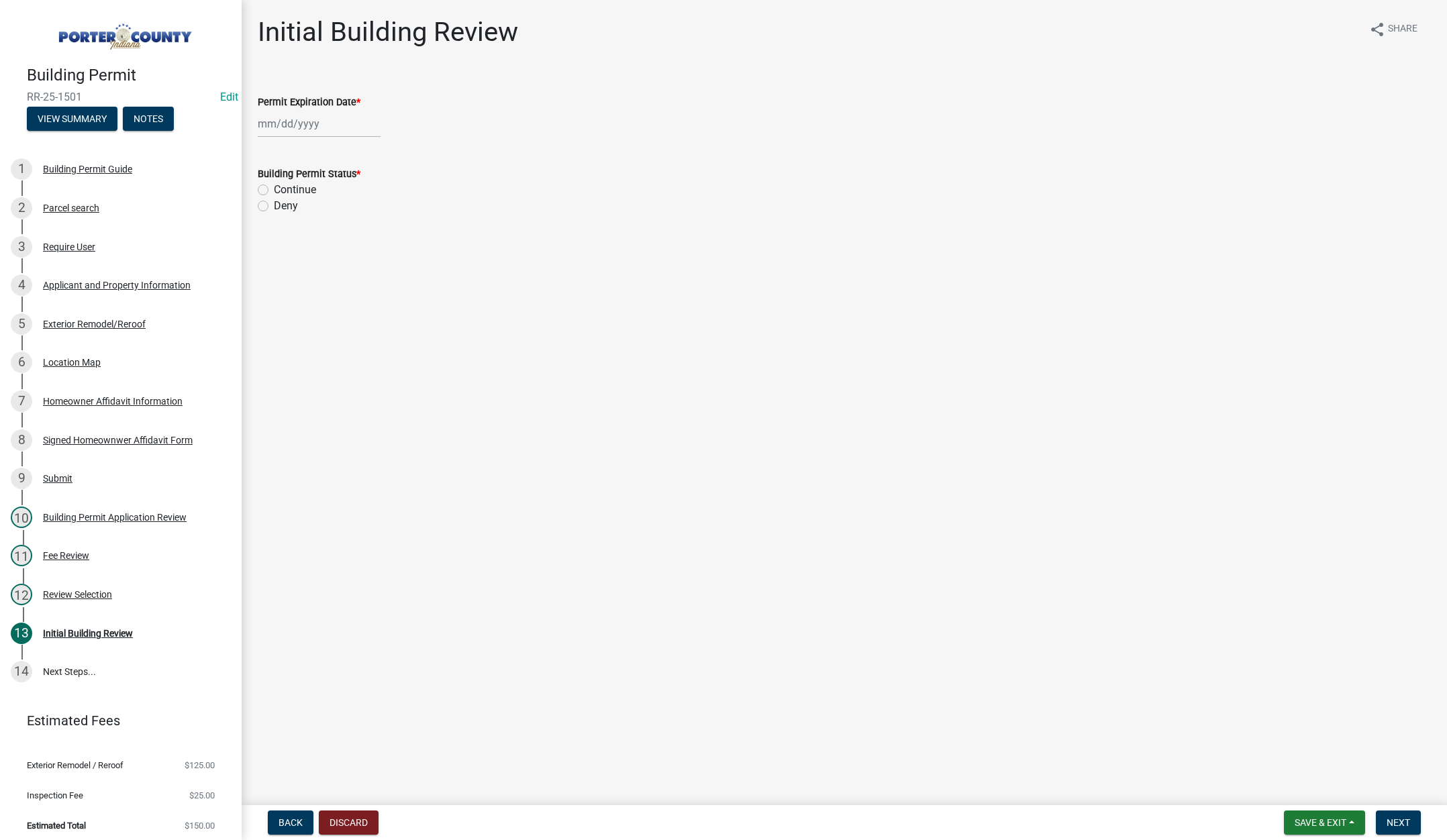
select select "8"
click at [333, 127] on div "[PERSON_NAME] Feb Mar Apr [PERSON_NAME][DATE] Oct Nov [DATE] 1526 1527 1528 152…" at bounding box center [319, 124] width 123 height 28
click at [374, 151] on select "1525 1526 1527 1528 1529 1530 1531 1532 1533 1534 1535 1536 1537 1538 1539 1540…" at bounding box center [362, 152] width 49 height 20
select select "2026"
click at [339, 143] on select "1525 1526 1527 1528 1529 1530 1531 1532 1533 1534 1535 1536 1537 1538 1539 1540…" at bounding box center [362, 152] width 49 height 20
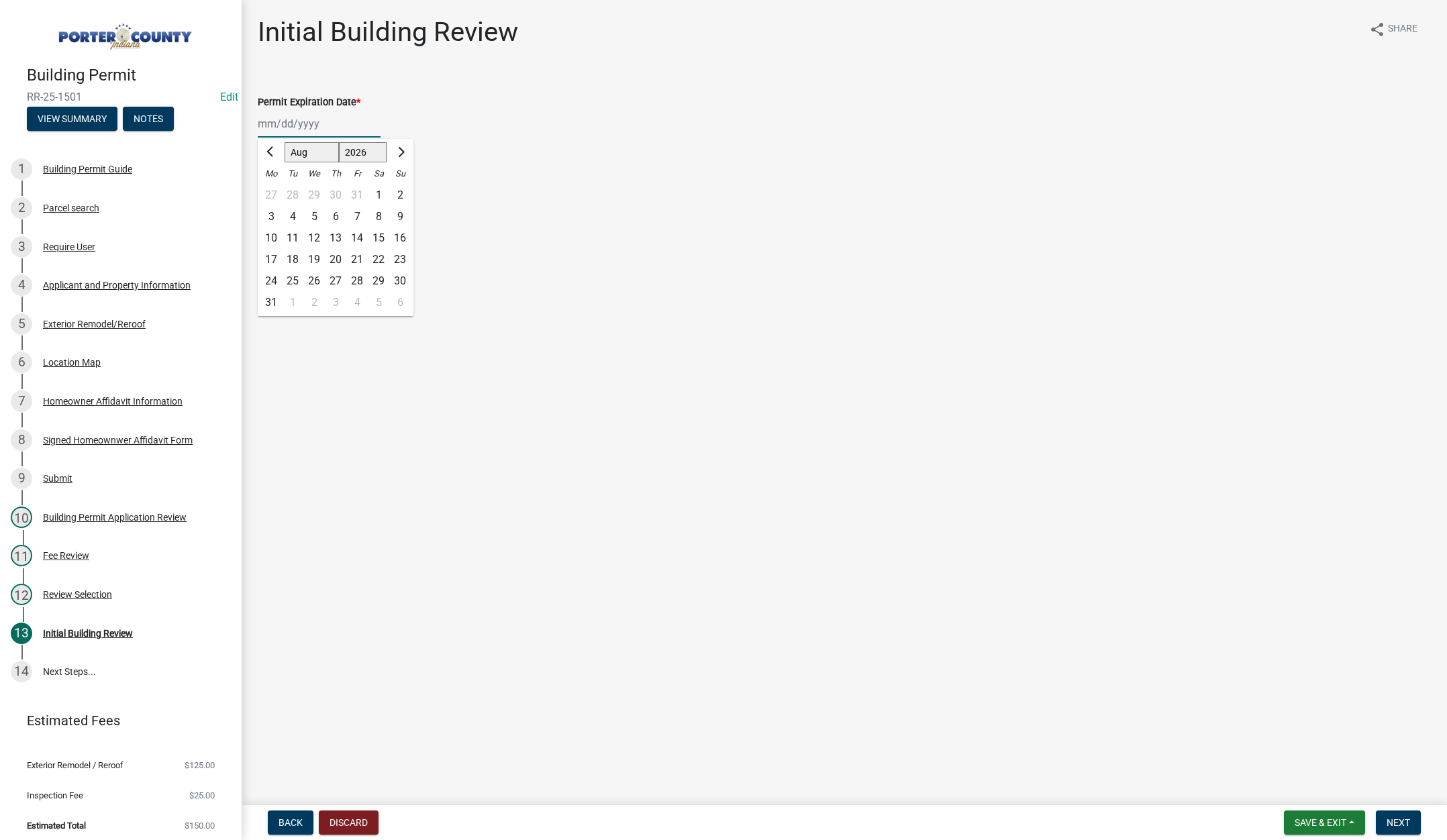
click at [336, 236] on div "13" at bounding box center [335, 238] width 22 height 22
type input "[DATE]"
click at [274, 189] on label "Continue" at bounding box center [295, 189] width 42 height 16
click at [274, 189] on input "Continue" at bounding box center [278, 186] width 9 height 9
radio input "true"
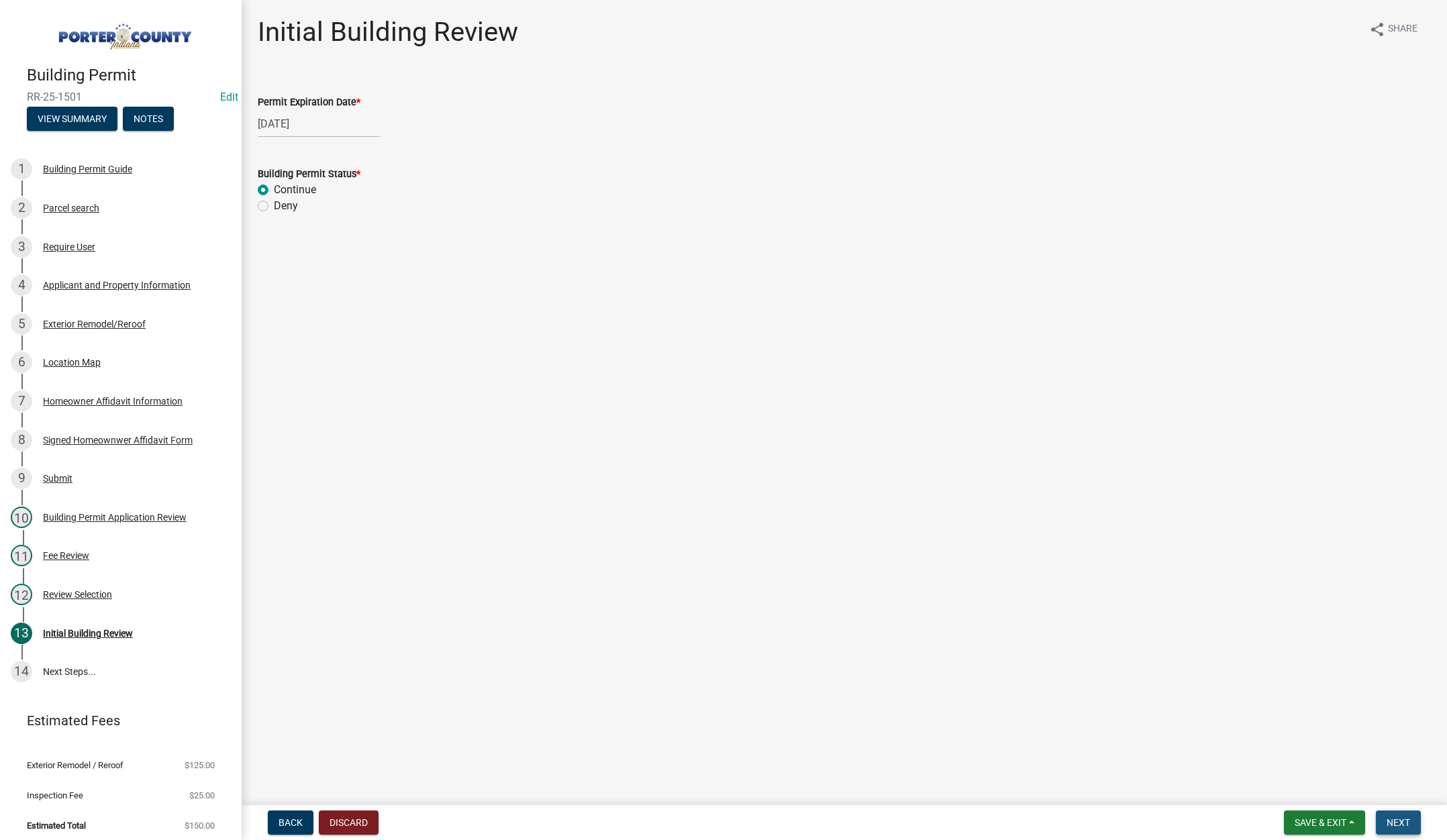
click at [1392, 816] on button "Next" at bounding box center [1398, 822] width 45 height 24
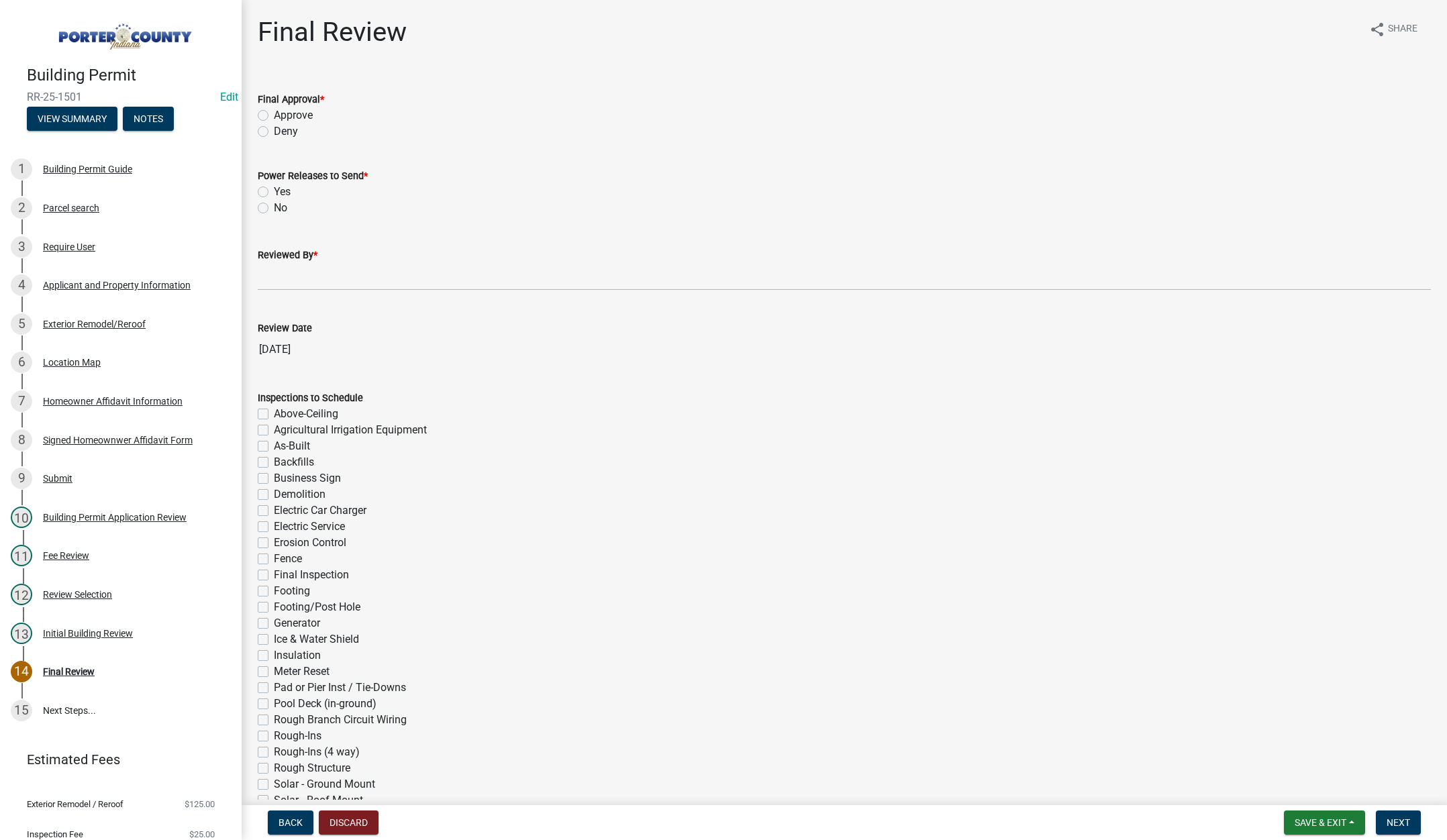
click at [274, 113] on label "Approve" at bounding box center [293, 115] width 39 height 16
click at [274, 113] on input "Approve" at bounding box center [278, 111] width 9 height 9
radio input "true"
click at [274, 207] on label "No" at bounding box center [281, 207] width 13 height 16
click at [274, 207] on input "No" at bounding box center [278, 204] width 9 height 9
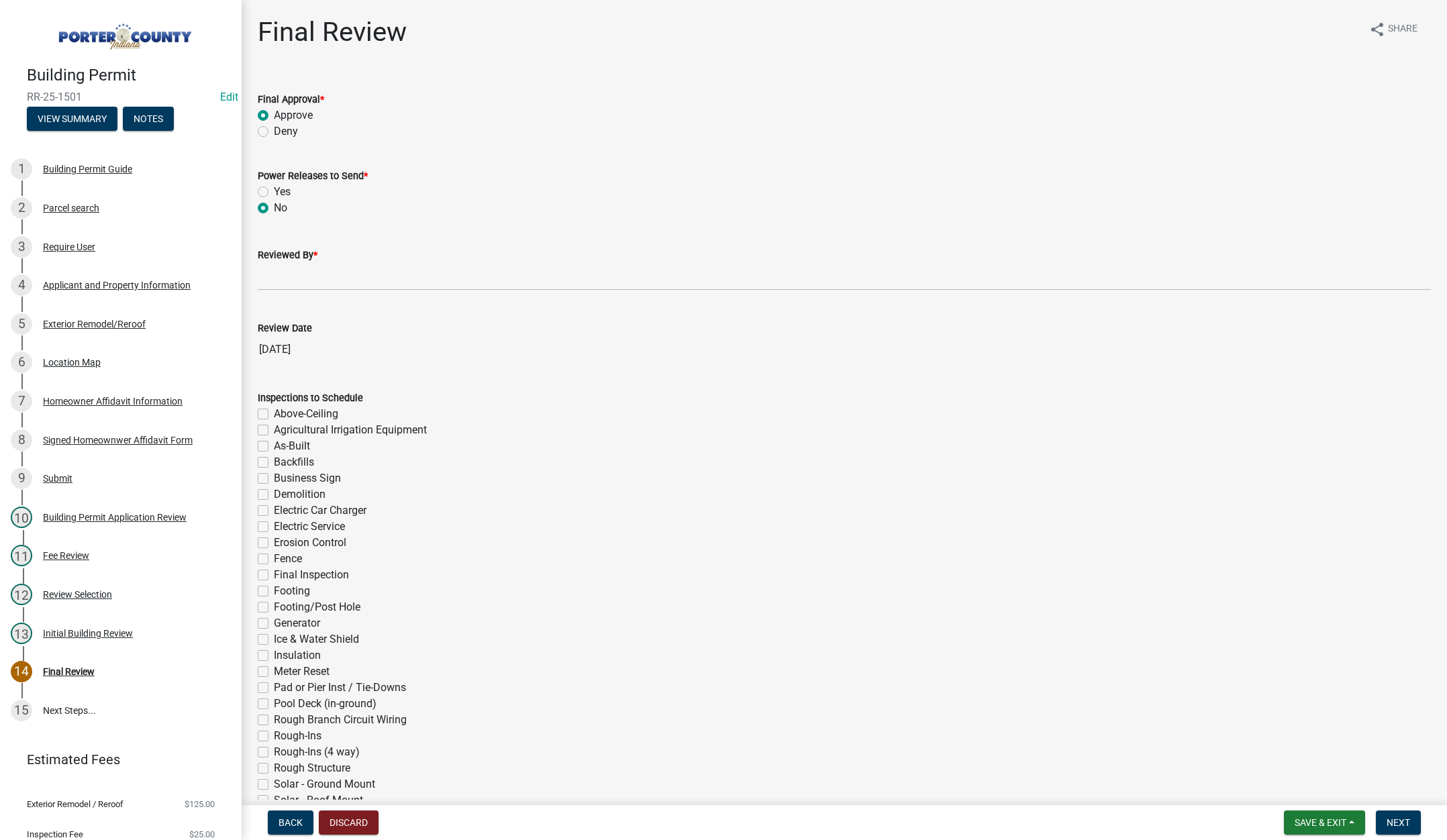
radio input "true"
click at [301, 279] on input "Reviewed By *" at bounding box center [844, 277] width 1173 height 28
type input "[PERSON_NAME]"
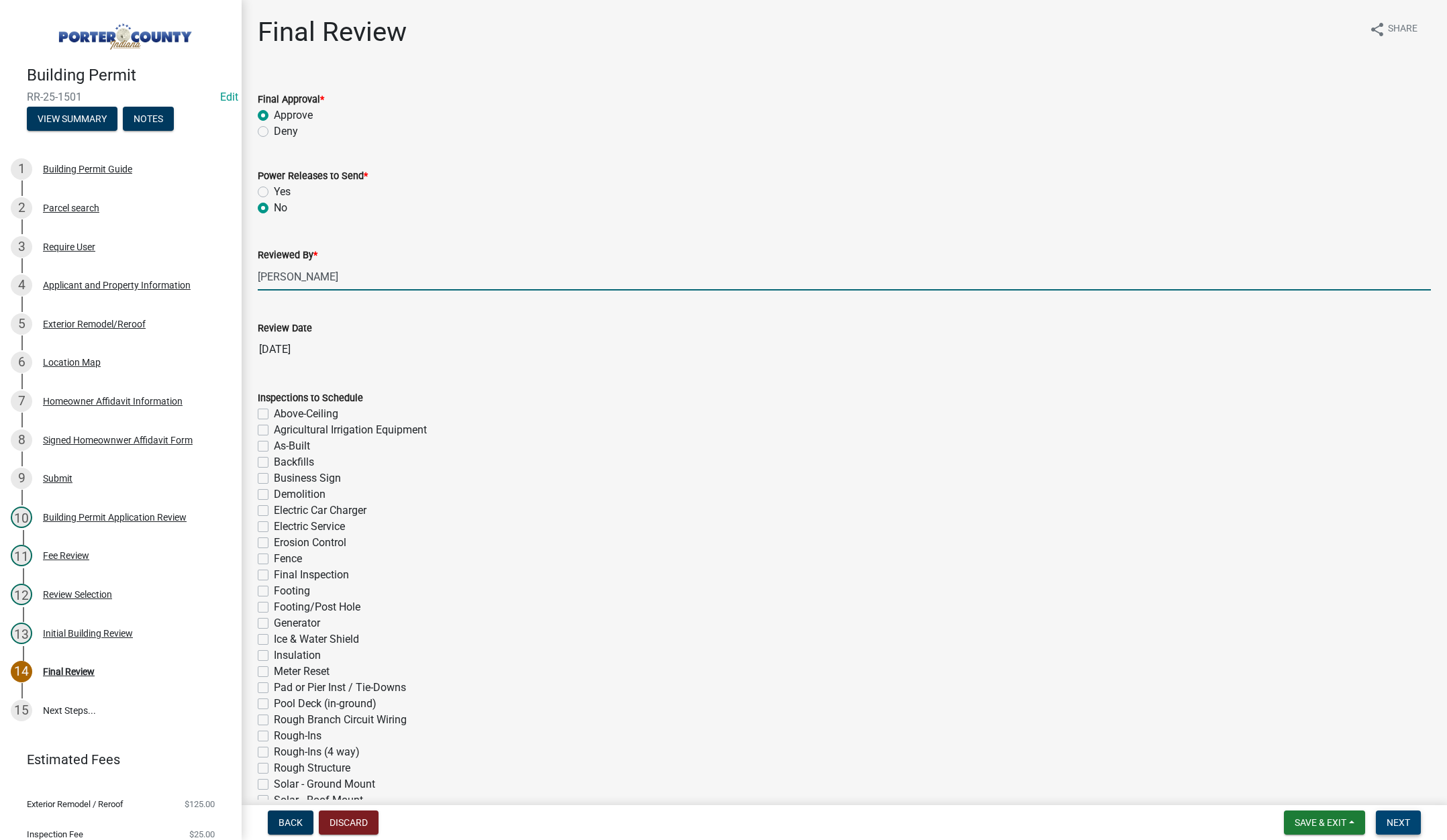
drag, startPoint x: 1391, startPoint y: 819, endPoint x: 1391, endPoint y: 811, distance: 8.0
click at [1391, 819] on span "Next" at bounding box center [1398, 822] width 24 height 10
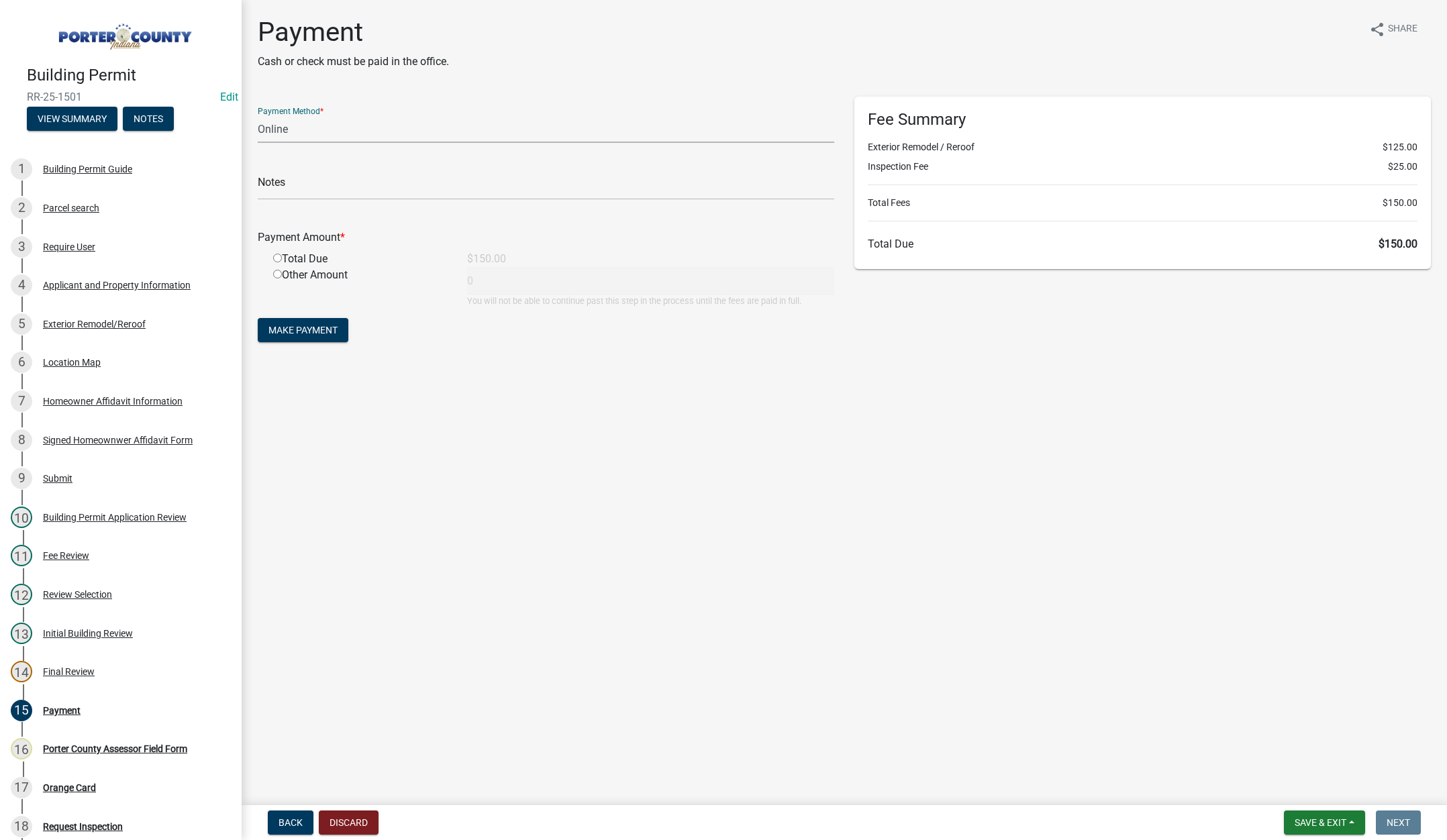
click at [275, 128] on select "Credit Card POS Check Cash Online" at bounding box center [546, 128] width 577 height 28
select select "2: 1"
click at [258, 115] on select "Credit Card POS Check Cash Online" at bounding box center [546, 128] width 577 height 28
click at [272, 188] on input "text" at bounding box center [546, 186] width 577 height 28
type input "[PERSON_NAME]"
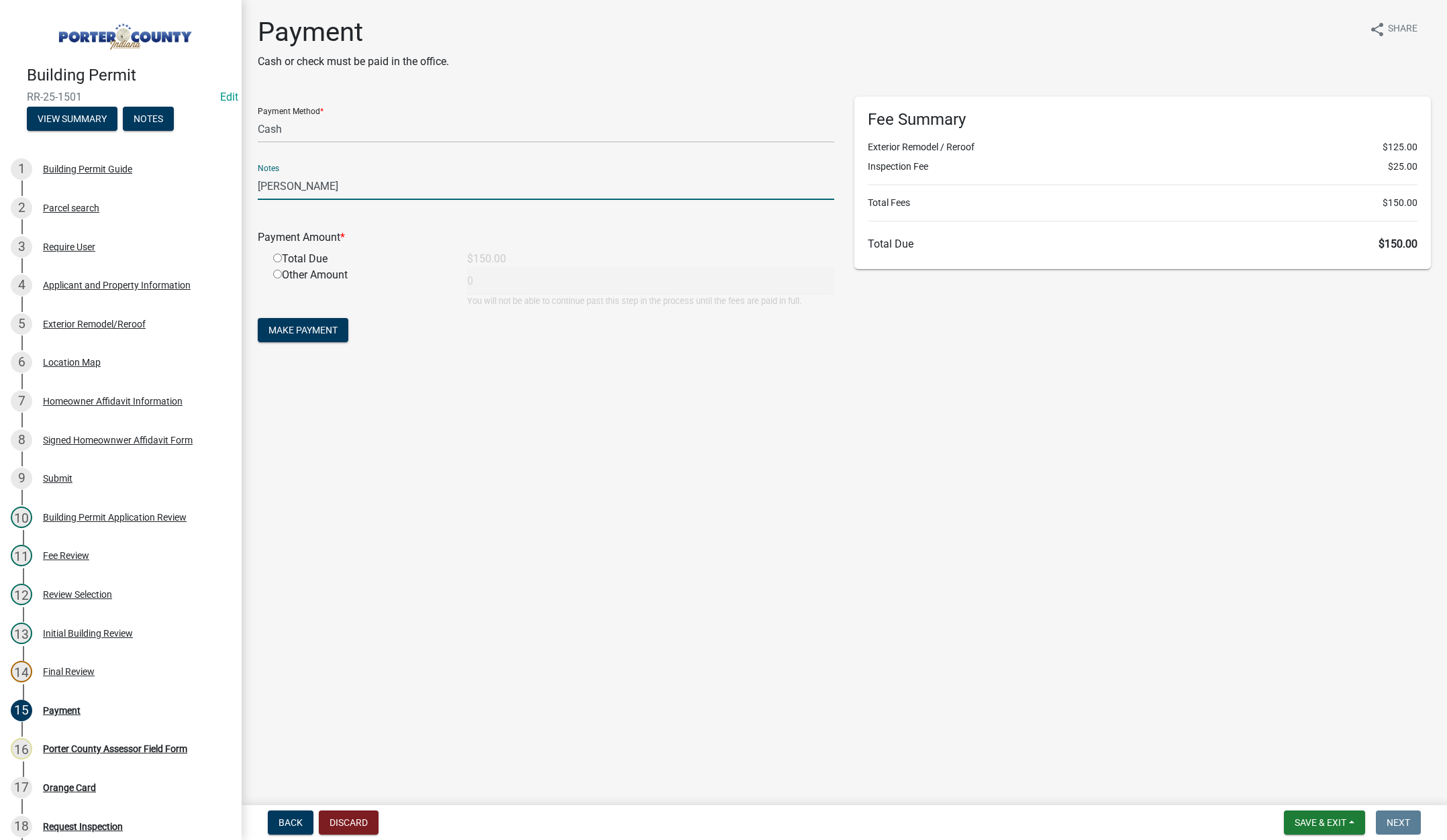
click at [277, 259] on input "radio" at bounding box center [277, 258] width 9 height 9
radio input "true"
type input "150"
click at [312, 316] on form "Payment Method * Credit Card POS Check Cash Online Notes [PERSON_NAME] Payment …" at bounding box center [546, 222] width 577 height 249
click at [306, 327] on span "Make Payment" at bounding box center [303, 329] width 69 height 10
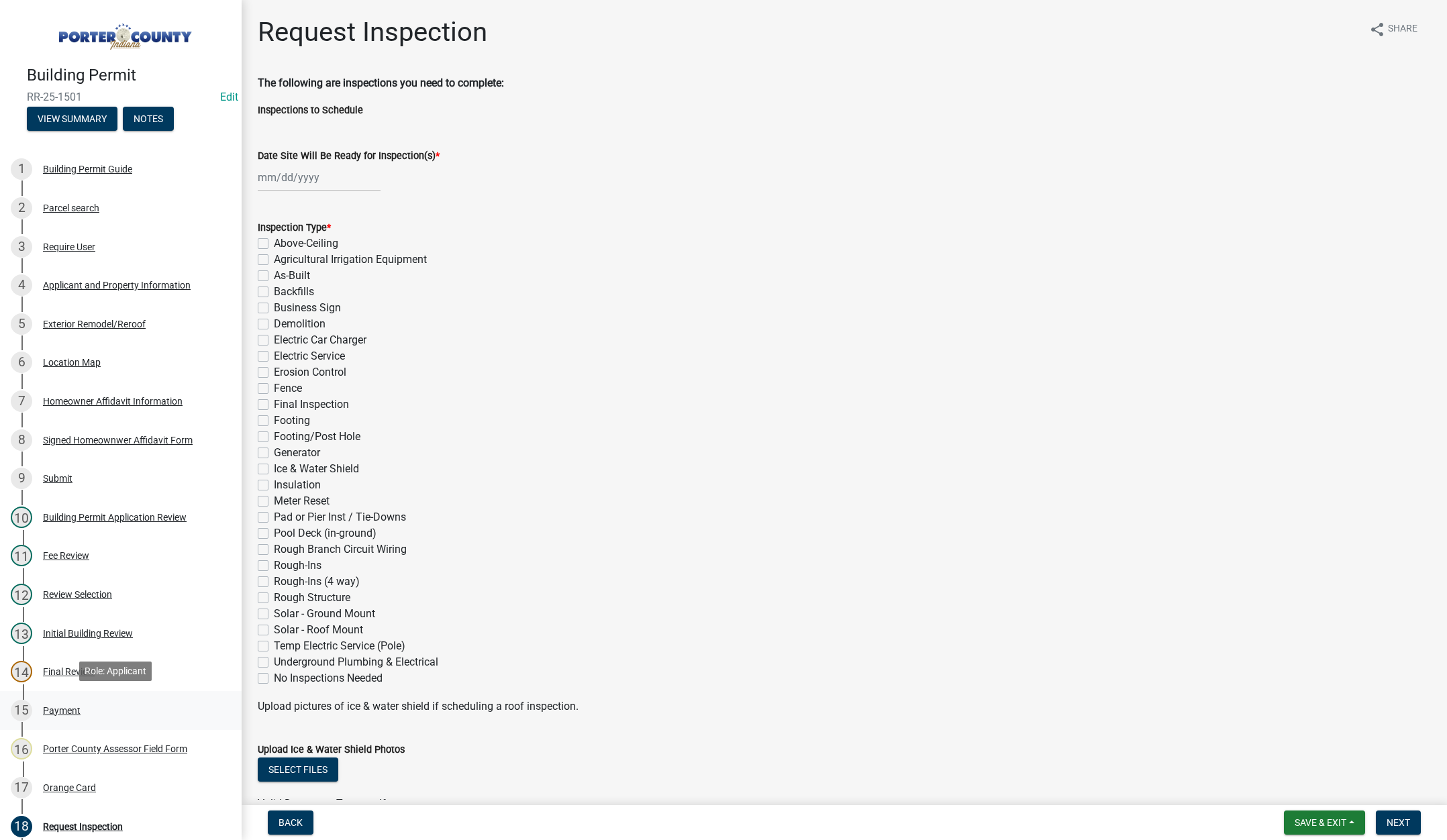
click at [53, 707] on div "Payment" at bounding box center [62, 711] width 38 height 10
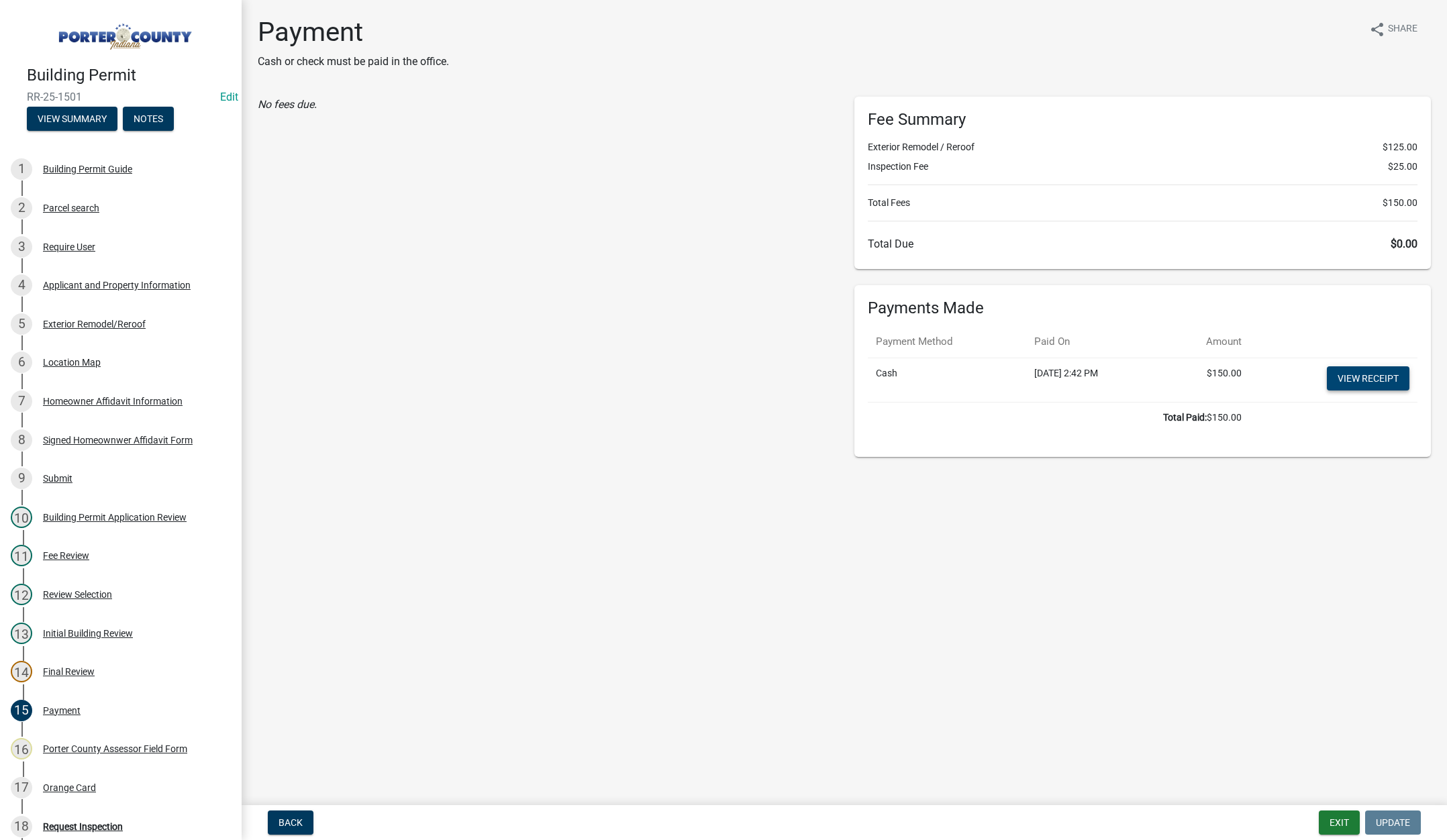
click at [1359, 375] on link "View receipt" at bounding box center [1368, 378] width 83 height 24
drag, startPoint x: 61, startPoint y: 787, endPoint x: 77, endPoint y: 787, distance: 16.0
click at [62, 787] on div "Orange Card" at bounding box center [69, 788] width 53 height 10
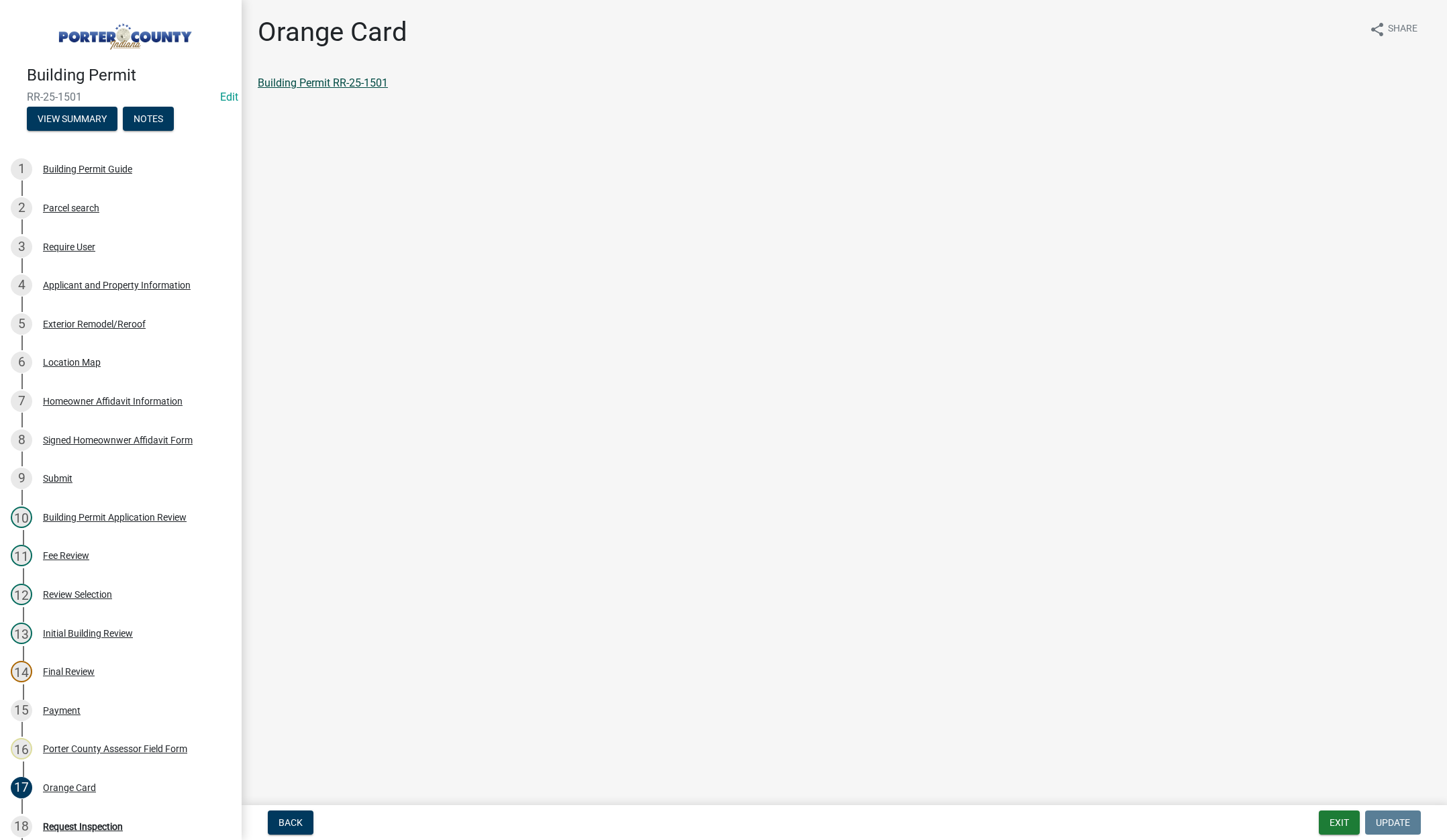
click at [318, 81] on link "Building Permit RR-25-1501" at bounding box center [323, 82] width 130 height 12
click at [1348, 821] on button "Exit" at bounding box center [1339, 822] width 41 height 24
